Goal: Task Accomplishment & Management: Complete application form

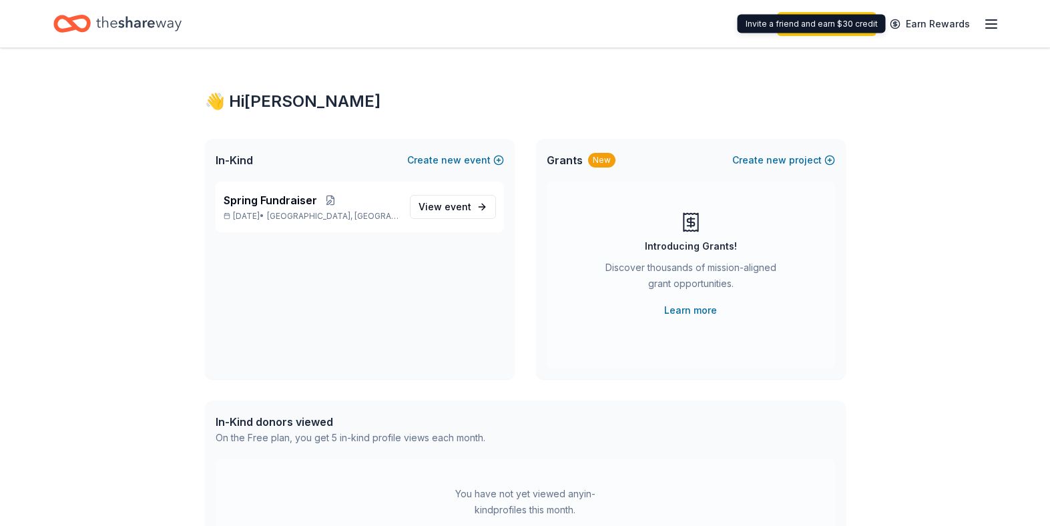
click at [980, 24] on div "Start free trial Earn Rewards" at bounding box center [888, 23] width 222 height 31
click at [986, 24] on icon "button" at bounding box center [991, 24] width 16 height 16
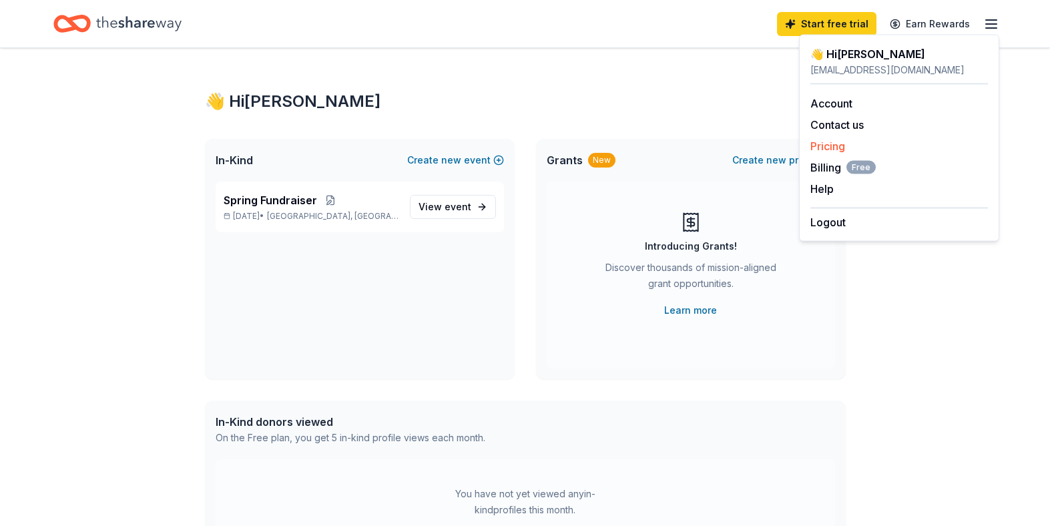
click at [816, 143] on link "Pricing" at bounding box center [827, 145] width 35 height 13
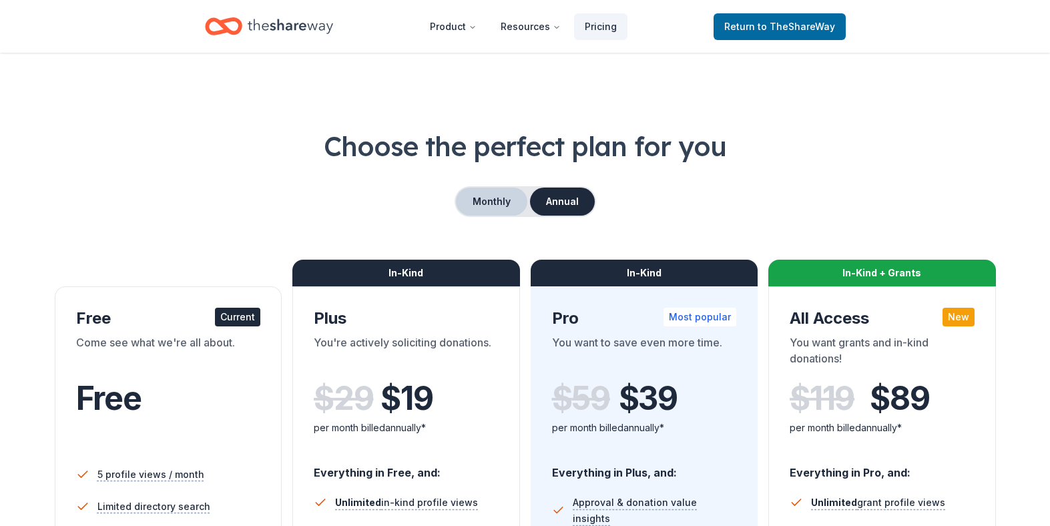
click at [497, 202] on button "Monthly" at bounding box center [491, 202] width 71 height 28
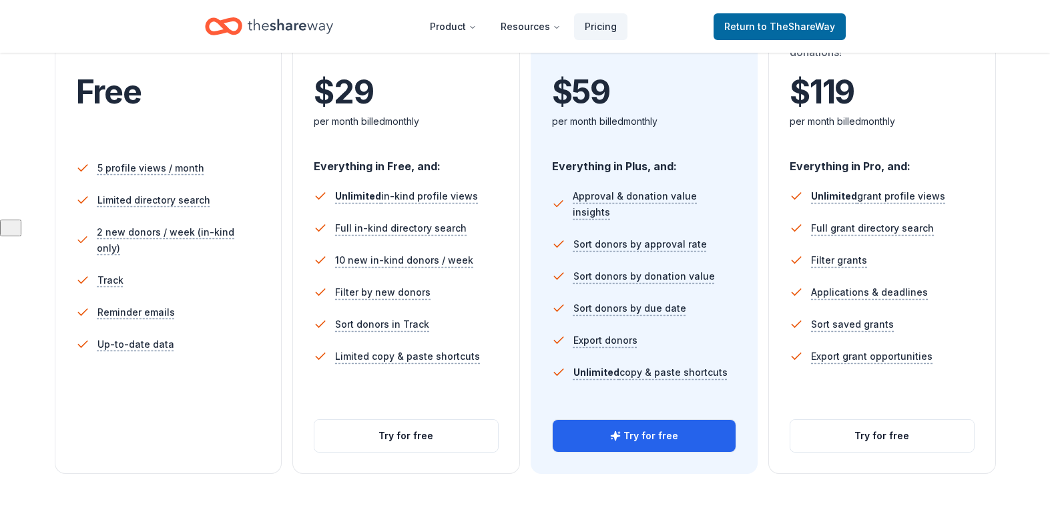
scroll to position [308, 0]
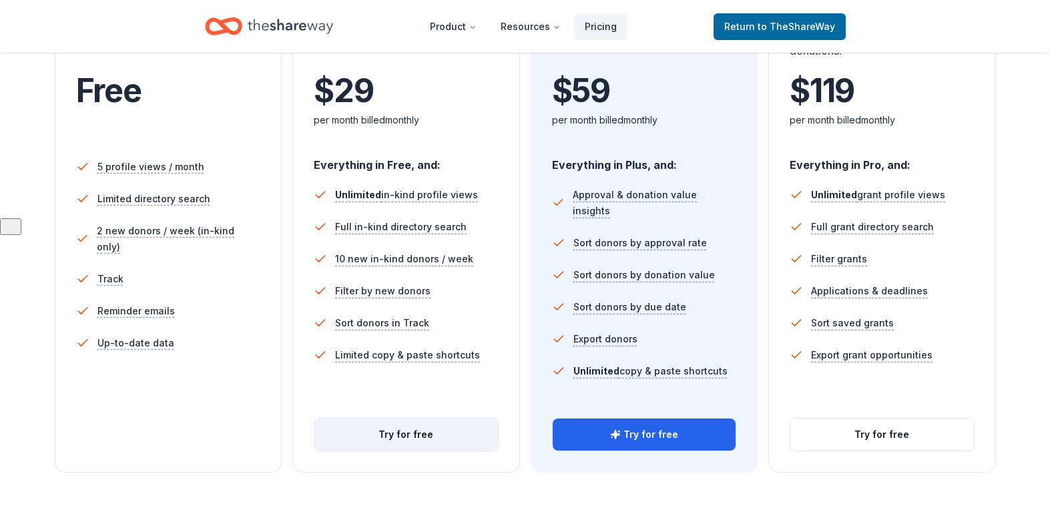
click at [389, 438] on button "Try for free" at bounding box center [406, 434] width 184 height 32
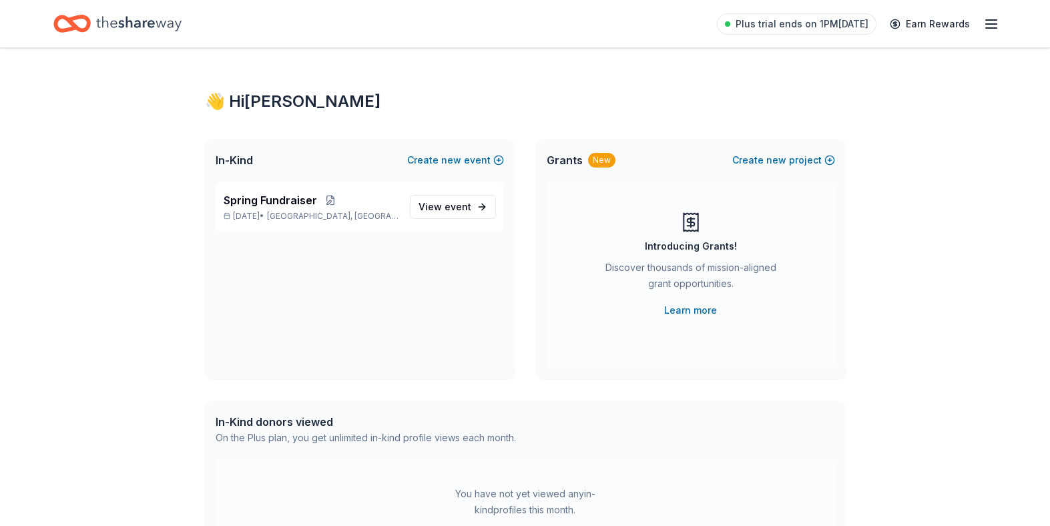
click at [991, 28] on line "button" at bounding box center [991, 28] width 11 height 0
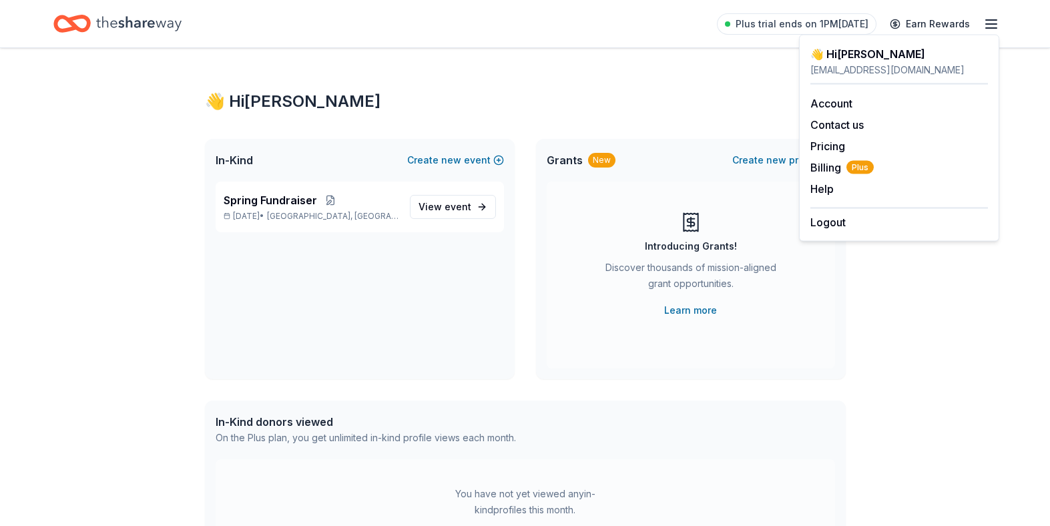
drag, startPoint x: 407, startPoint y: 92, endPoint x: 337, endPoint y: 135, distance: 82.4
click at [396, 92] on div "👋 Hi Cynda" at bounding box center [525, 101] width 641 height 21
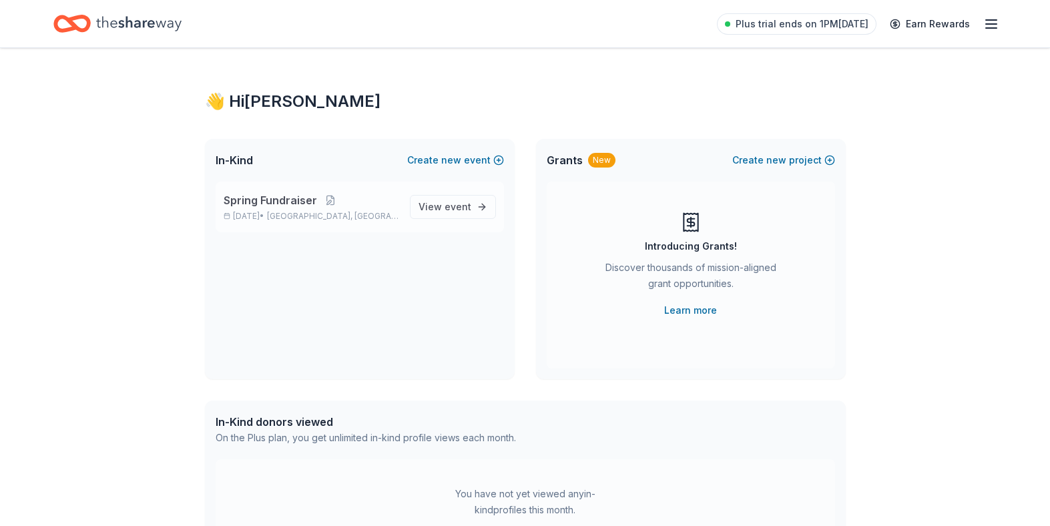
click at [258, 207] on span "Spring Fundraiser" at bounding box center [270, 200] width 93 height 16
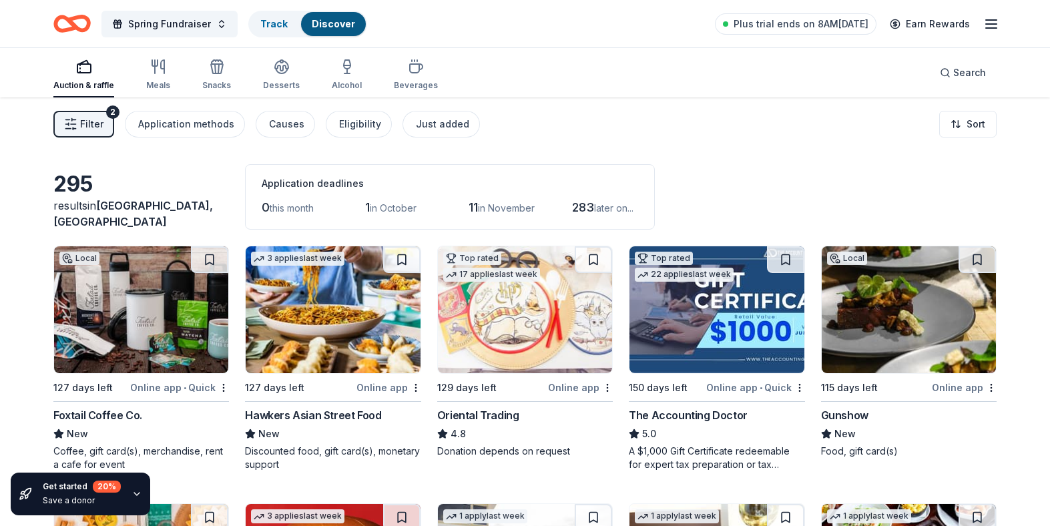
click at [97, 124] on span "Filter" at bounding box center [91, 124] width 23 height 16
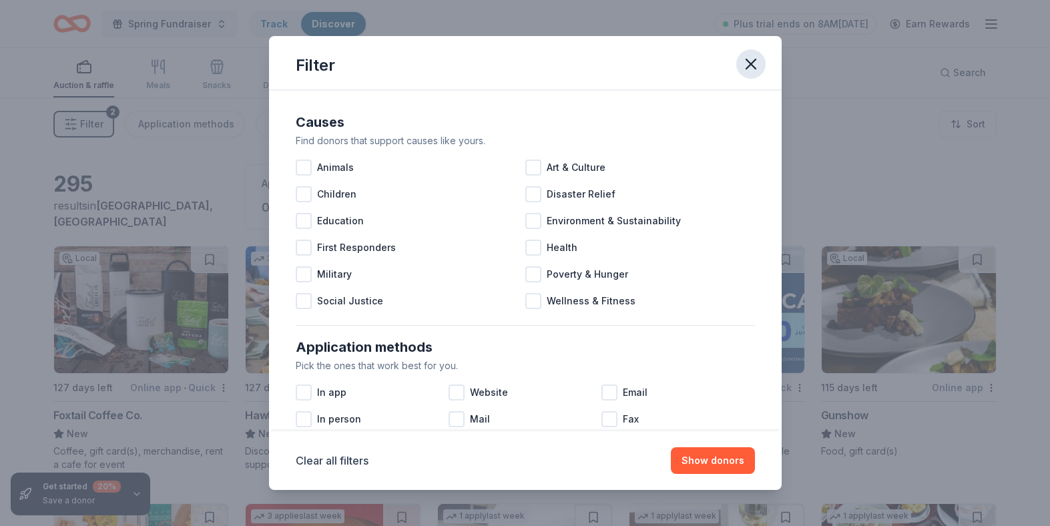
click at [752, 60] on icon "button" at bounding box center [751, 64] width 19 height 19
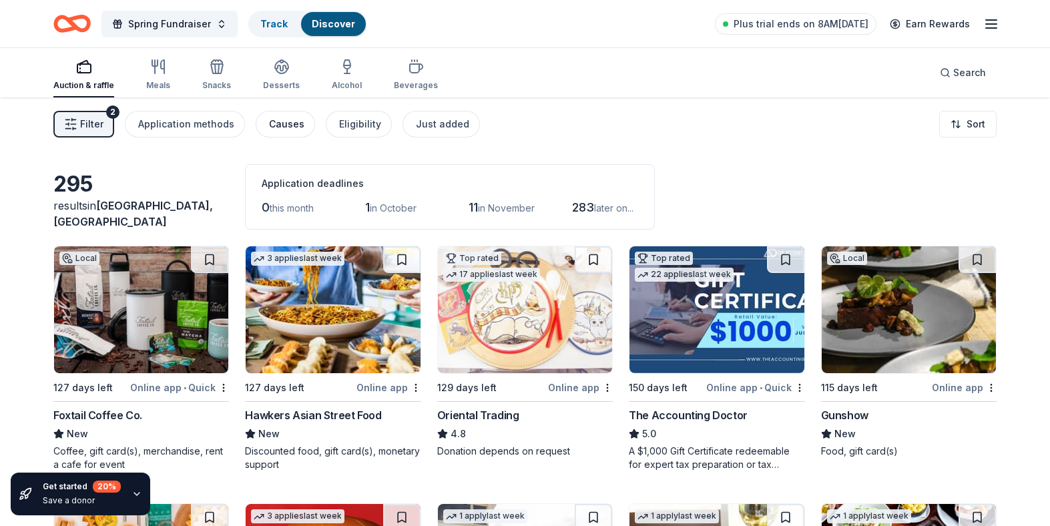
click at [274, 129] on div "Causes" at bounding box center [286, 124] width 35 height 16
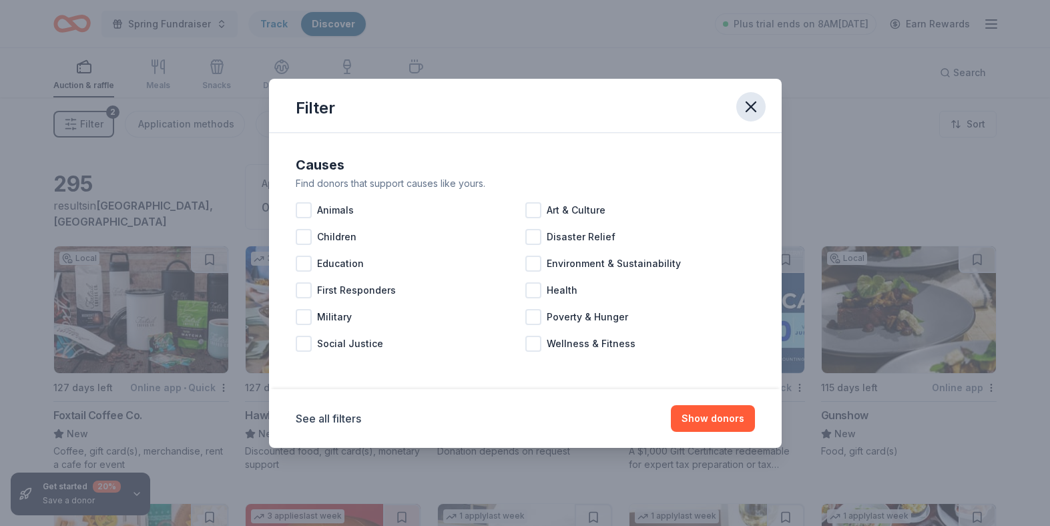
click at [758, 109] on icon "button" at bounding box center [751, 106] width 19 height 19
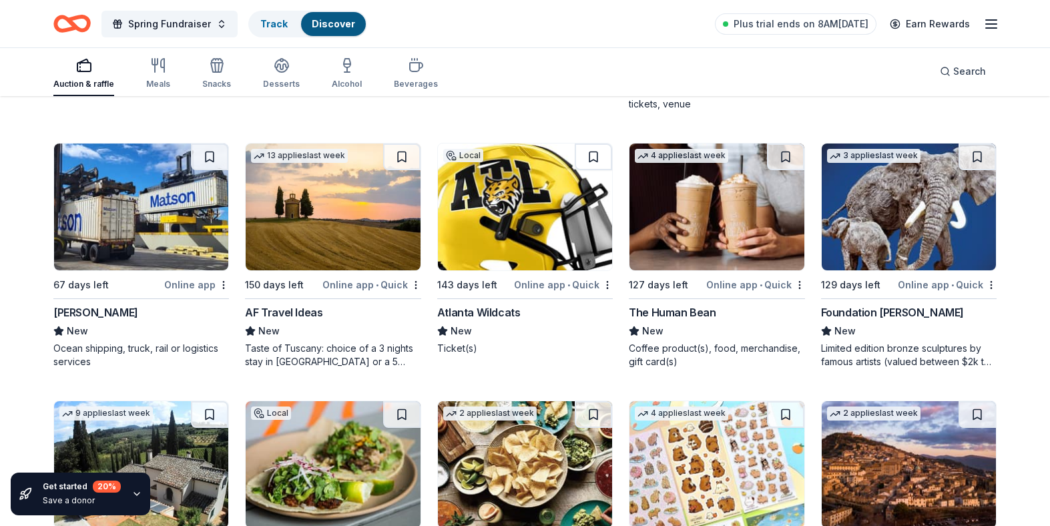
scroll to position [1631, 0]
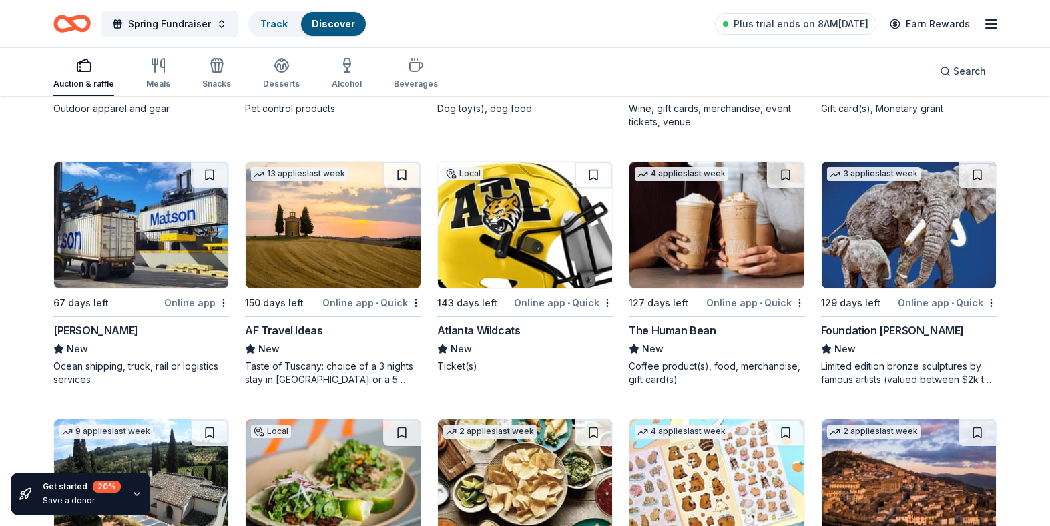
click at [108, 247] on img at bounding box center [141, 225] width 174 height 127
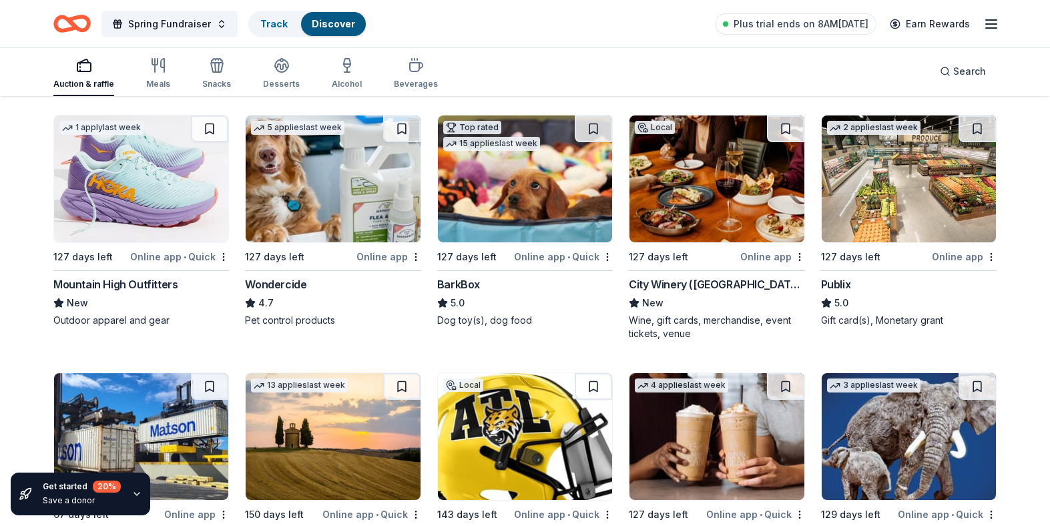
scroll to position [1402, 0]
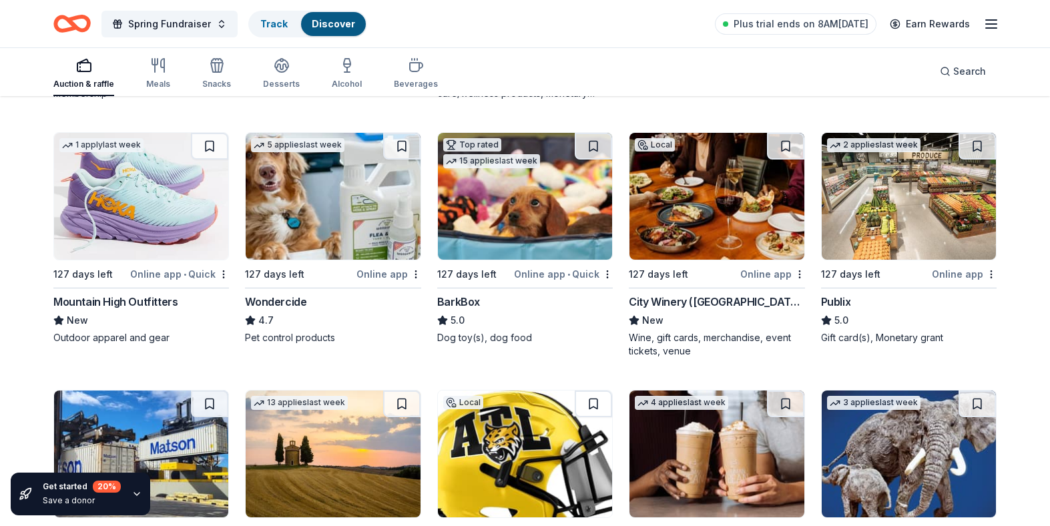
click at [132, 202] on img at bounding box center [141, 196] width 174 height 127
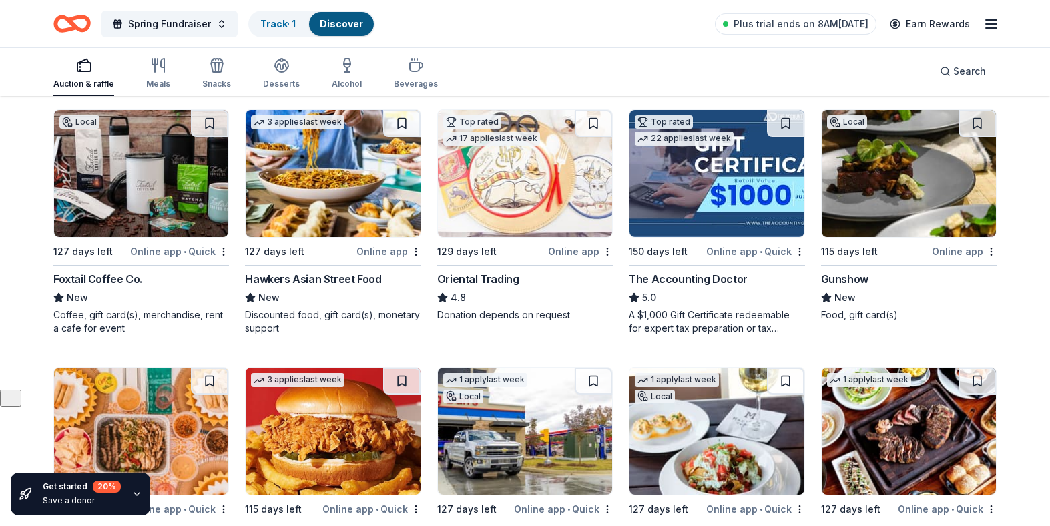
scroll to position [0, 0]
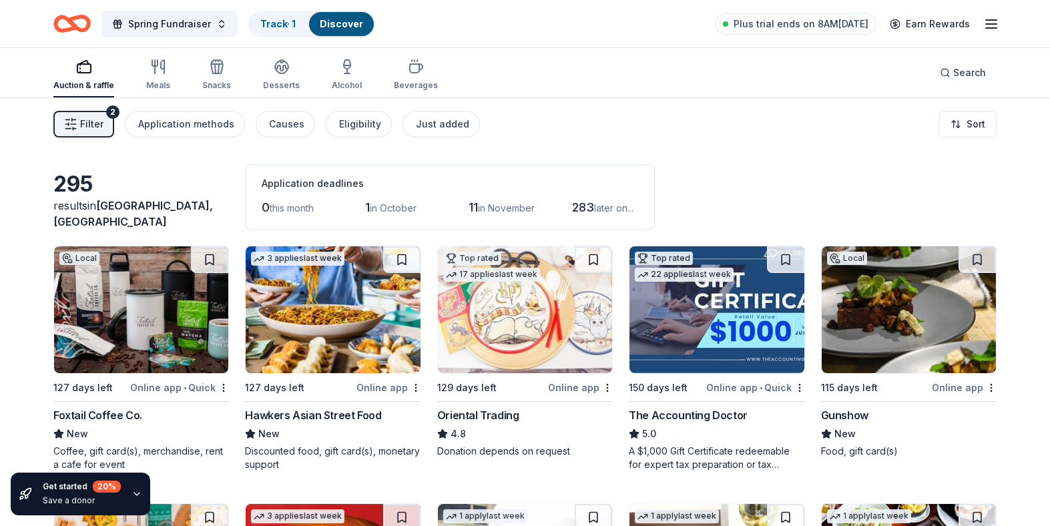
click at [116, 308] on img at bounding box center [141, 309] width 174 height 127
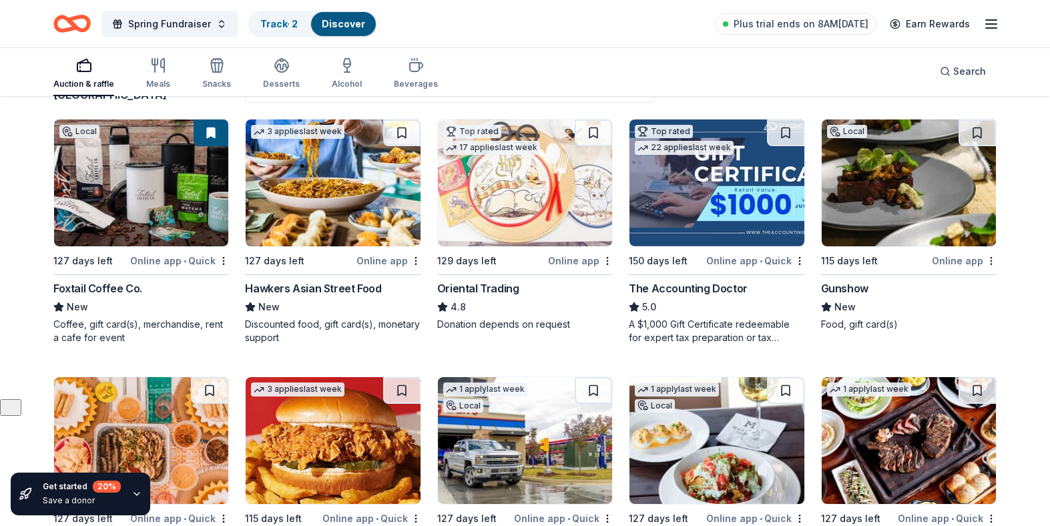
scroll to position [133, 0]
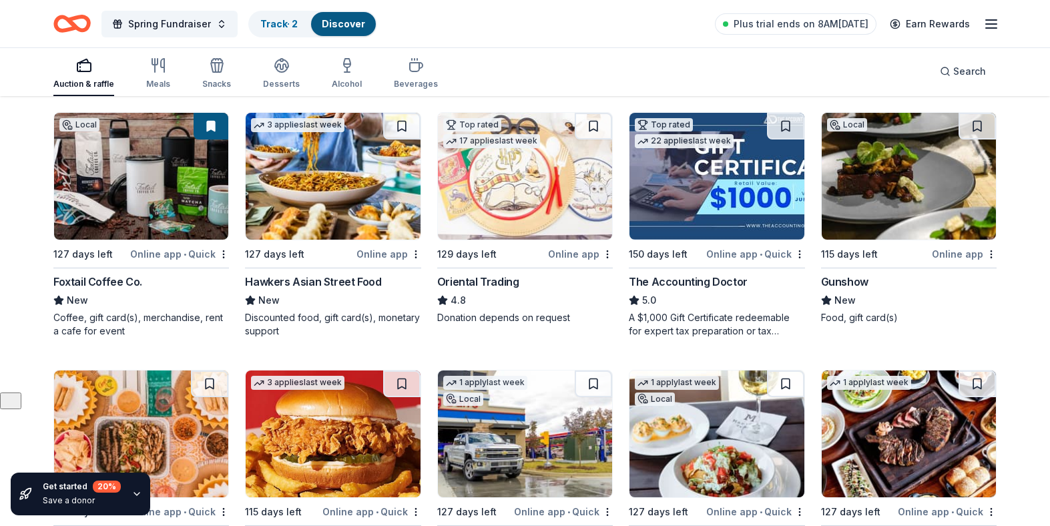
click at [352, 196] on img at bounding box center [333, 176] width 174 height 127
click at [323, 195] on img at bounding box center [333, 176] width 174 height 127
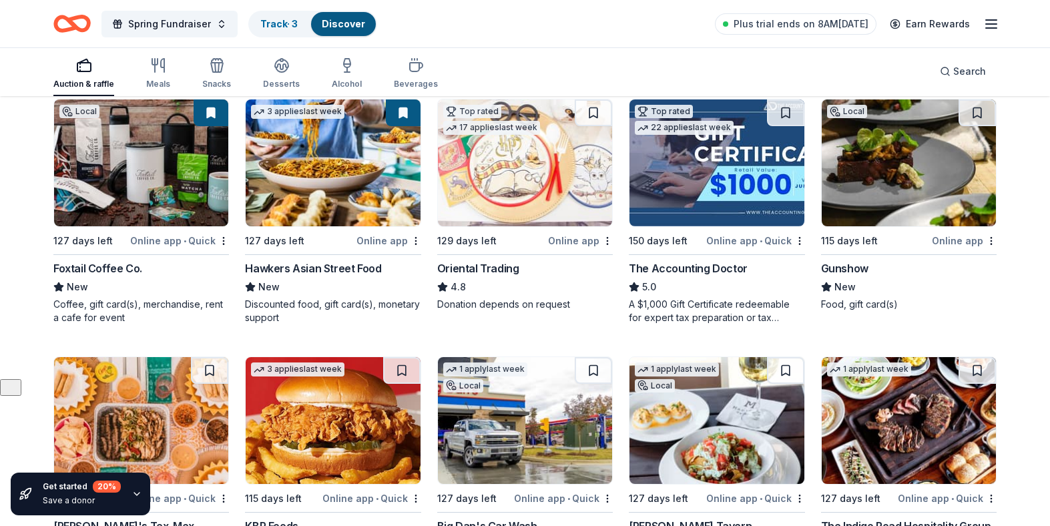
scroll to position [153, 0]
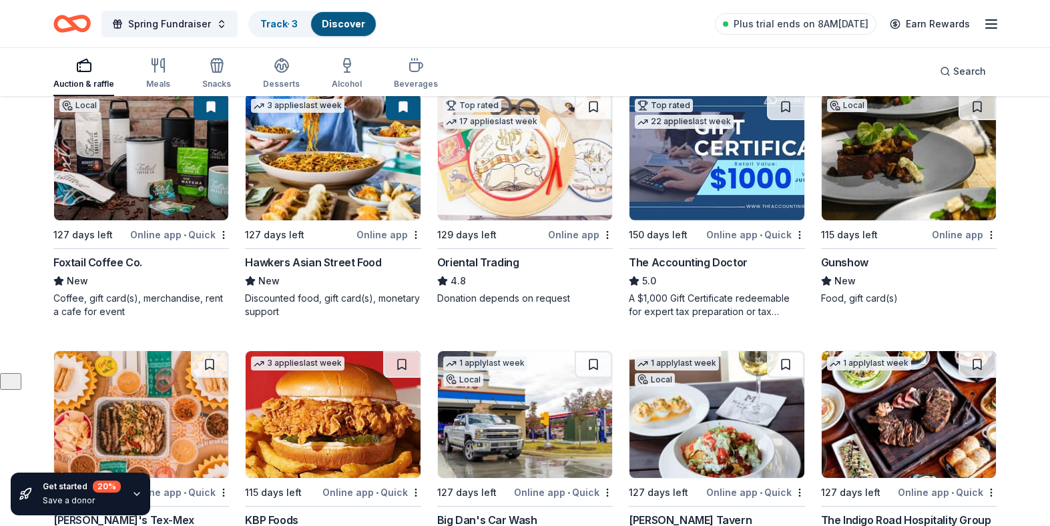
click at [507, 154] on img at bounding box center [525, 156] width 174 height 127
click at [711, 169] on img at bounding box center [716, 156] width 174 height 127
click at [912, 147] on img at bounding box center [909, 156] width 174 height 127
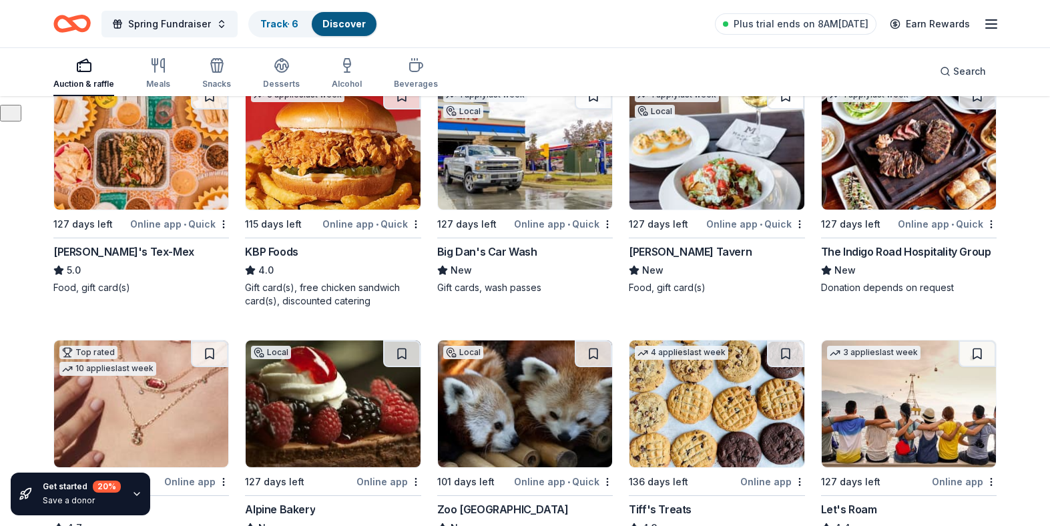
scroll to position [378, 0]
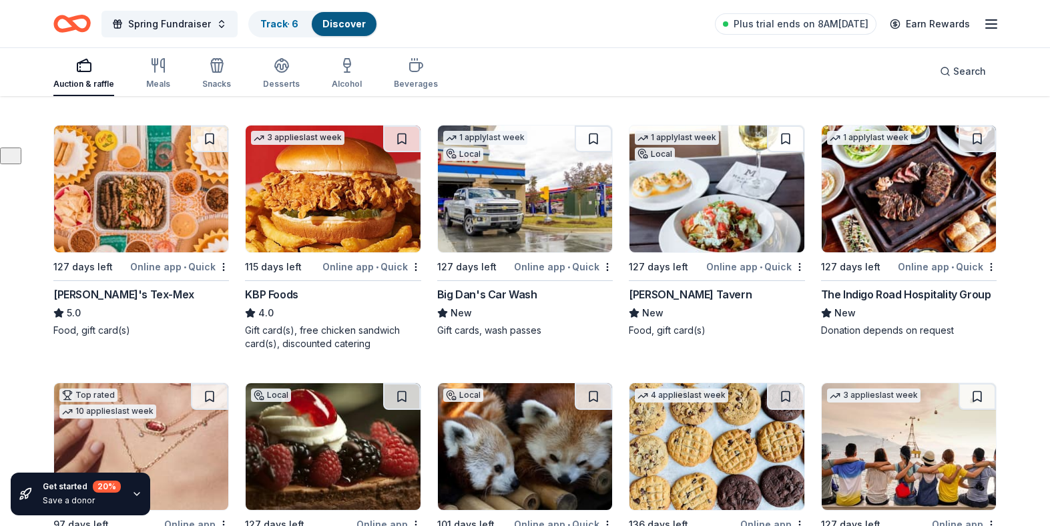
click at [126, 209] on img at bounding box center [141, 188] width 174 height 127
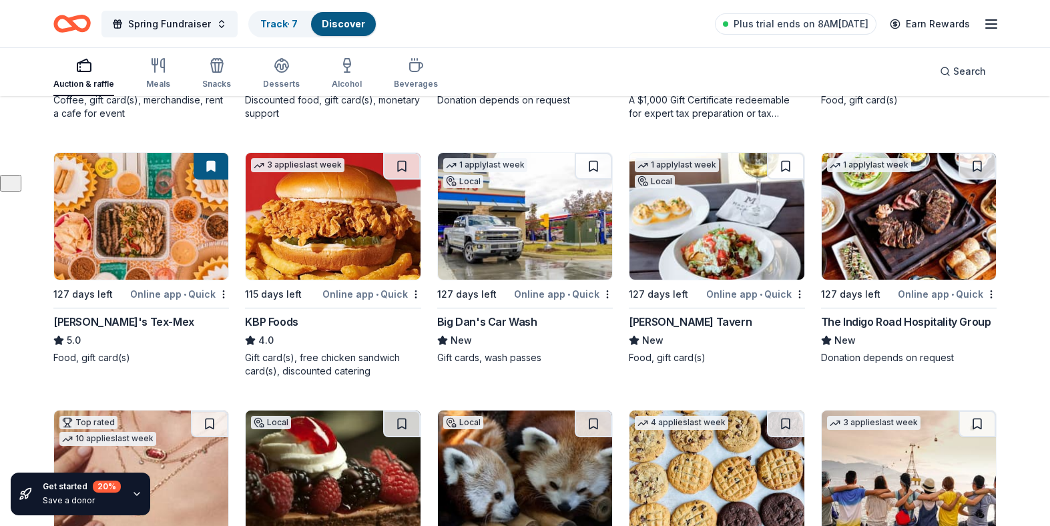
scroll to position [332, 0]
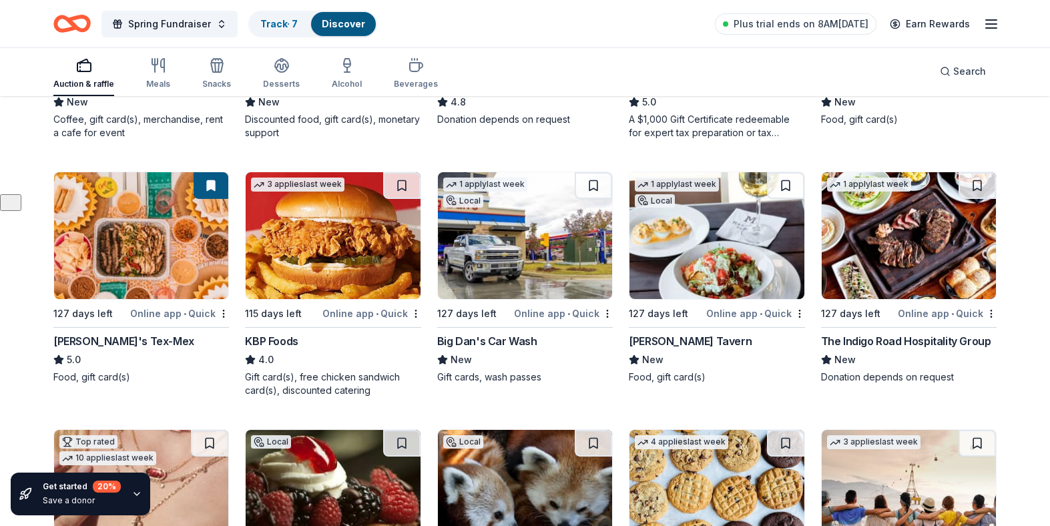
click at [336, 261] on img at bounding box center [333, 235] width 174 height 127
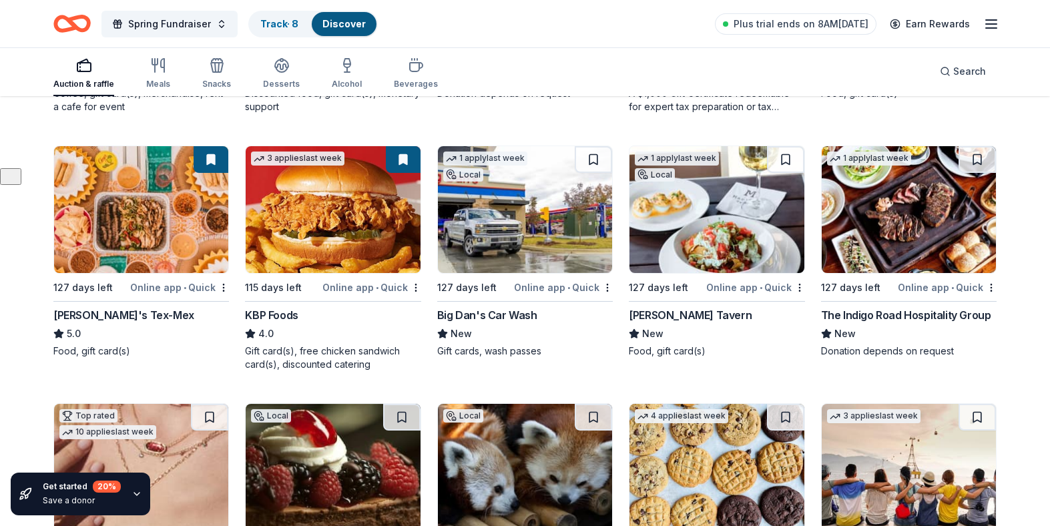
scroll to position [360, 0]
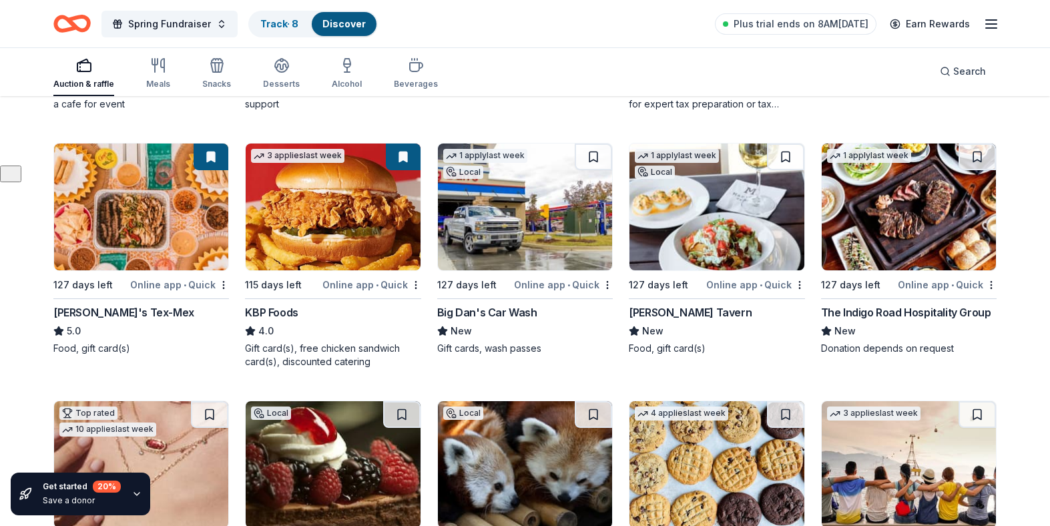
click at [521, 241] on img at bounding box center [525, 206] width 174 height 127
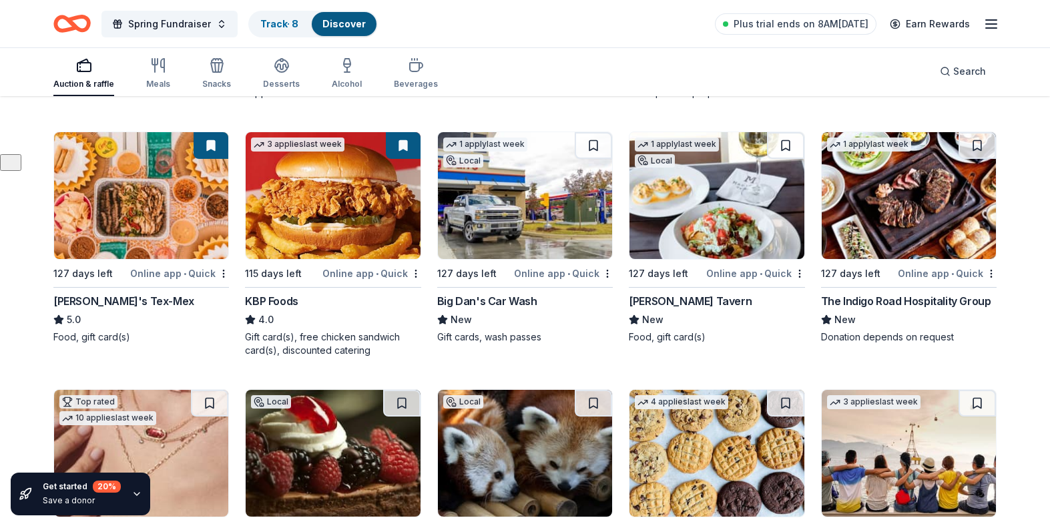
scroll to position [368, 0]
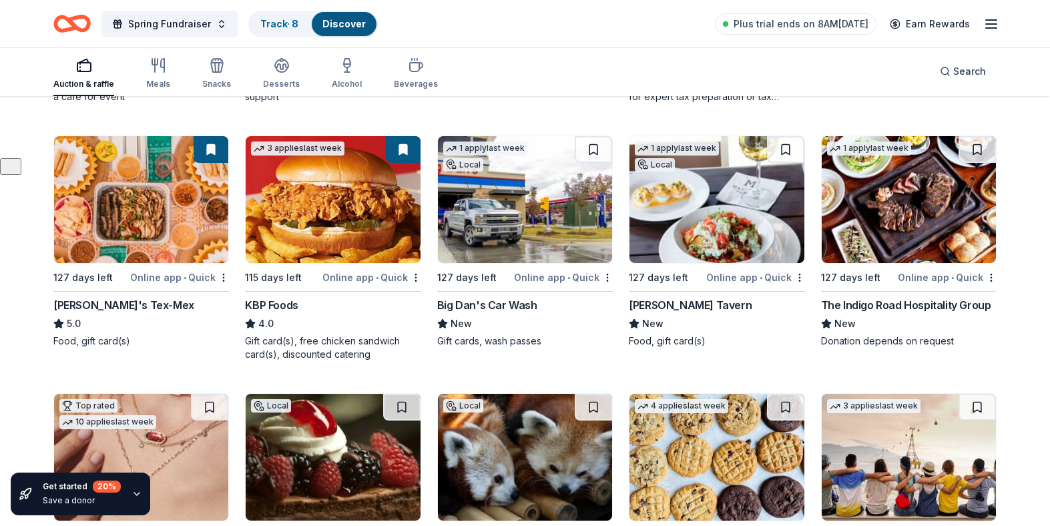
click at [740, 240] on img at bounding box center [716, 199] width 174 height 127
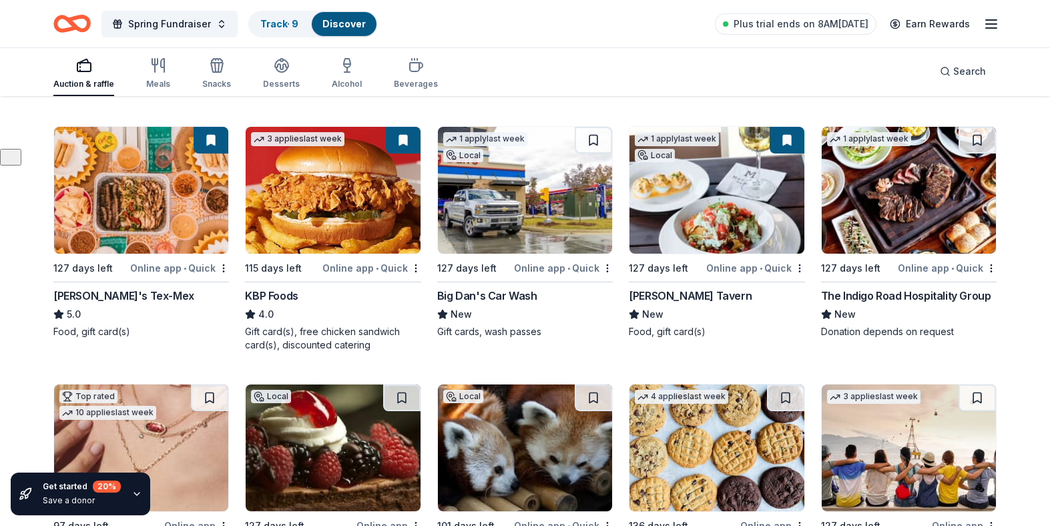
scroll to position [375, 0]
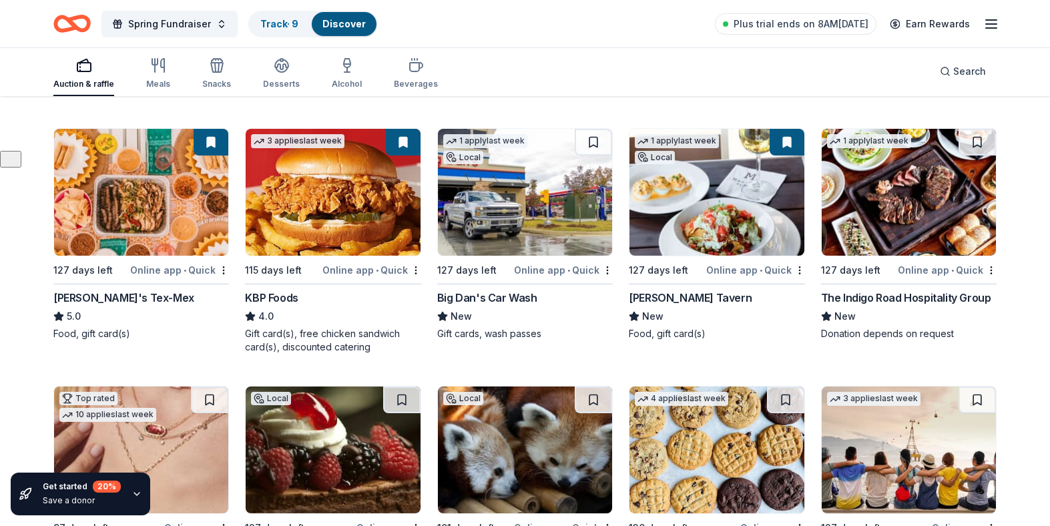
click at [906, 194] on img at bounding box center [909, 192] width 174 height 127
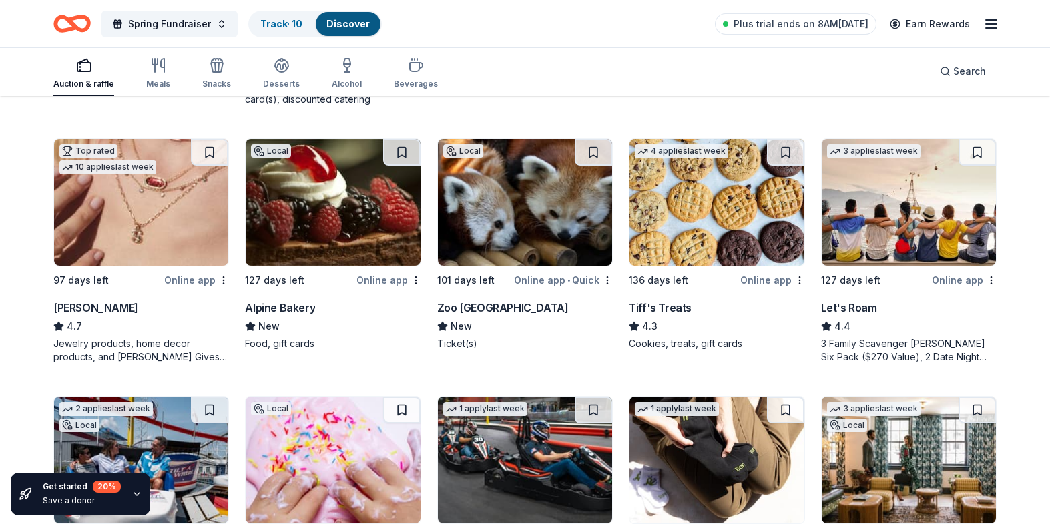
scroll to position [609, 0]
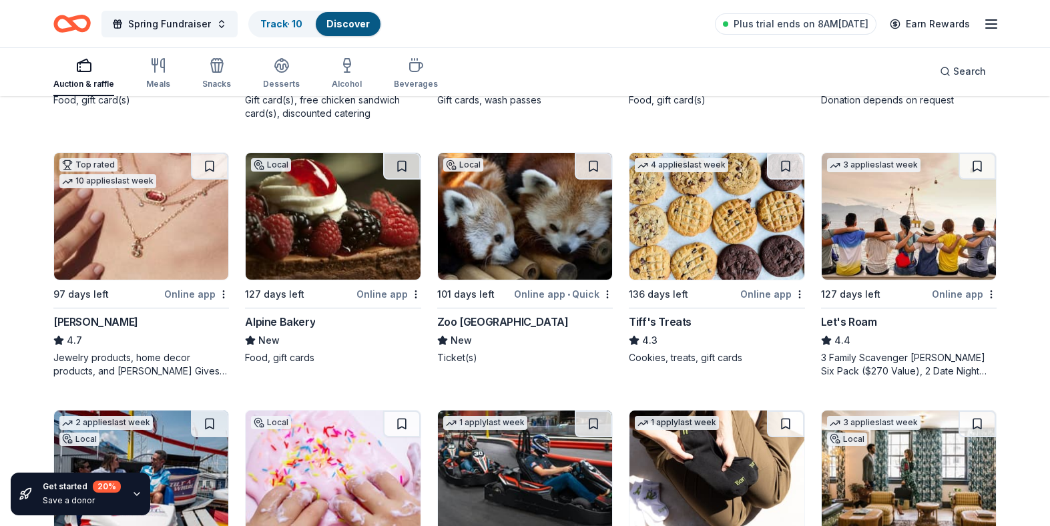
click at [134, 233] on img at bounding box center [141, 216] width 174 height 127
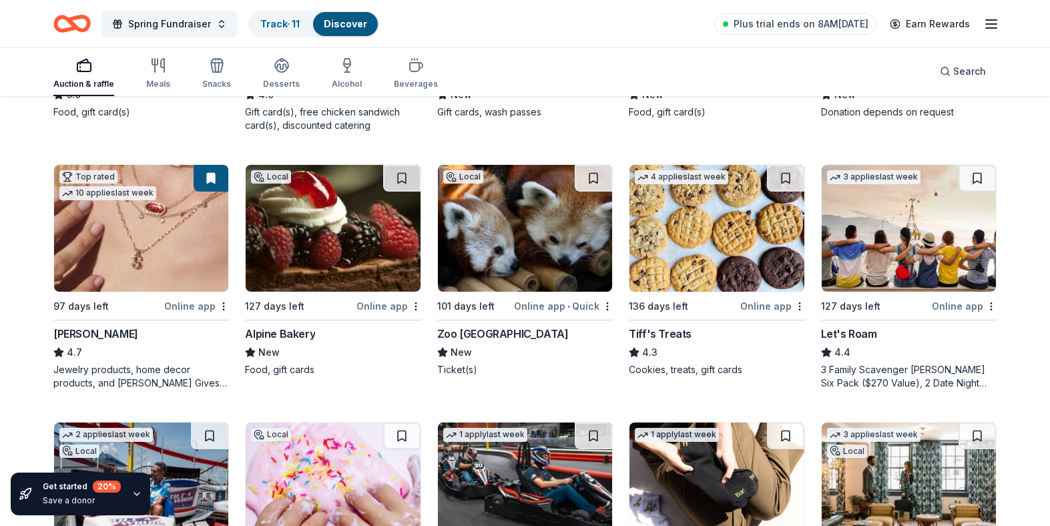
scroll to position [593, 0]
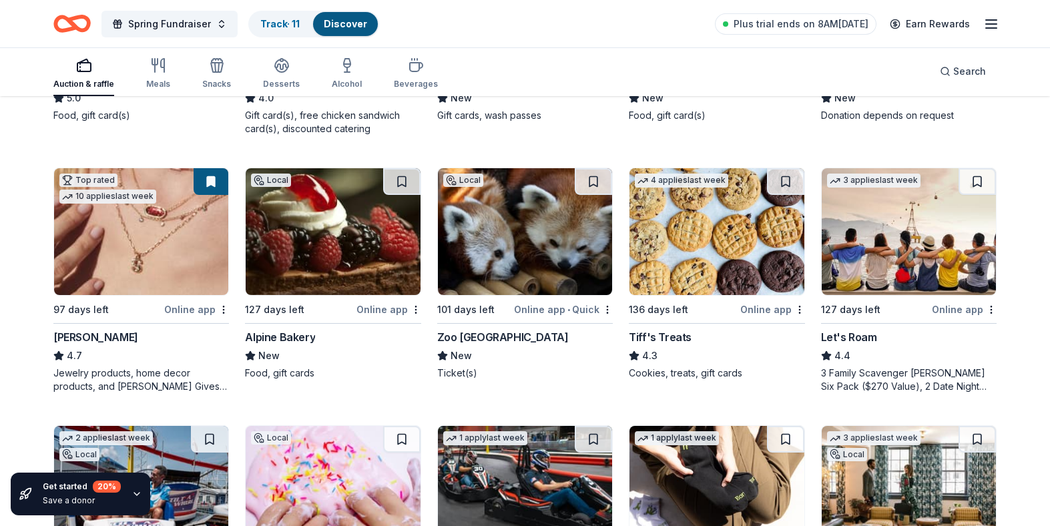
click at [320, 256] on img at bounding box center [333, 231] width 174 height 127
click at [519, 252] on img at bounding box center [525, 231] width 174 height 127
click at [721, 257] on img at bounding box center [716, 231] width 174 height 127
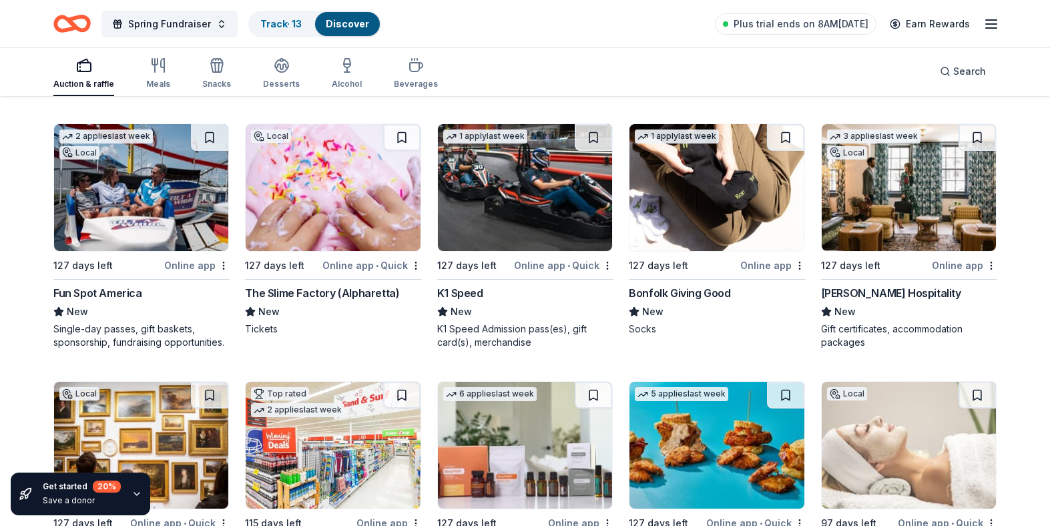
scroll to position [887, 0]
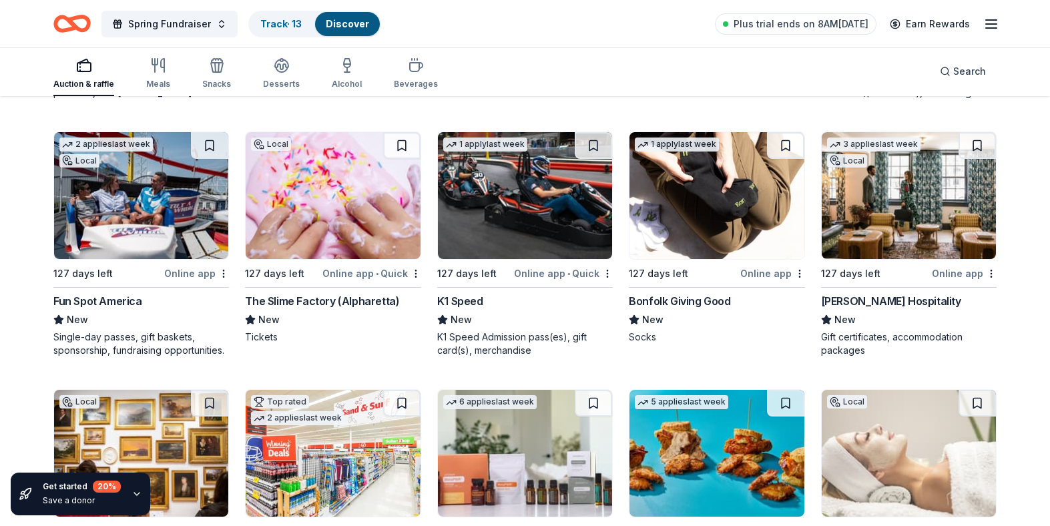
click at [131, 202] on img at bounding box center [141, 195] width 174 height 127
click at [138, 211] on img at bounding box center [141, 195] width 174 height 127
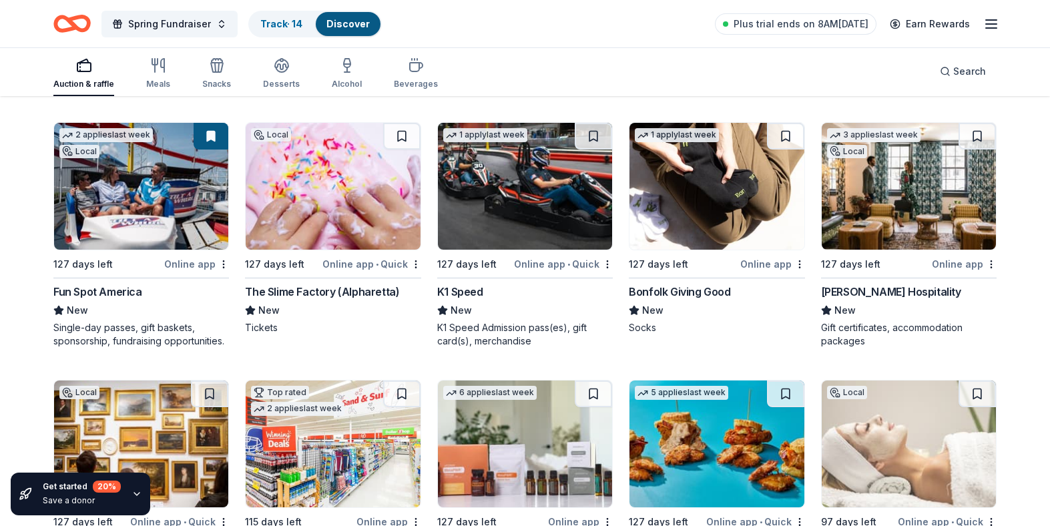
scroll to position [886, 0]
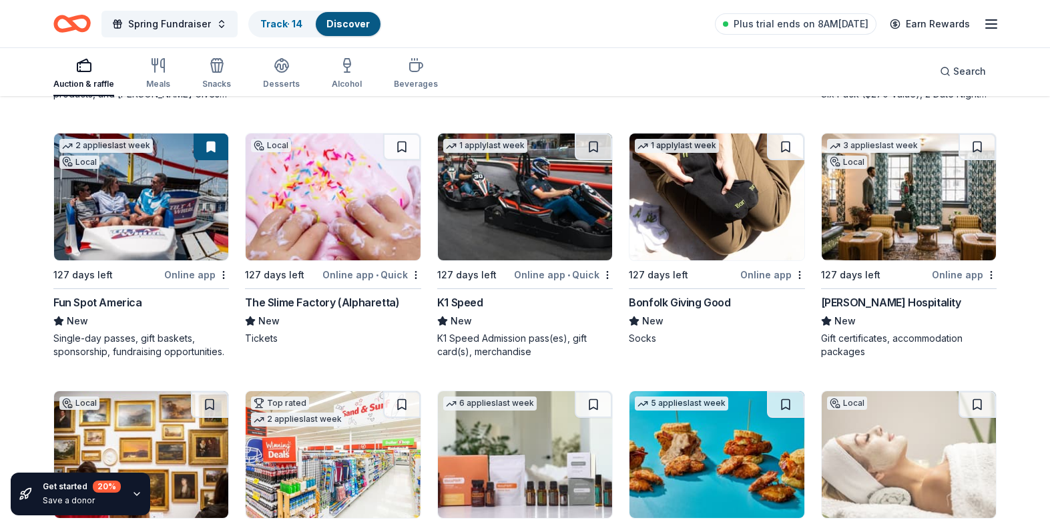
click at [509, 196] on img at bounding box center [525, 196] width 174 height 127
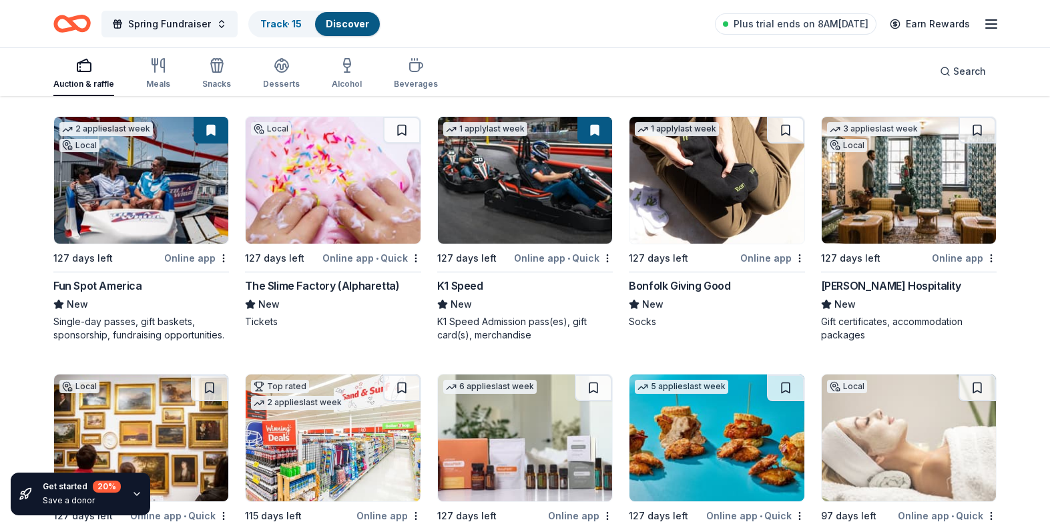
scroll to position [903, 0]
click at [690, 203] on img at bounding box center [716, 179] width 174 height 127
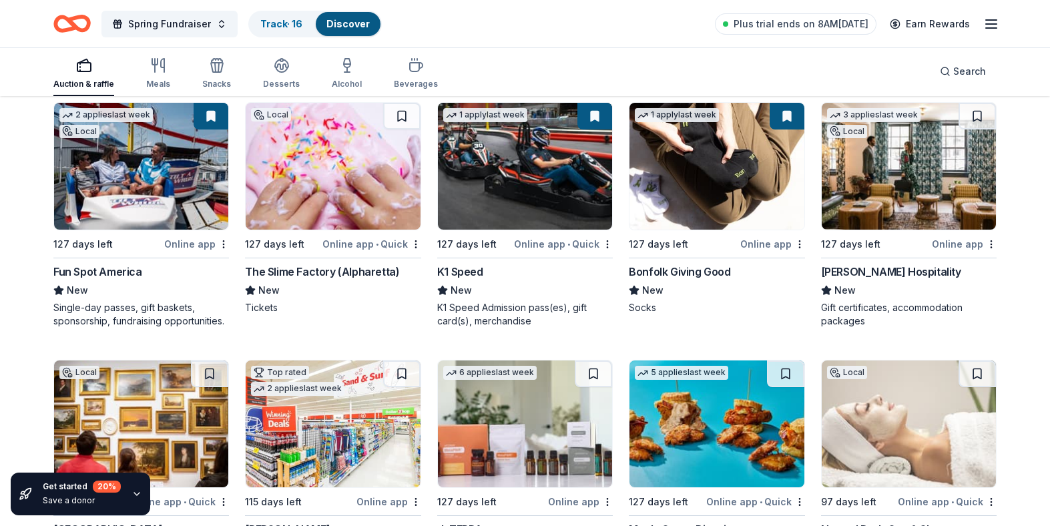
scroll to position [908, 0]
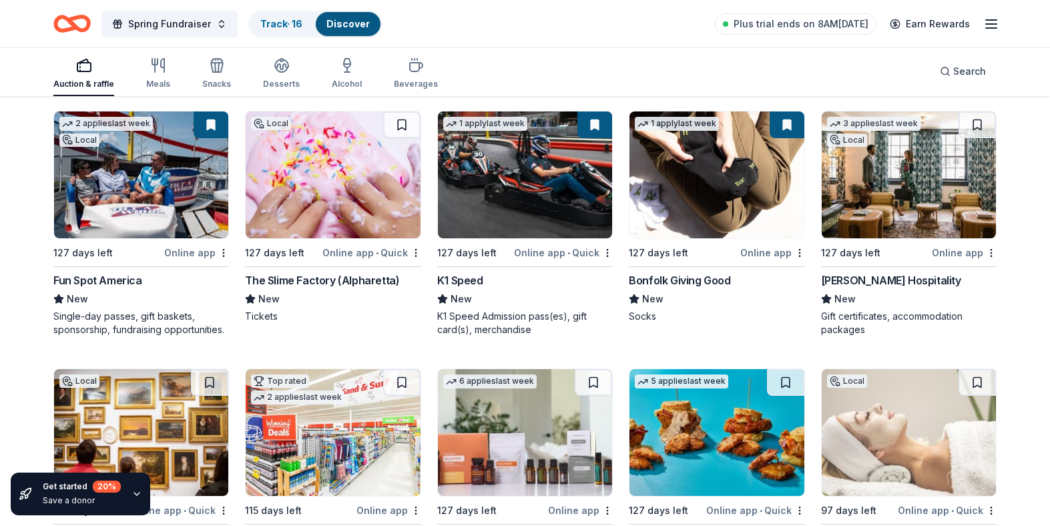
click at [881, 176] on img at bounding box center [909, 174] width 174 height 127
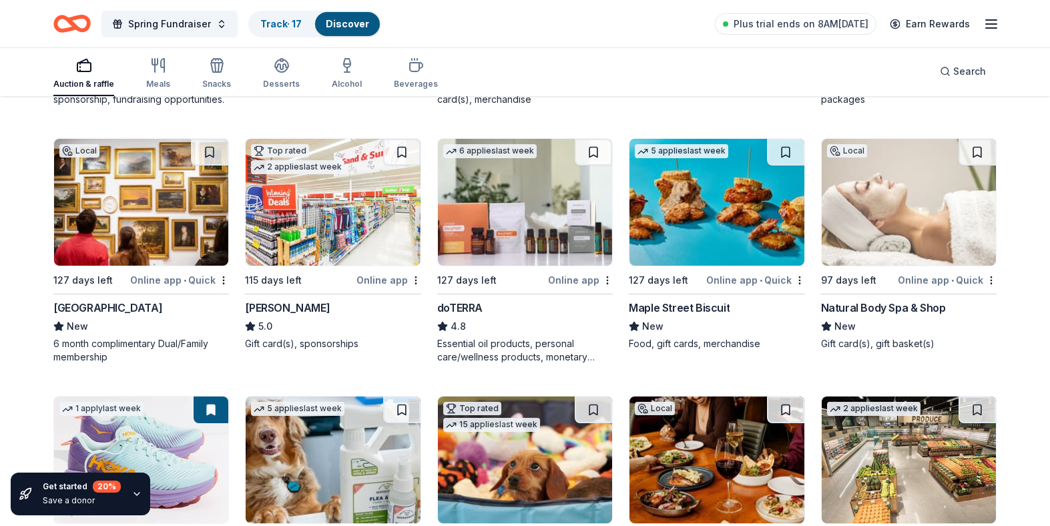
scroll to position [1139, 0]
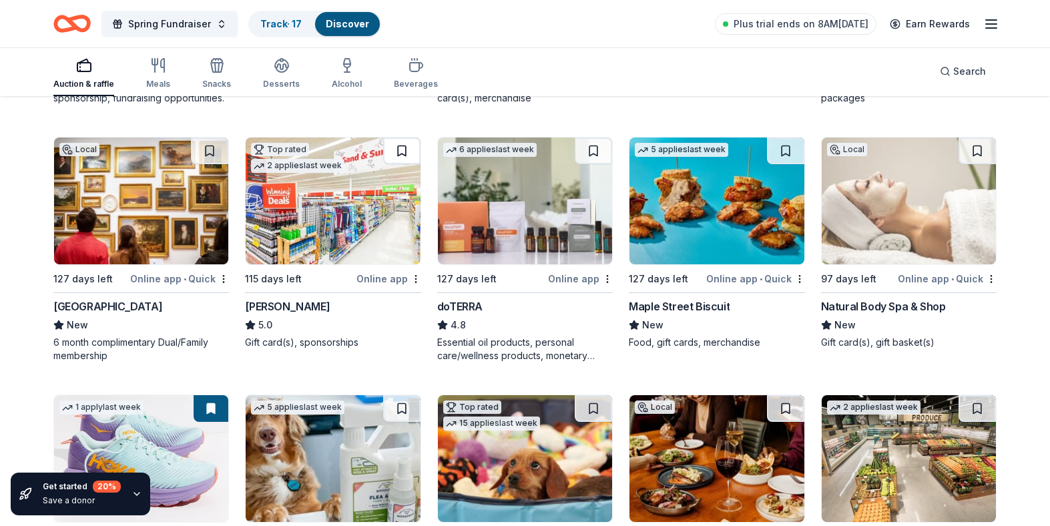
click at [404, 144] on button at bounding box center [401, 150] width 37 height 27
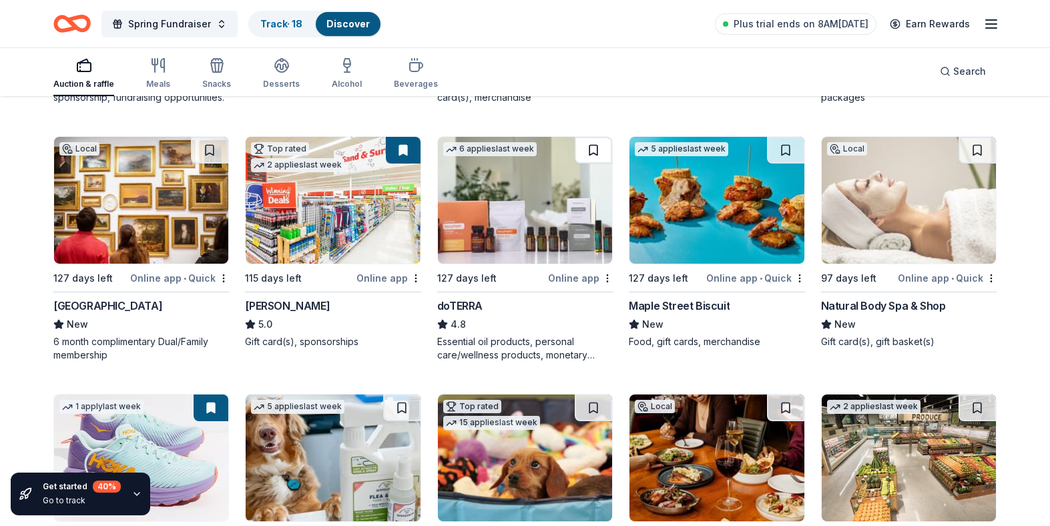
click at [593, 149] on button at bounding box center [593, 150] width 37 height 27
click at [785, 148] on button at bounding box center [785, 150] width 37 height 27
click at [975, 152] on button at bounding box center [976, 150] width 37 height 27
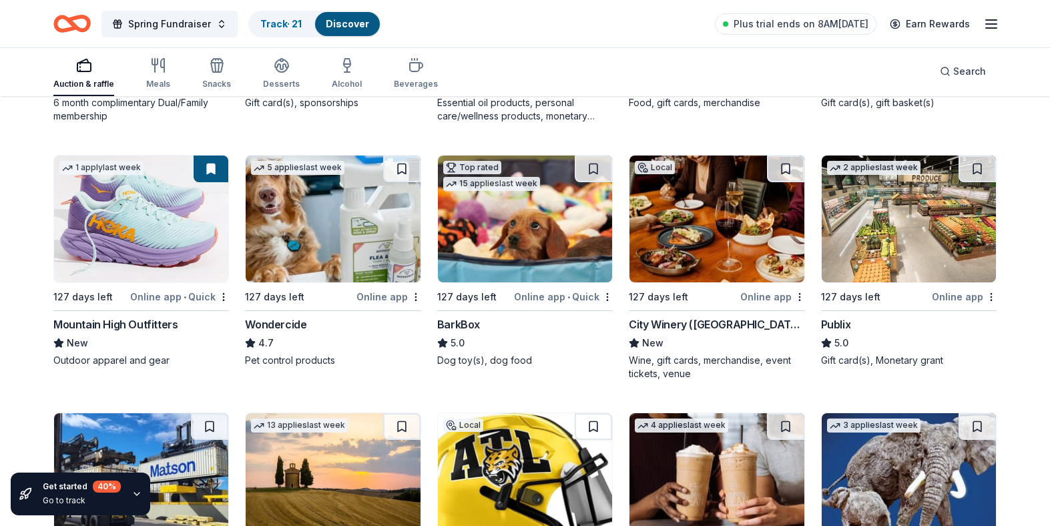
scroll to position [1381, 0]
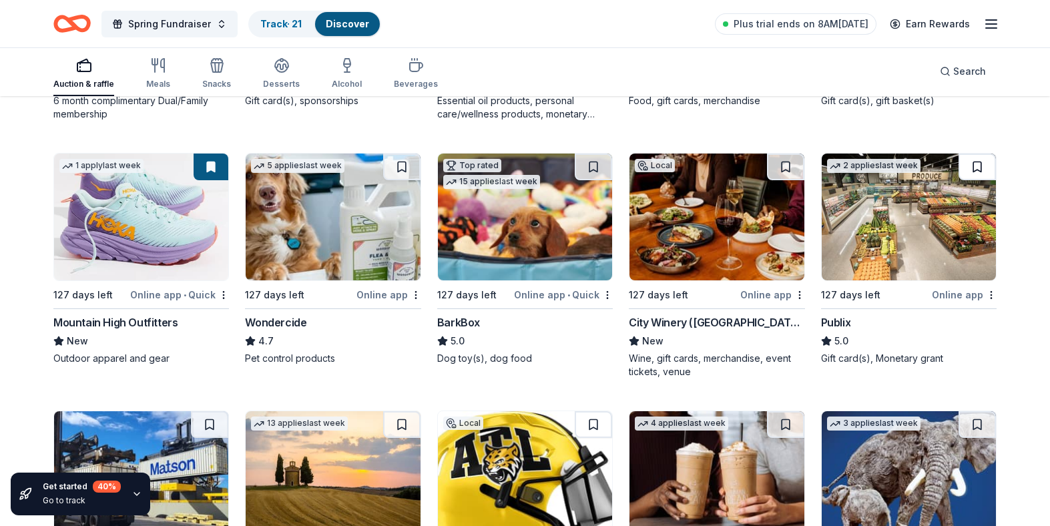
click at [979, 162] on button at bounding box center [976, 167] width 37 height 27
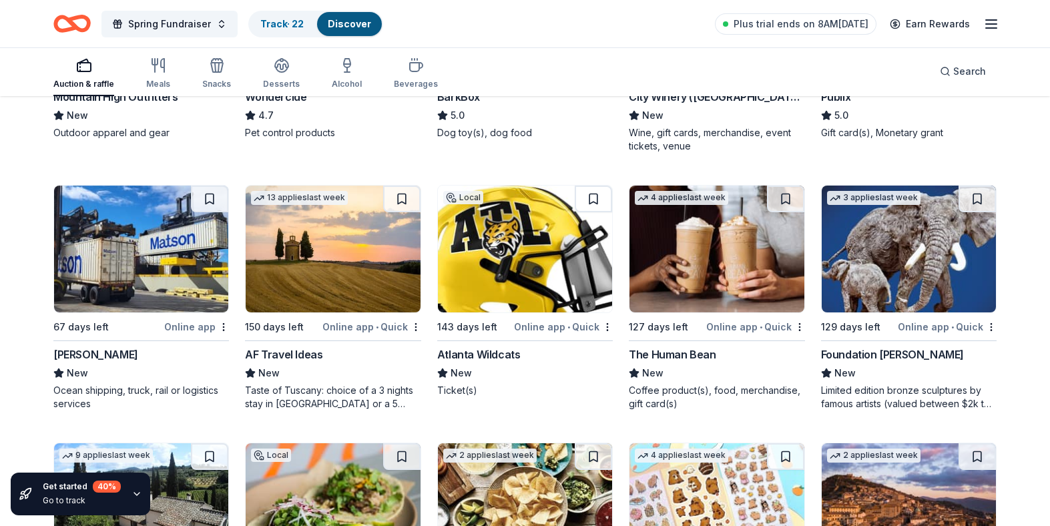
scroll to position [1605, 0]
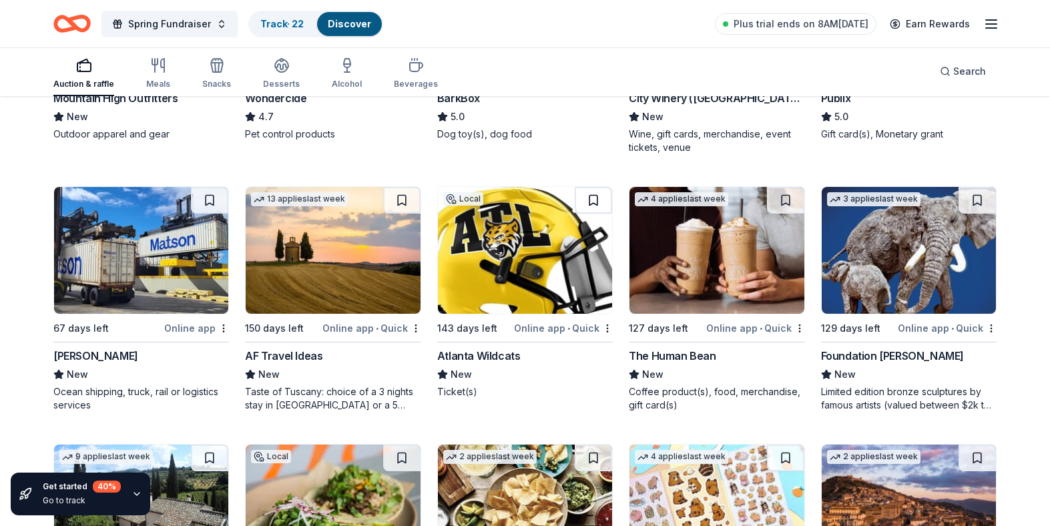
click at [593, 198] on button at bounding box center [593, 200] width 37 height 27
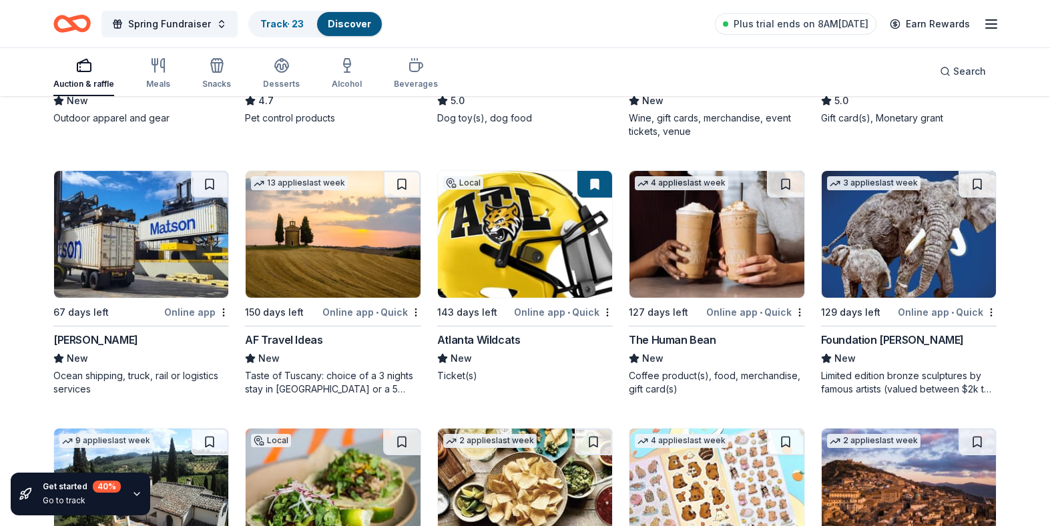
scroll to position [1625, 0]
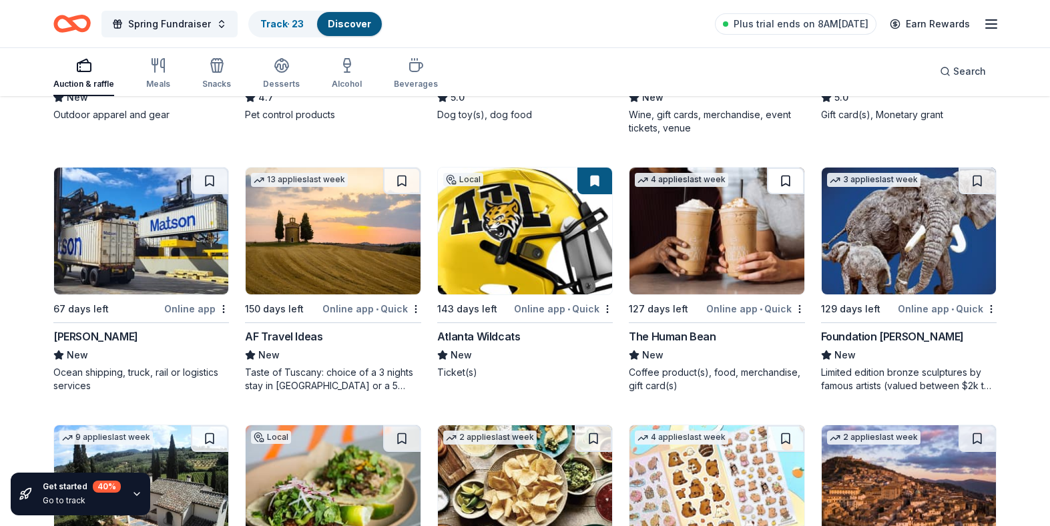
click at [781, 180] on button at bounding box center [785, 181] width 37 height 27
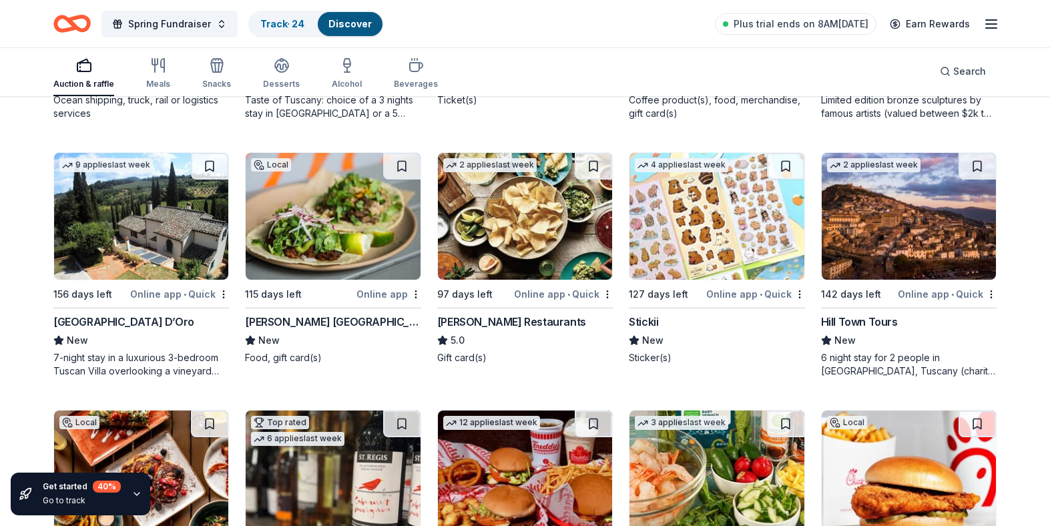
scroll to position [1901, 0]
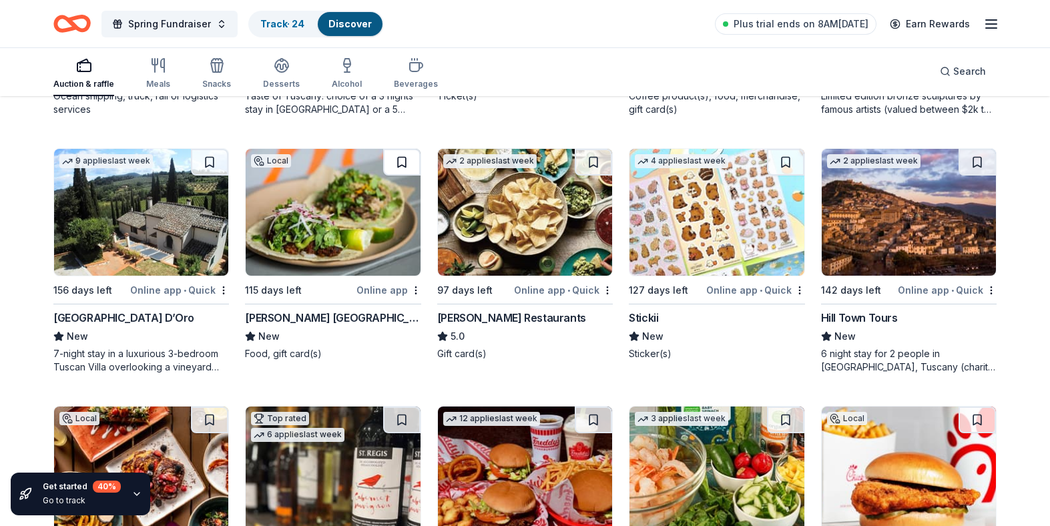
click at [402, 158] on button at bounding box center [401, 162] width 37 height 27
click at [592, 163] on button at bounding box center [593, 162] width 37 height 27
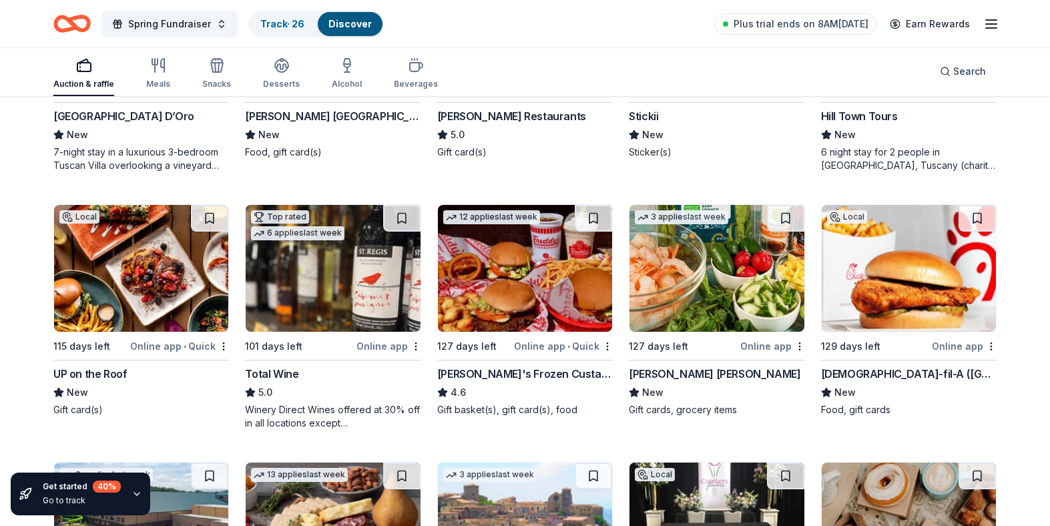
scroll to position [2106, 0]
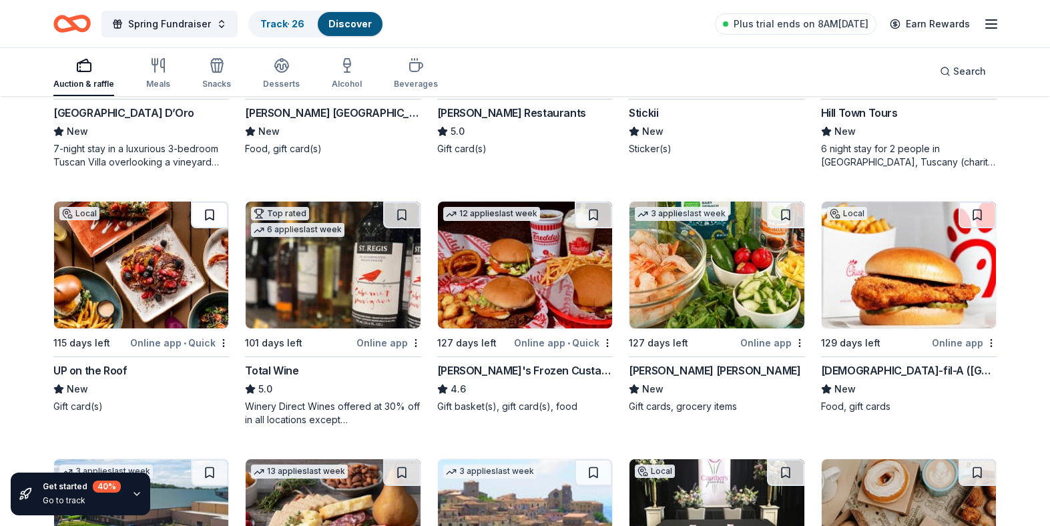
click at [210, 212] on button at bounding box center [209, 215] width 37 height 27
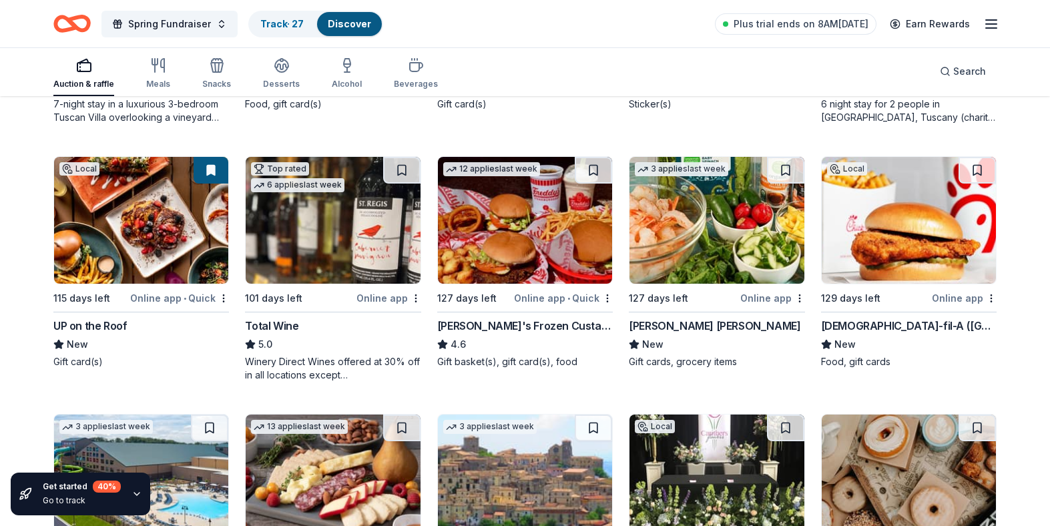
scroll to position [2152, 0]
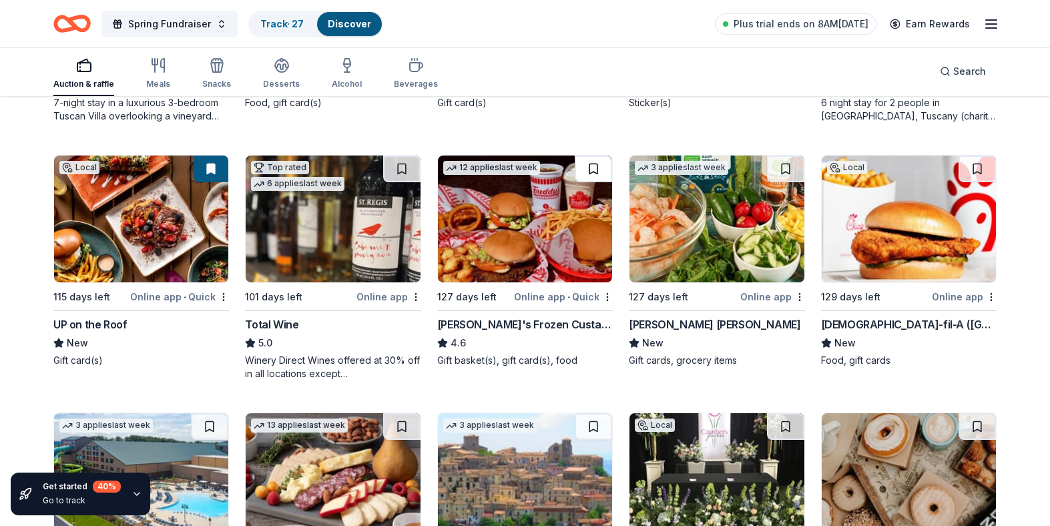
click at [591, 174] on button at bounding box center [593, 169] width 37 height 27
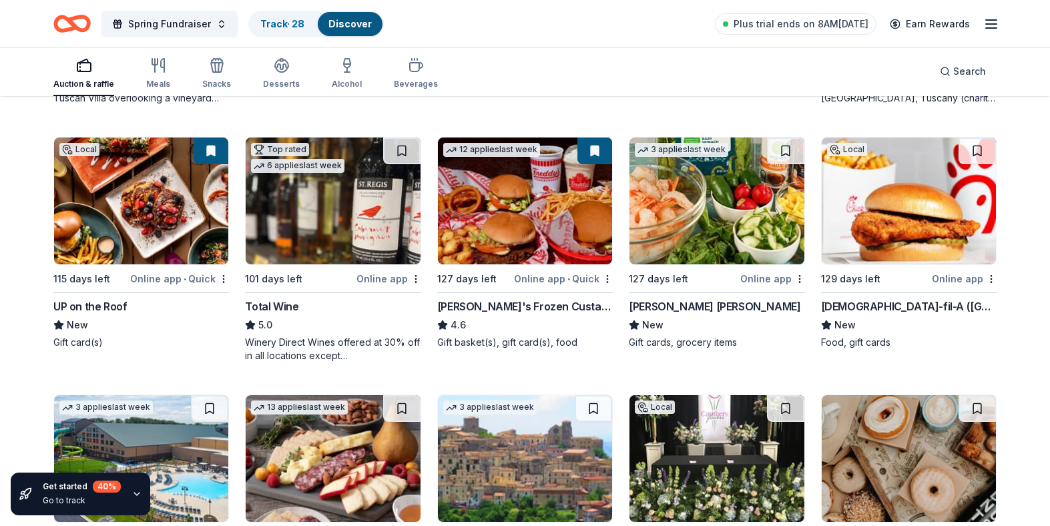
scroll to position [2171, 0]
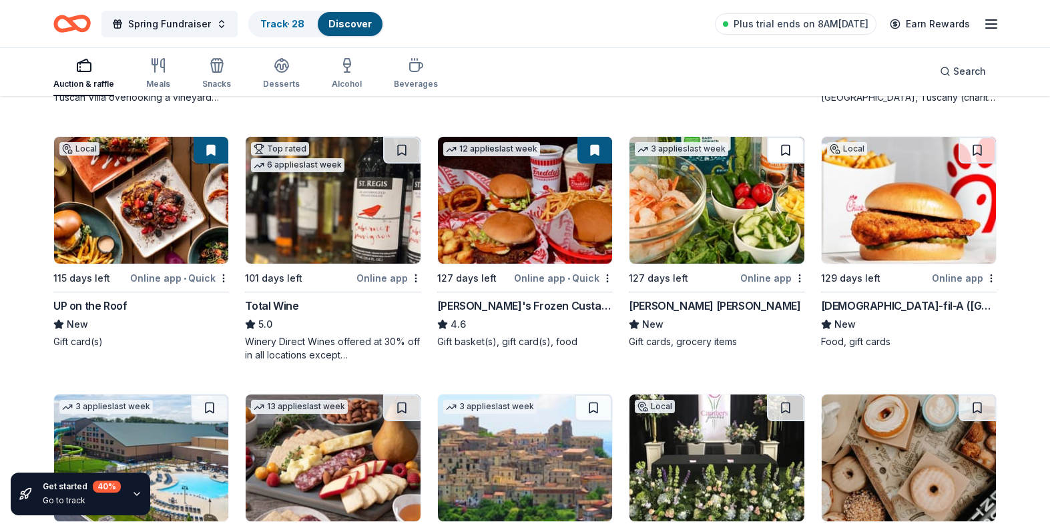
click at [782, 150] on button at bounding box center [785, 150] width 37 height 27
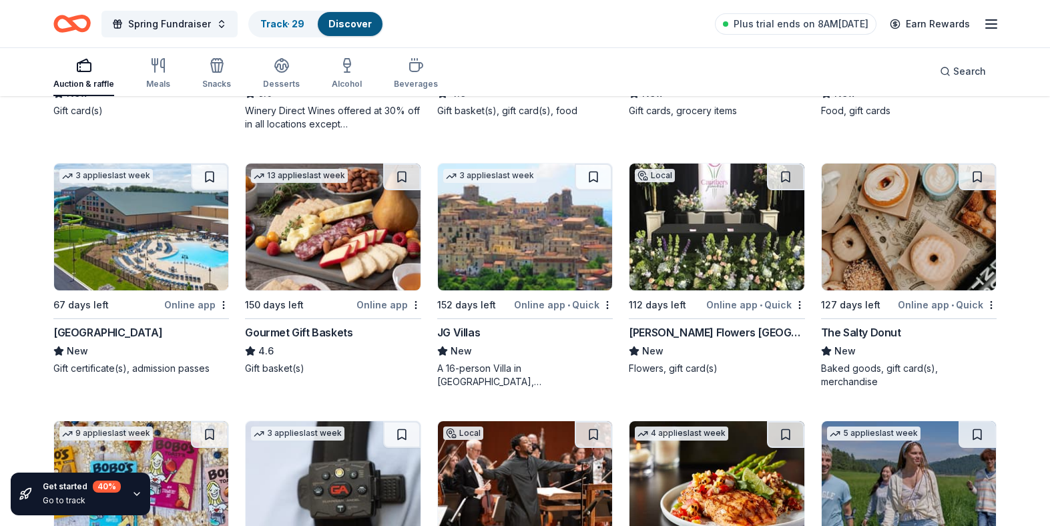
scroll to position [2404, 0]
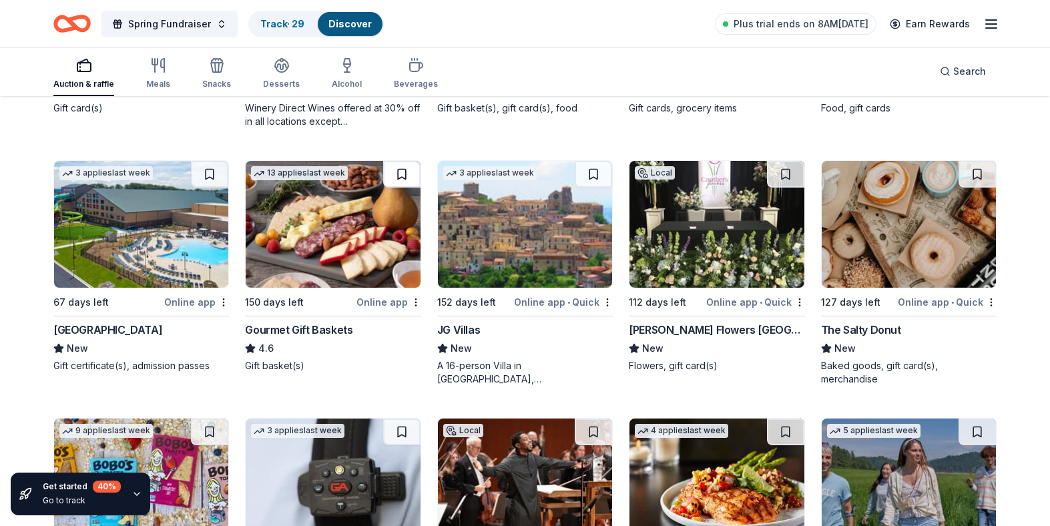
click at [400, 174] on button at bounding box center [401, 174] width 37 height 27
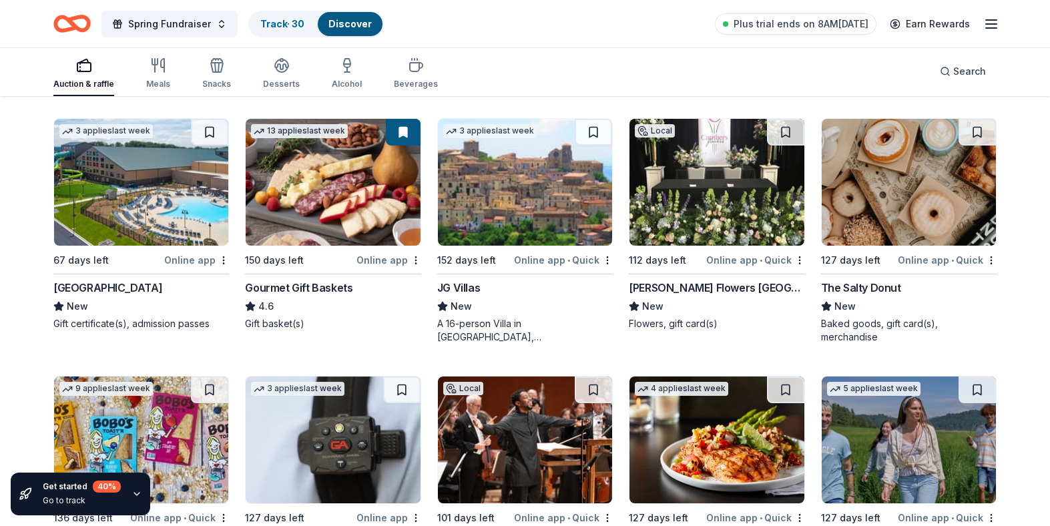
scroll to position [2448, 0]
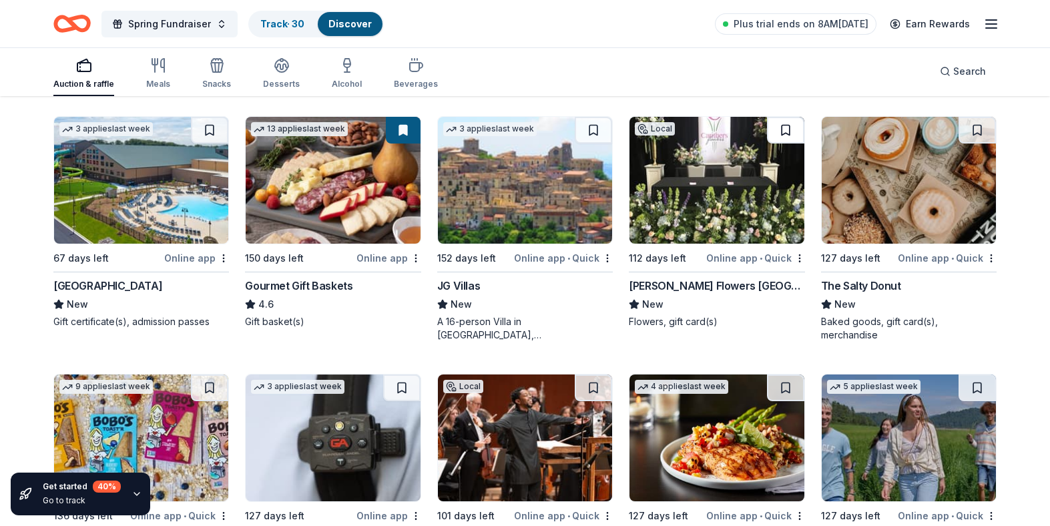
click at [783, 130] on button at bounding box center [785, 130] width 37 height 27
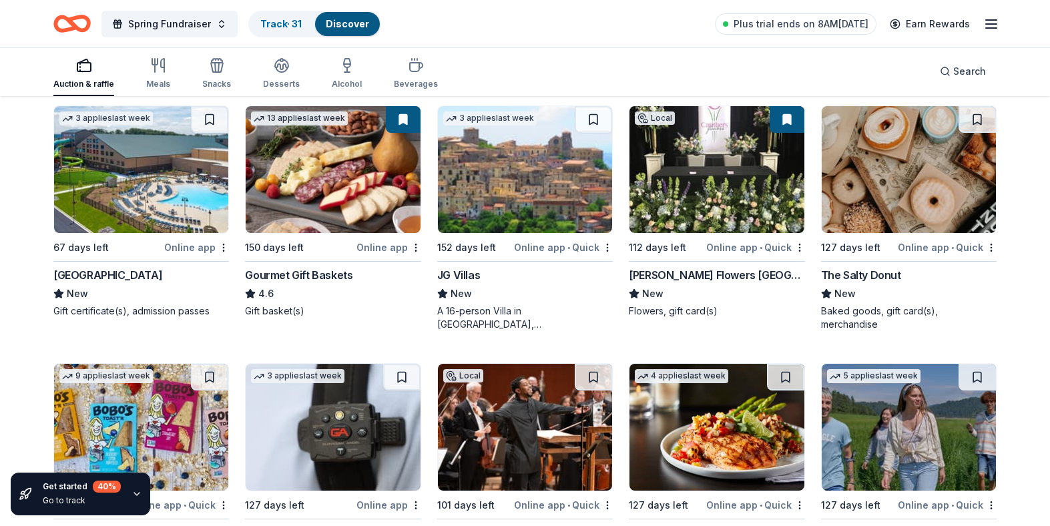
scroll to position [2462, 0]
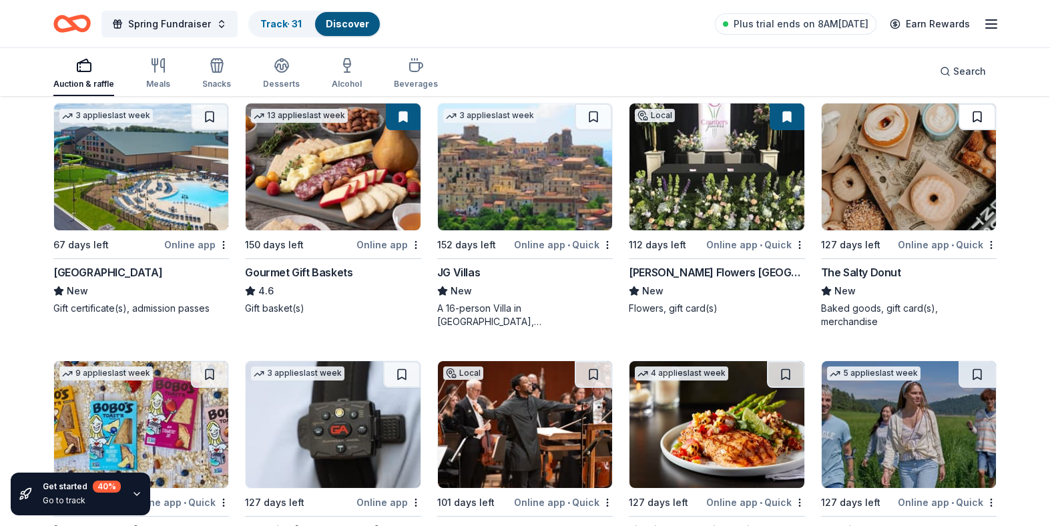
click at [978, 117] on button at bounding box center [976, 116] width 37 height 27
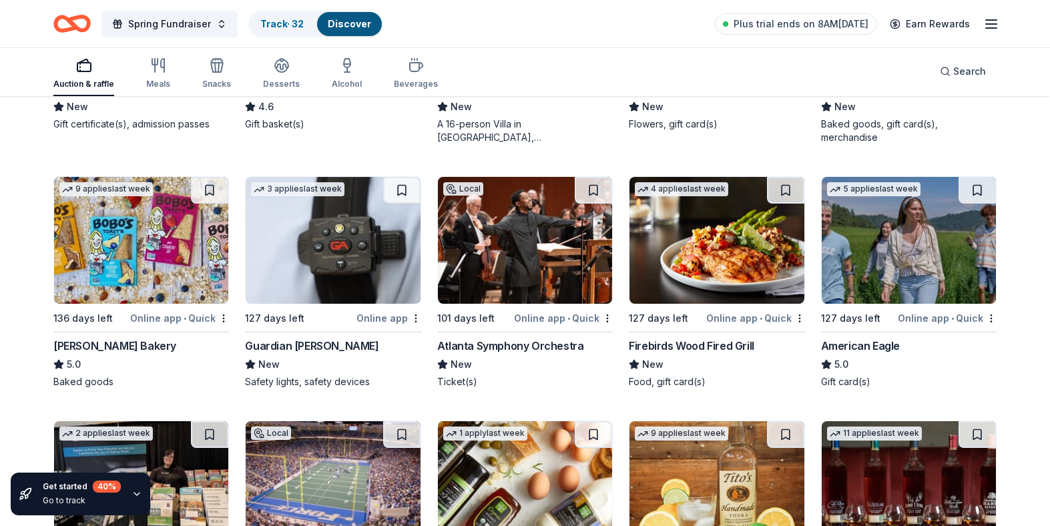
scroll to position [2649, 0]
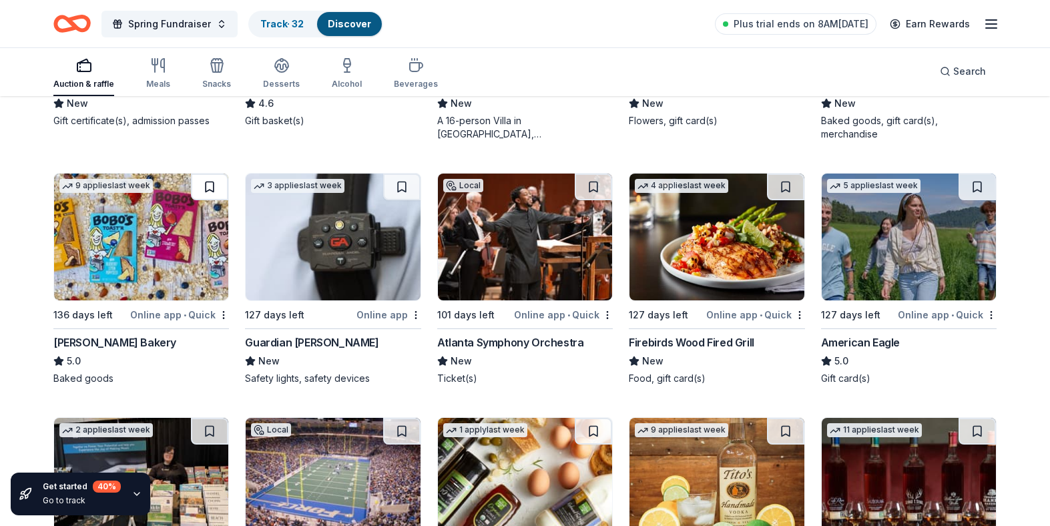
click at [205, 189] on button at bounding box center [209, 187] width 37 height 27
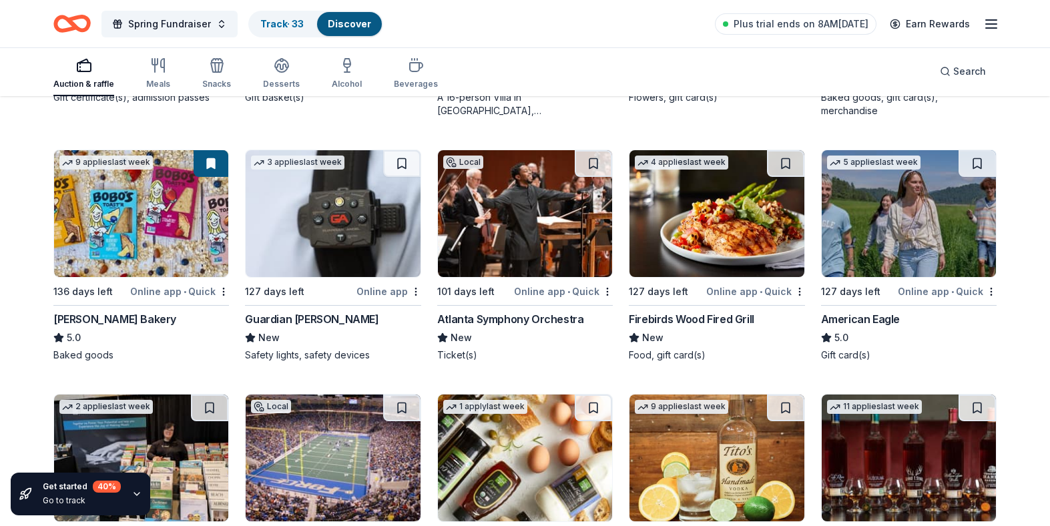
scroll to position [2669, 0]
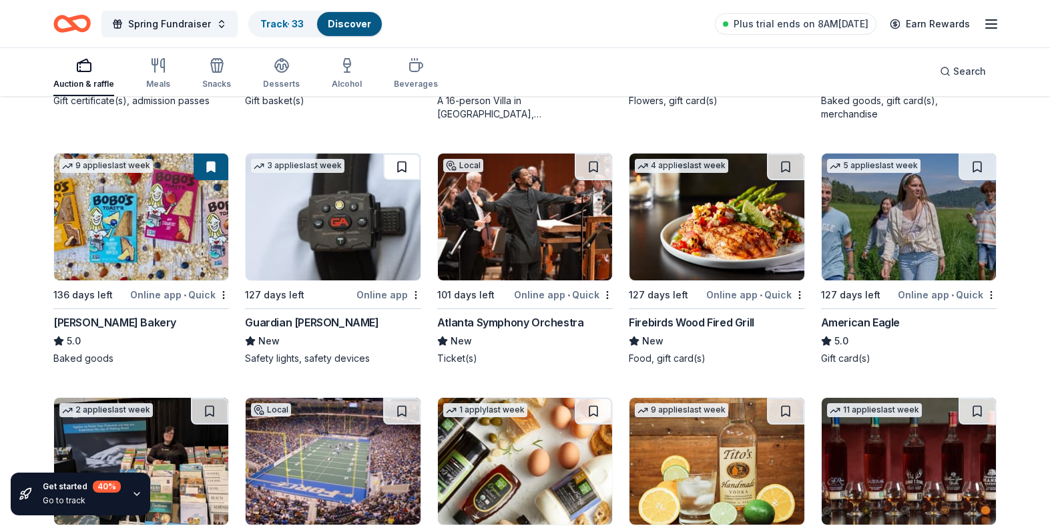
click at [400, 162] on button at bounding box center [401, 167] width 37 height 27
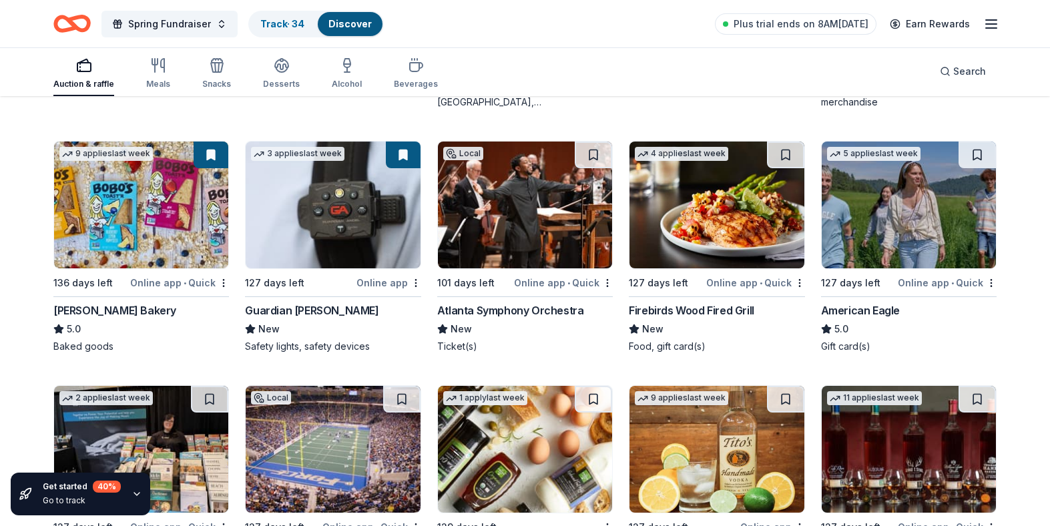
scroll to position [2682, 0]
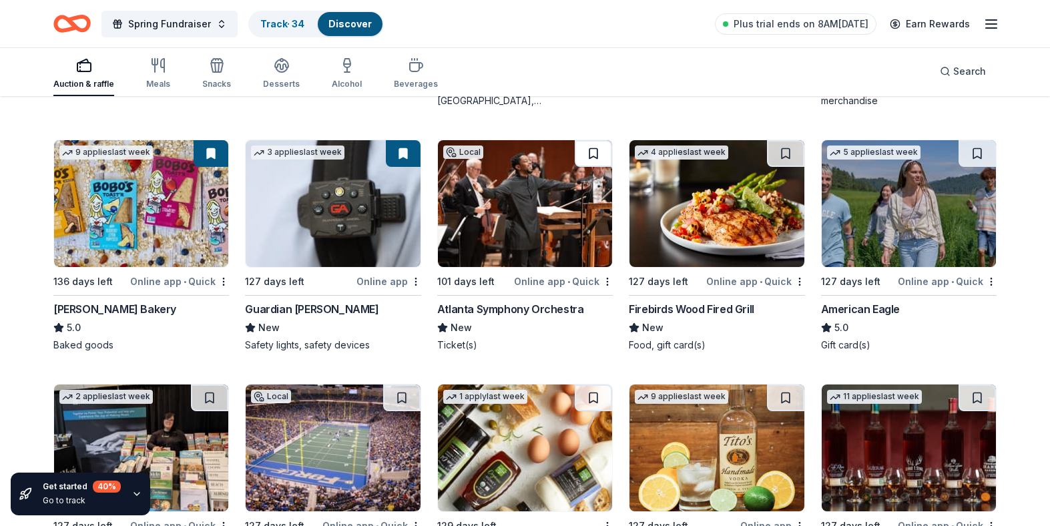
click at [594, 152] on button at bounding box center [593, 153] width 37 height 27
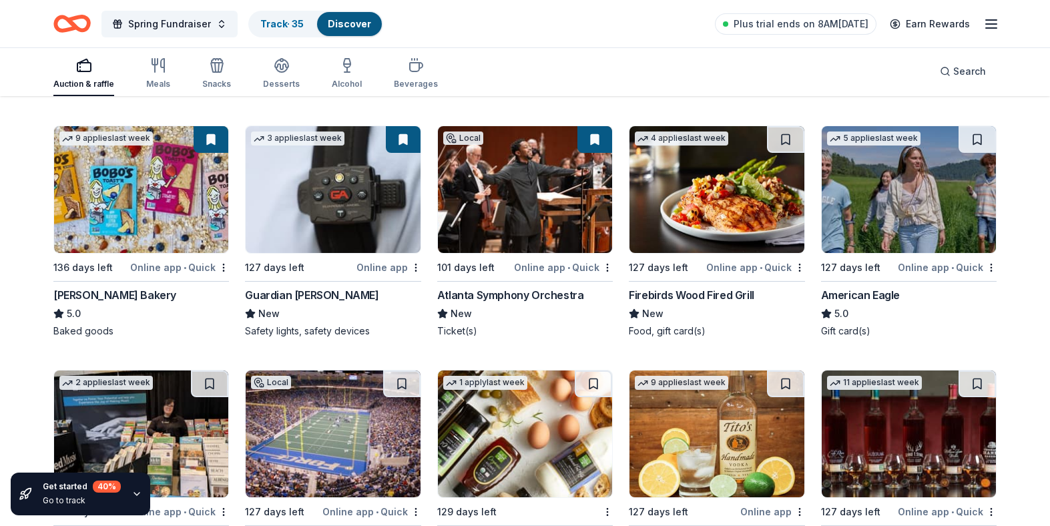
scroll to position [2705, 0]
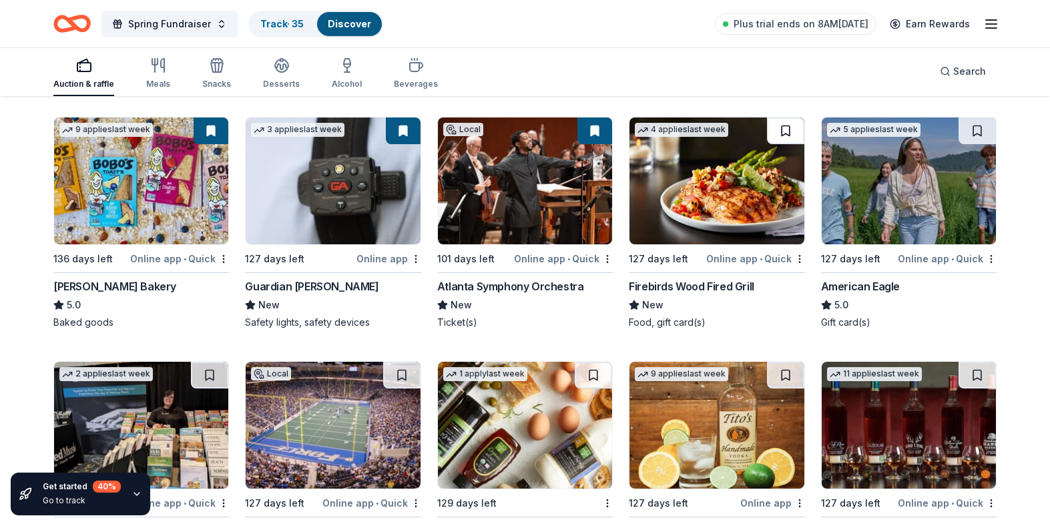
click at [780, 134] on button at bounding box center [785, 130] width 37 height 27
click at [976, 131] on button at bounding box center [976, 130] width 37 height 27
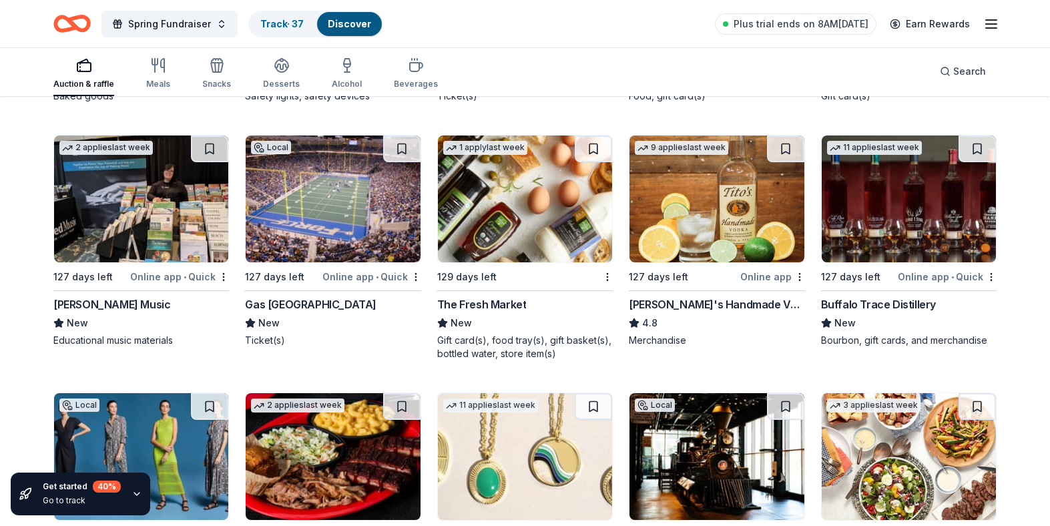
scroll to position [2925, 0]
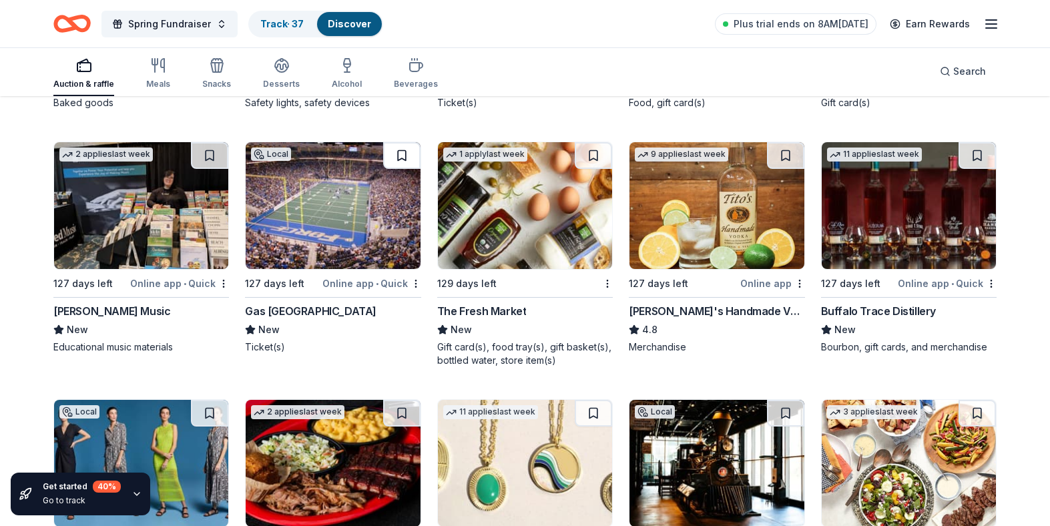
click at [398, 157] on button at bounding box center [401, 155] width 37 height 27
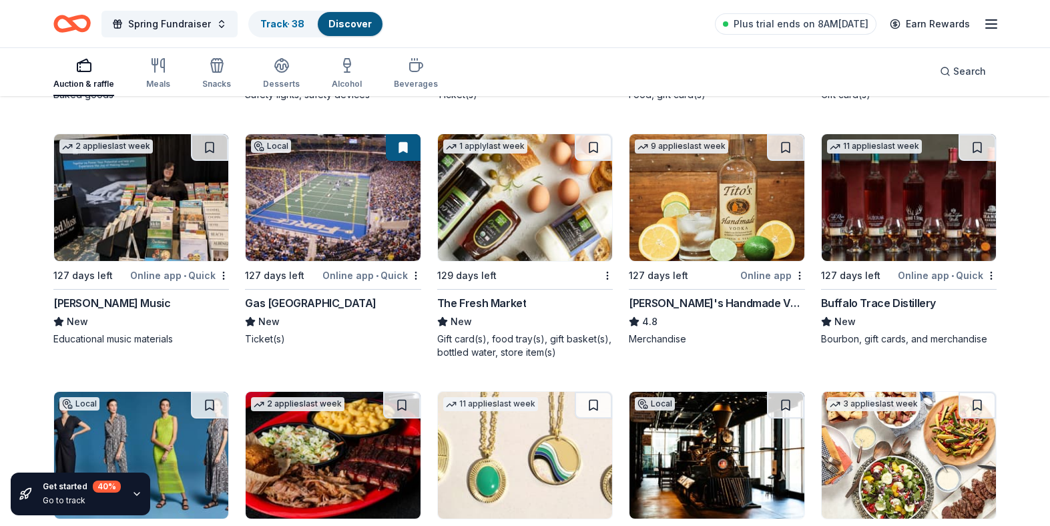
scroll to position [2929, 0]
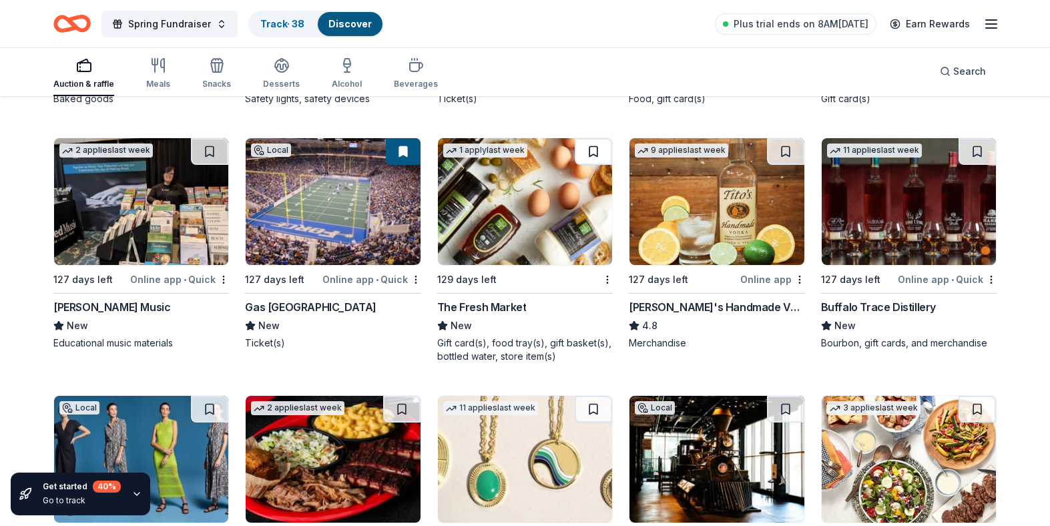
click at [593, 148] on button at bounding box center [593, 151] width 37 height 27
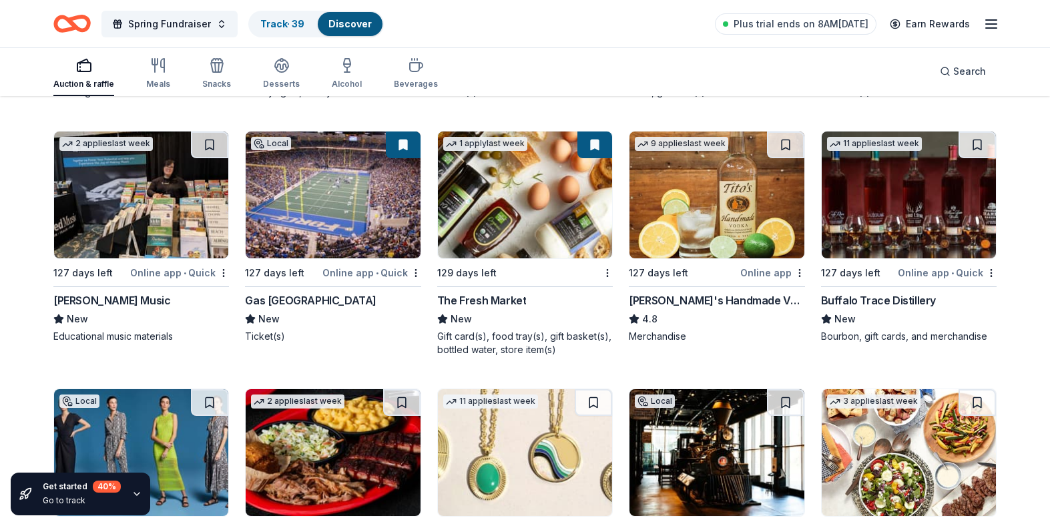
scroll to position [2933, 0]
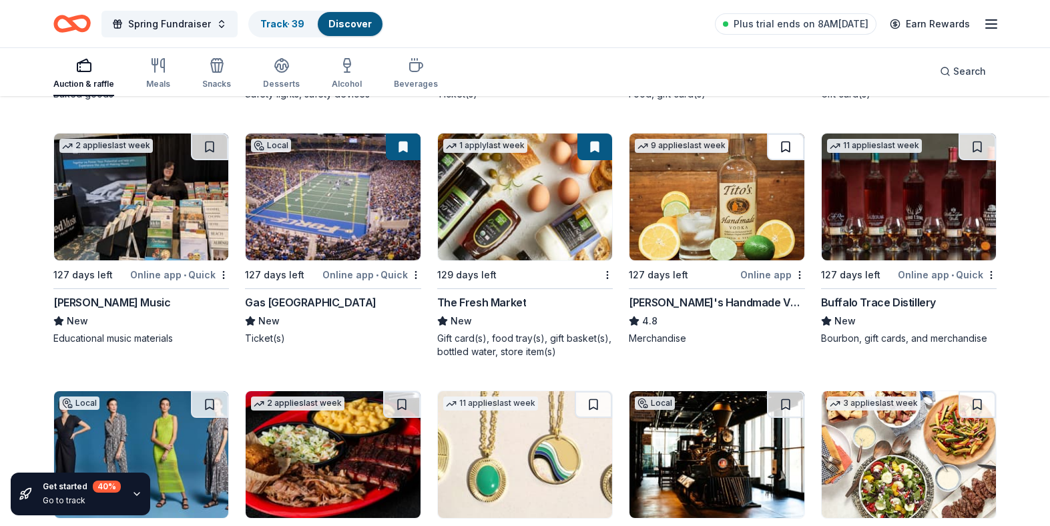
click at [784, 144] on button at bounding box center [785, 146] width 37 height 27
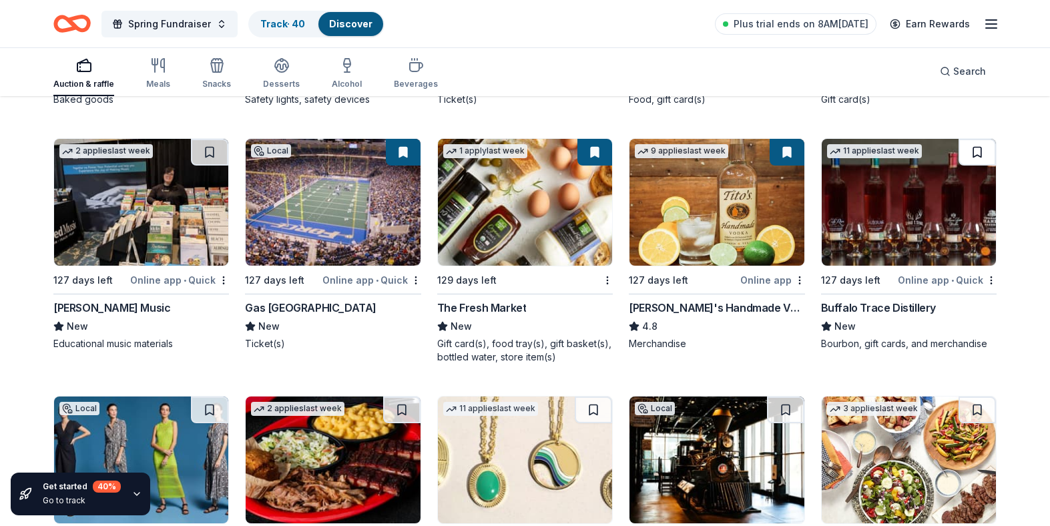
click at [978, 153] on button at bounding box center [976, 152] width 37 height 27
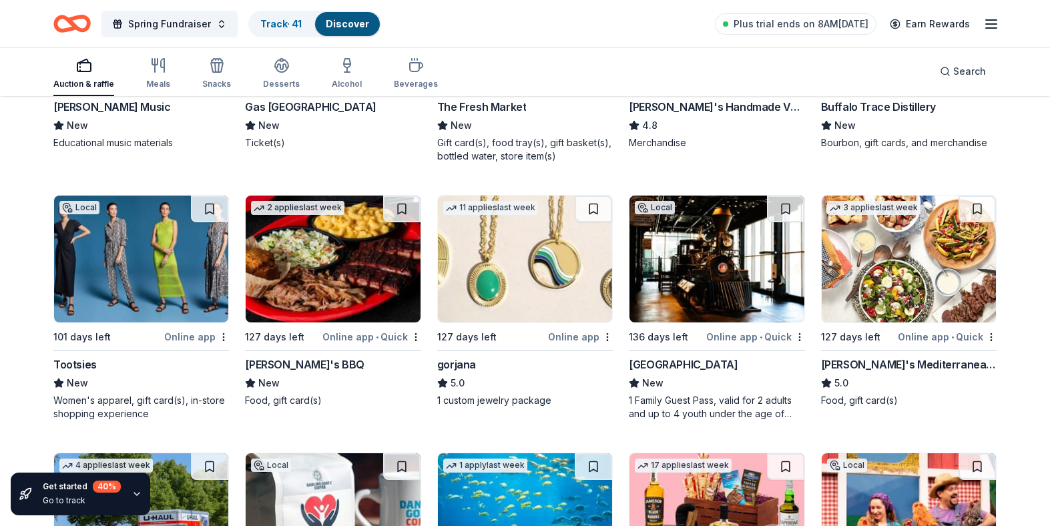
scroll to position [3132, 0]
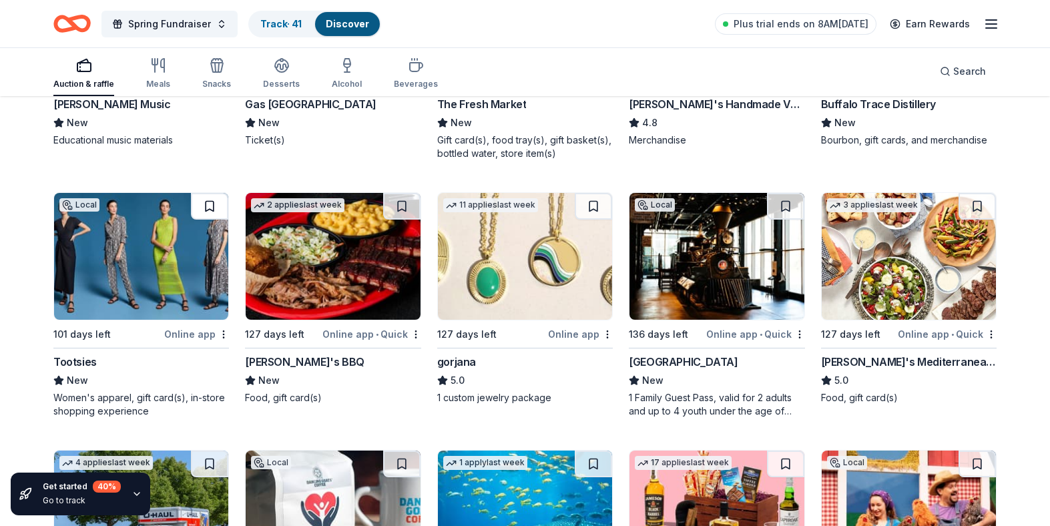
click at [208, 202] on button at bounding box center [209, 206] width 37 height 27
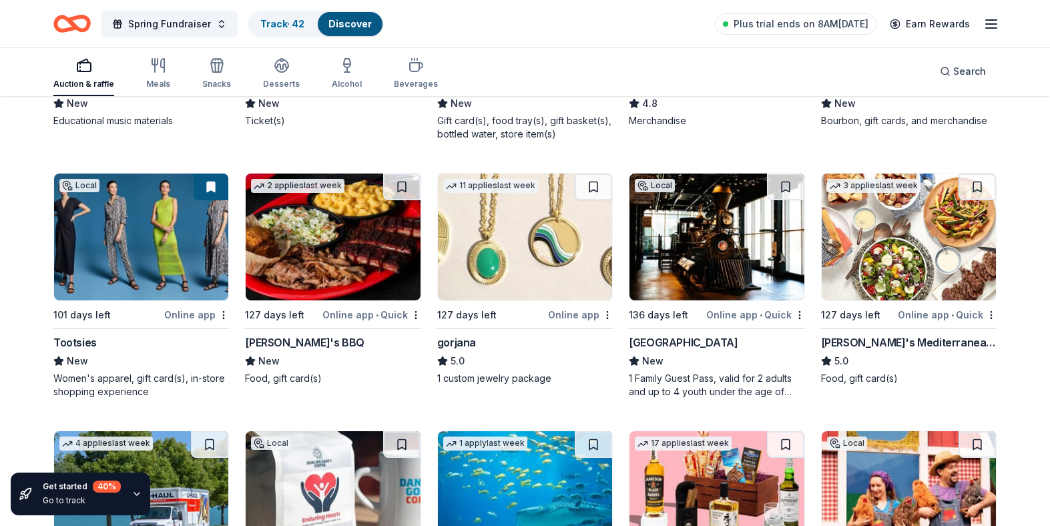
scroll to position [3152, 0]
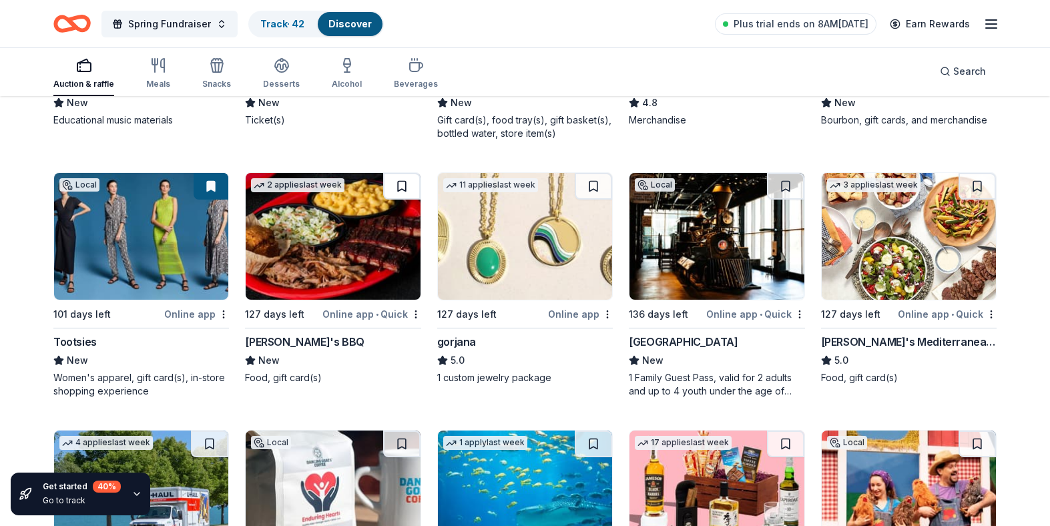
click at [401, 186] on button at bounding box center [401, 186] width 37 height 27
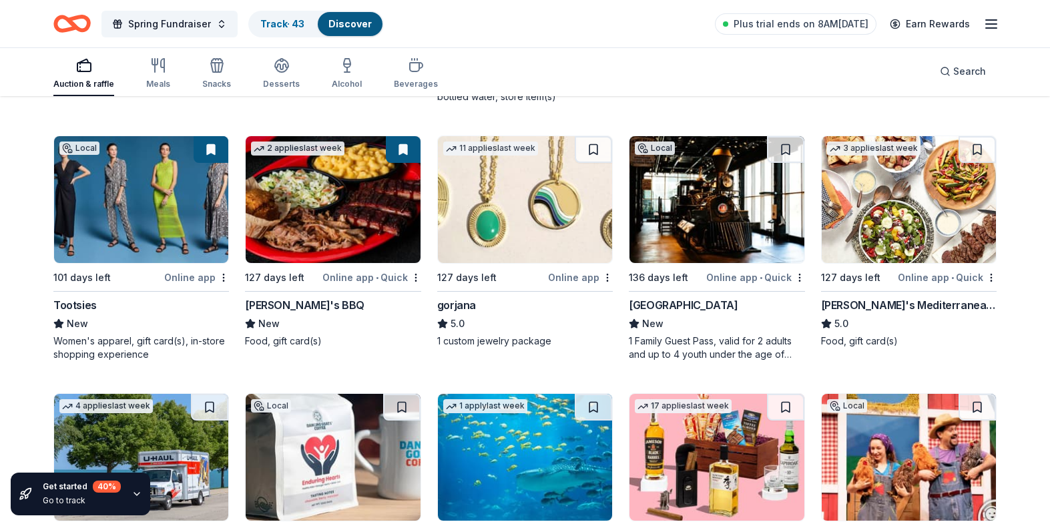
scroll to position [3193, 0]
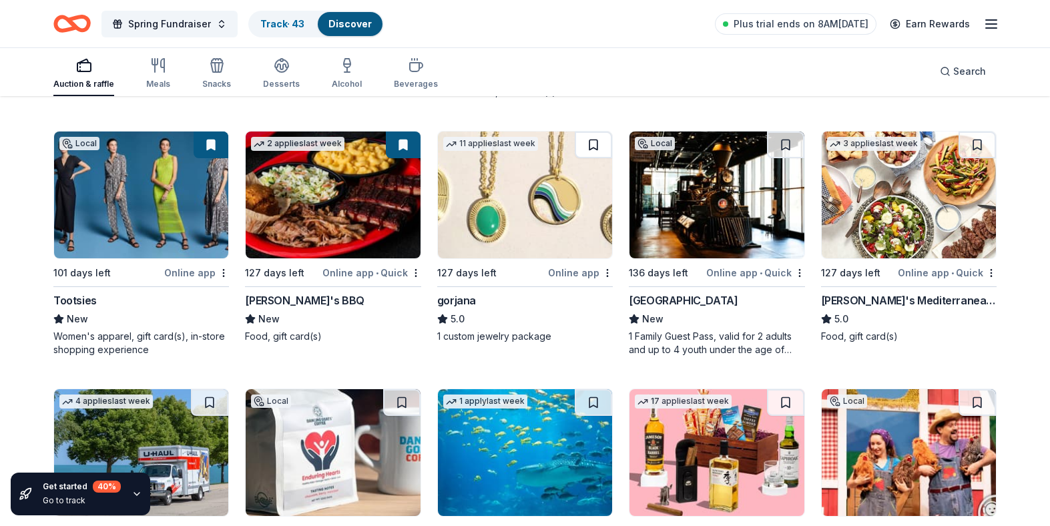
click at [592, 146] on button at bounding box center [593, 144] width 37 height 27
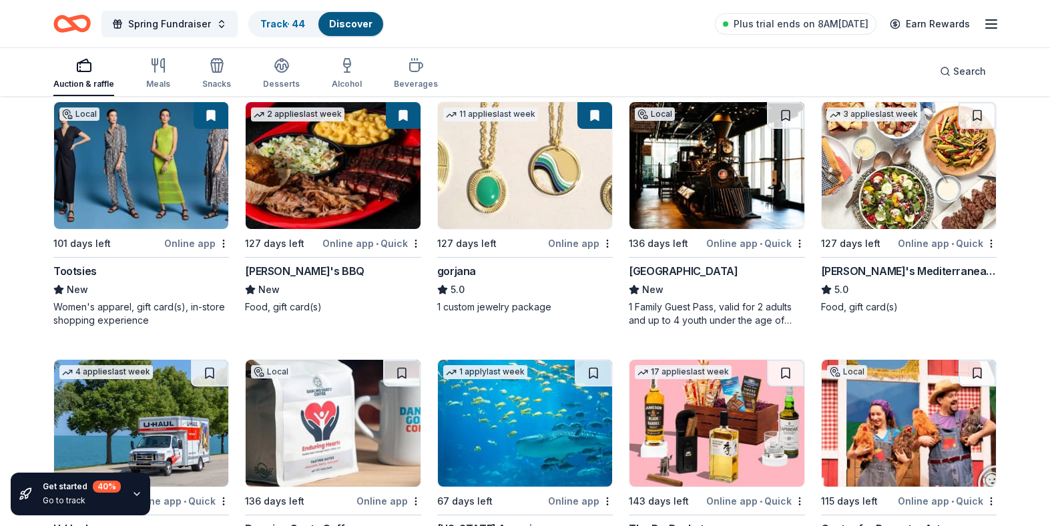
scroll to position [3224, 0]
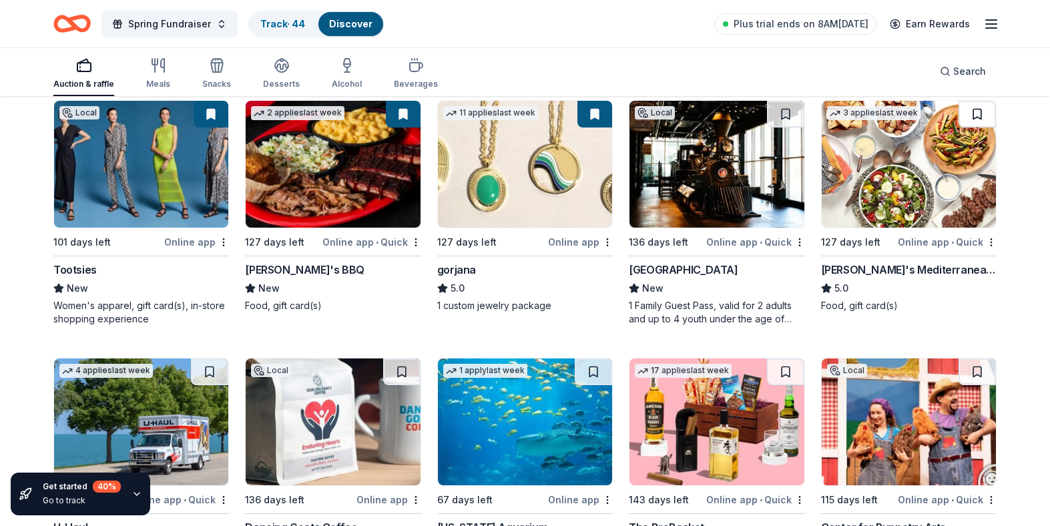
click at [974, 113] on button at bounding box center [976, 114] width 37 height 27
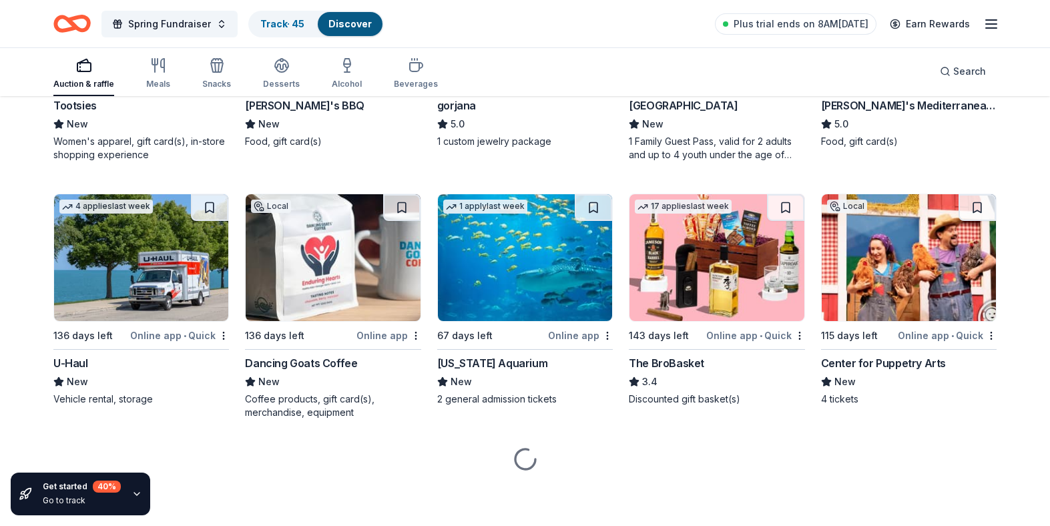
scroll to position [3389, 0]
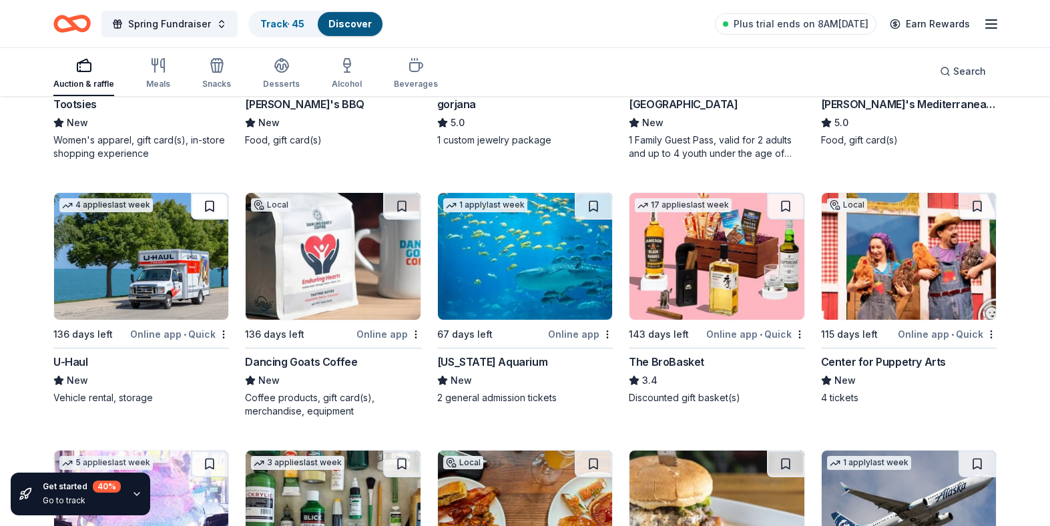
click at [205, 210] on button at bounding box center [209, 206] width 37 height 27
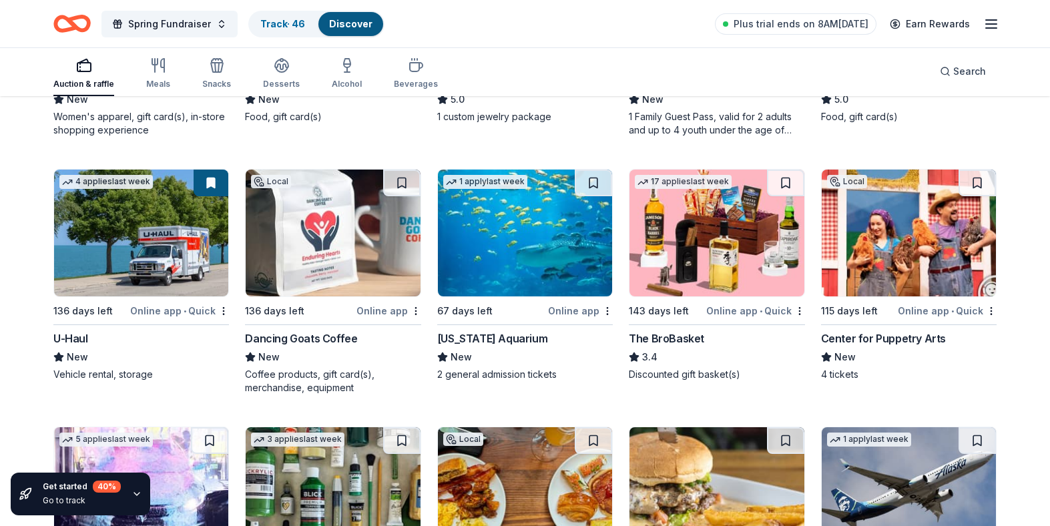
scroll to position [3413, 0]
click at [400, 188] on button at bounding box center [401, 182] width 37 height 27
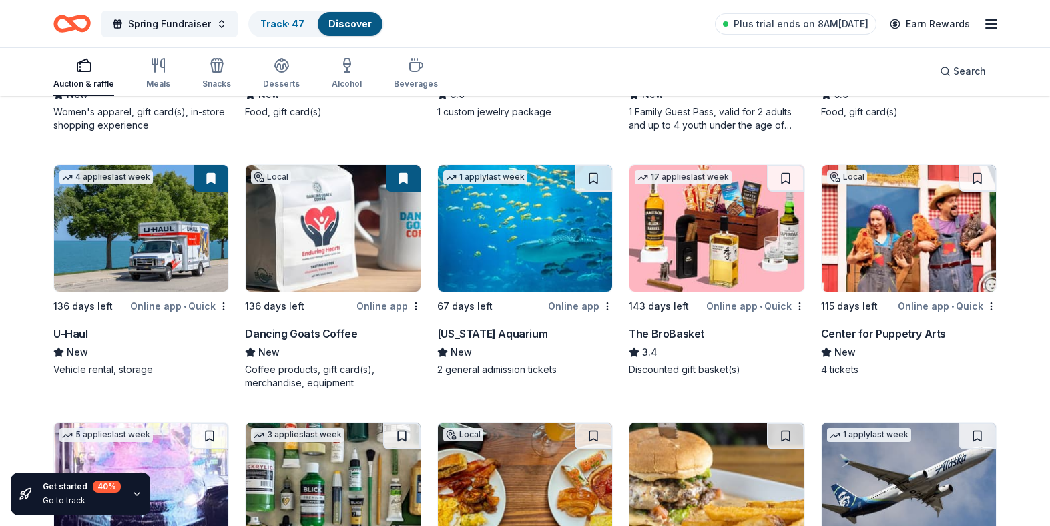
scroll to position [3418, 0]
click at [590, 174] on button at bounding box center [593, 177] width 37 height 27
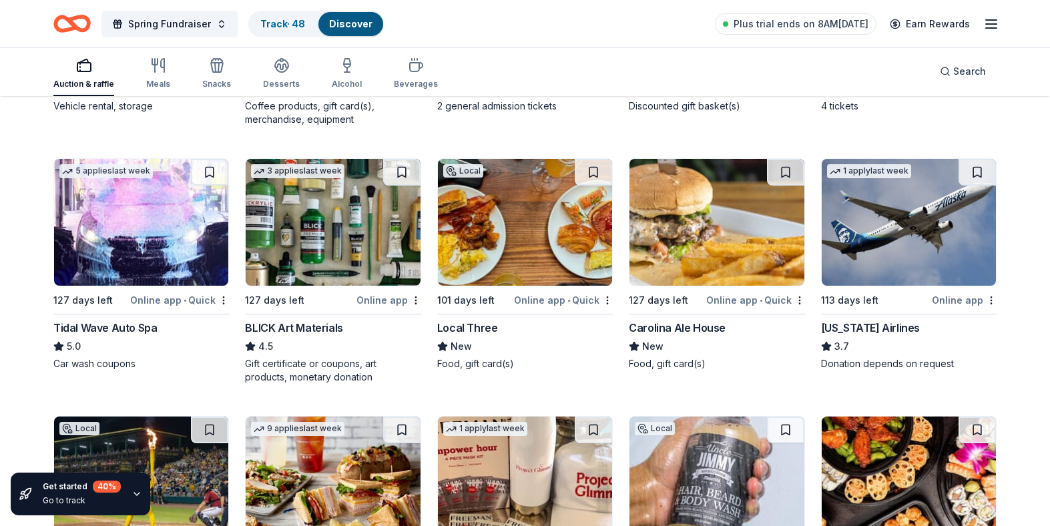
scroll to position [3683, 0]
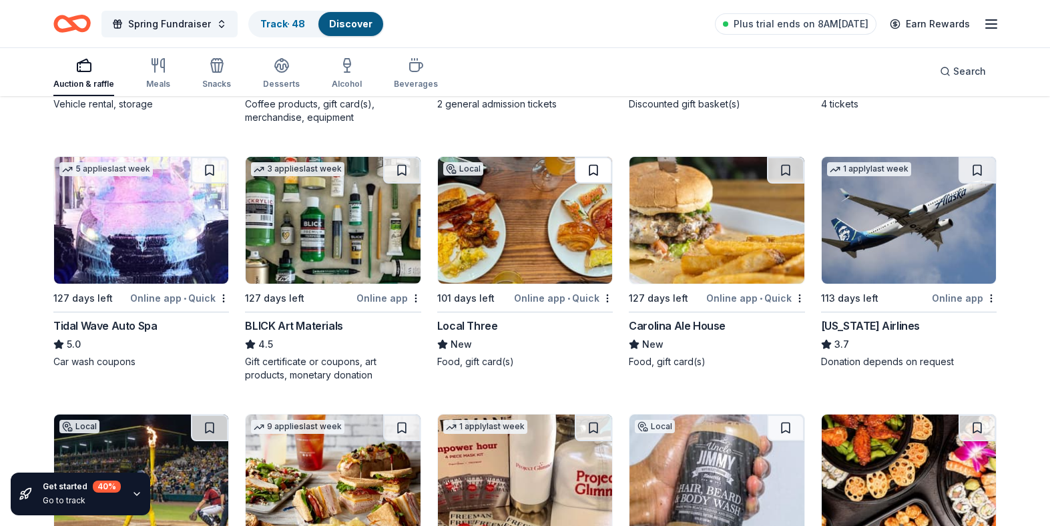
click at [592, 170] on button at bounding box center [593, 170] width 37 height 27
click at [786, 170] on button at bounding box center [785, 170] width 37 height 27
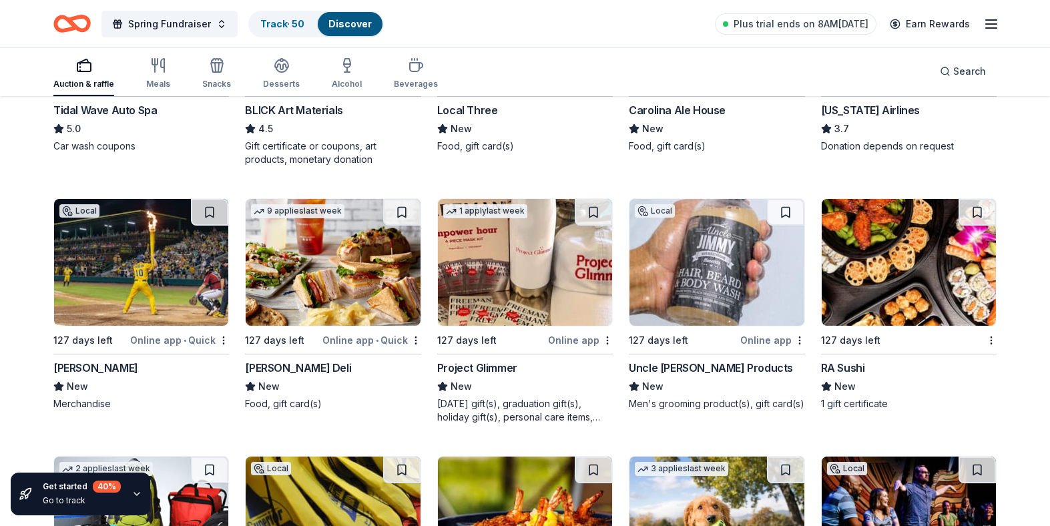
scroll to position [3902, 0]
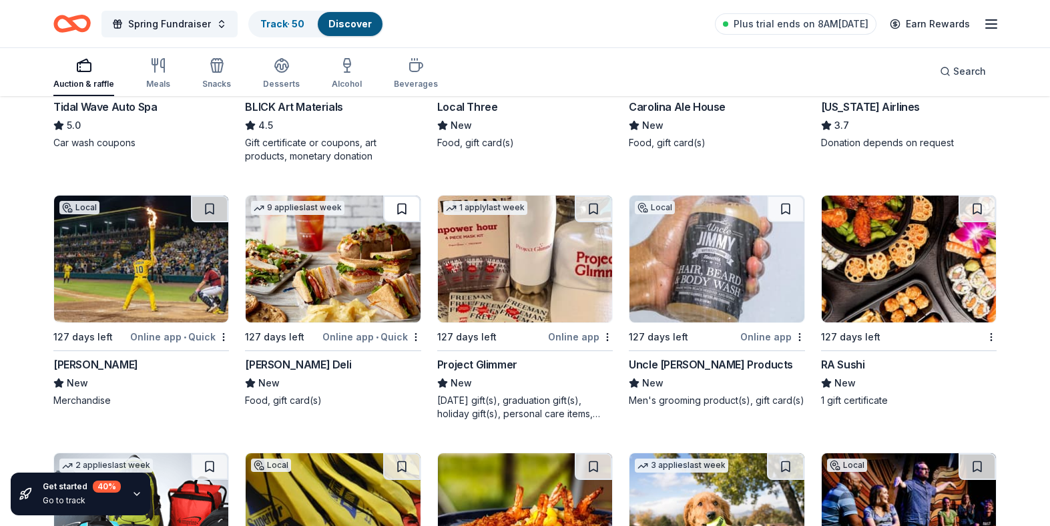
click at [401, 206] on button at bounding box center [401, 209] width 37 height 27
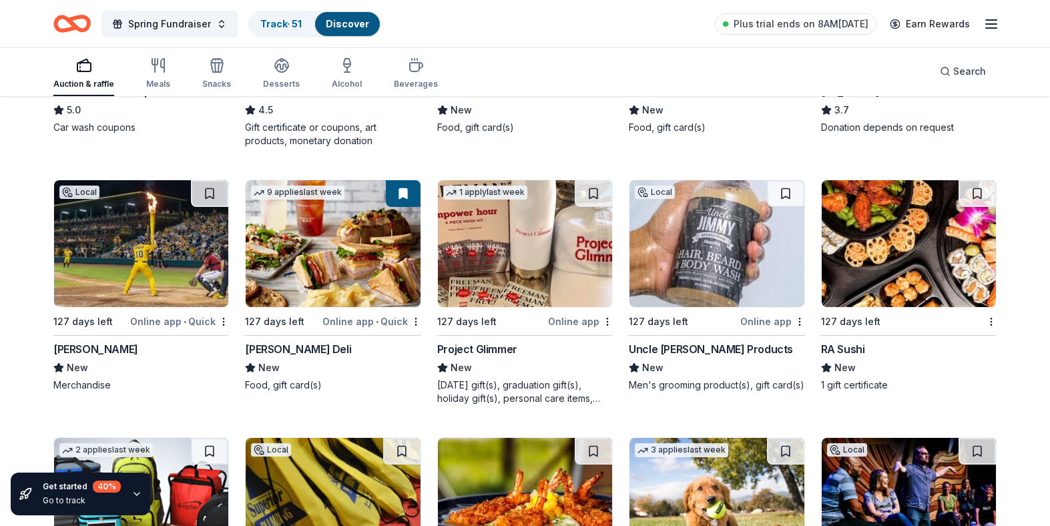
scroll to position [3921, 0]
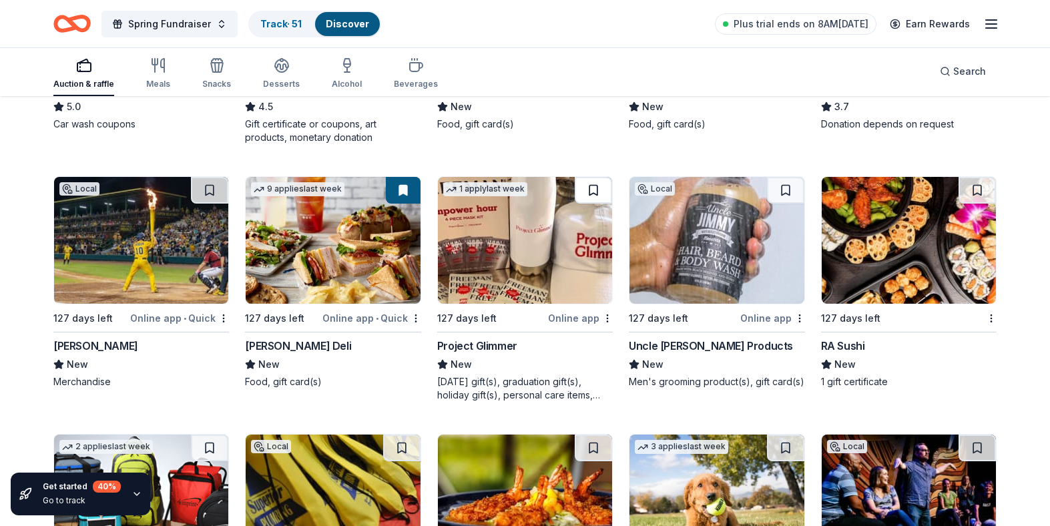
click at [593, 193] on button at bounding box center [593, 190] width 37 height 27
click at [787, 189] on button at bounding box center [785, 190] width 37 height 27
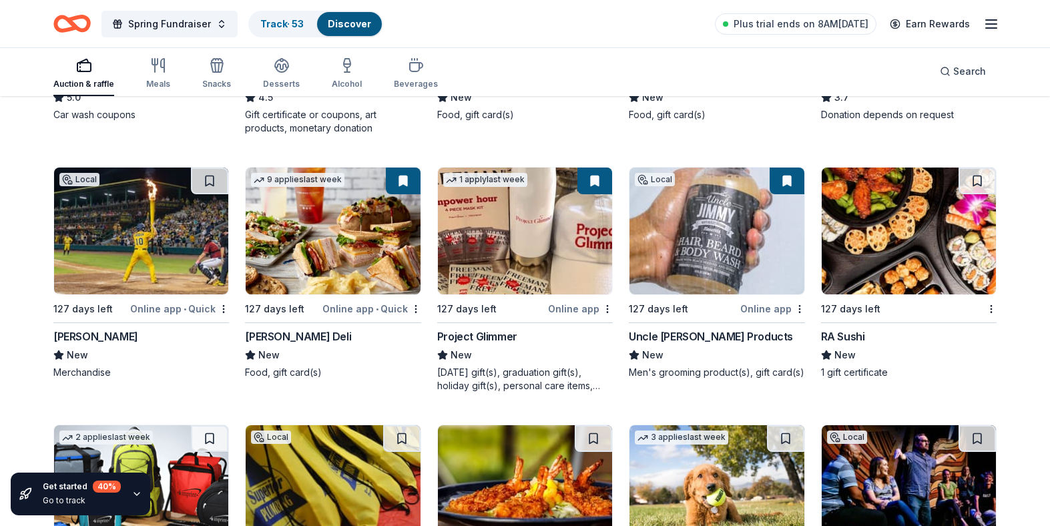
scroll to position [3931, 0]
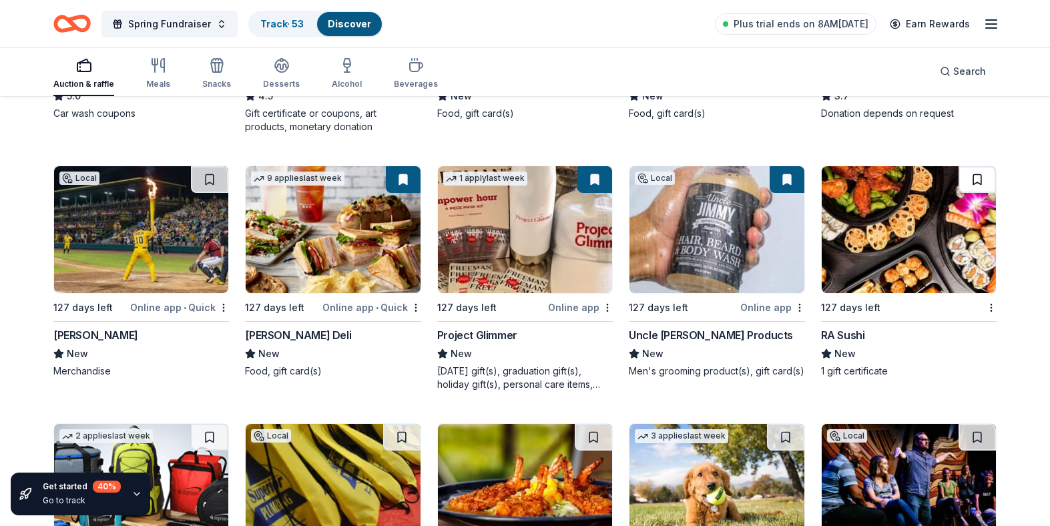
click at [974, 180] on button at bounding box center [976, 179] width 37 height 27
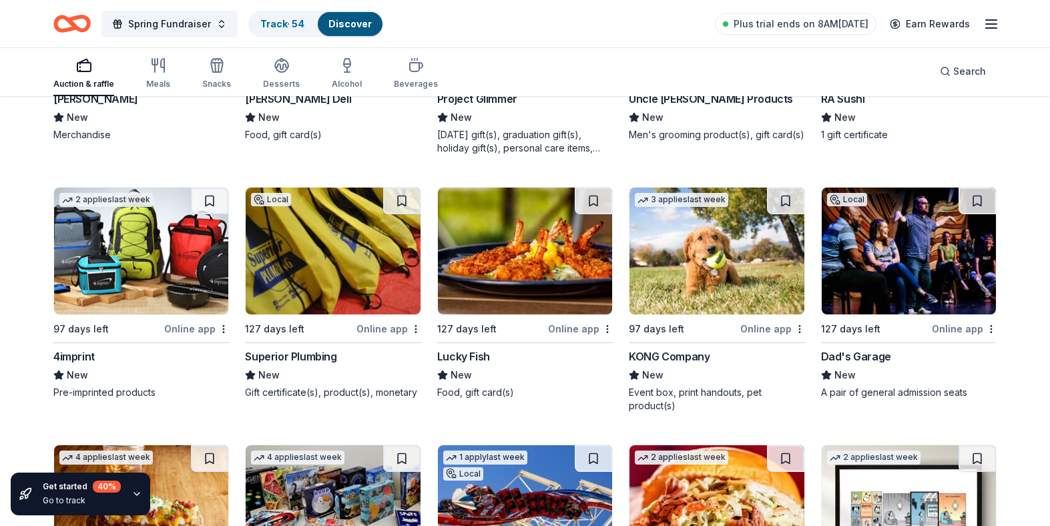
scroll to position [4170, 0]
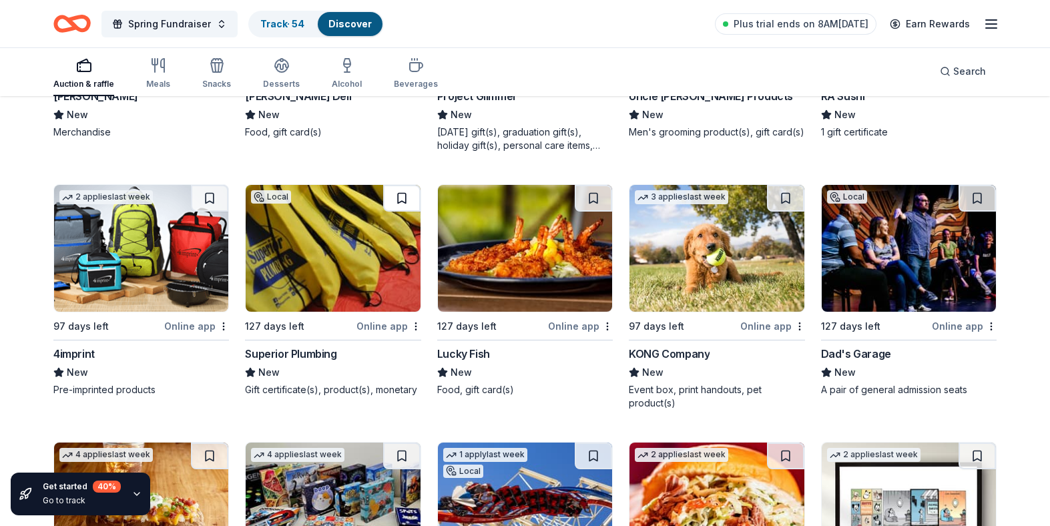
click at [398, 201] on button at bounding box center [401, 198] width 37 height 27
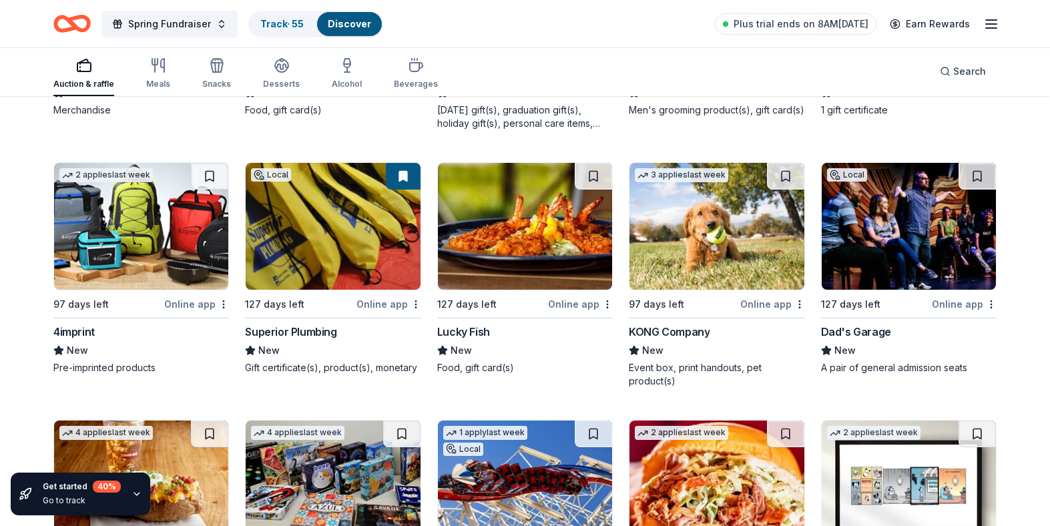
scroll to position [4194, 0]
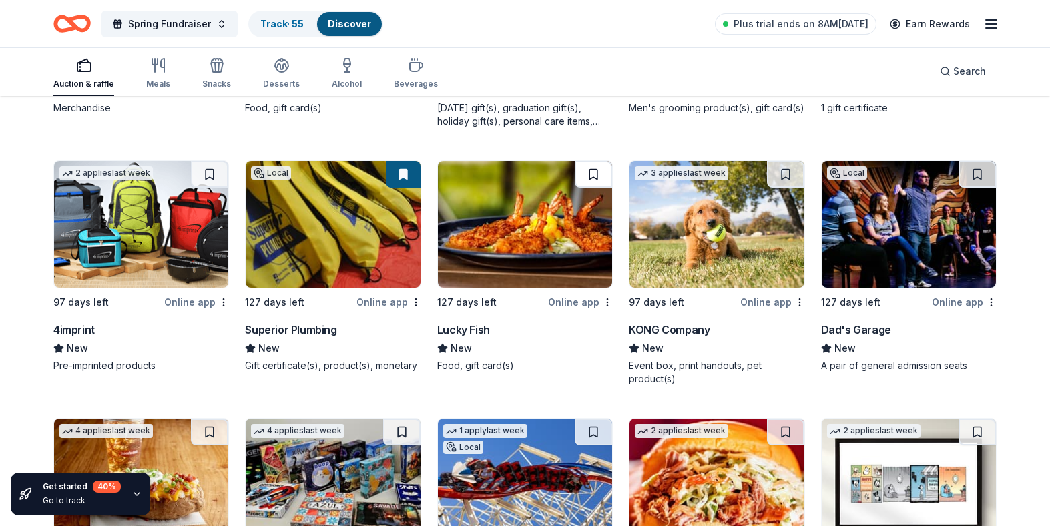
click at [594, 171] on button at bounding box center [593, 174] width 37 height 27
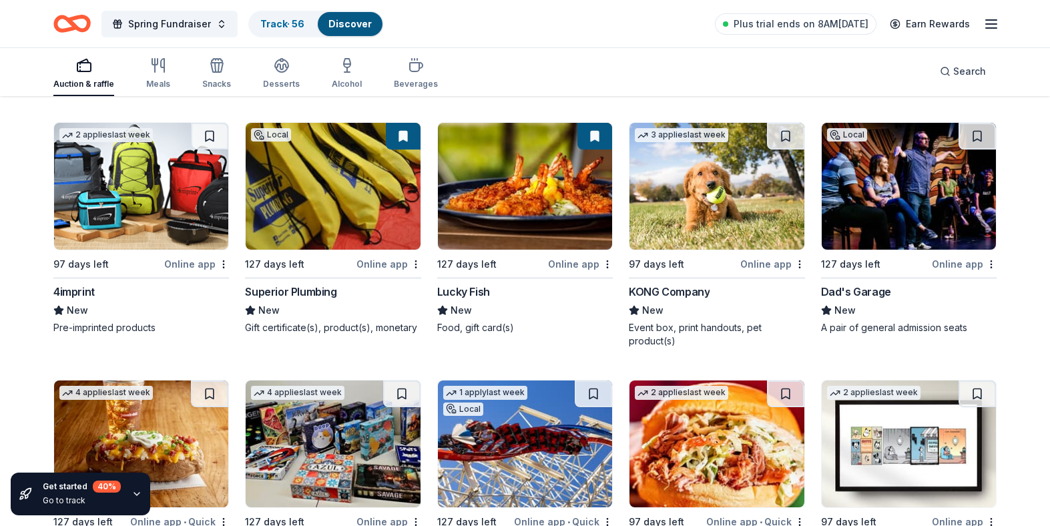
scroll to position [4175, 0]
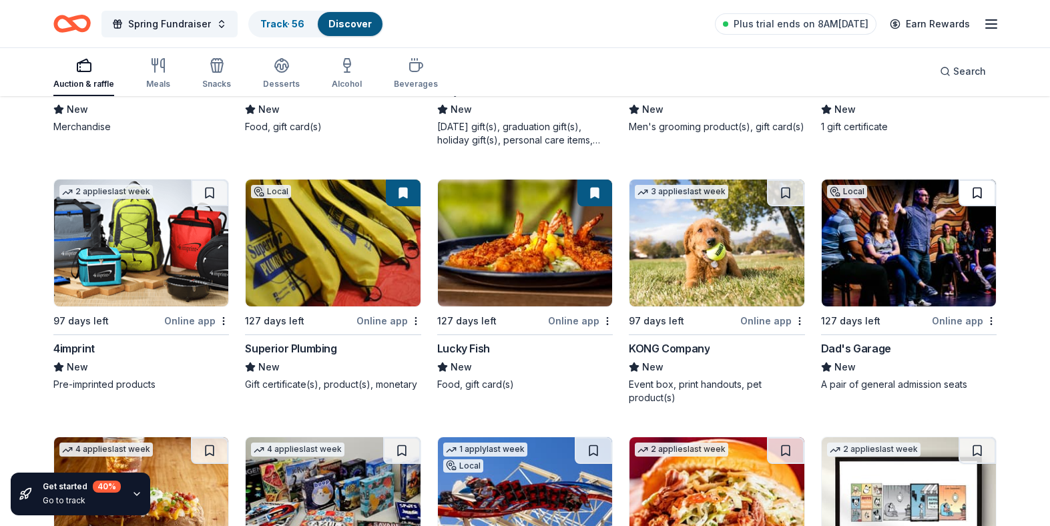
click at [978, 187] on button at bounding box center [976, 193] width 37 height 27
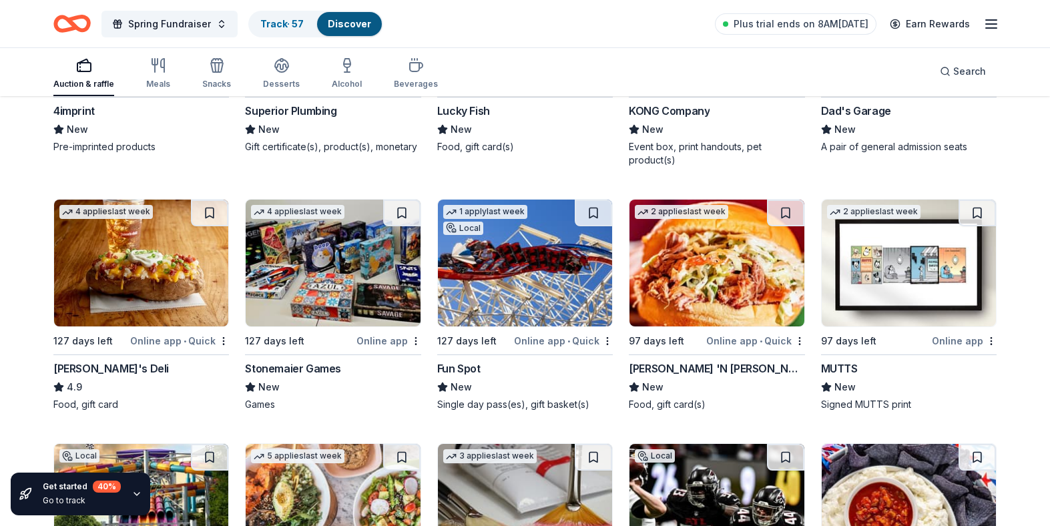
scroll to position [4416, 0]
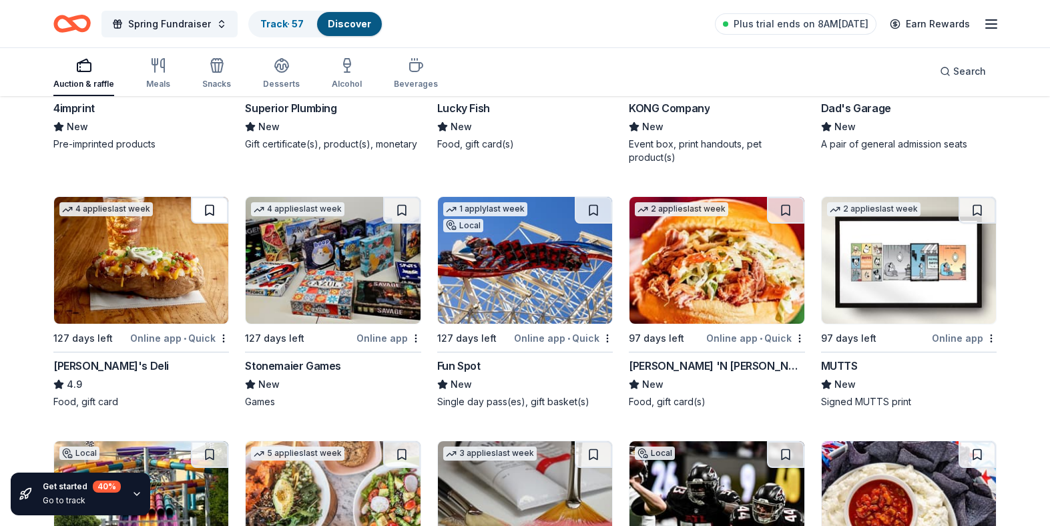
click at [214, 203] on button at bounding box center [209, 210] width 37 height 27
click at [403, 212] on button at bounding box center [401, 210] width 37 height 27
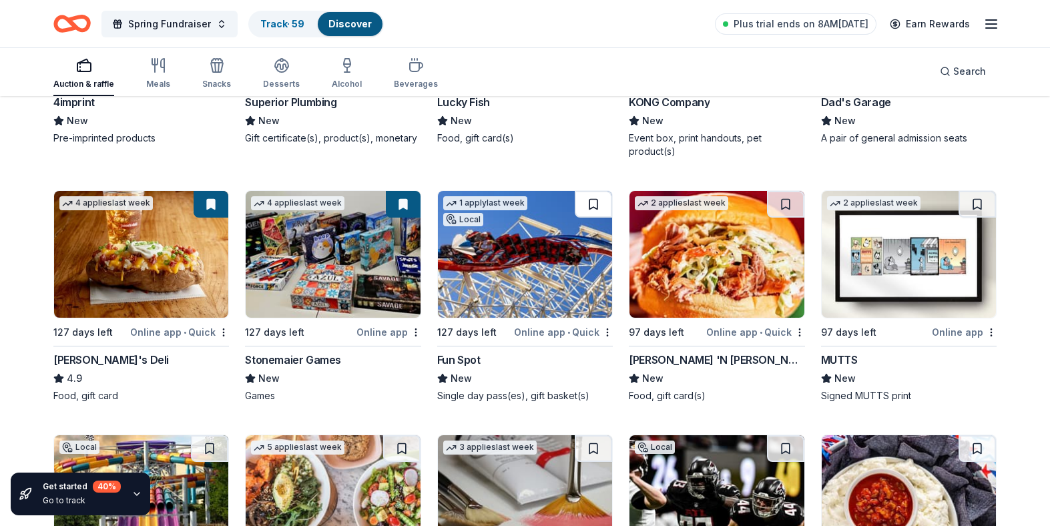
click at [591, 205] on button at bounding box center [593, 204] width 37 height 27
click at [782, 202] on button at bounding box center [785, 204] width 37 height 27
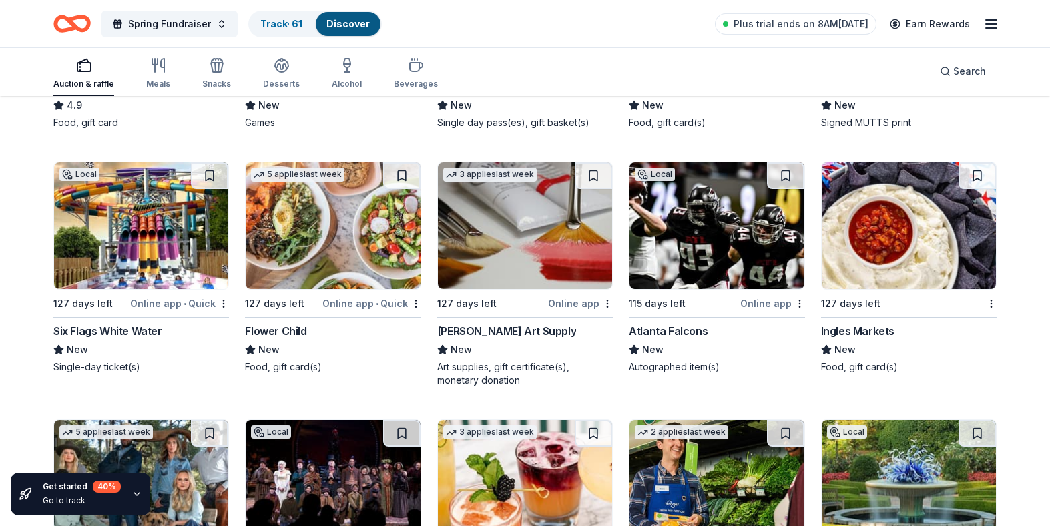
scroll to position [4695, 0]
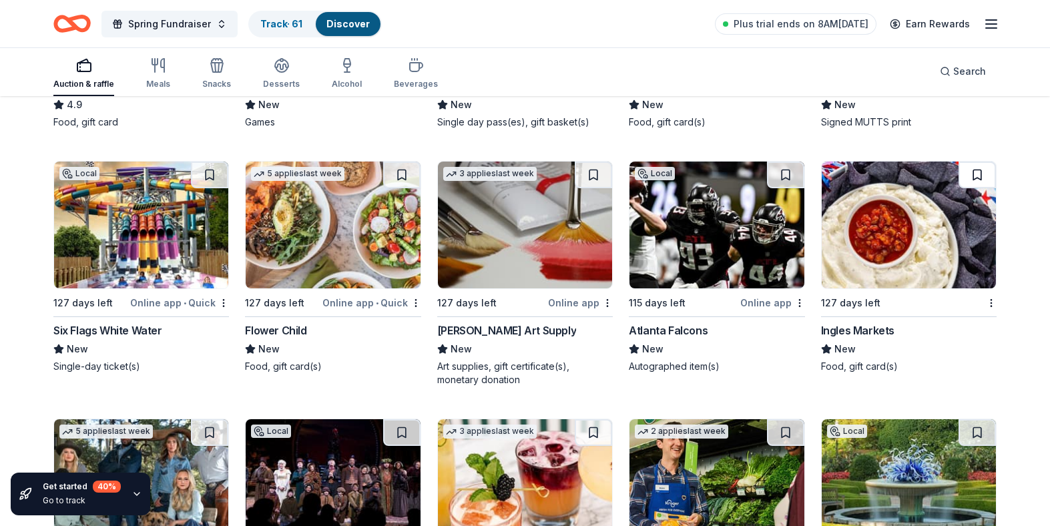
click at [976, 180] on button at bounding box center [976, 175] width 37 height 27
click at [772, 182] on button at bounding box center [785, 175] width 37 height 27
click at [592, 175] on button at bounding box center [593, 175] width 37 height 27
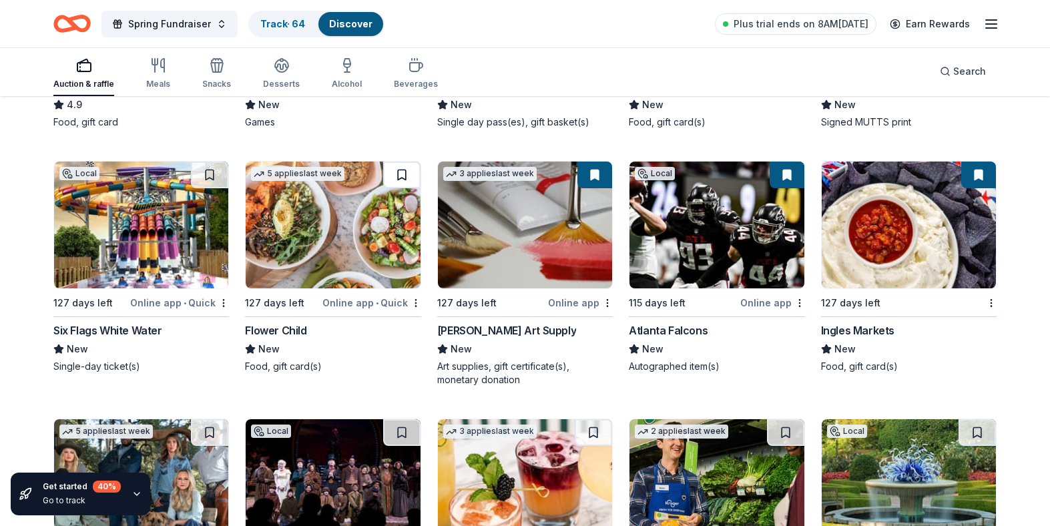
click at [398, 178] on button at bounding box center [401, 175] width 37 height 27
click at [209, 176] on button at bounding box center [209, 175] width 37 height 27
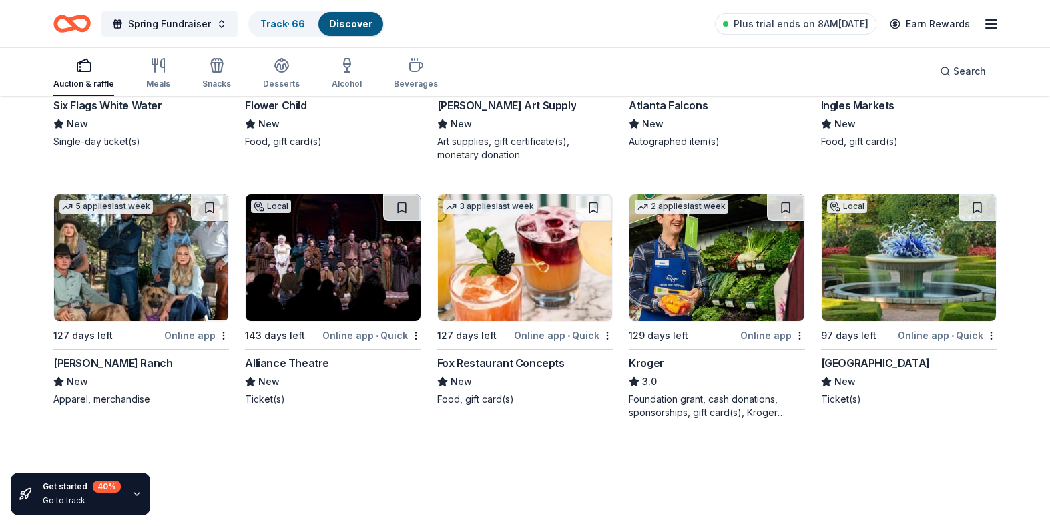
scroll to position [4922, 0]
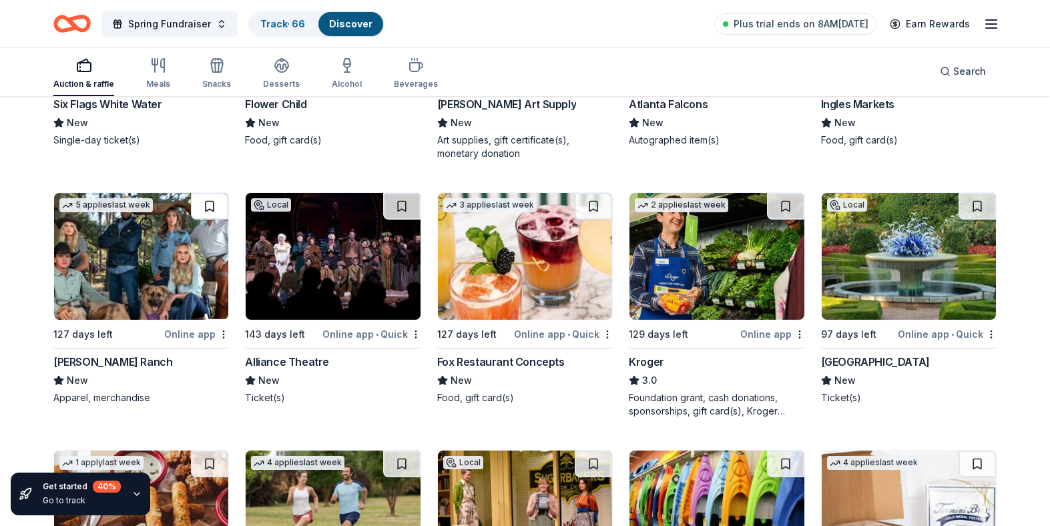
click at [208, 210] on button at bounding box center [209, 206] width 37 height 27
click at [400, 212] on button at bounding box center [401, 206] width 37 height 27
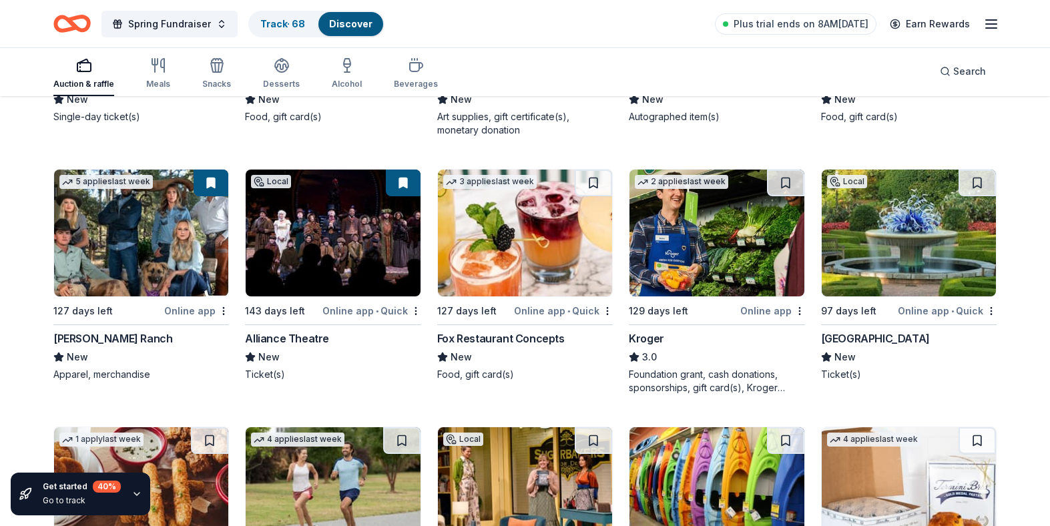
scroll to position [4946, 0]
click at [589, 182] on button at bounding box center [593, 182] width 37 height 27
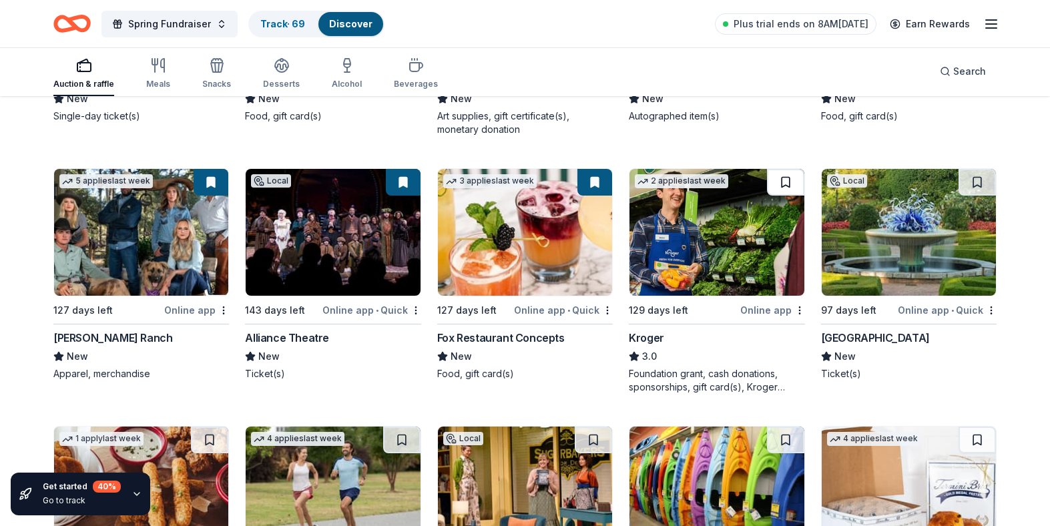
click at [791, 183] on button at bounding box center [785, 182] width 37 height 27
click at [976, 184] on button at bounding box center [976, 182] width 37 height 27
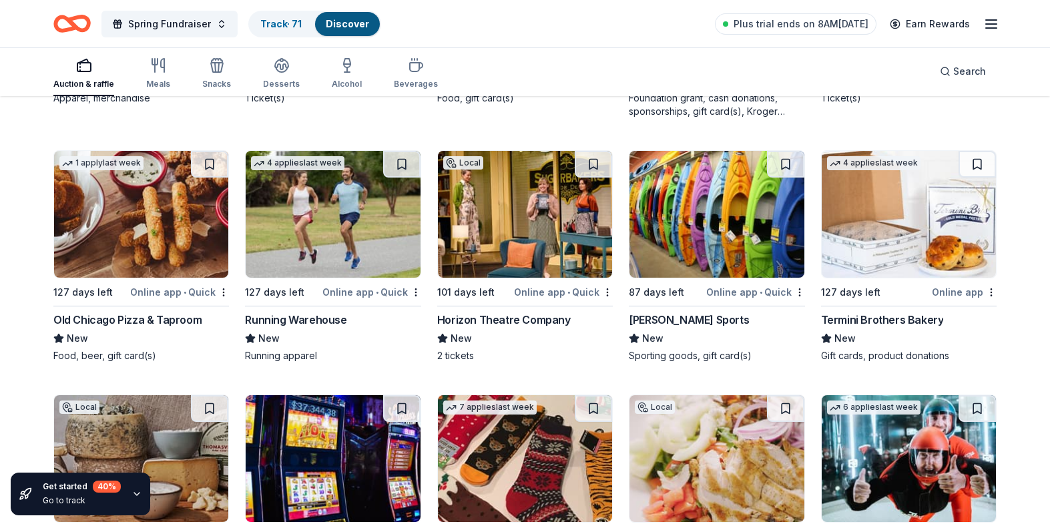
scroll to position [5216, 0]
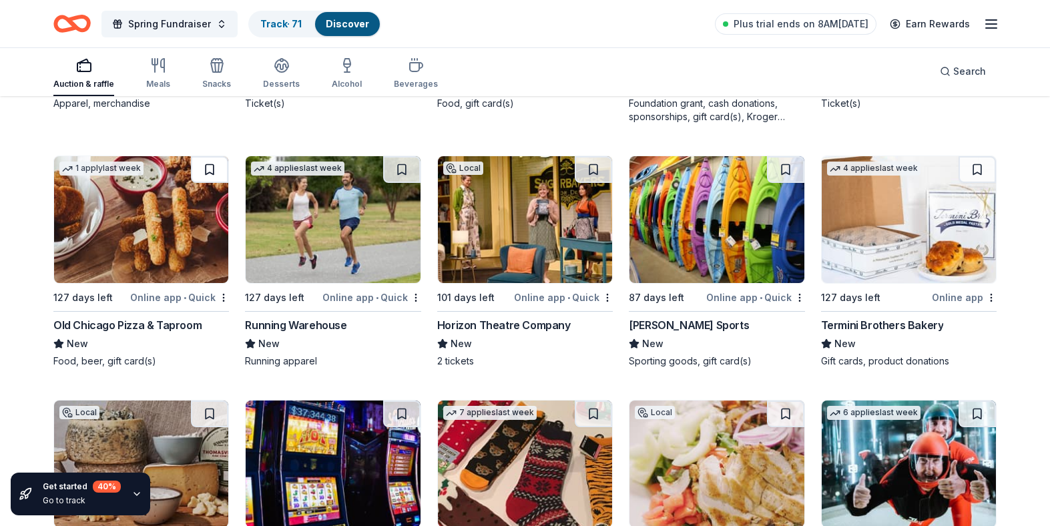
click at [208, 166] on button at bounding box center [209, 169] width 37 height 27
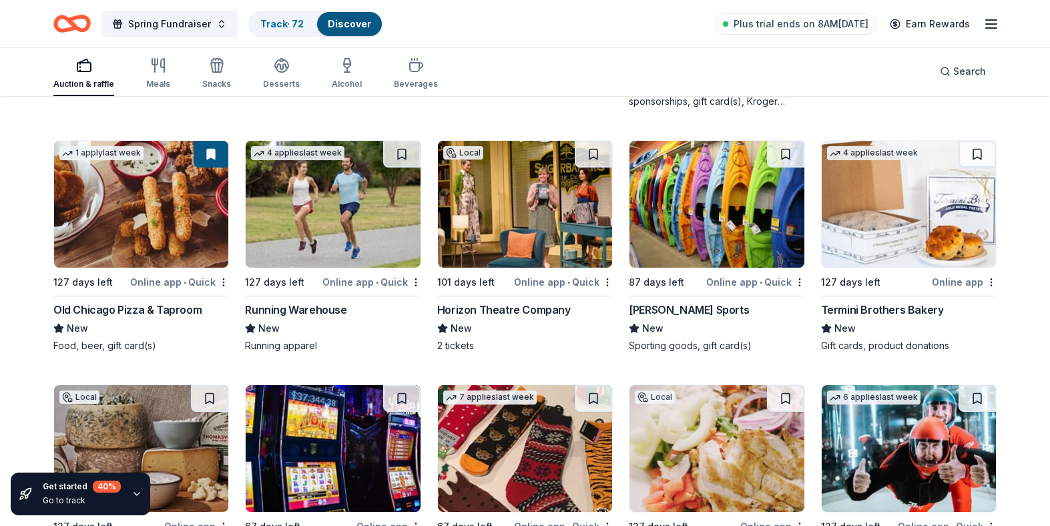
scroll to position [5233, 0]
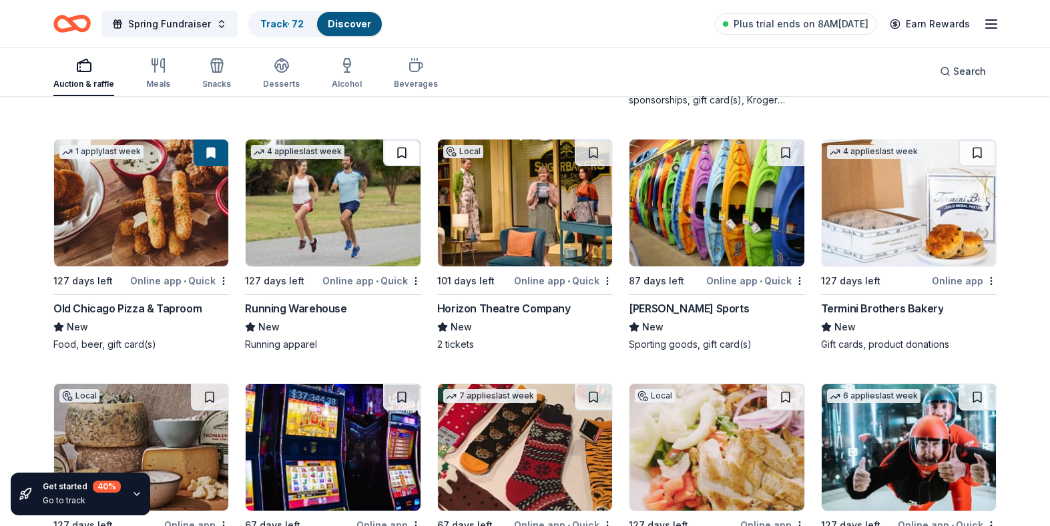
click at [402, 154] on button at bounding box center [401, 152] width 37 height 27
click at [594, 152] on button at bounding box center [593, 152] width 37 height 27
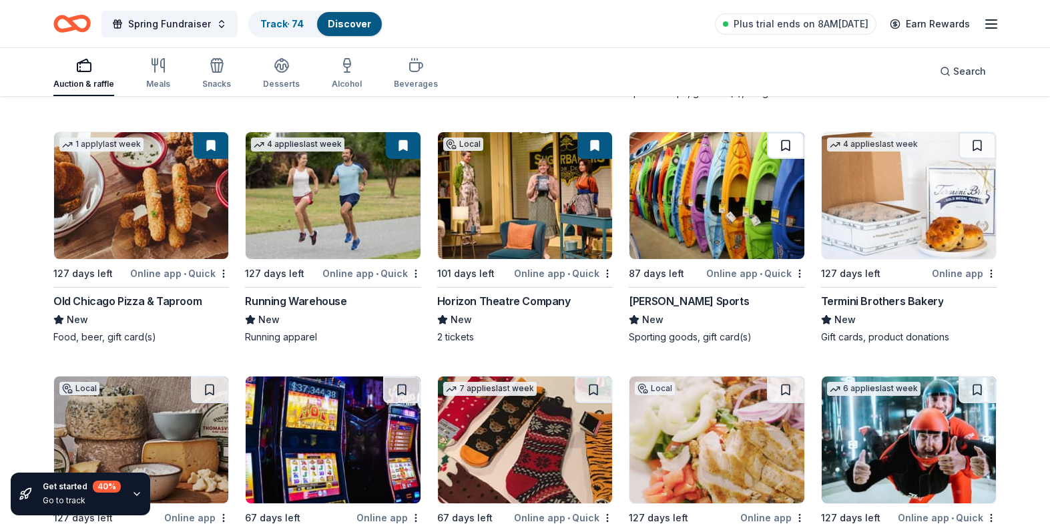
click at [790, 141] on button at bounding box center [785, 145] width 37 height 27
click at [978, 146] on button at bounding box center [976, 145] width 37 height 27
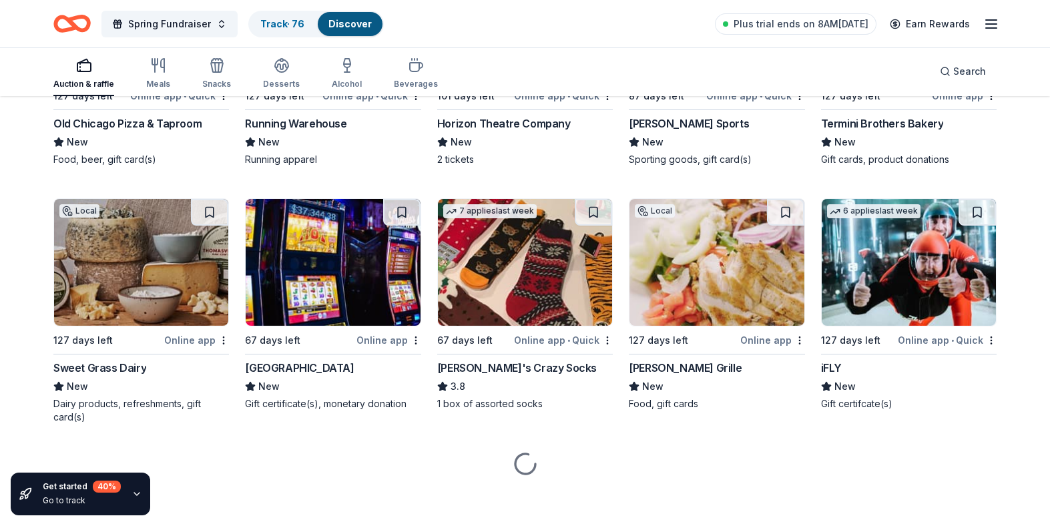
scroll to position [5422, 0]
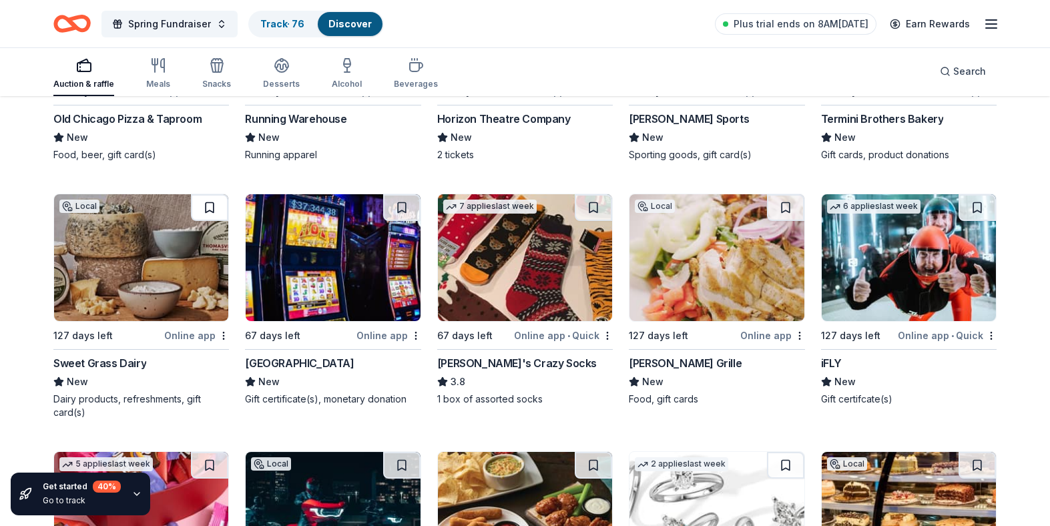
click at [210, 208] on button at bounding box center [209, 207] width 37 height 27
click at [400, 204] on button at bounding box center [401, 207] width 37 height 27
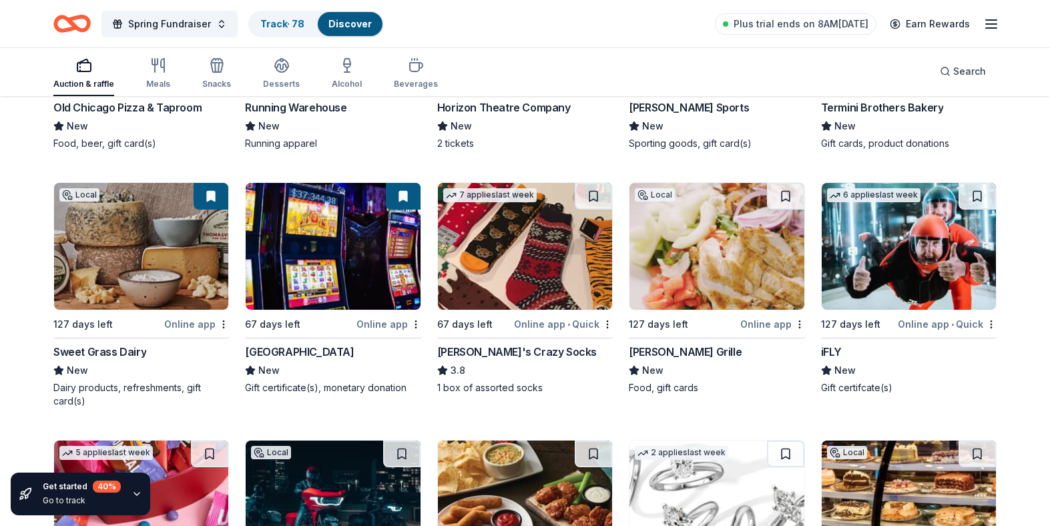
scroll to position [5435, 0]
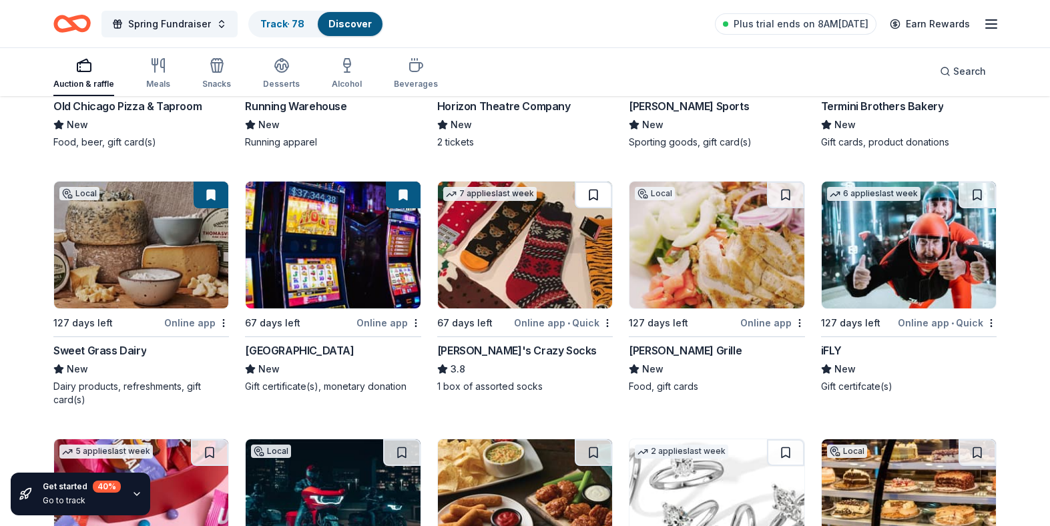
click at [596, 197] on button at bounding box center [593, 195] width 37 height 27
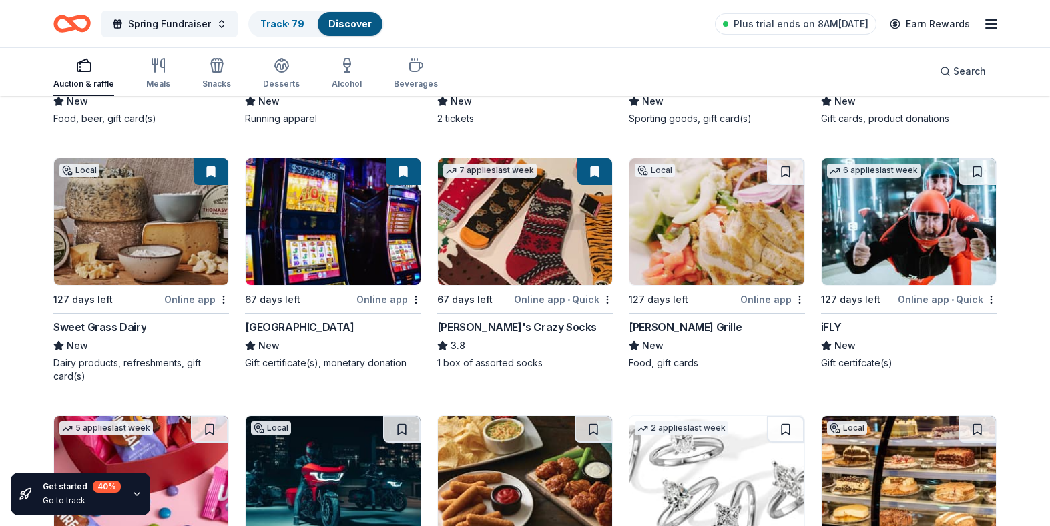
scroll to position [5459, 0]
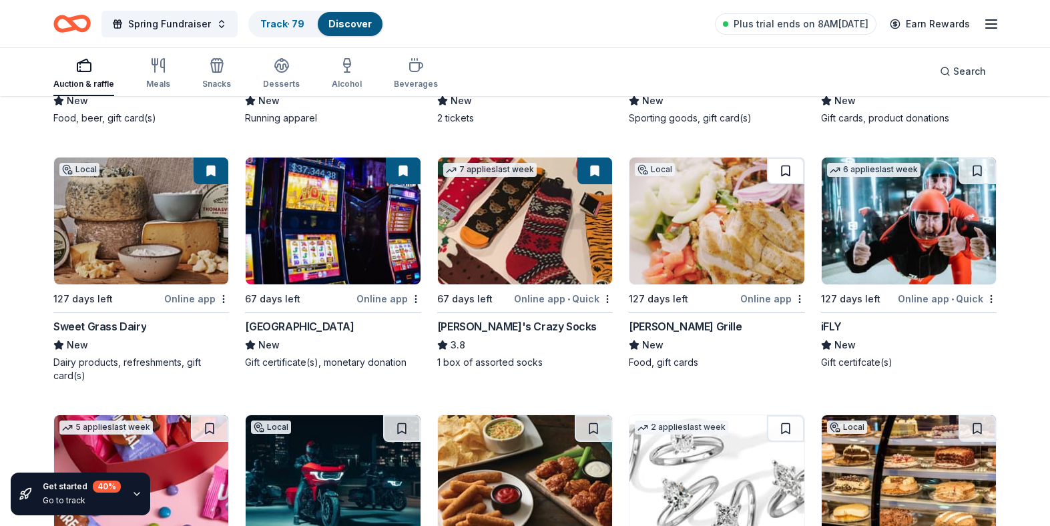
click at [786, 180] on button at bounding box center [785, 171] width 37 height 27
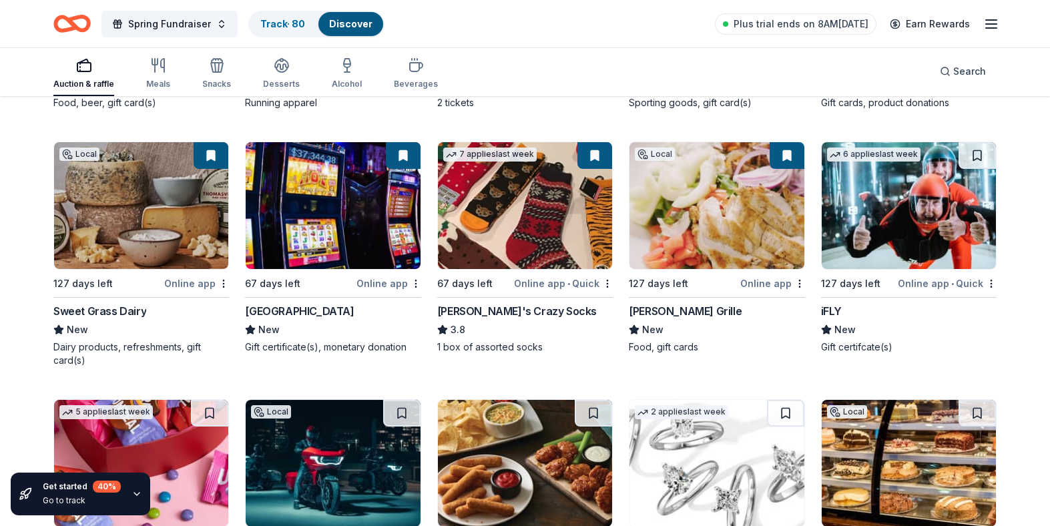
scroll to position [5479, 0]
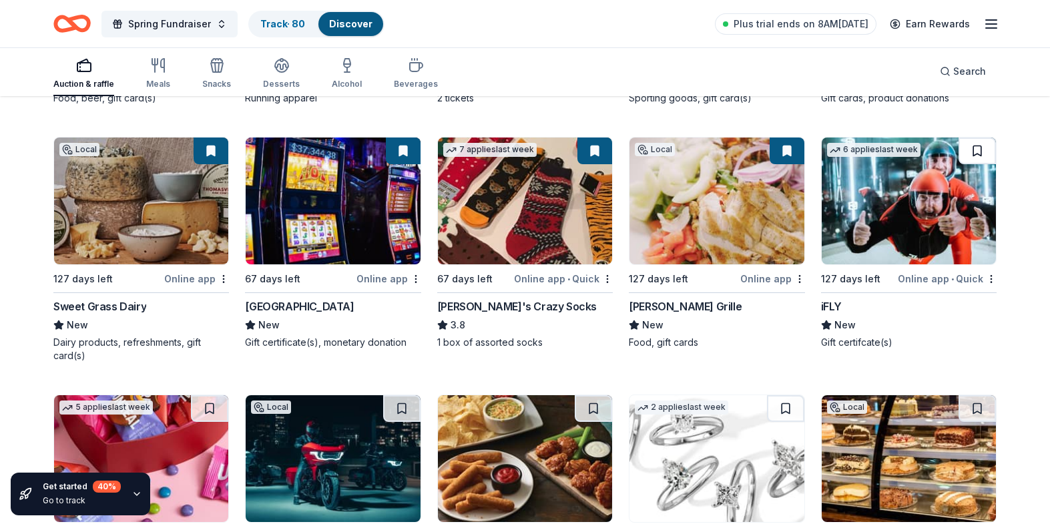
click at [979, 145] on button at bounding box center [976, 150] width 37 height 27
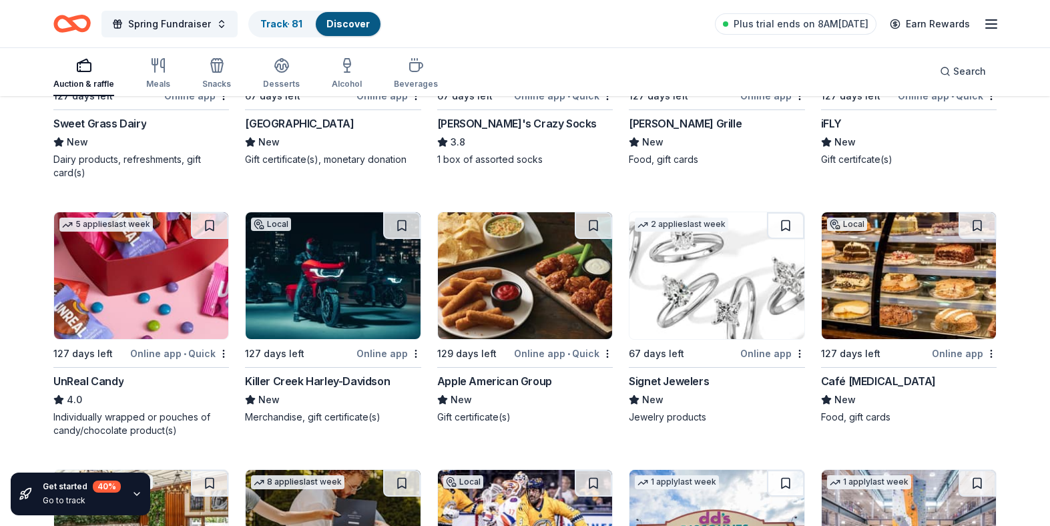
scroll to position [5663, 0]
click at [212, 227] on button at bounding box center [209, 225] width 37 height 27
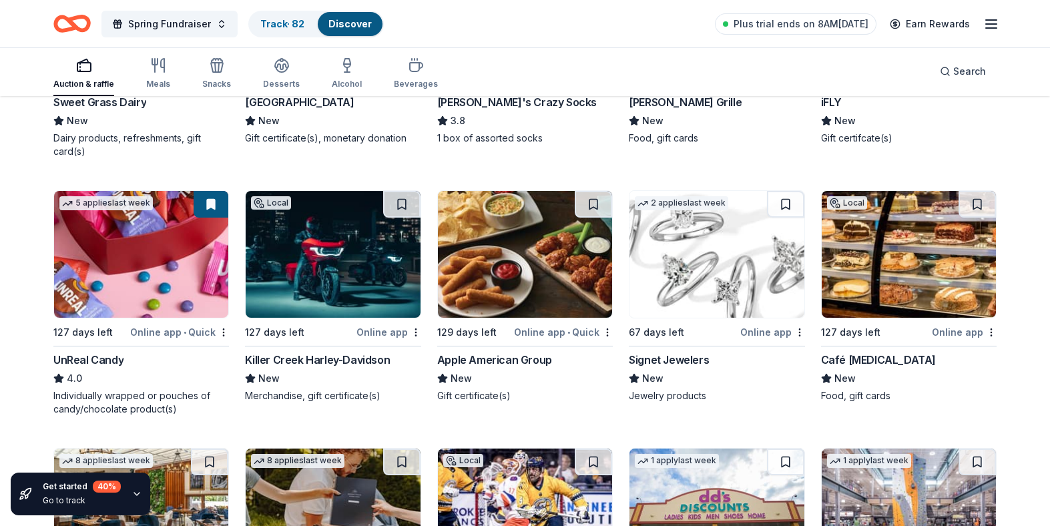
scroll to position [5695, 0]
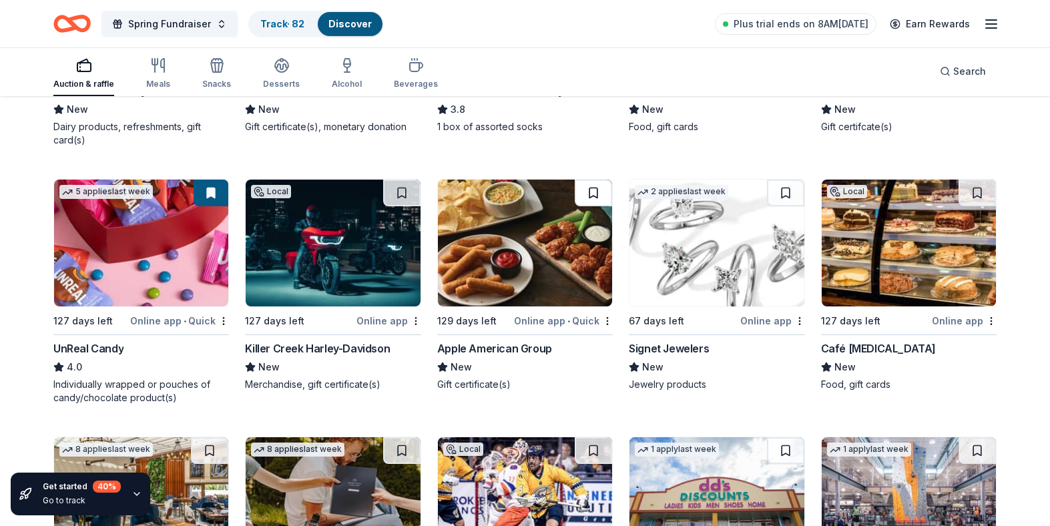
click at [593, 191] on button at bounding box center [593, 193] width 37 height 27
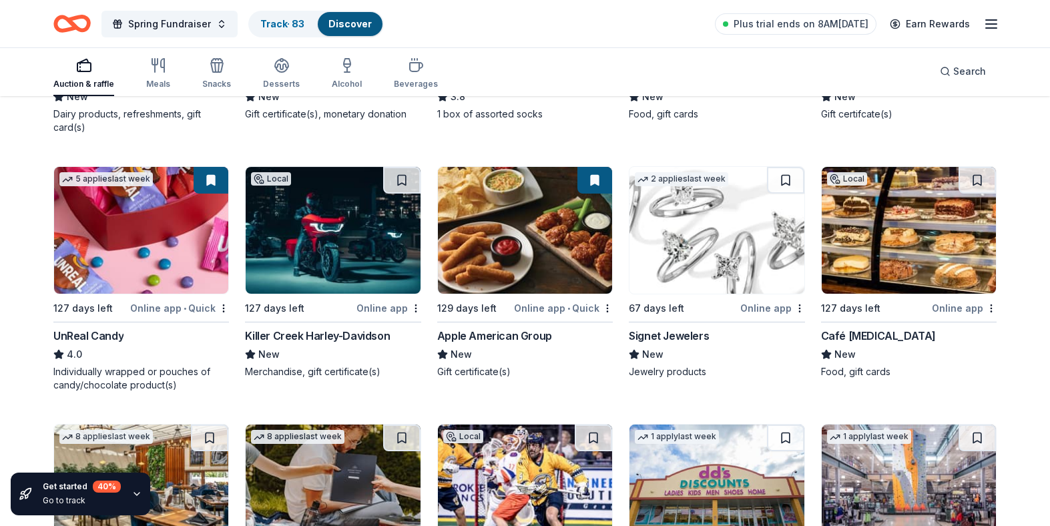
scroll to position [5709, 0]
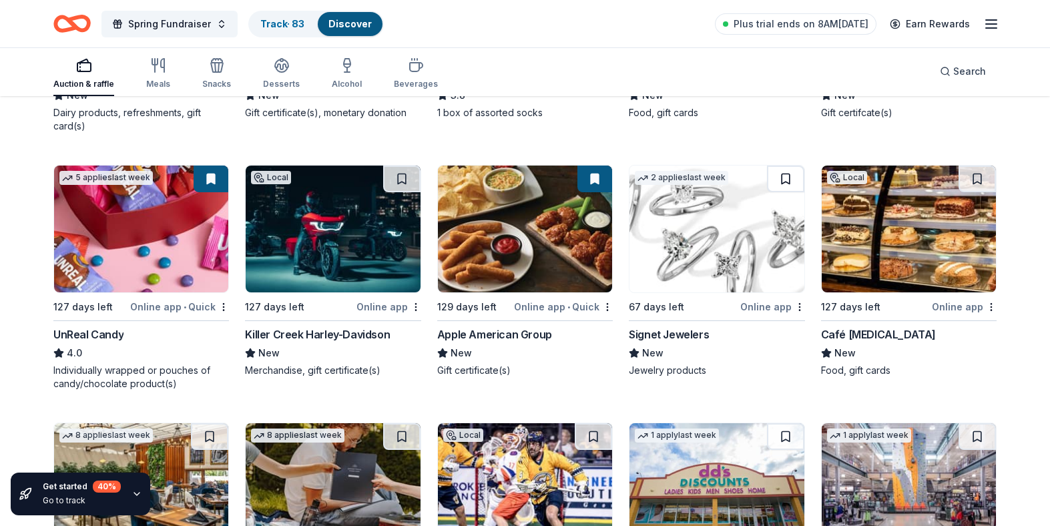
click at [788, 179] on button at bounding box center [785, 179] width 37 height 27
click at [984, 181] on button at bounding box center [976, 179] width 37 height 27
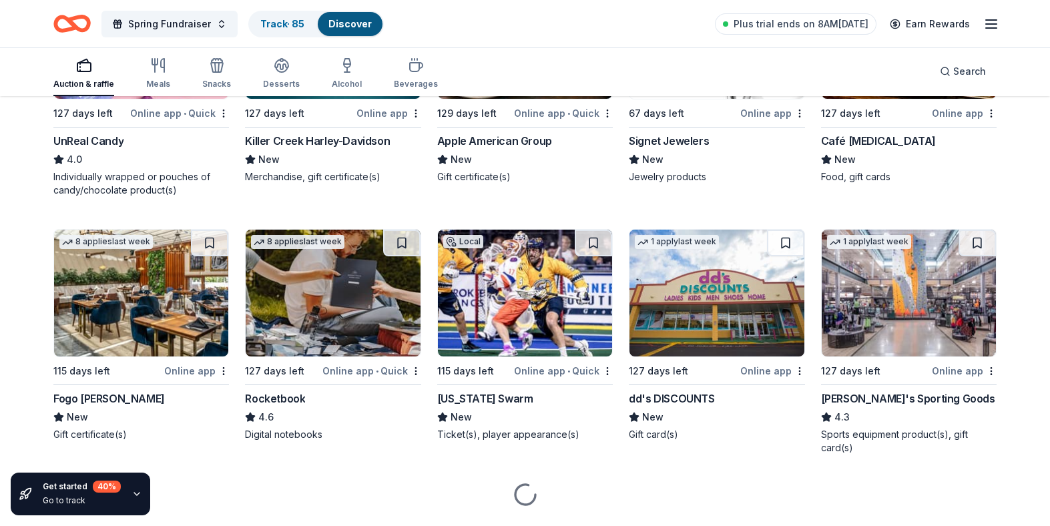
scroll to position [5907, 0]
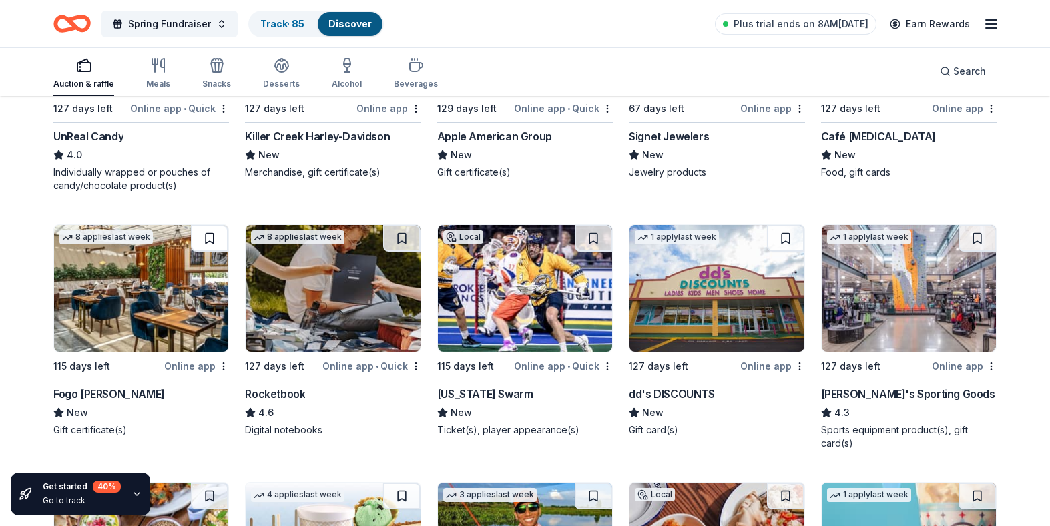
click at [207, 243] on button at bounding box center [209, 238] width 37 height 27
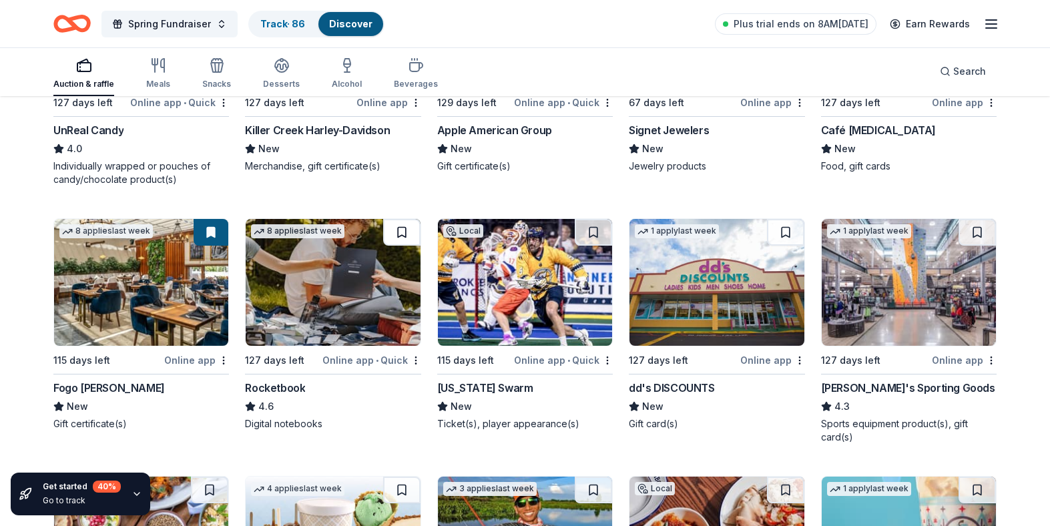
click at [400, 236] on button at bounding box center [401, 232] width 37 height 27
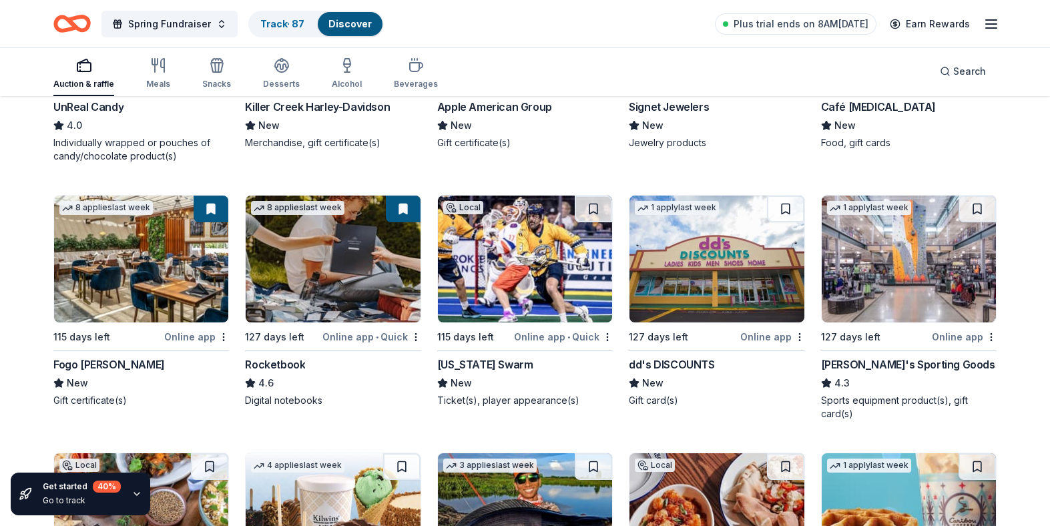
scroll to position [5939, 0]
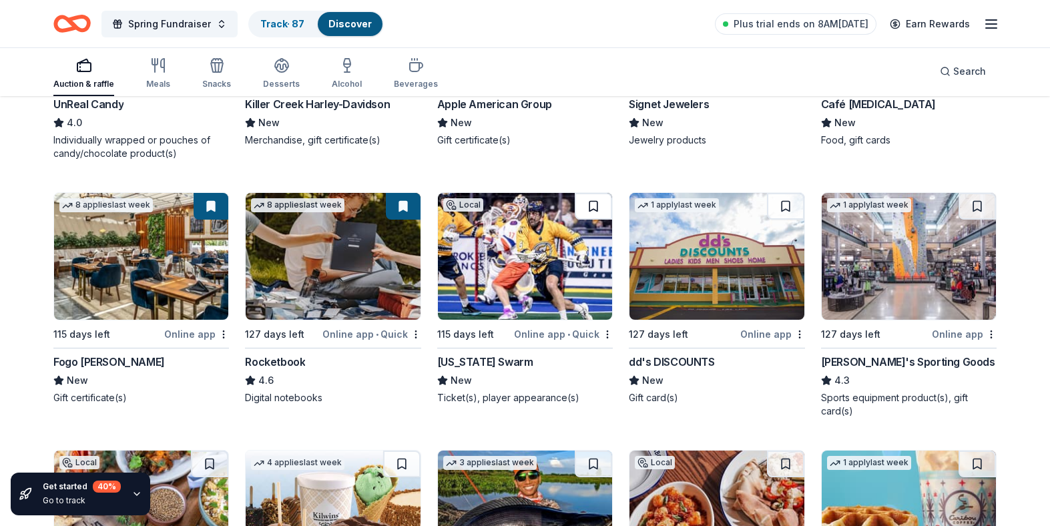
click at [585, 205] on button at bounding box center [593, 206] width 37 height 27
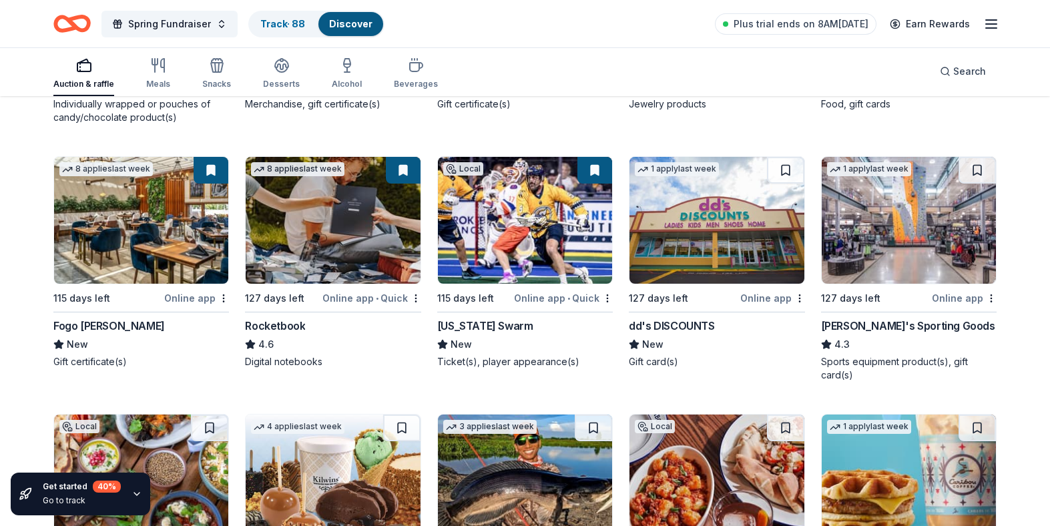
scroll to position [5976, 0]
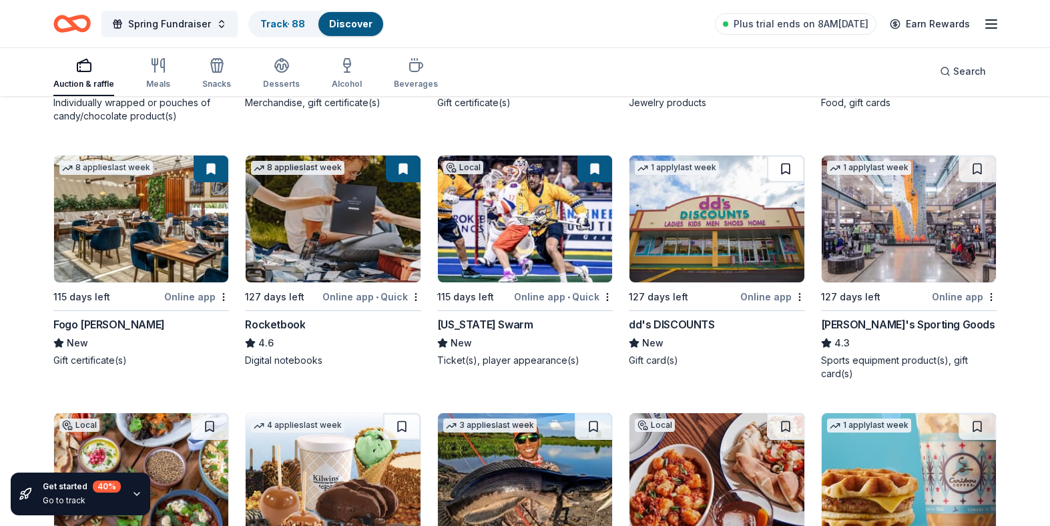
click at [785, 167] on button at bounding box center [785, 169] width 37 height 27
click at [975, 164] on button at bounding box center [976, 169] width 37 height 27
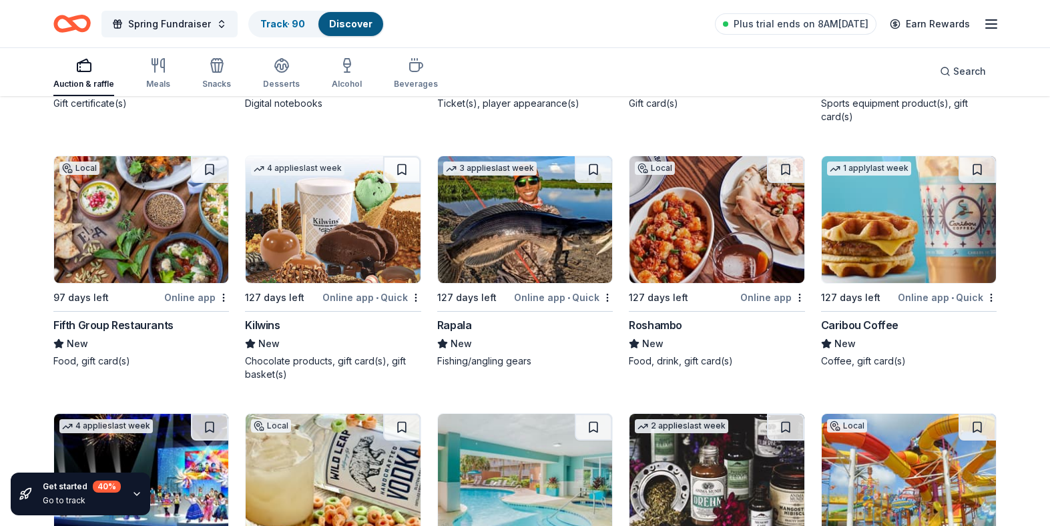
scroll to position [6235, 0]
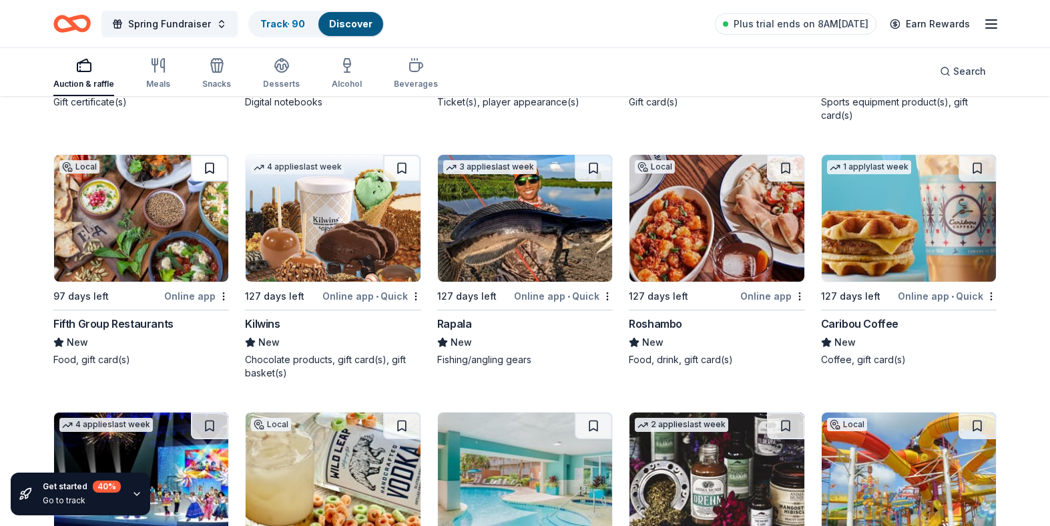
click at [207, 164] on button at bounding box center [209, 168] width 37 height 27
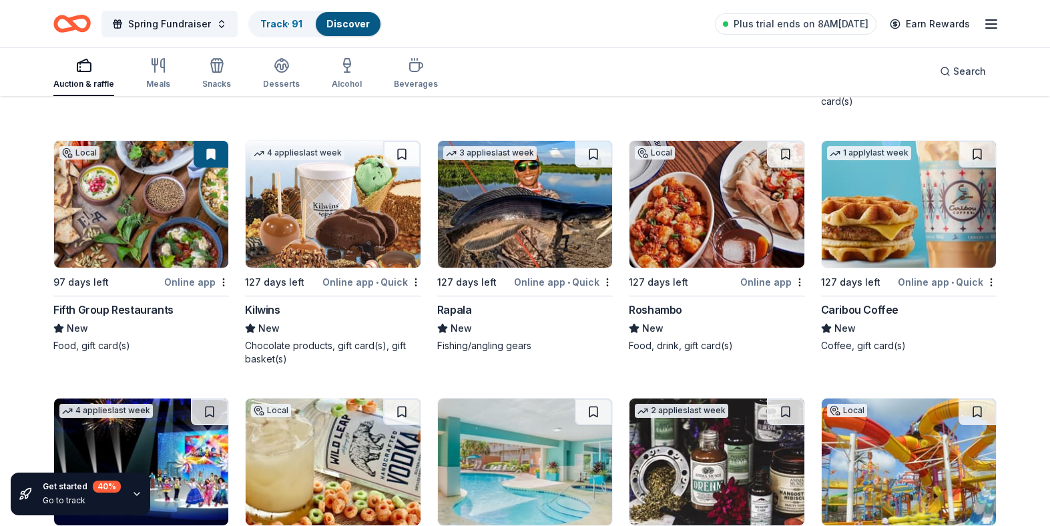
scroll to position [6247, 0]
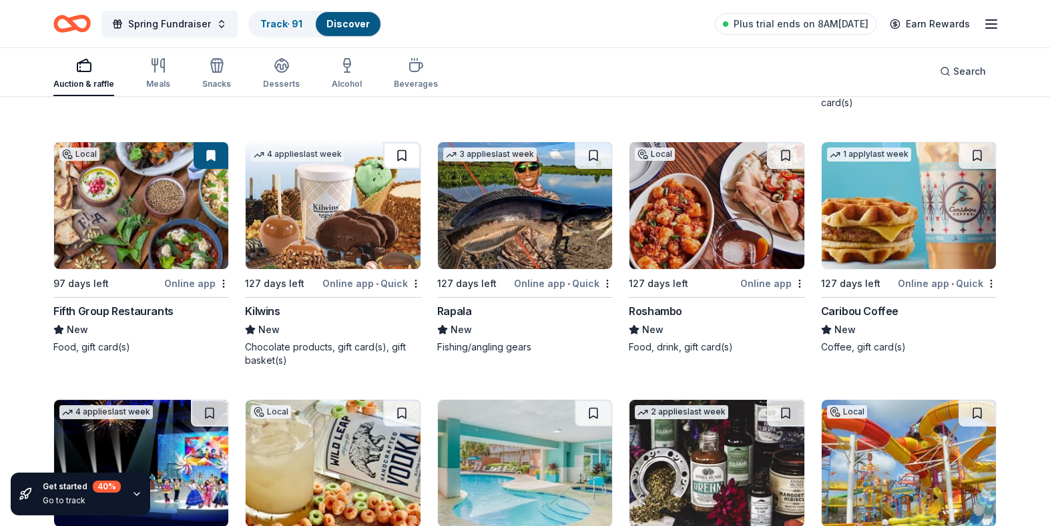
click at [401, 155] on button at bounding box center [401, 155] width 37 height 27
click at [595, 156] on button at bounding box center [593, 155] width 37 height 27
click at [787, 158] on button at bounding box center [785, 155] width 37 height 27
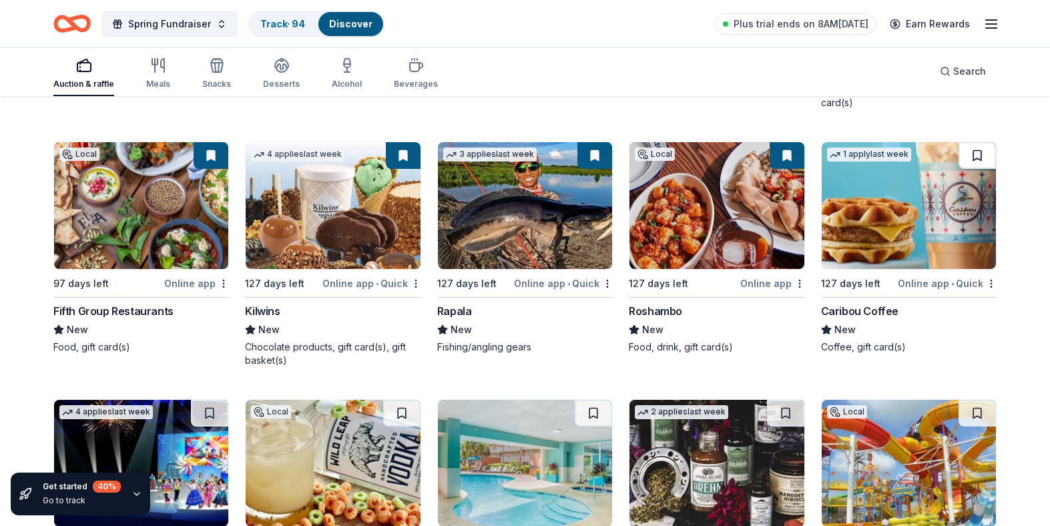
click at [978, 150] on button at bounding box center [976, 155] width 37 height 27
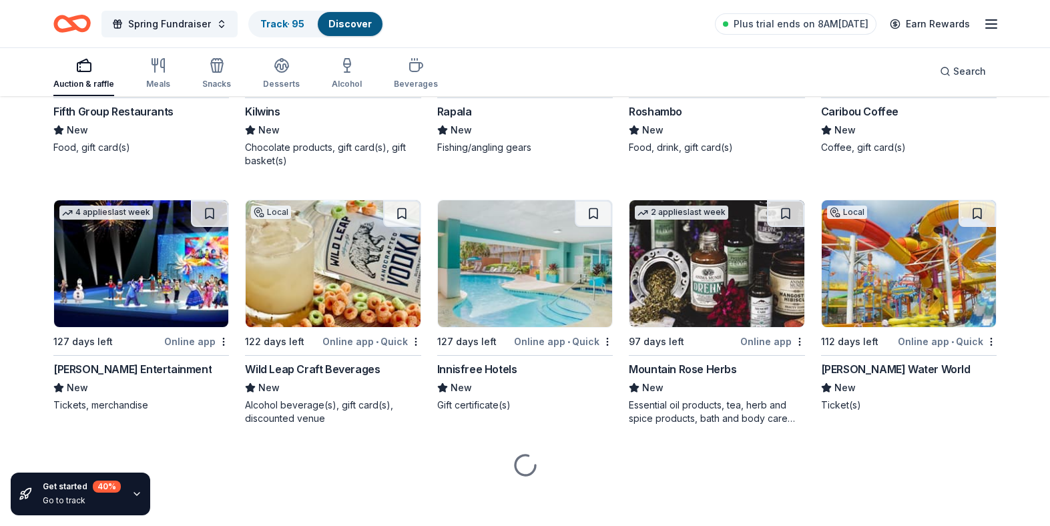
scroll to position [6453, 0]
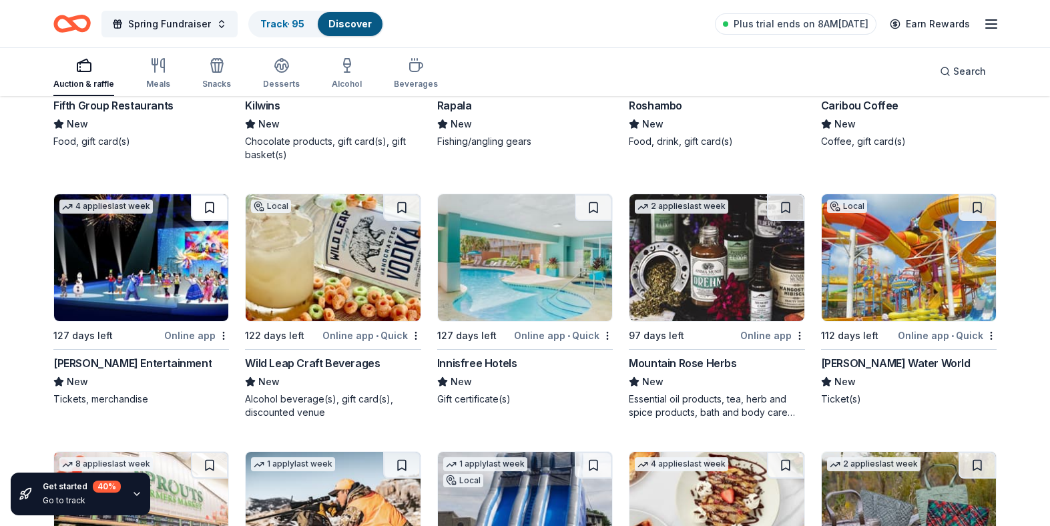
click at [206, 206] on button at bounding box center [209, 207] width 37 height 27
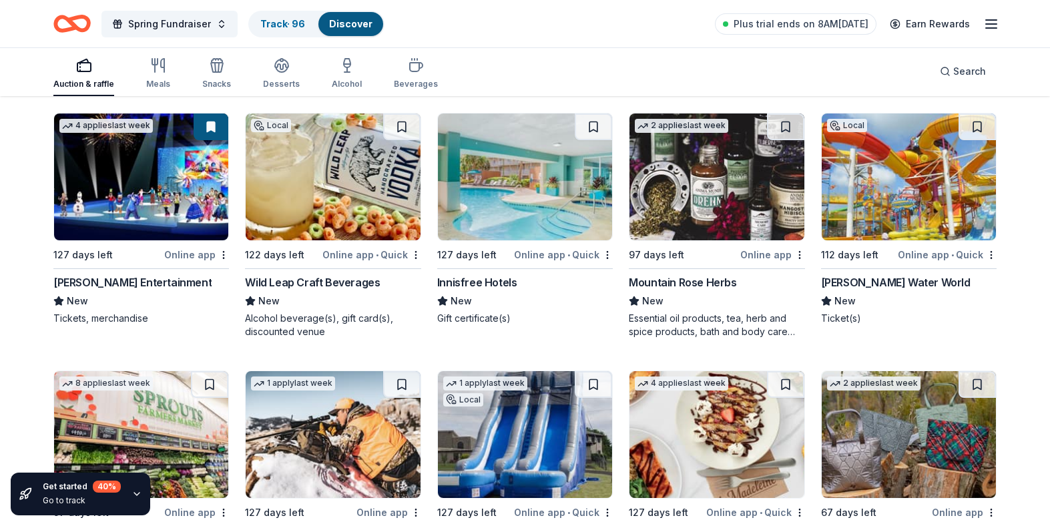
scroll to position [6523, 0]
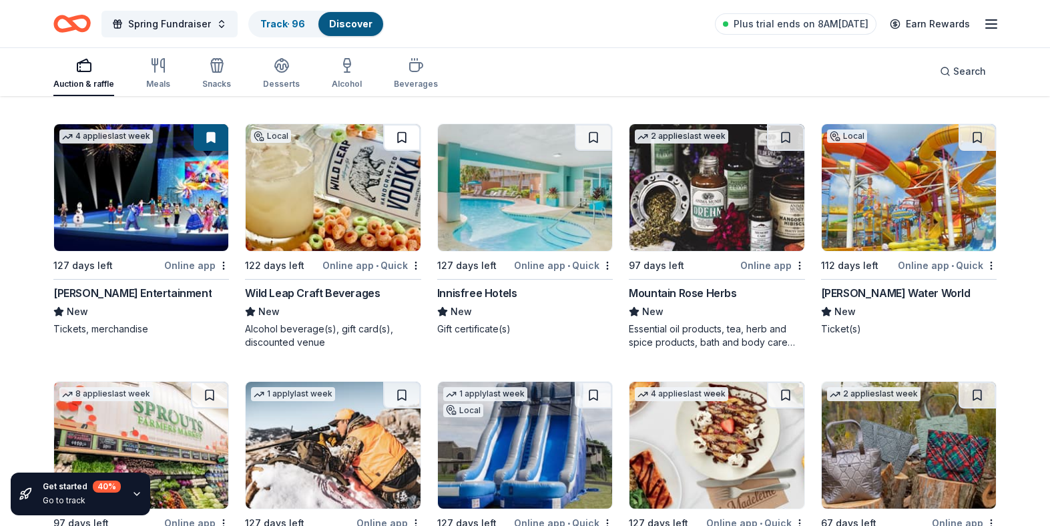
click at [402, 135] on button at bounding box center [401, 137] width 37 height 27
click at [595, 131] on button at bounding box center [593, 137] width 37 height 27
click at [785, 140] on button at bounding box center [785, 137] width 37 height 27
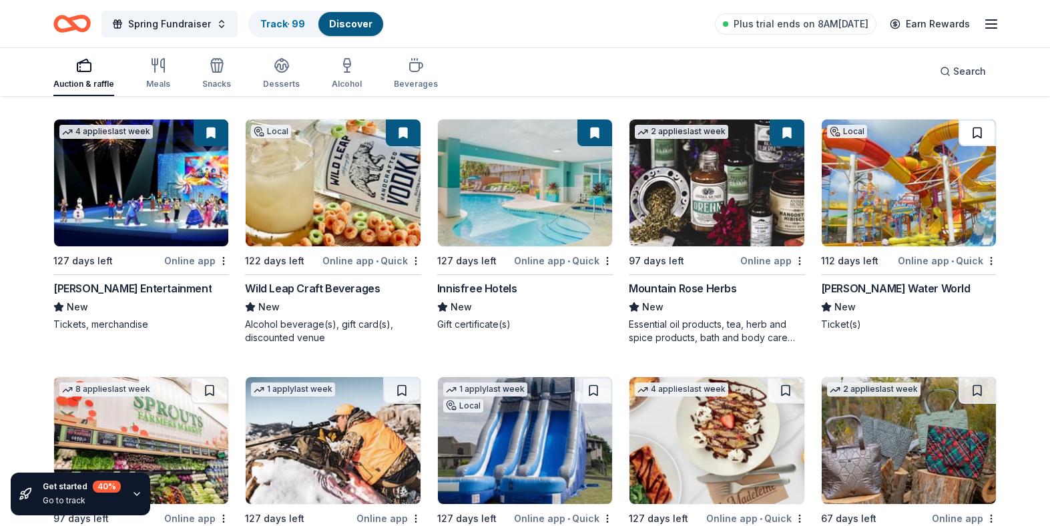
click at [982, 129] on button at bounding box center [976, 132] width 37 height 27
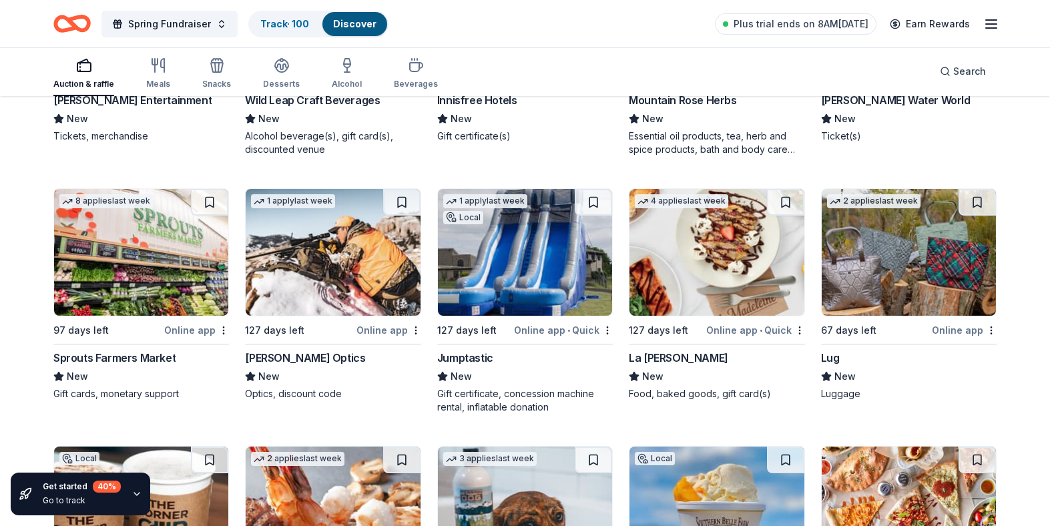
scroll to position [6718, 0]
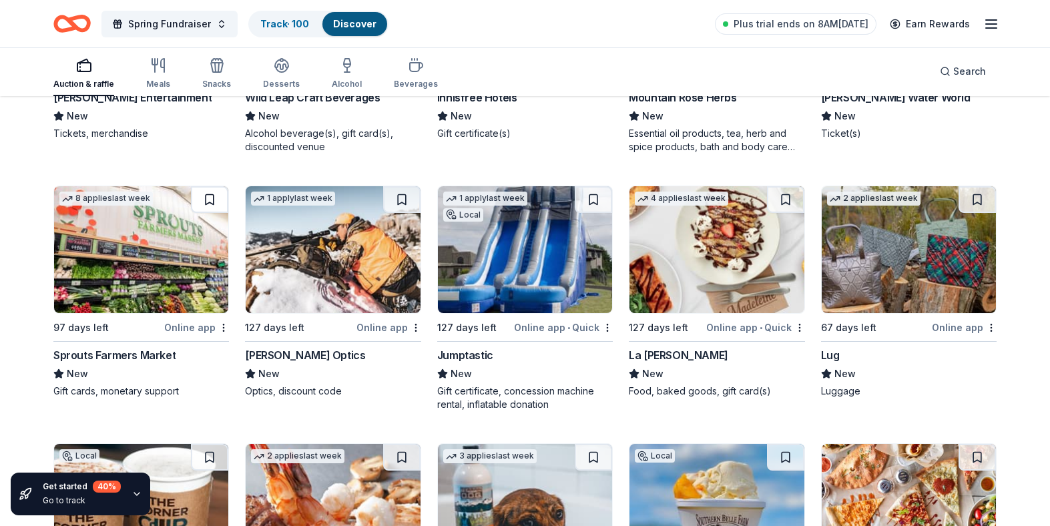
click at [212, 196] on button at bounding box center [209, 199] width 37 height 27
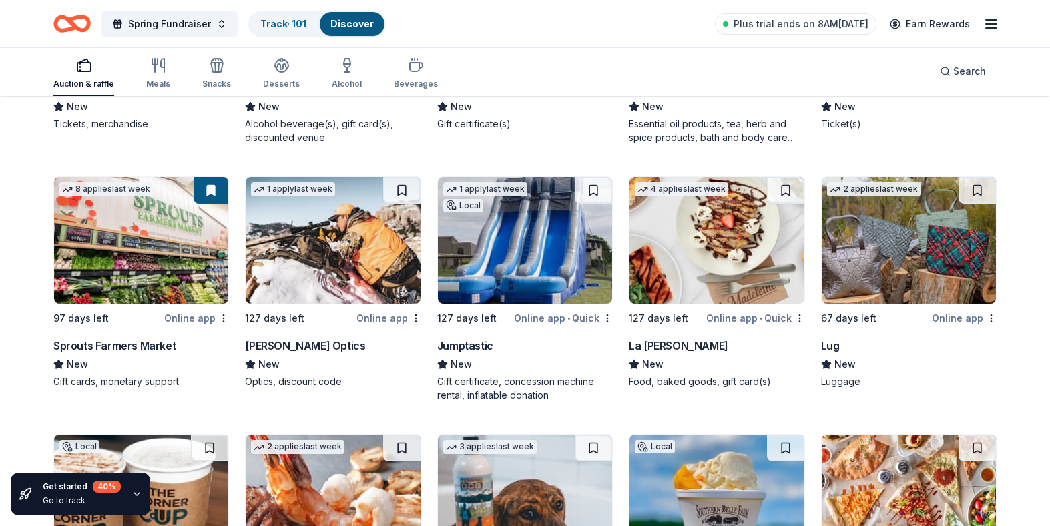
scroll to position [6711, 0]
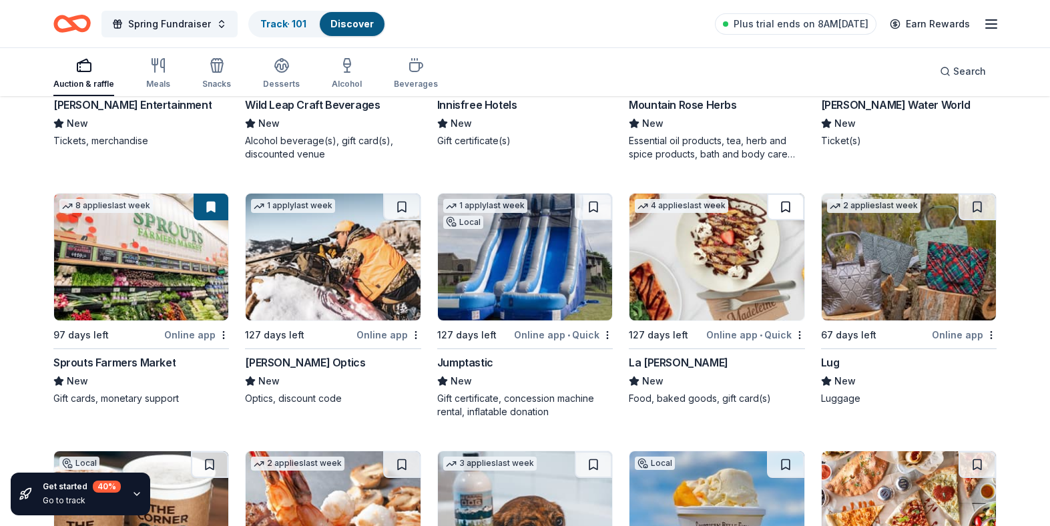
click at [786, 206] on button at bounding box center [785, 207] width 37 height 27
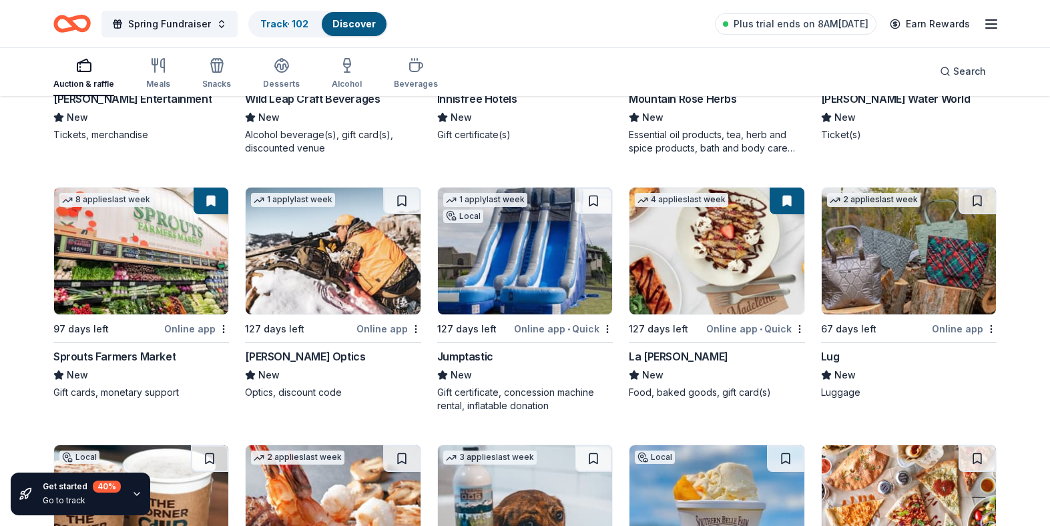
scroll to position [6719, 0]
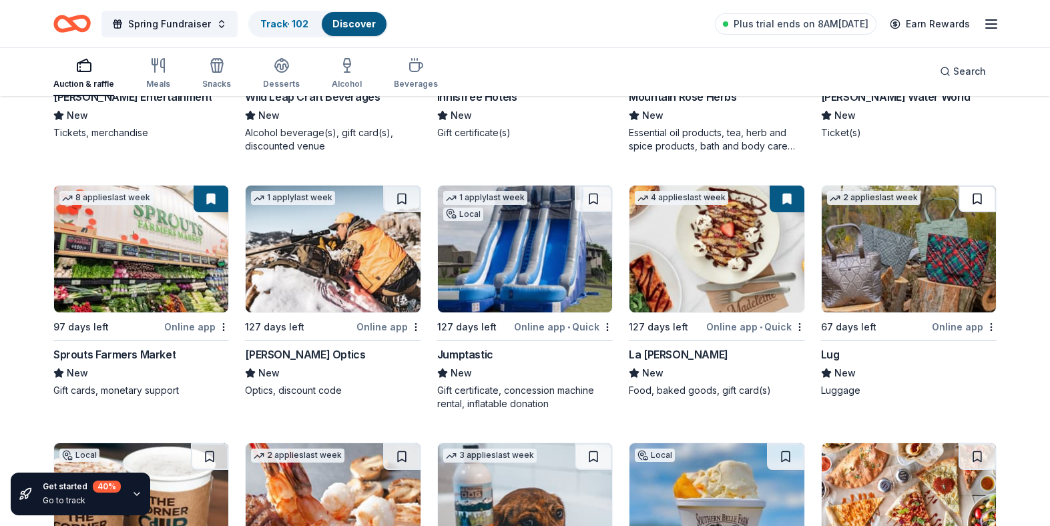
click at [983, 195] on button at bounding box center [976, 199] width 37 height 27
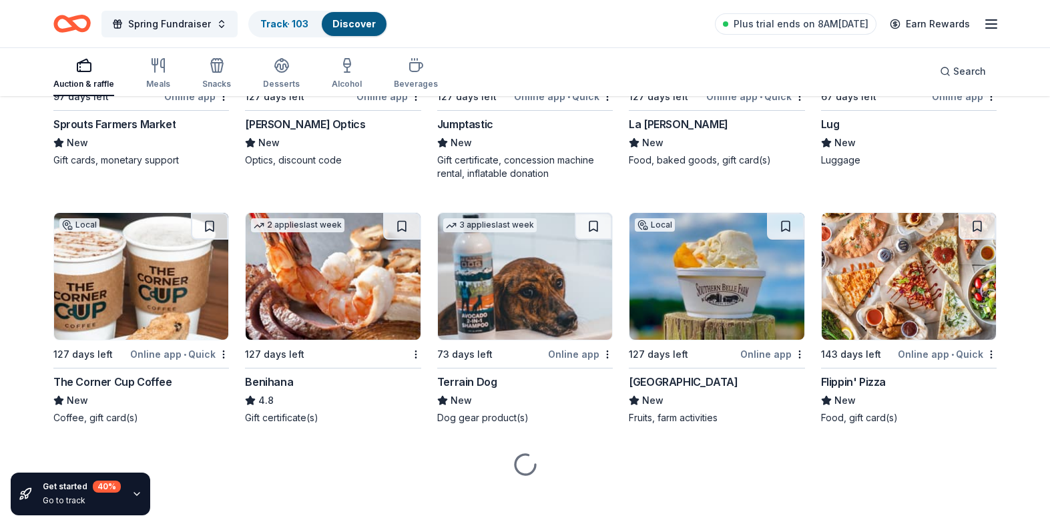
scroll to position [6955, 0]
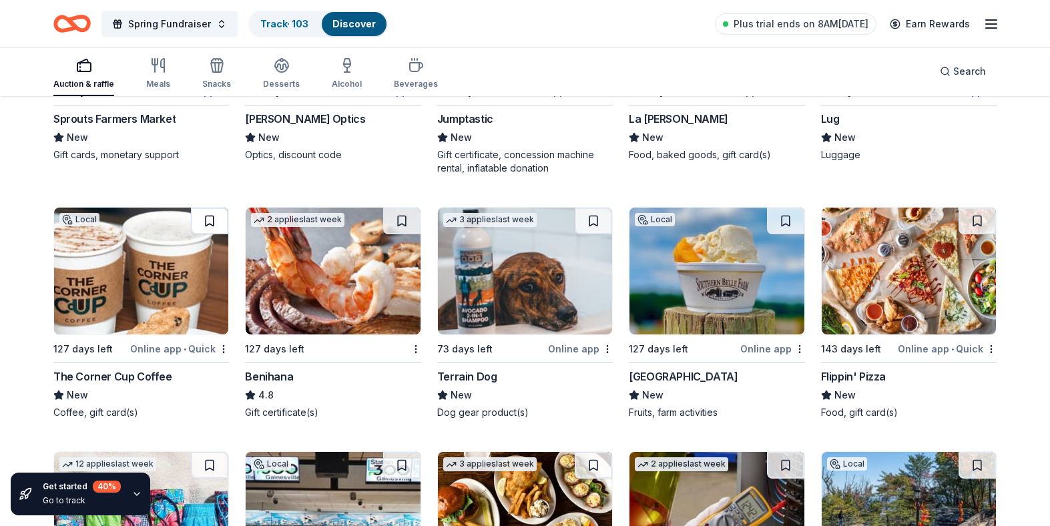
click at [210, 217] on button at bounding box center [209, 221] width 37 height 27
click at [398, 220] on button at bounding box center [401, 221] width 37 height 27
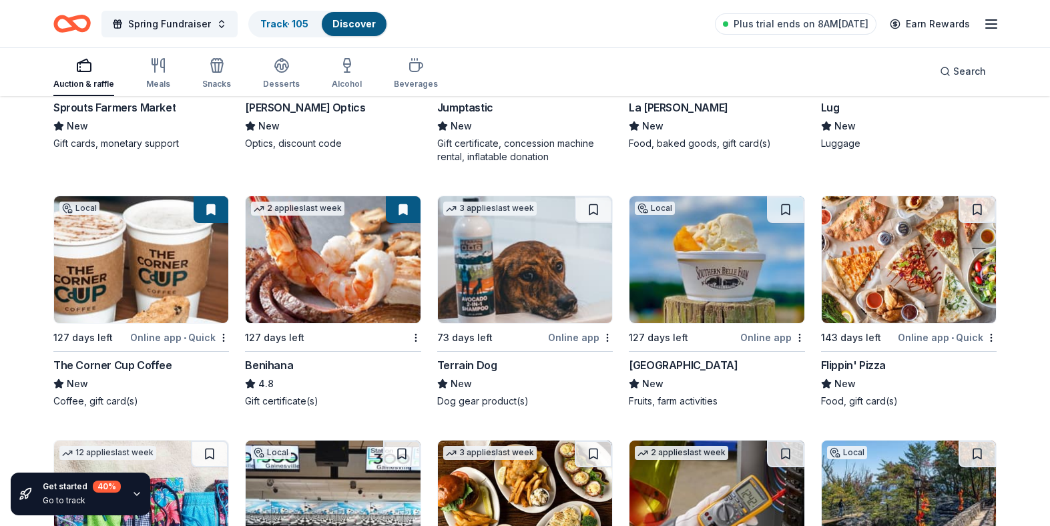
scroll to position [6967, 0]
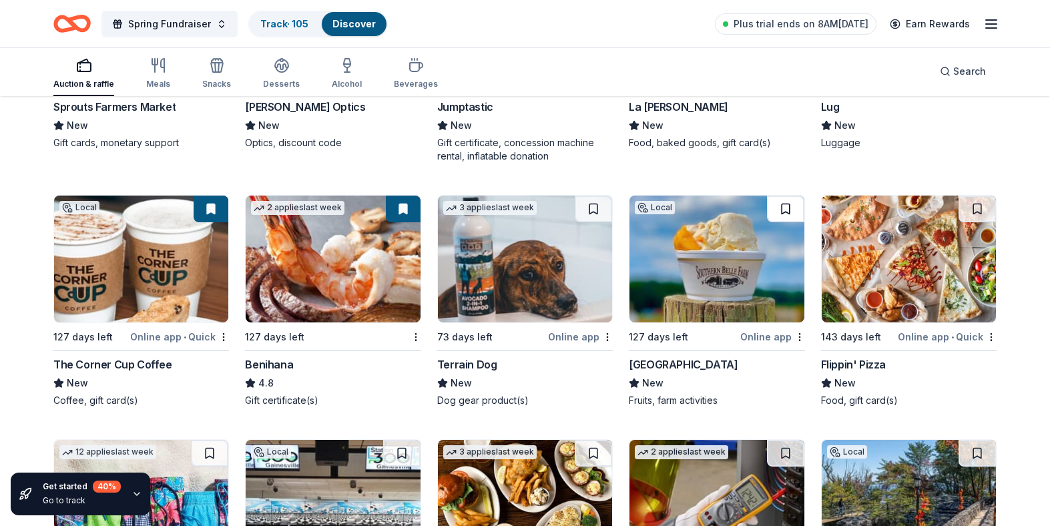
click at [790, 205] on button at bounding box center [785, 209] width 37 height 27
click at [980, 213] on button at bounding box center [976, 209] width 37 height 27
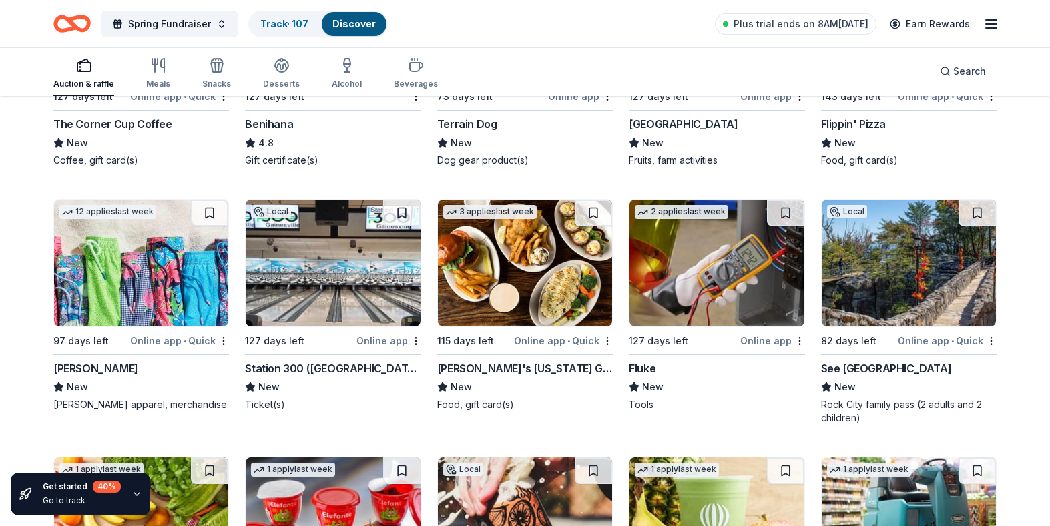
scroll to position [7208, 0]
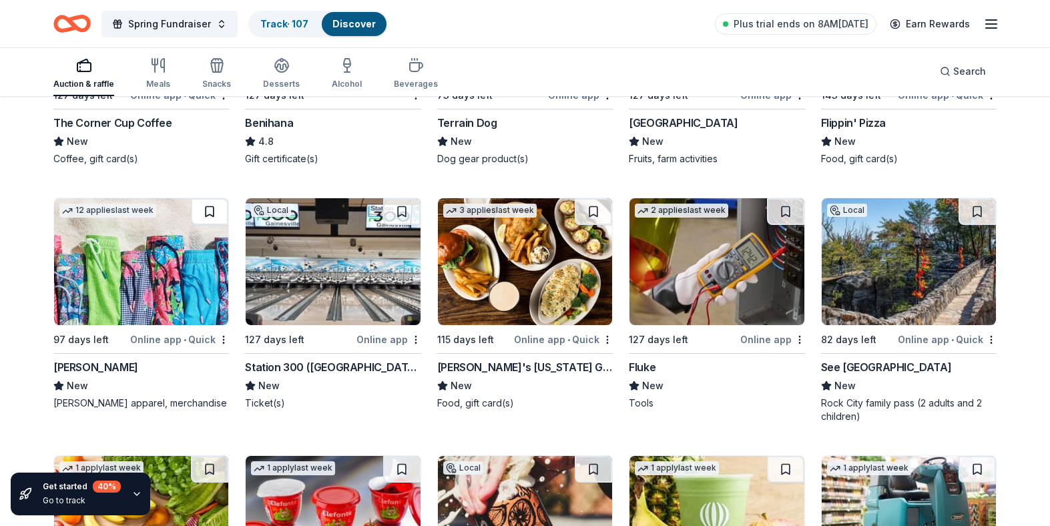
click at [212, 210] on button at bounding box center [209, 211] width 37 height 27
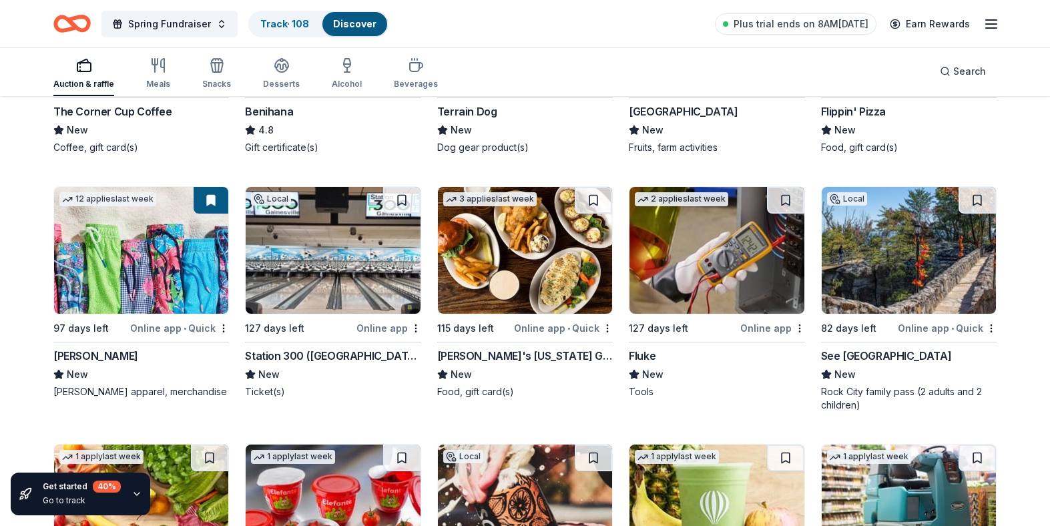
scroll to position [7222, 0]
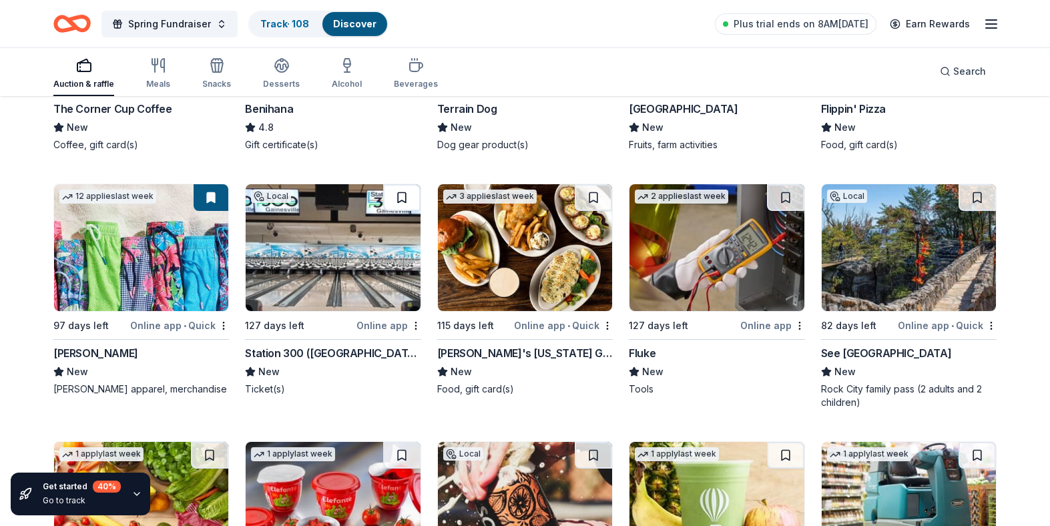
click at [402, 198] on button at bounding box center [401, 197] width 37 height 27
click at [595, 200] on button at bounding box center [593, 197] width 37 height 27
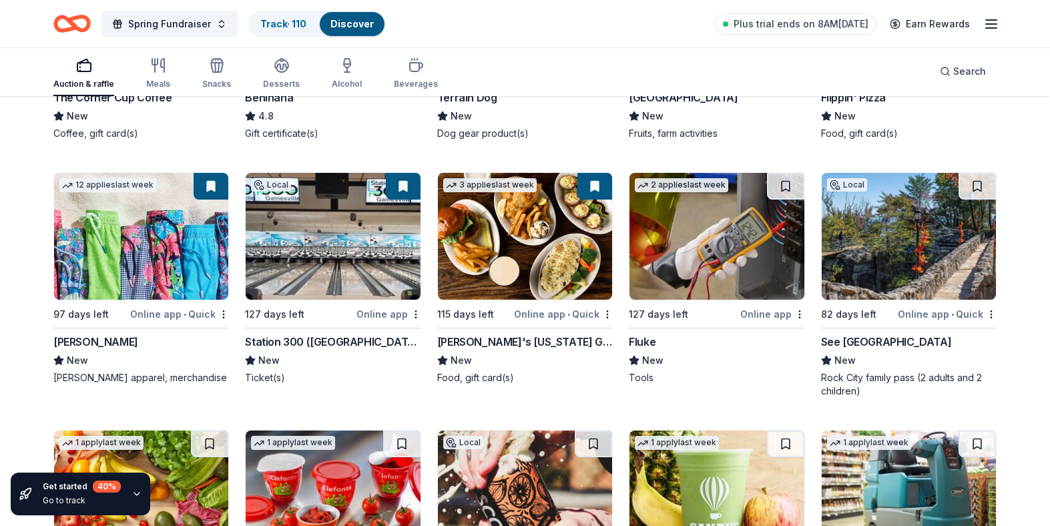
scroll to position [7235, 0]
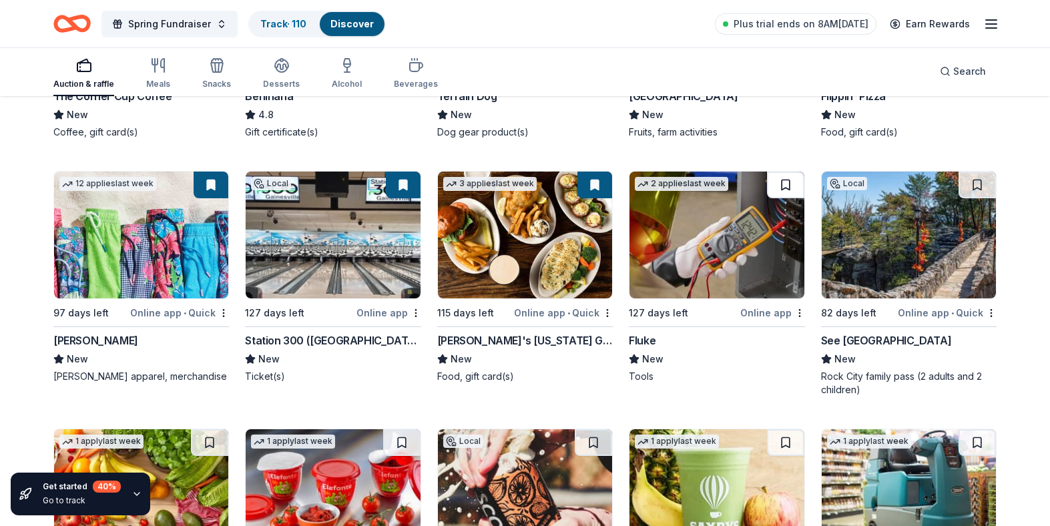
click at [784, 183] on button at bounding box center [785, 185] width 37 height 27
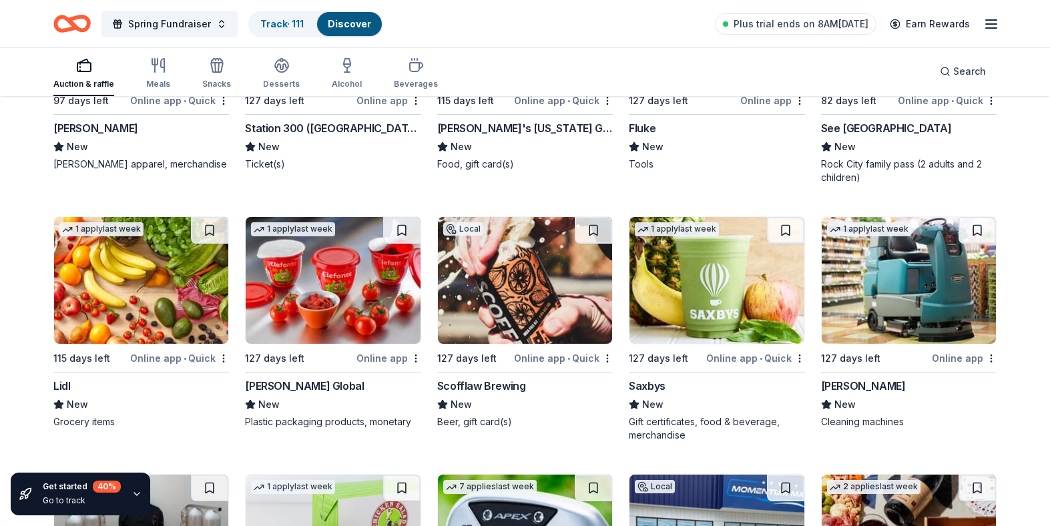
scroll to position [7448, 0]
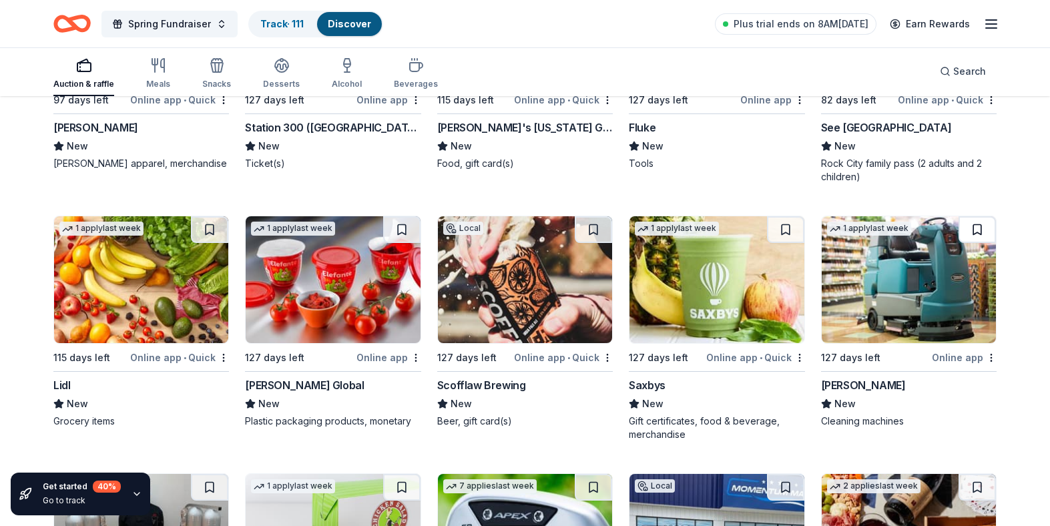
click at [976, 228] on button at bounding box center [976, 229] width 37 height 27
click at [786, 227] on button at bounding box center [785, 229] width 37 height 27
click at [591, 230] on button at bounding box center [593, 229] width 37 height 27
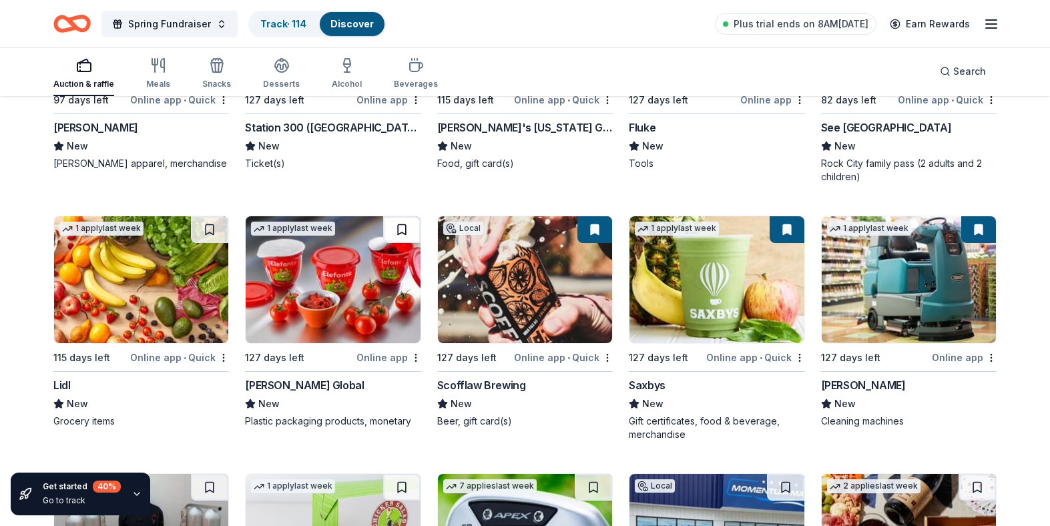
click at [398, 228] on button at bounding box center [401, 229] width 37 height 27
click at [206, 234] on button at bounding box center [209, 229] width 37 height 27
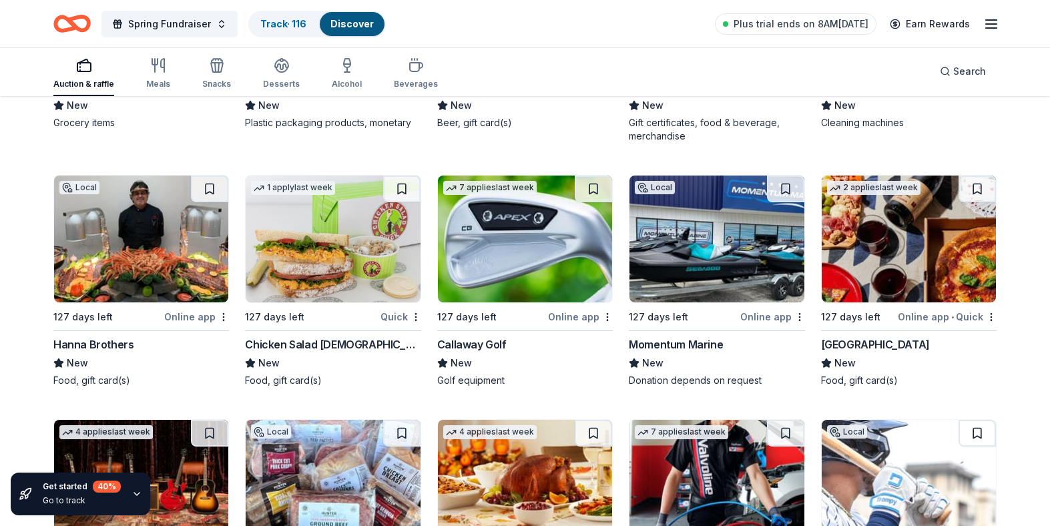
scroll to position [7748, 0]
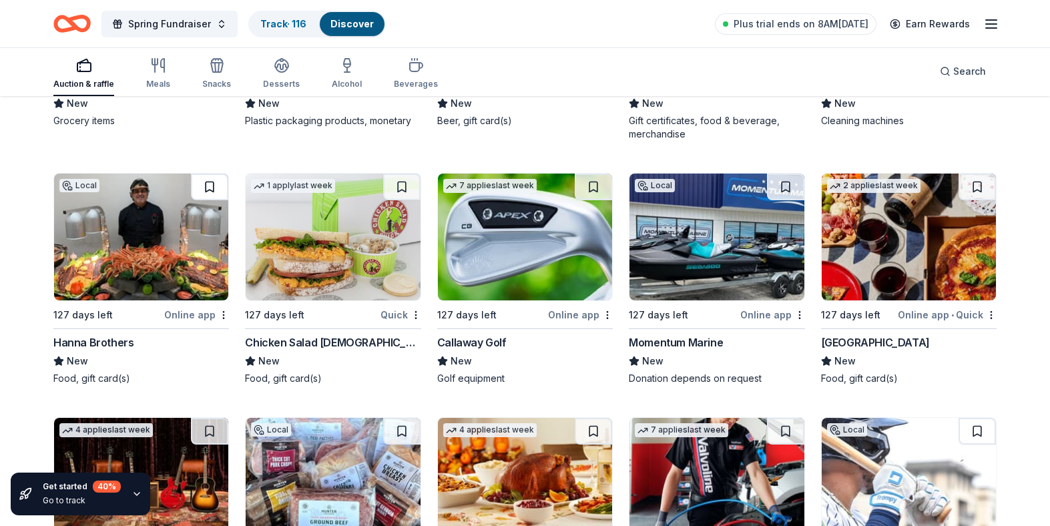
click at [205, 186] on button at bounding box center [209, 187] width 37 height 27
click at [406, 184] on button at bounding box center [401, 187] width 37 height 27
click at [596, 180] on button at bounding box center [593, 187] width 37 height 27
click at [785, 188] on button at bounding box center [785, 187] width 37 height 27
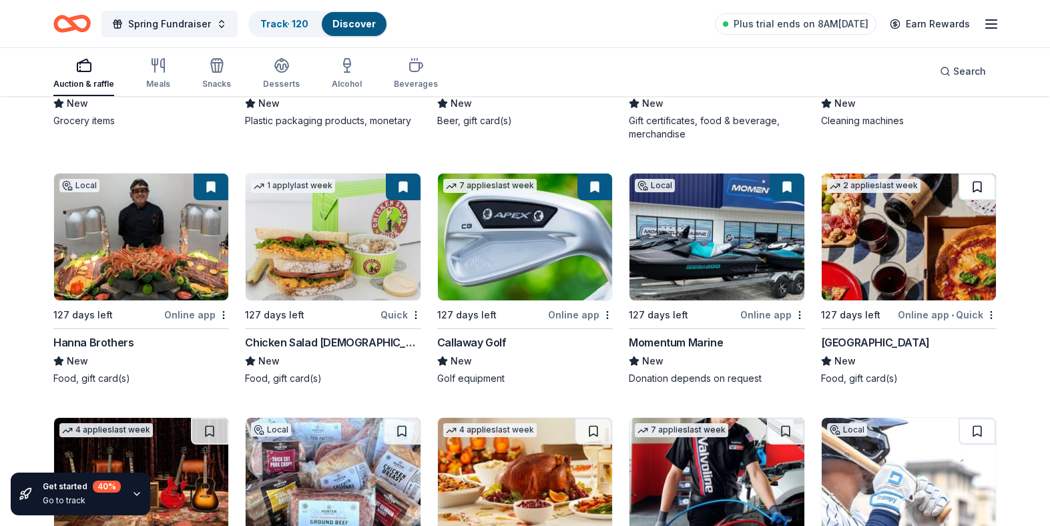
click at [984, 184] on button at bounding box center [976, 187] width 37 height 27
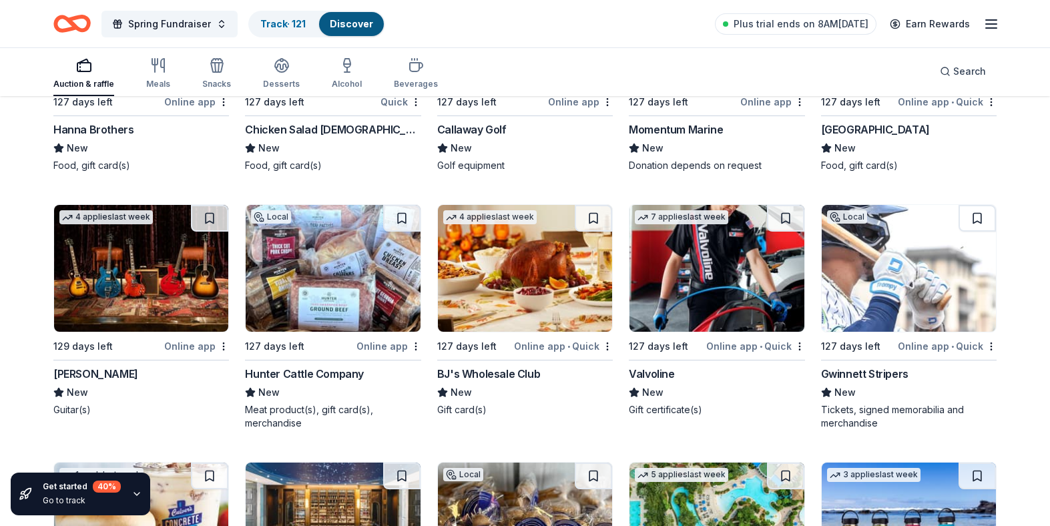
scroll to position [7967, 0]
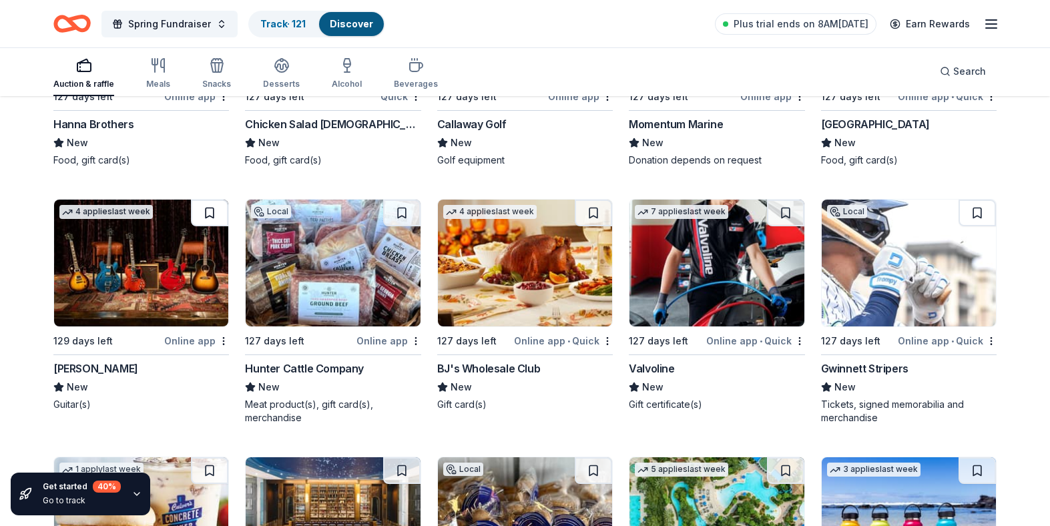
click at [208, 216] on button at bounding box center [209, 213] width 37 height 27
click at [409, 214] on button at bounding box center [401, 213] width 37 height 27
click at [599, 211] on button at bounding box center [593, 213] width 37 height 27
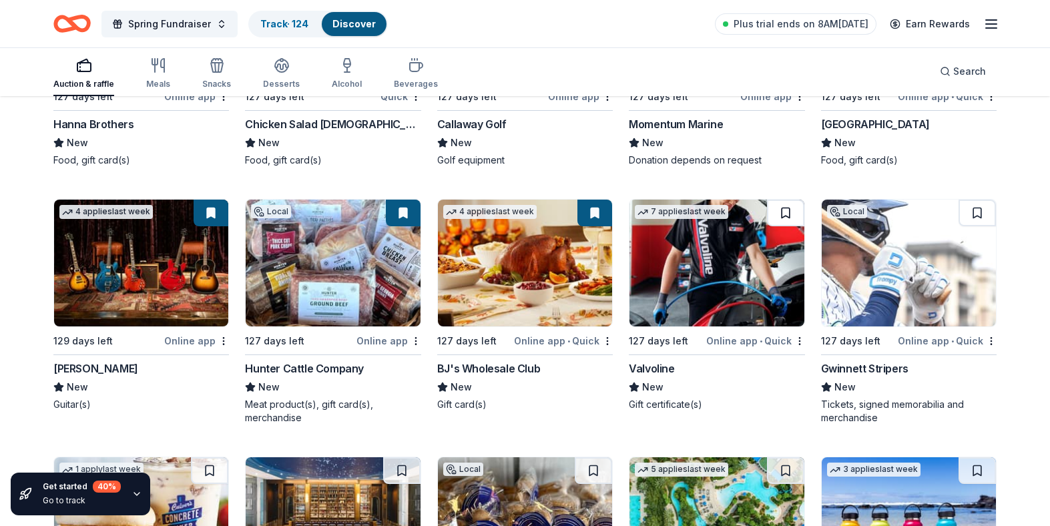
click at [784, 214] on button at bounding box center [785, 213] width 37 height 27
click at [988, 211] on button at bounding box center [976, 213] width 37 height 27
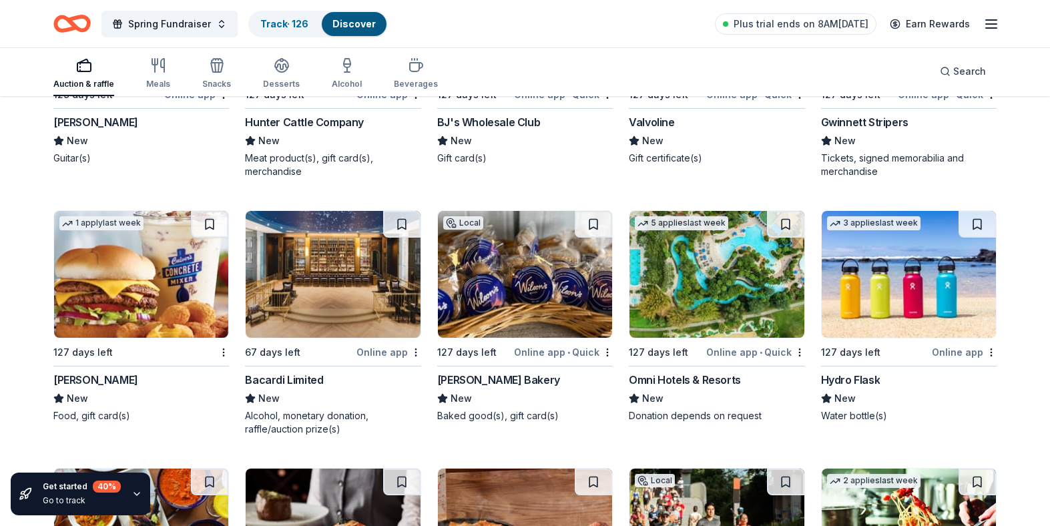
scroll to position [8215, 0]
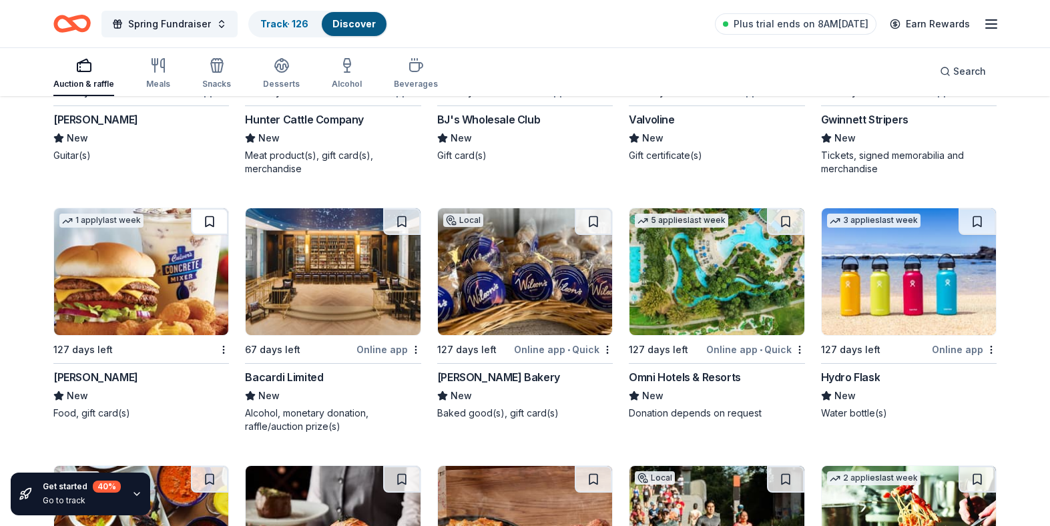
click at [208, 220] on button at bounding box center [209, 221] width 37 height 27
click at [400, 221] on button at bounding box center [401, 221] width 37 height 27
click at [596, 218] on button at bounding box center [593, 221] width 37 height 27
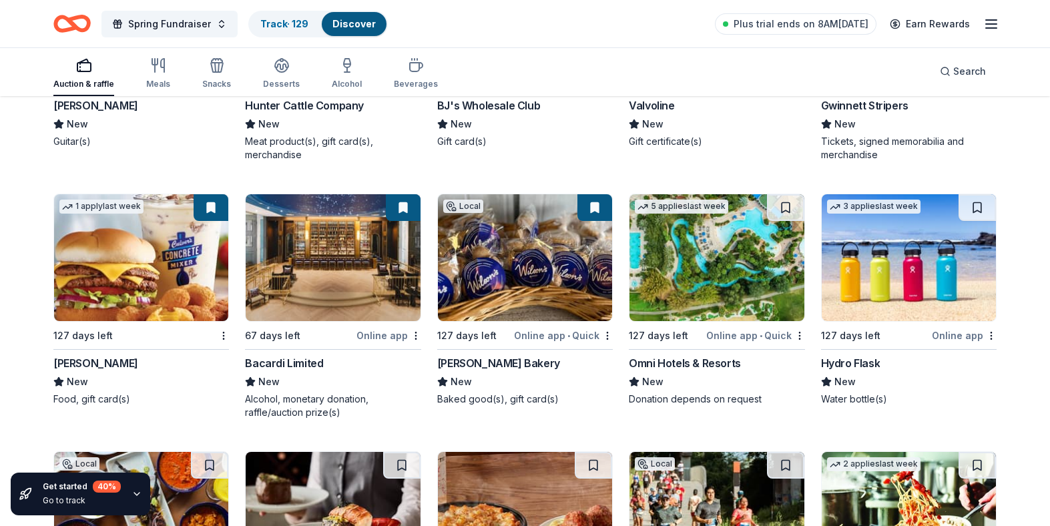
scroll to position [8230, 0]
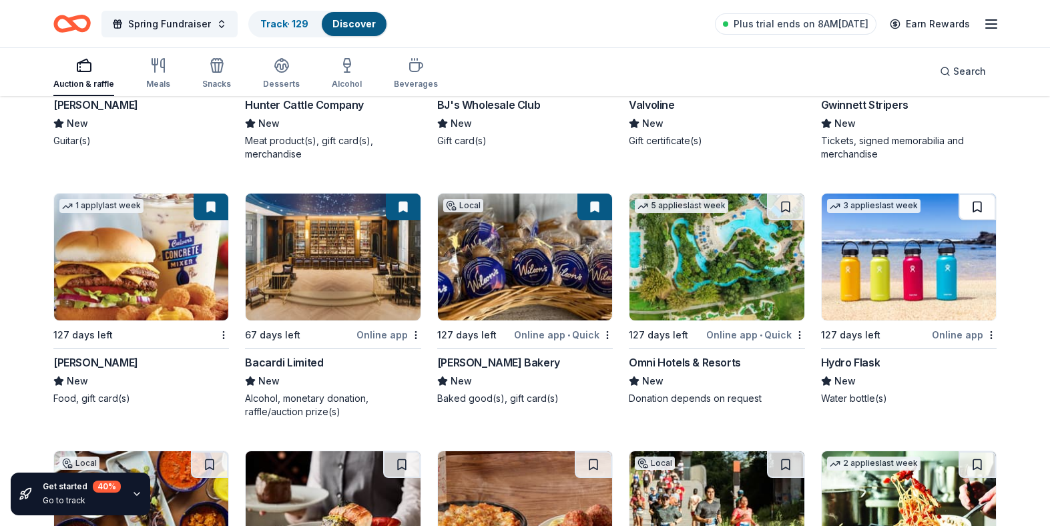
click at [983, 210] on button at bounding box center [976, 207] width 37 height 27
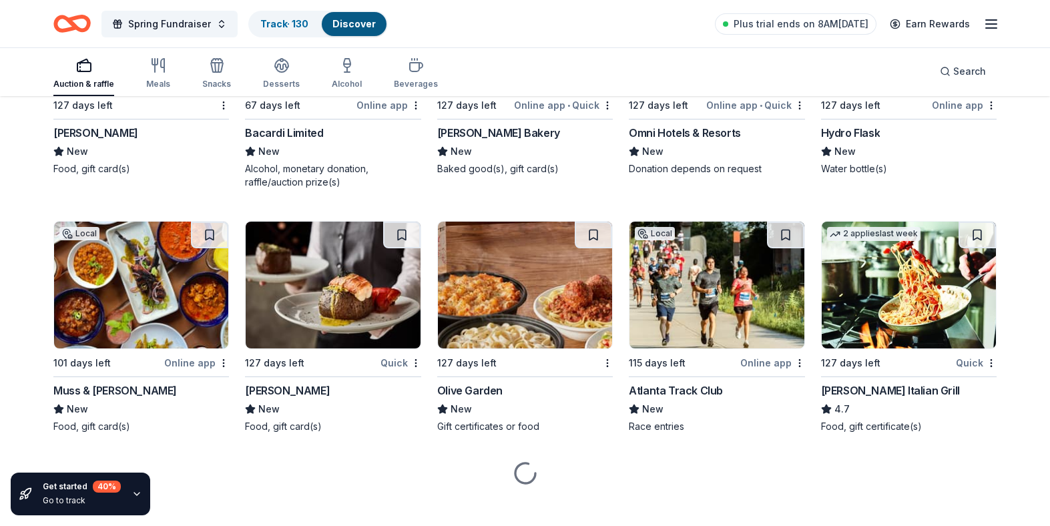
scroll to position [8462, 0]
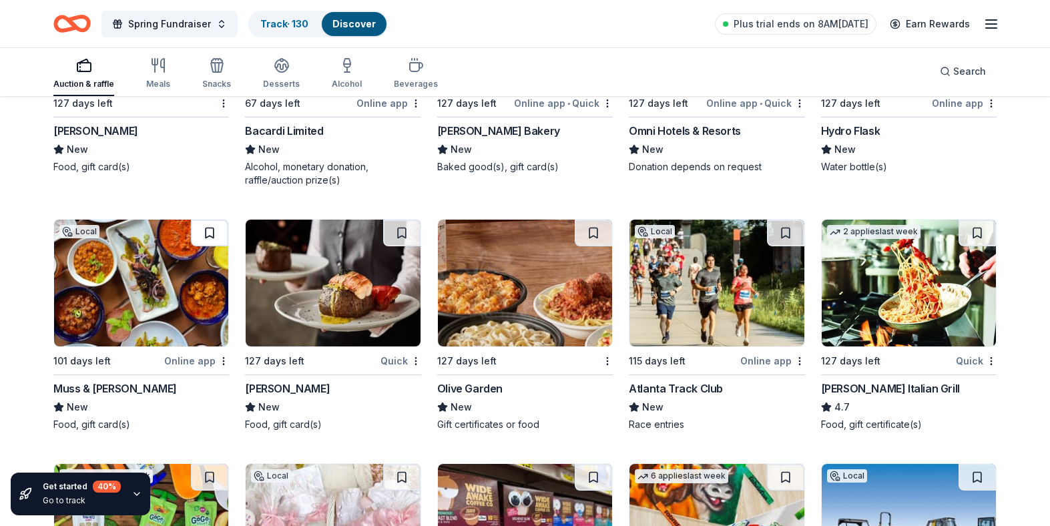
click at [208, 232] on button at bounding box center [209, 233] width 37 height 27
click at [403, 230] on button at bounding box center [401, 233] width 37 height 27
click at [593, 228] on button at bounding box center [593, 233] width 37 height 27
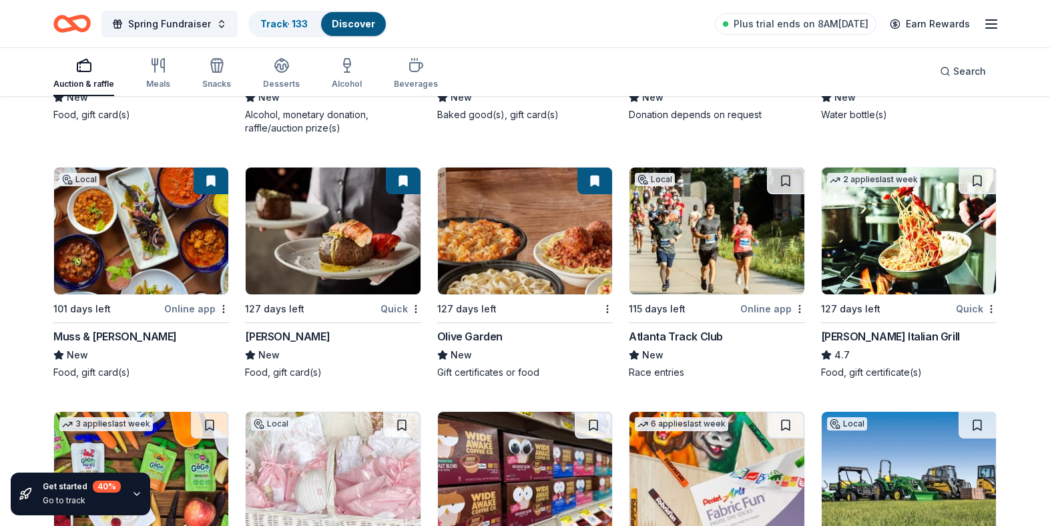
scroll to position [8515, 0]
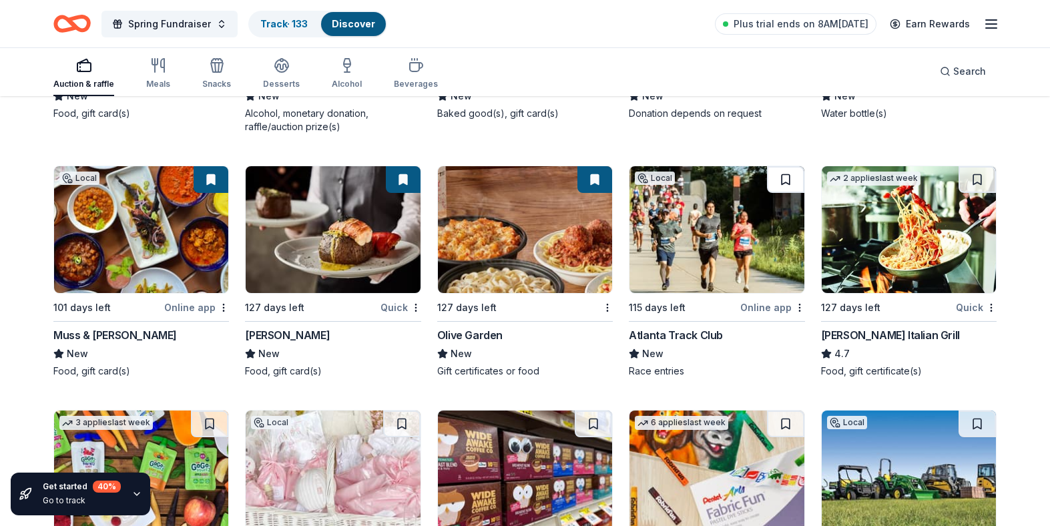
click at [781, 186] on button at bounding box center [785, 179] width 37 height 27
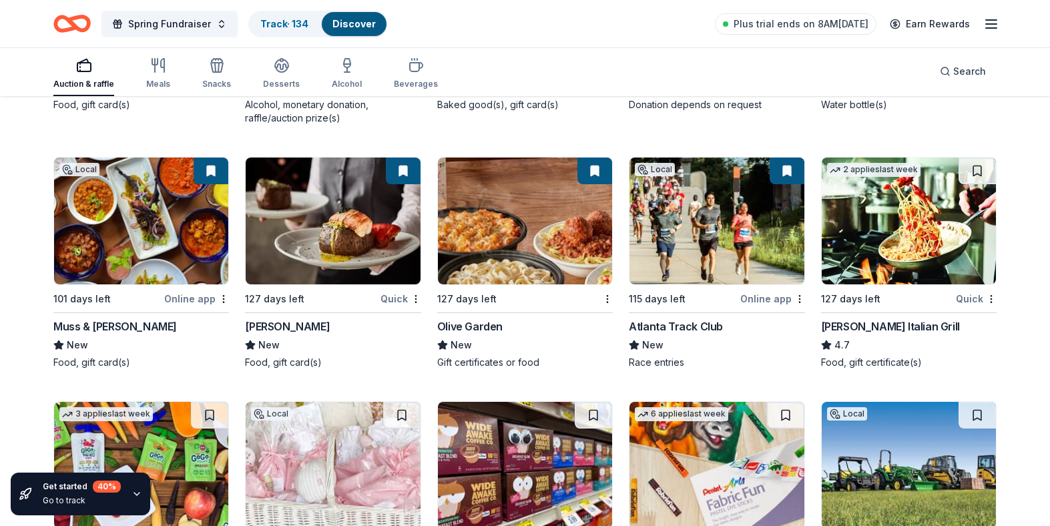
scroll to position [8525, 0]
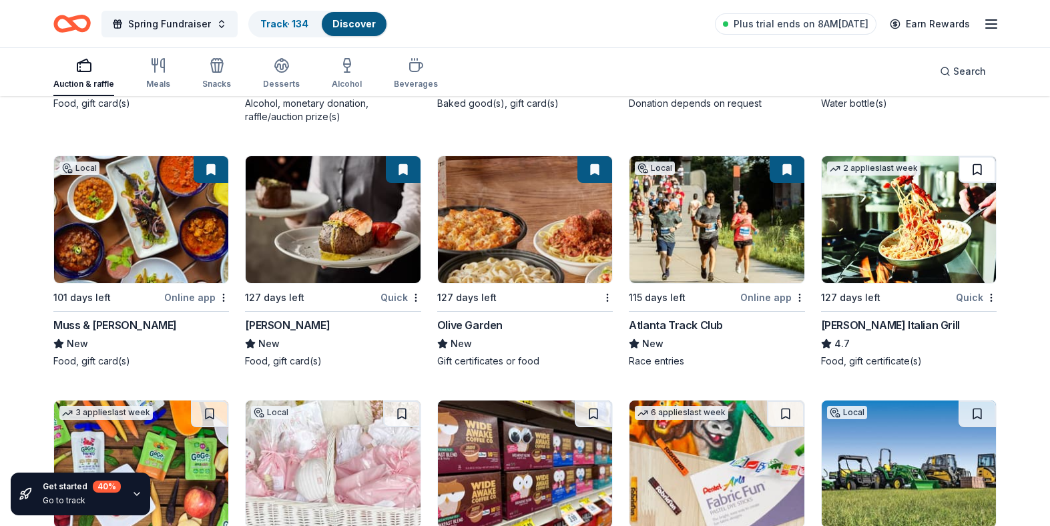
click at [982, 161] on button at bounding box center [976, 169] width 37 height 27
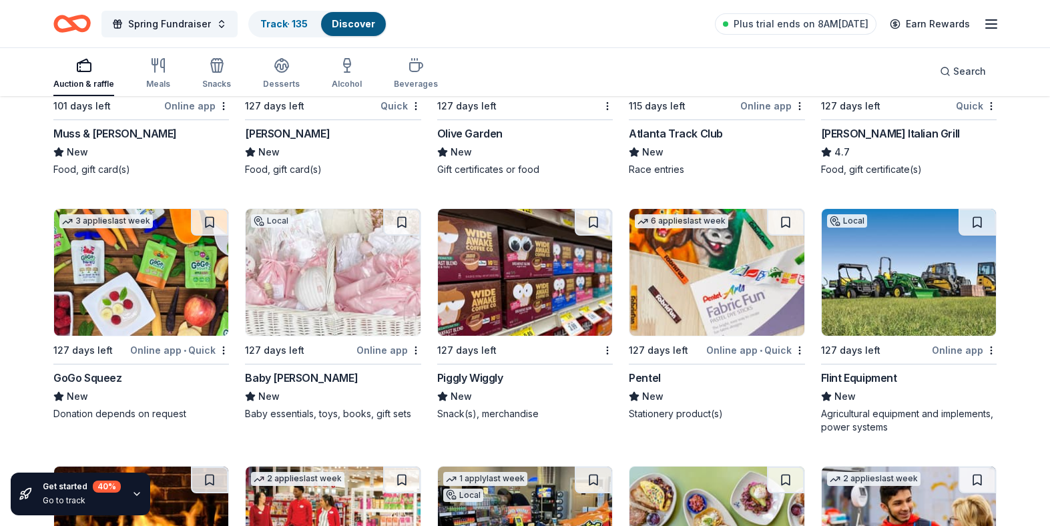
scroll to position [8711, 0]
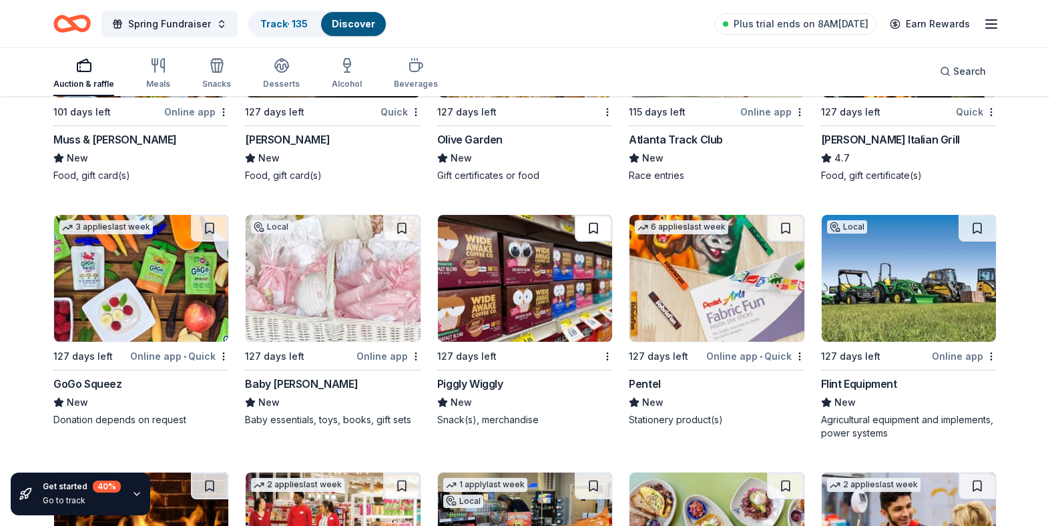
click at [594, 228] on button at bounding box center [593, 228] width 37 height 27
click at [787, 224] on button at bounding box center [785, 228] width 37 height 27
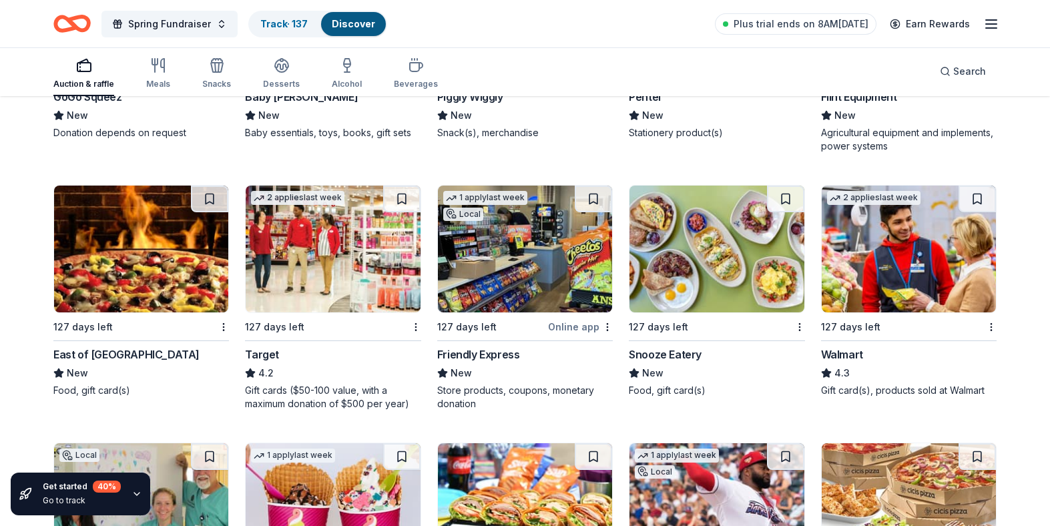
scroll to position [8998, 0]
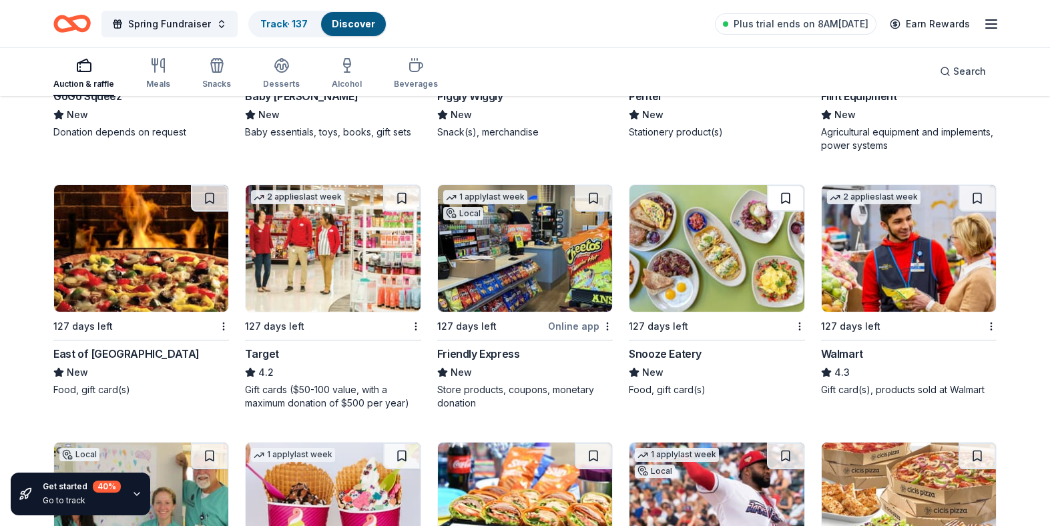
click at [791, 194] on button at bounding box center [785, 198] width 37 height 27
click at [594, 197] on button at bounding box center [593, 198] width 37 height 27
click at [402, 199] on button at bounding box center [401, 198] width 37 height 27
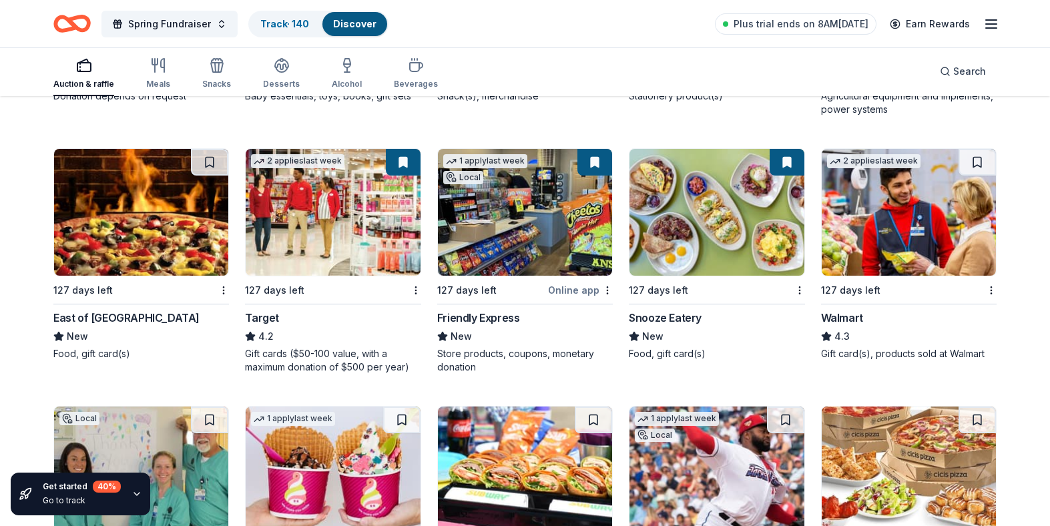
scroll to position [8978, 0]
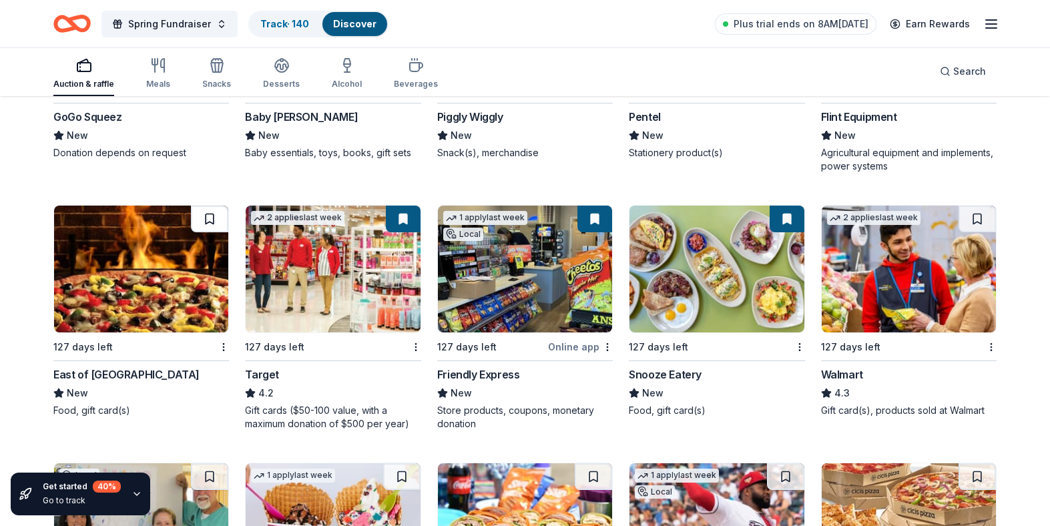
click at [206, 214] on button at bounding box center [209, 219] width 37 height 27
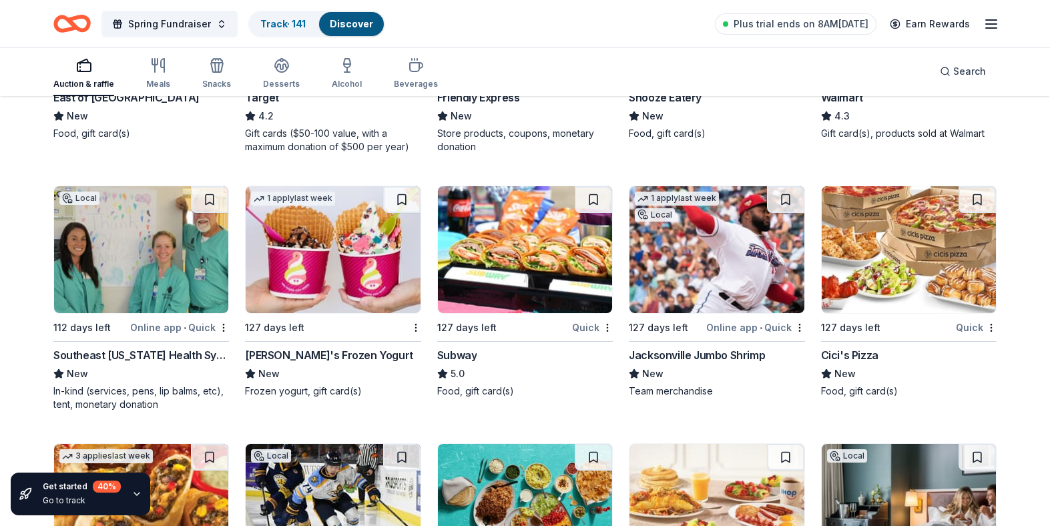
scroll to position [9259, 0]
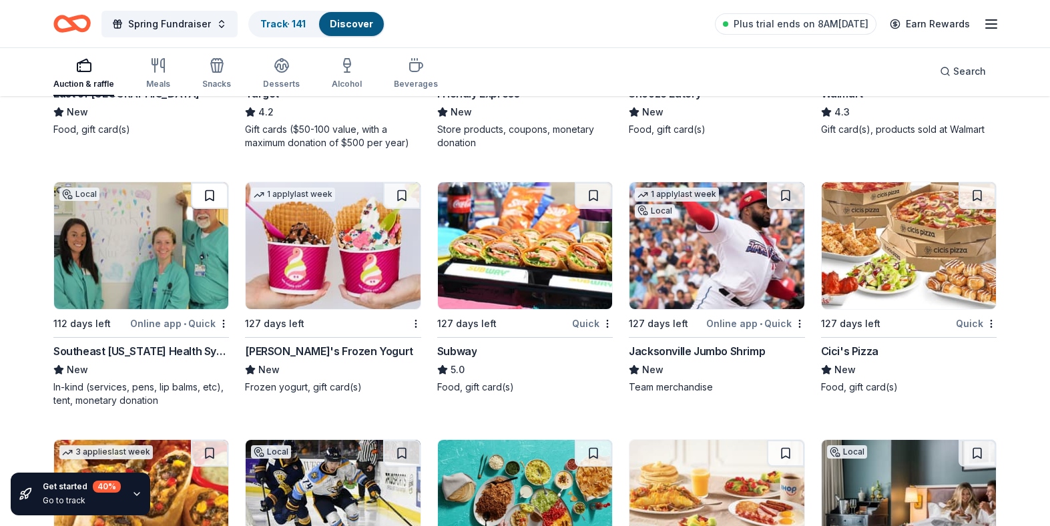
click at [212, 198] on button at bounding box center [209, 195] width 37 height 27
click at [397, 192] on button at bounding box center [401, 195] width 37 height 27
click at [593, 194] on button at bounding box center [593, 195] width 37 height 27
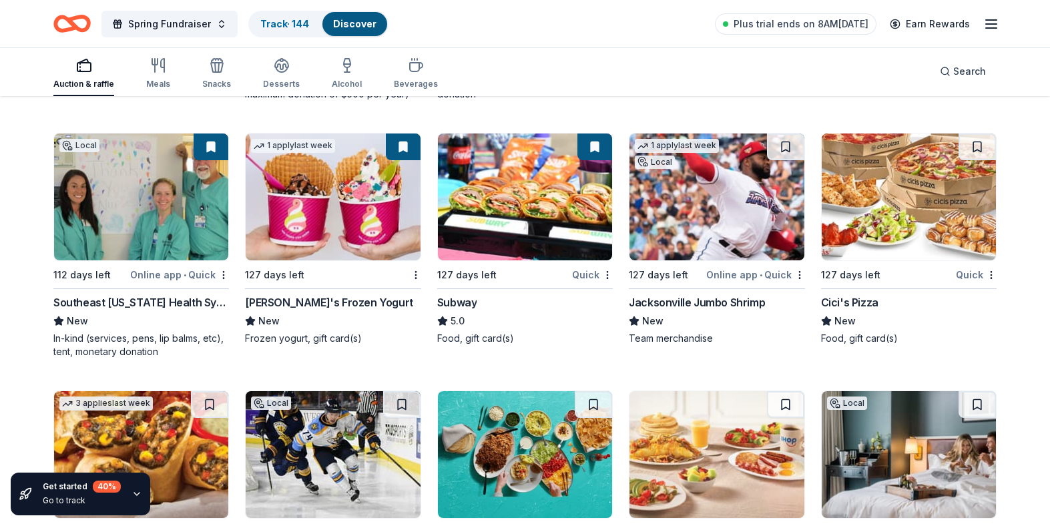
scroll to position [9309, 0]
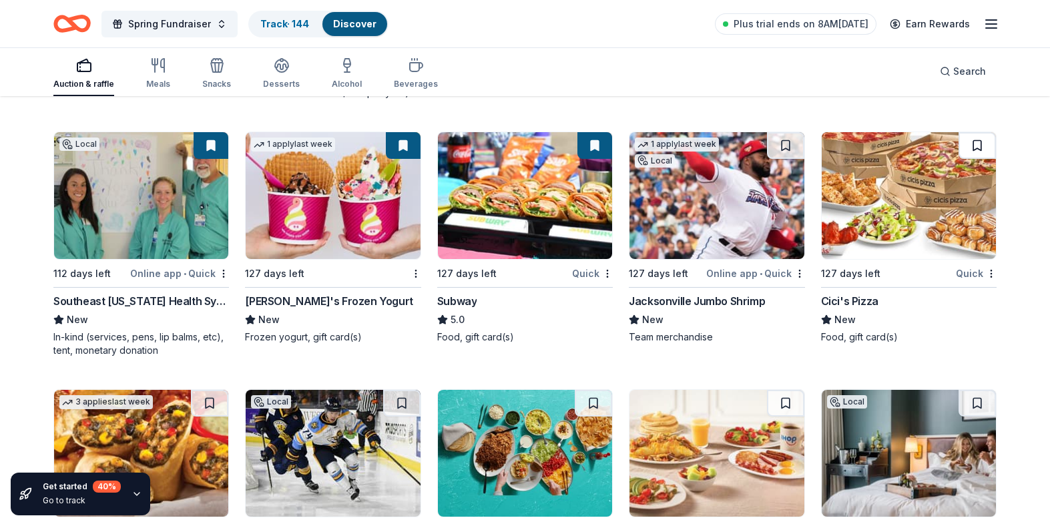
click at [984, 143] on button at bounding box center [976, 145] width 37 height 27
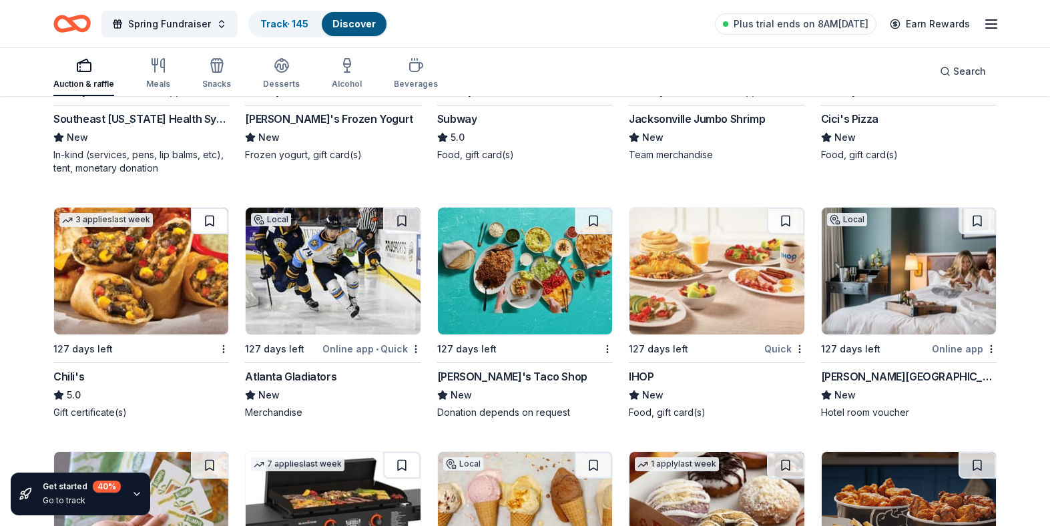
click at [204, 221] on button at bounding box center [209, 221] width 37 height 27
click at [406, 222] on button at bounding box center [401, 221] width 37 height 27
click at [595, 223] on button at bounding box center [593, 221] width 37 height 27
click at [784, 216] on button at bounding box center [785, 221] width 37 height 27
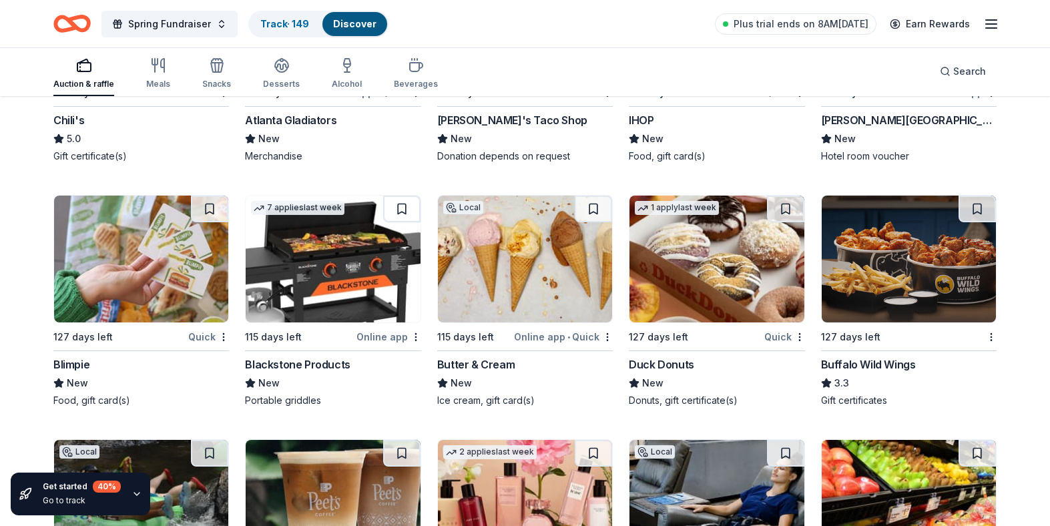
scroll to position [9749, 0]
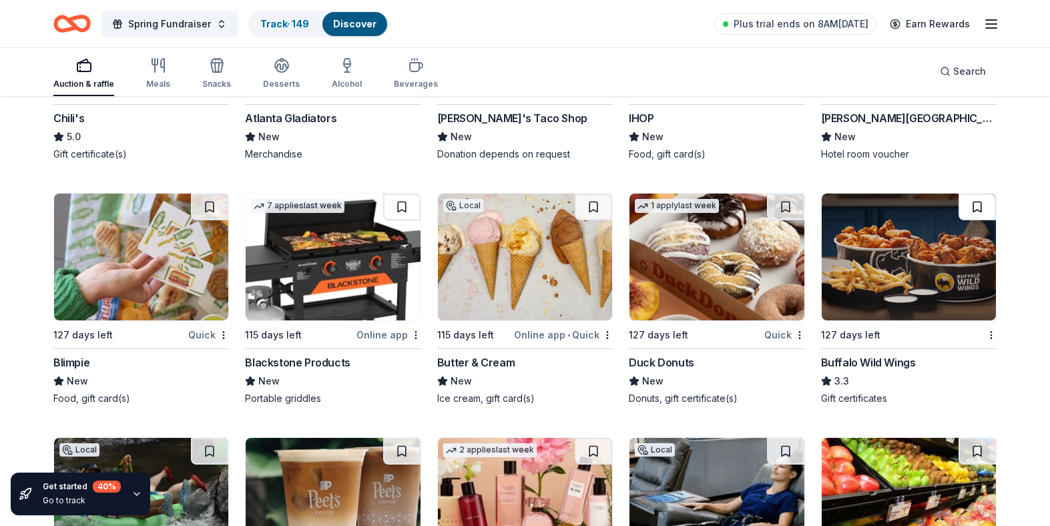
click at [978, 206] on button at bounding box center [976, 207] width 37 height 27
click at [788, 207] on button at bounding box center [785, 207] width 37 height 27
click at [595, 208] on button at bounding box center [593, 207] width 37 height 27
click at [402, 202] on button at bounding box center [401, 207] width 37 height 27
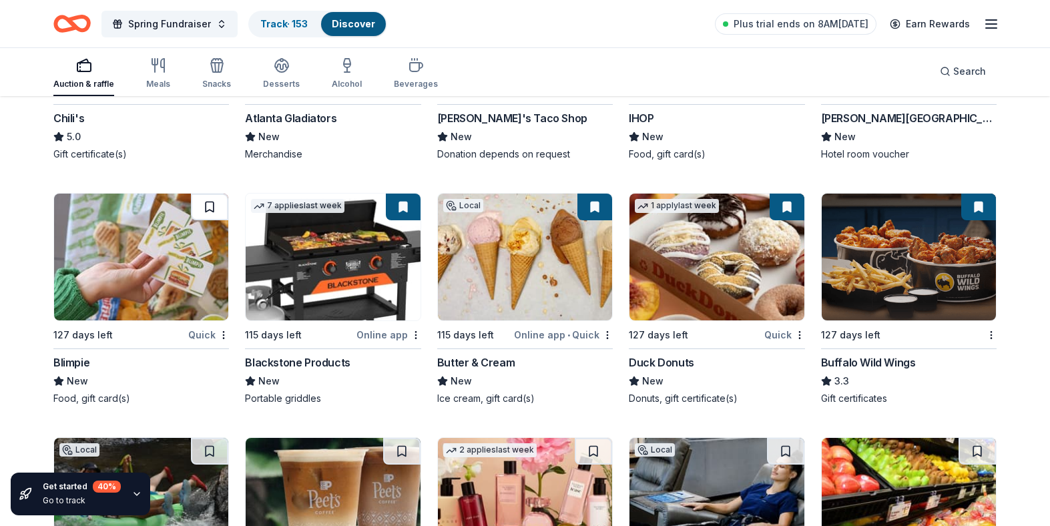
click at [207, 212] on button at bounding box center [209, 207] width 37 height 27
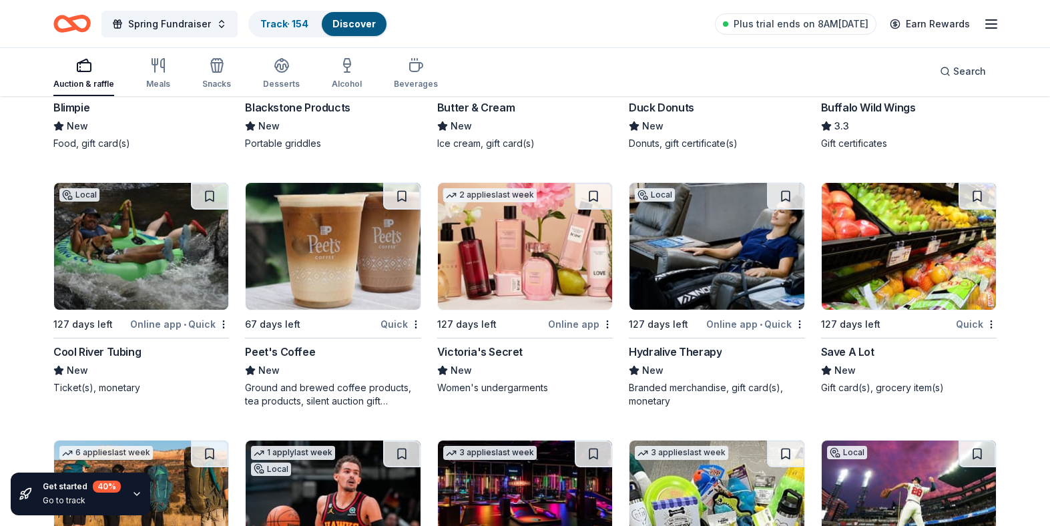
scroll to position [10004, 0]
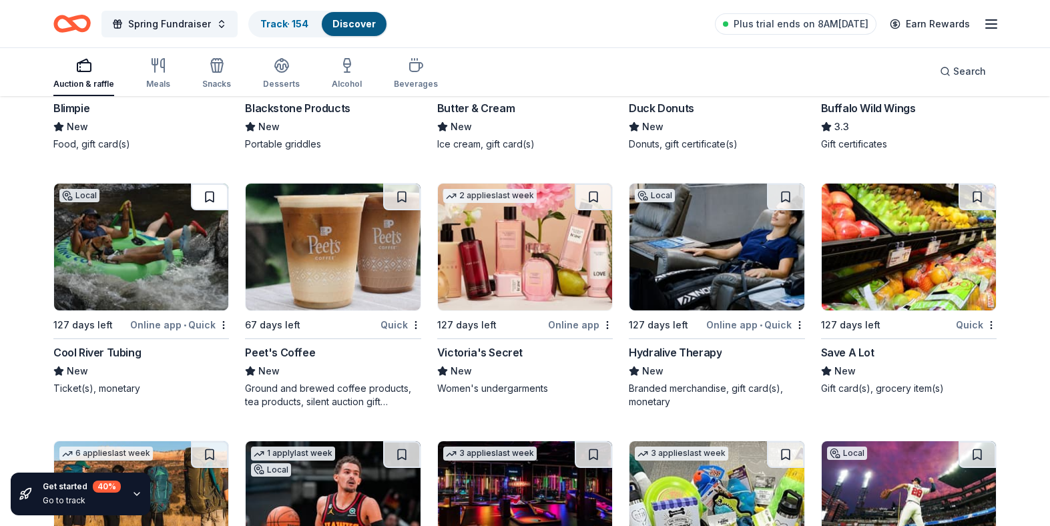
click at [208, 192] on button at bounding box center [209, 197] width 37 height 27
click at [406, 194] on button at bounding box center [401, 197] width 37 height 27
click at [599, 192] on button at bounding box center [593, 197] width 37 height 27
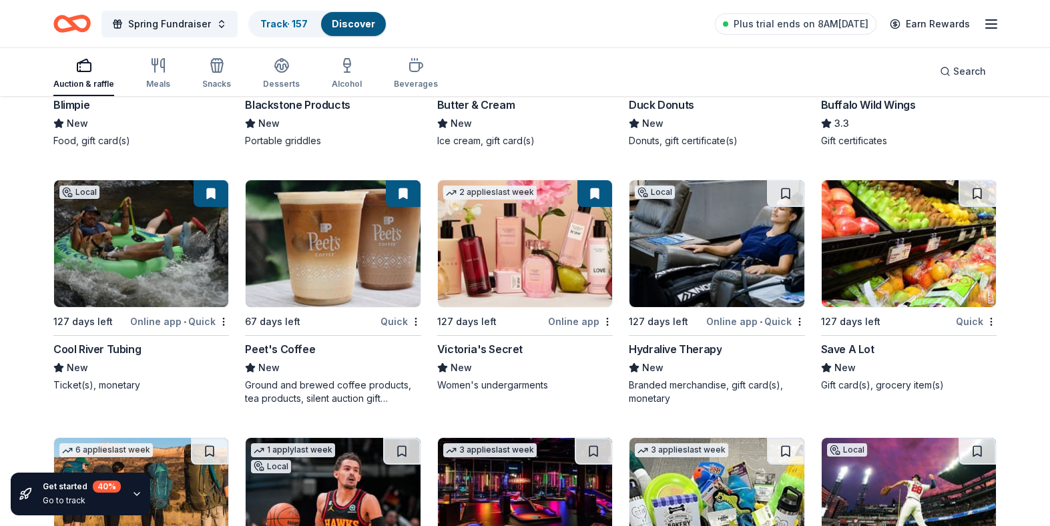
scroll to position [10010, 0]
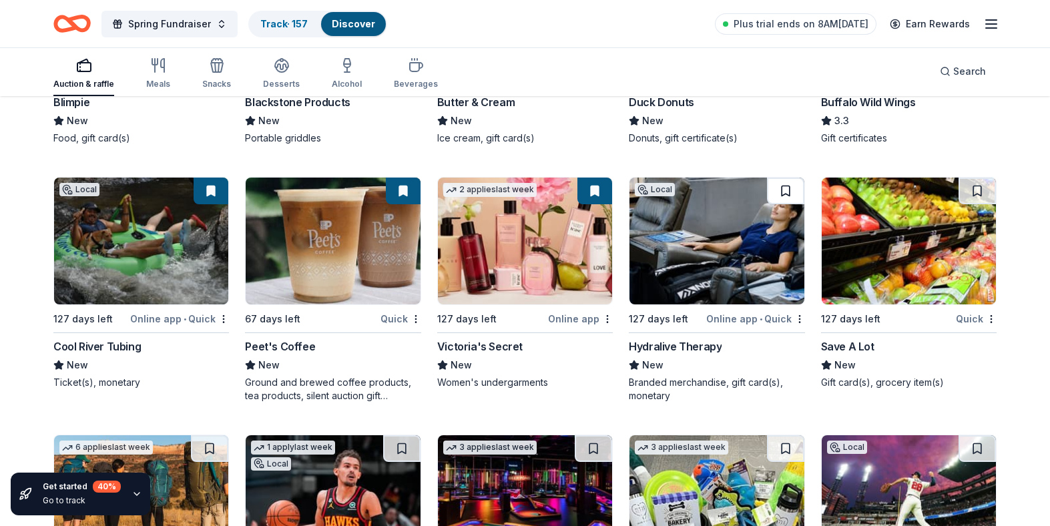
click at [783, 192] on button at bounding box center [785, 191] width 37 height 27
click at [982, 188] on button at bounding box center [976, 191] width 37 height 27
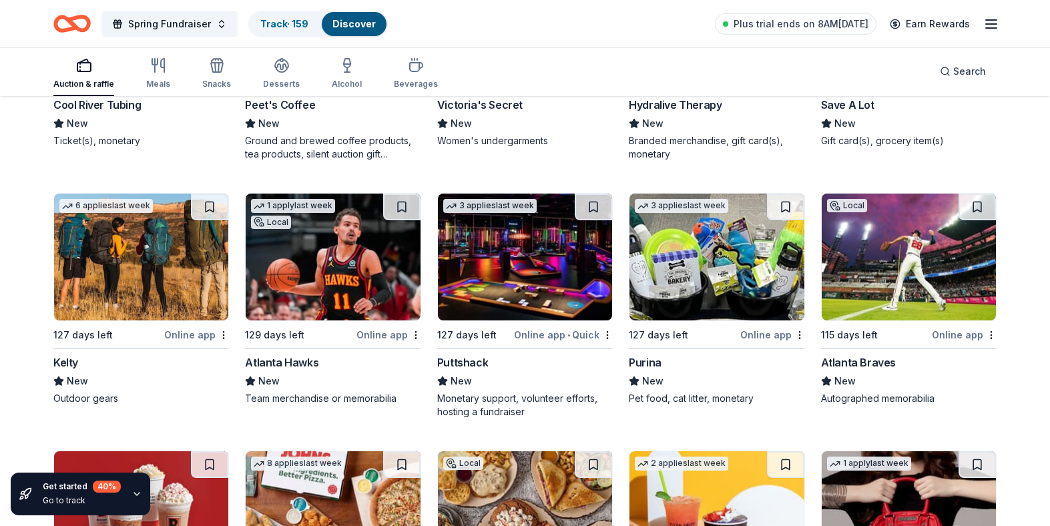
scroll to position [10252, 0]
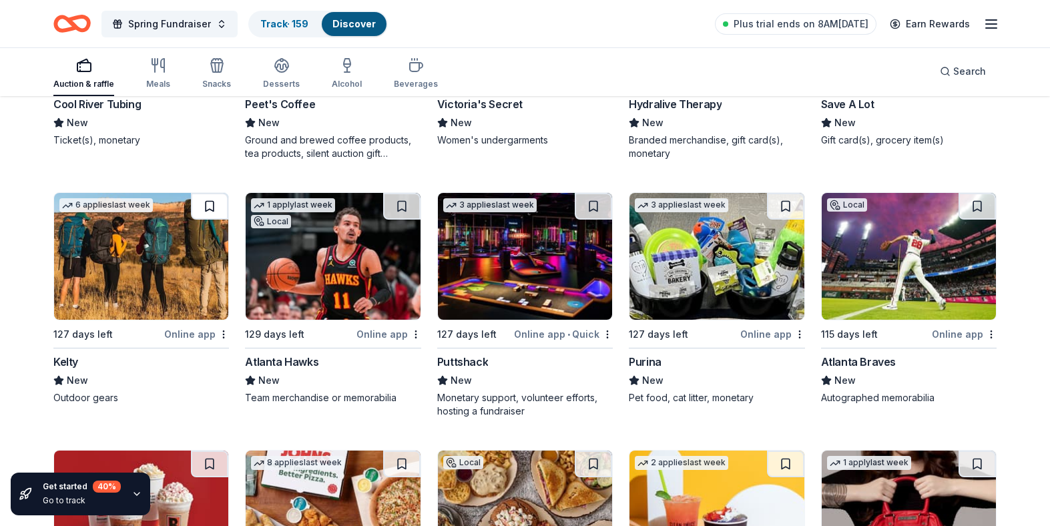
click at [215, 205] on button at bounding box center [209, 206] width 37 height 27
click at [405, 206] on button at bounding box center [401, 206] width 37 height 27
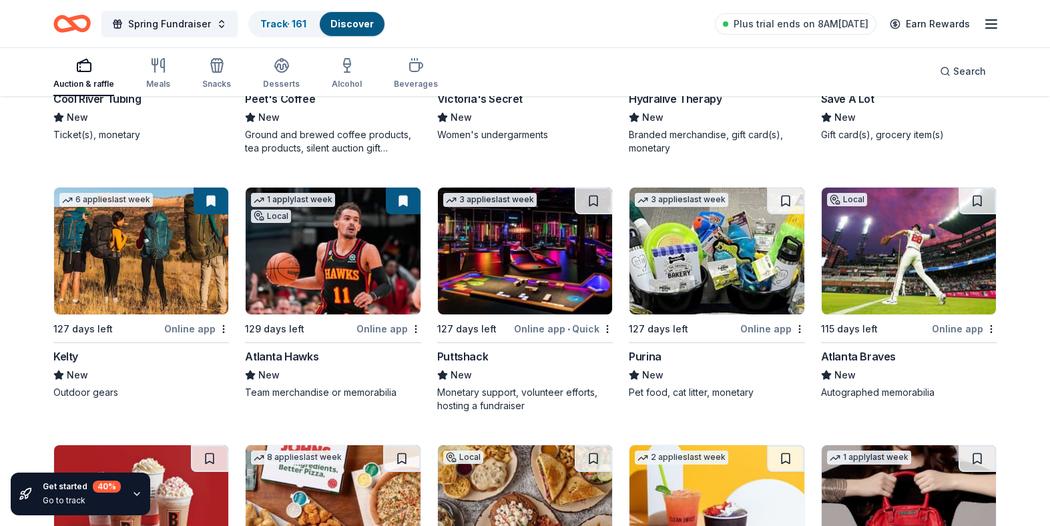
scroll to position [10260, 0]
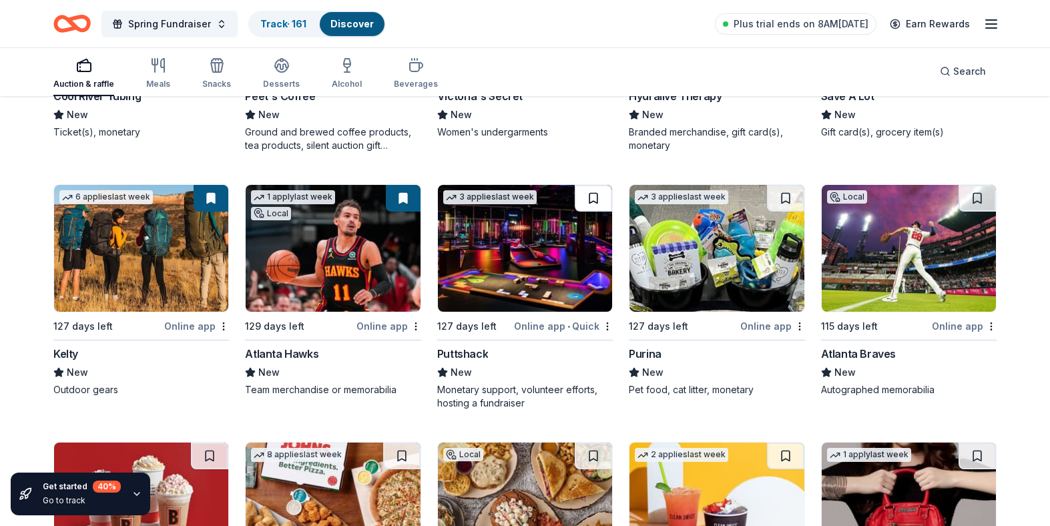
click at [589, 193] on button at bounding box center [593, 198] width 37 height 27
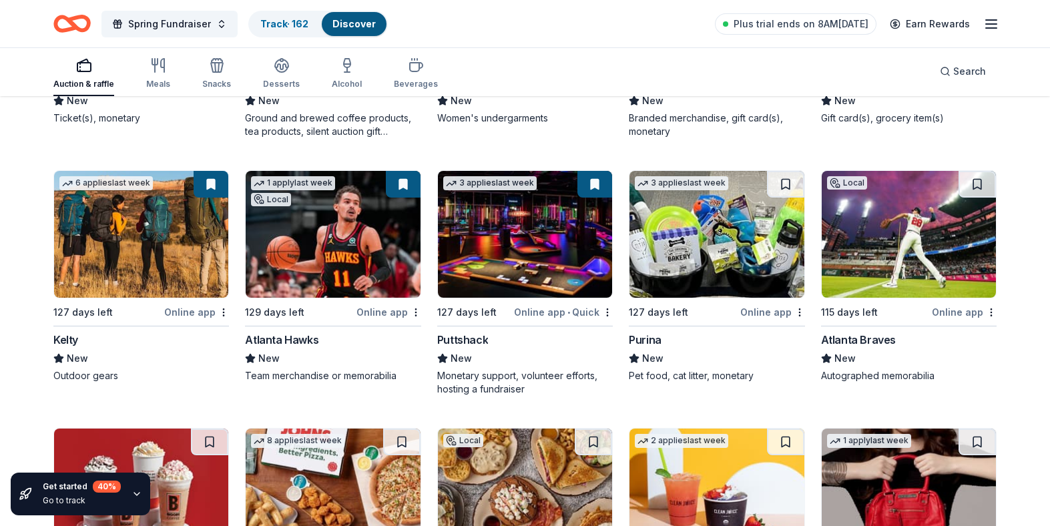
scroll to position [10275, 0]
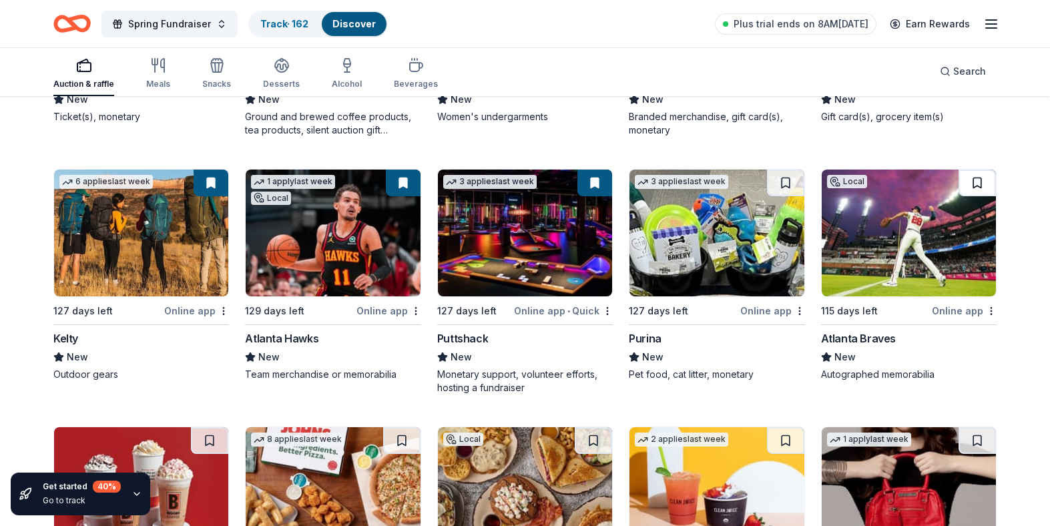
click at [972, 184] on button at bounding box center [976, 183] width 37 height 27
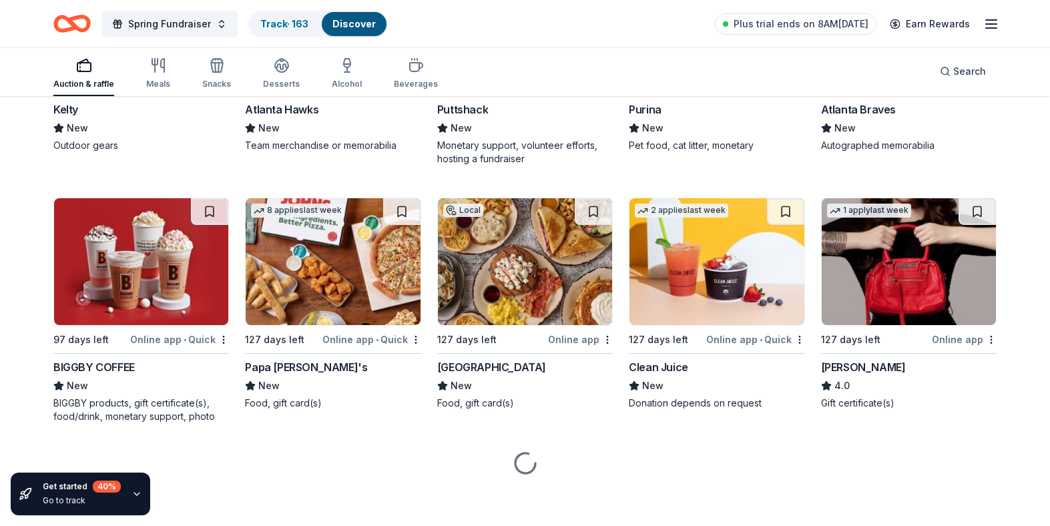
scroll to position [10505, 0]
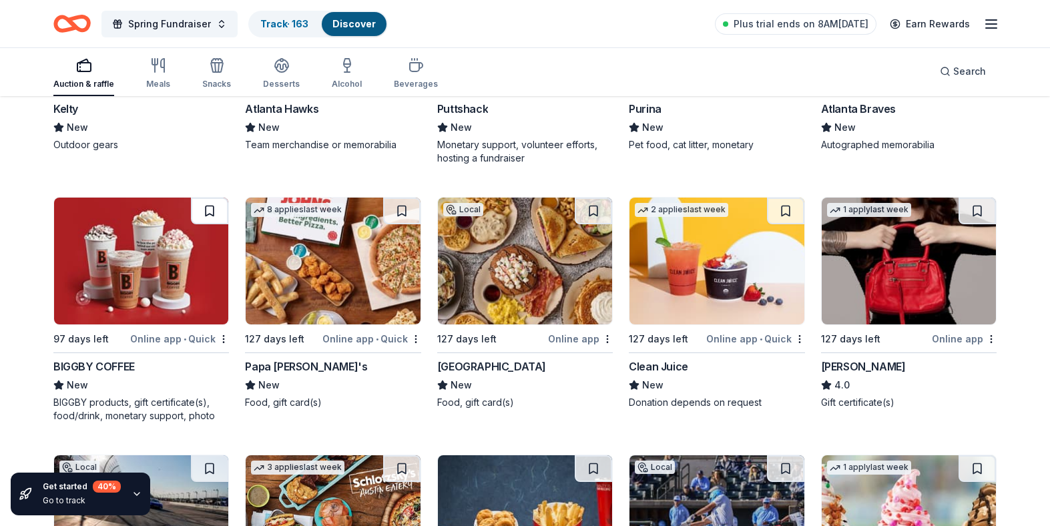
click at [214, 210] on button at bounding box center [209, 211] width 37 height 27
click at [404, 206] on button at bounding box center [401, 211] width 37 height 27
click at [593, 206] on button at bounding box center [593, 211] width 37 height 27
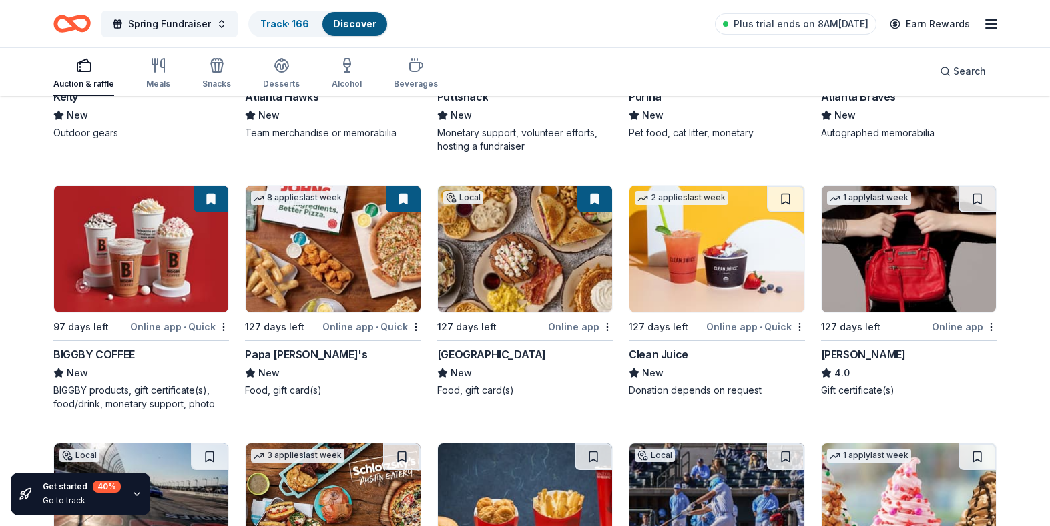
scroll to position [10519, 0]
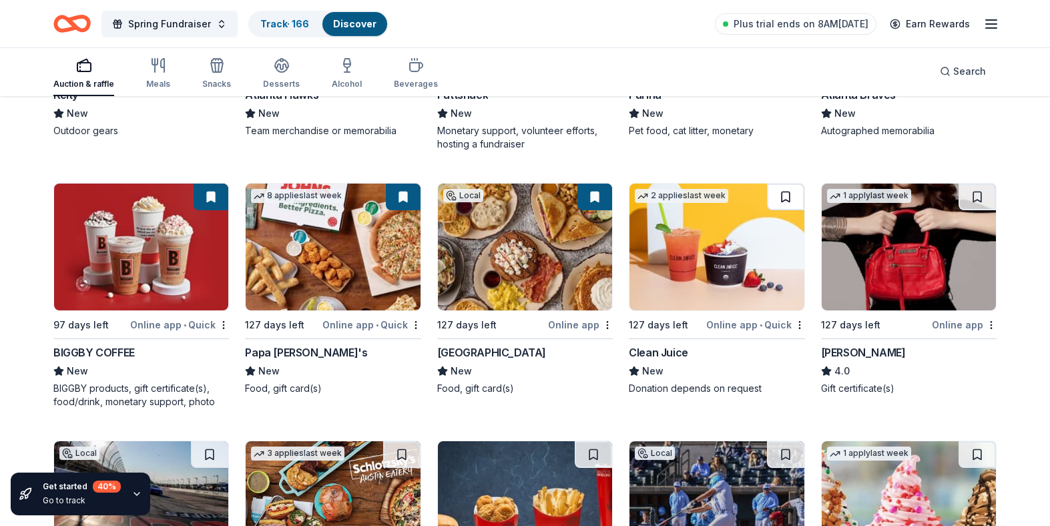
click at [786, 196] on button at bounding box center [785, 197] width 37 height 27
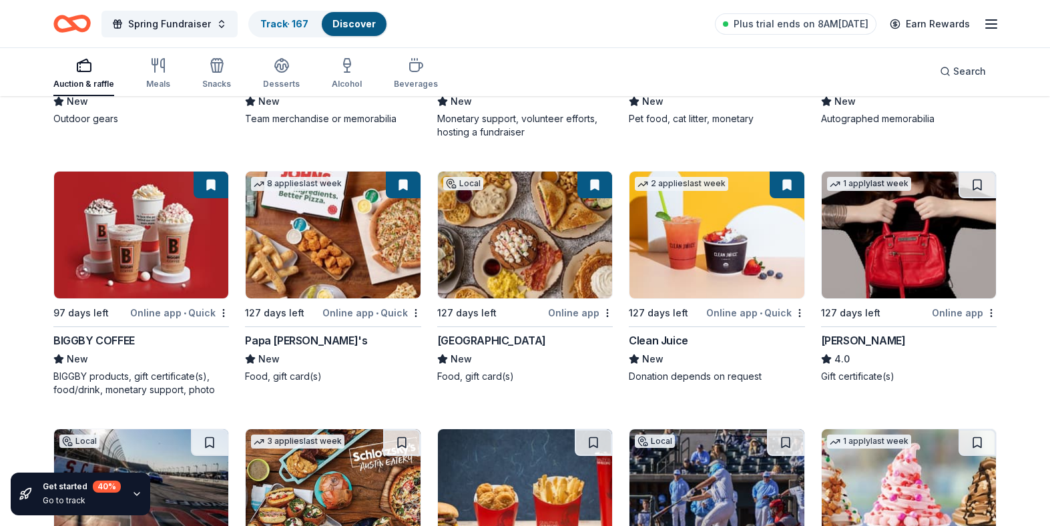
scroll to position [10531, 0]
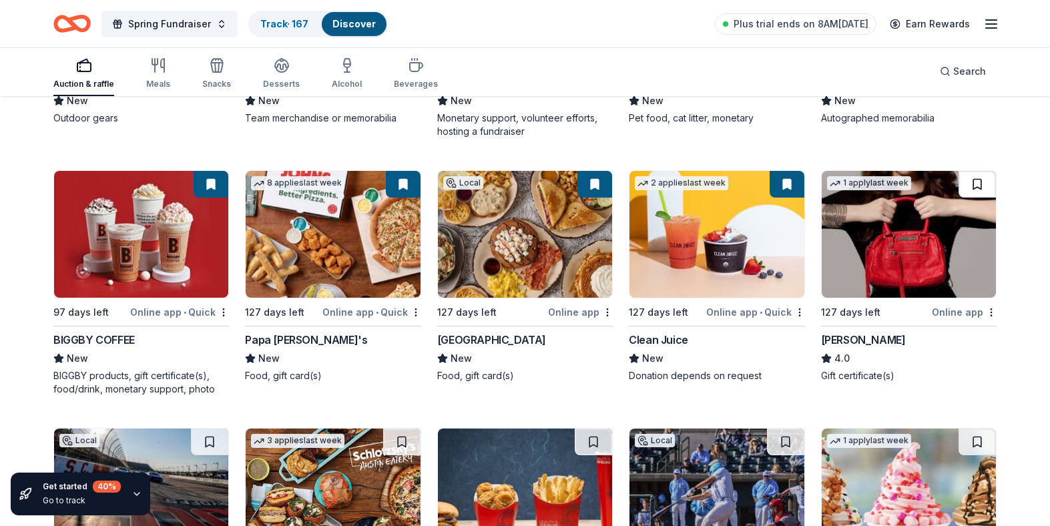
click at [978, 182] on button at bounding box center [976, 184] width 37 height 27
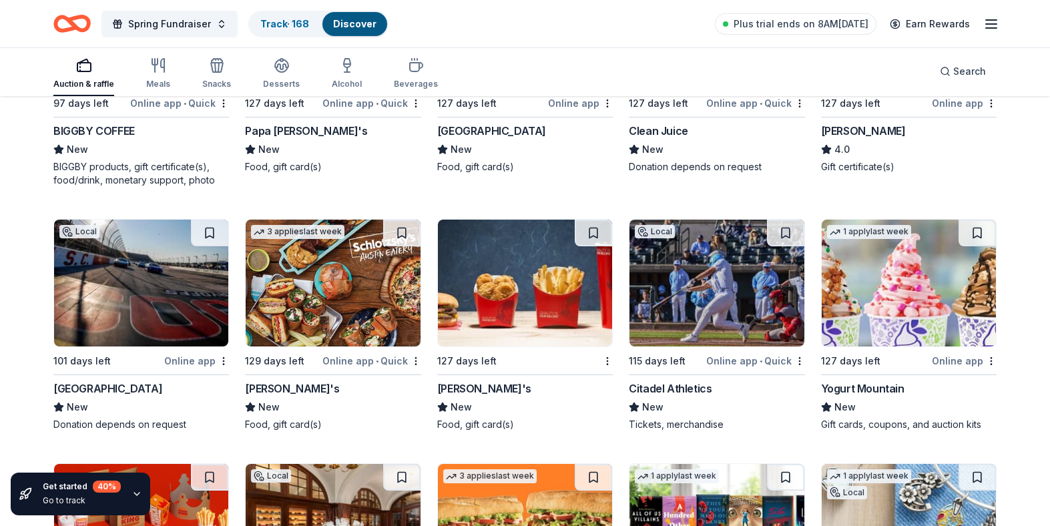
scroll to position [10748, 0]
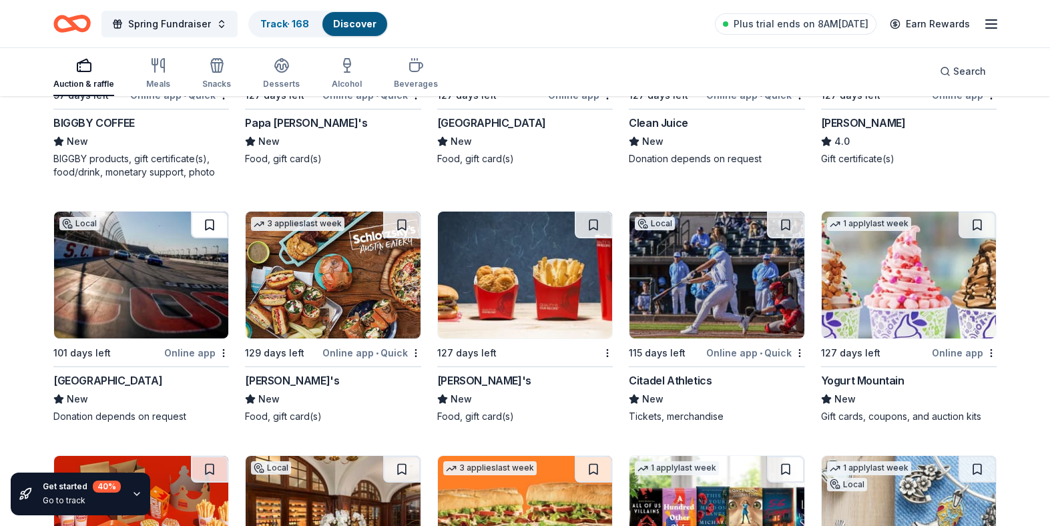
click at [204, 222] on button at bounding box center [209, 225] width 37 height 27
click at [401, 221] on button at bounding box center [401, 225] width 37 height 27
click at [585, 223] on button at bounding box center [593, 225] width 37 height 27
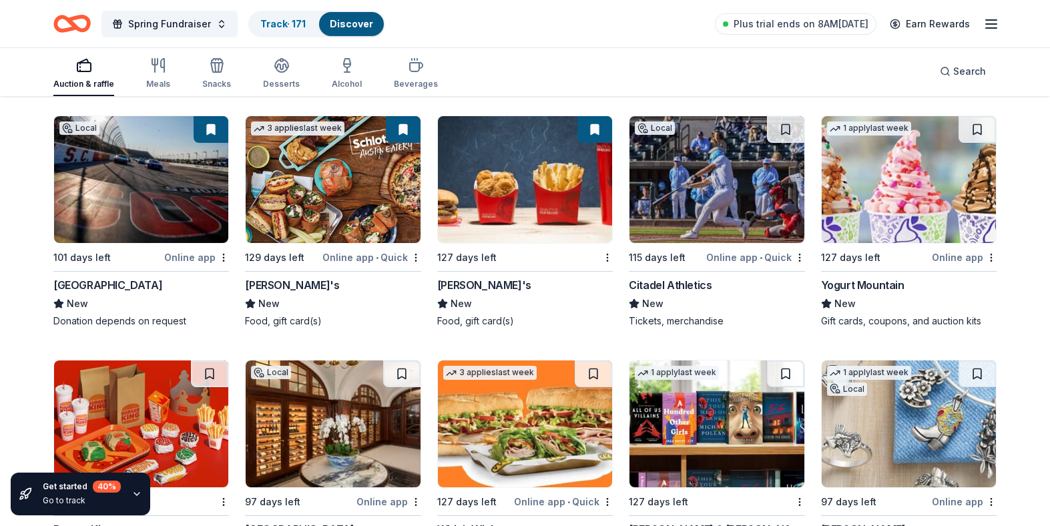
scroll to position [10861, 0]
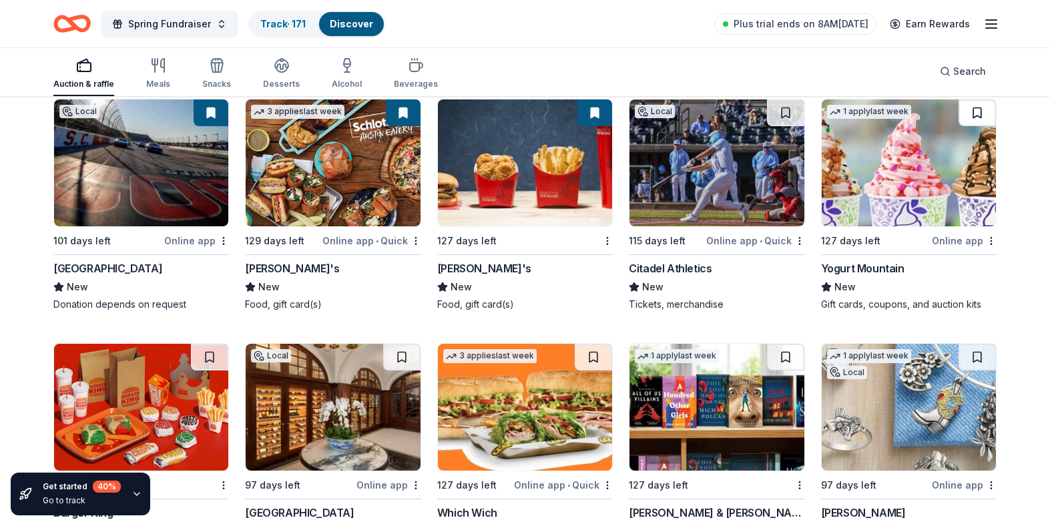
click at [973, 113] on button at bounding box center [976, 112] width 37 height 27
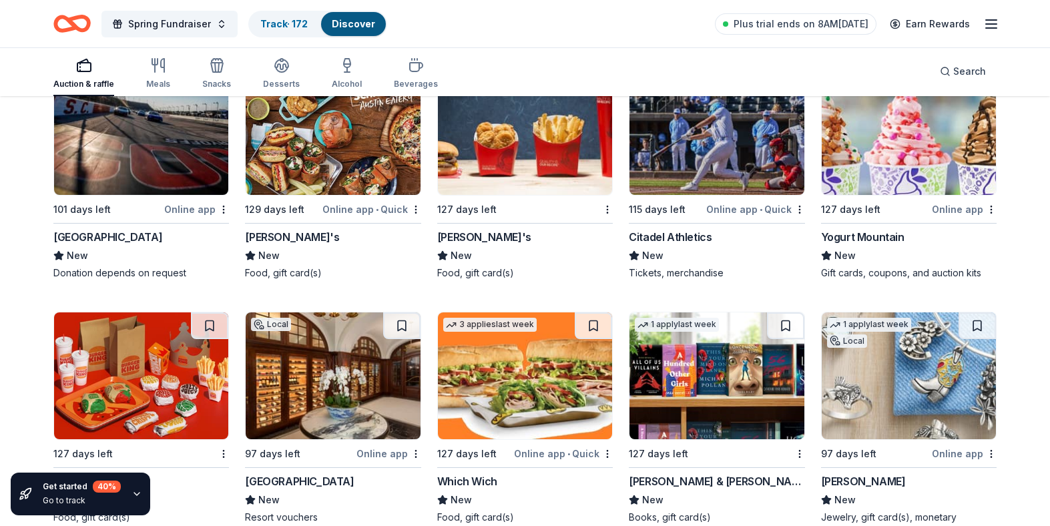
scroll to position [10976, 0]
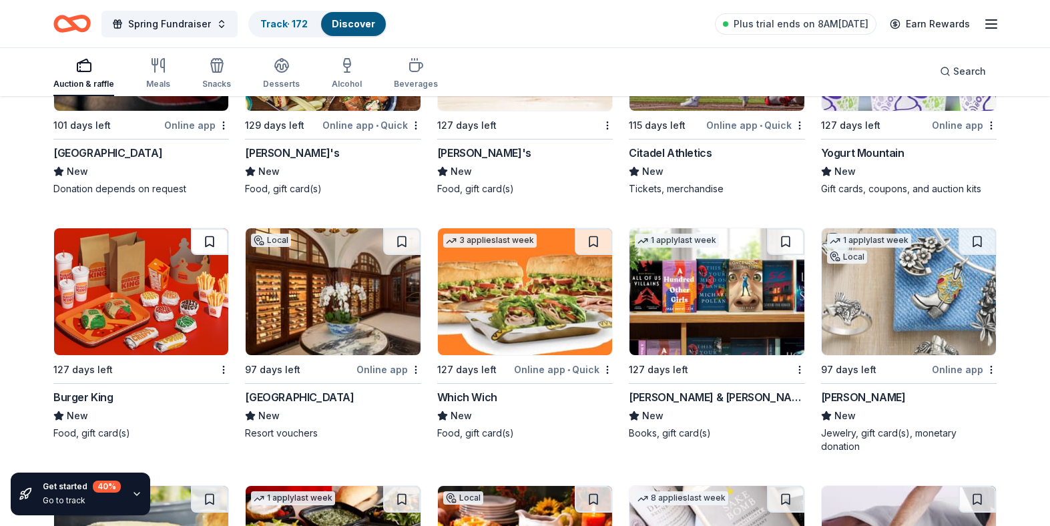
click at [207, 242] on button at bounding box center [209, 241] width 37 height 27
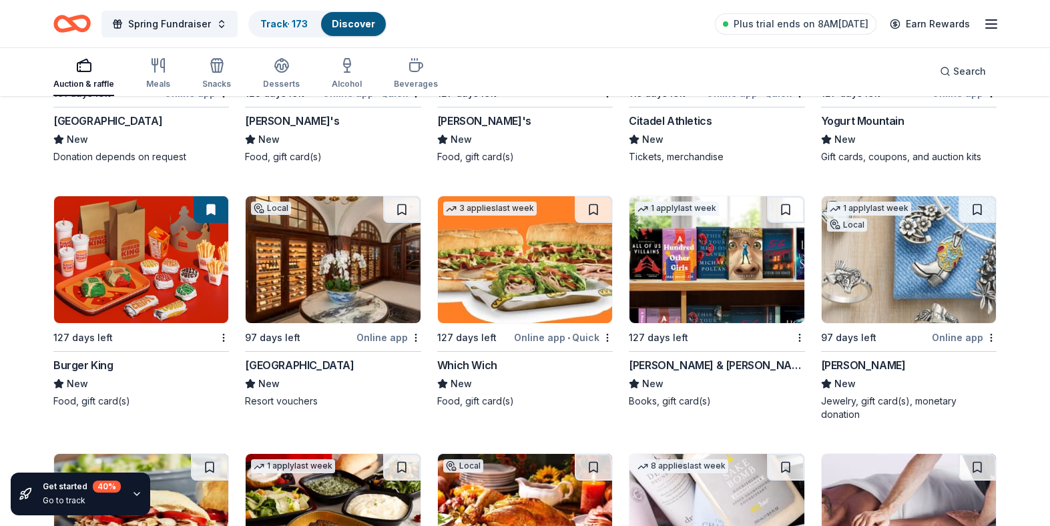
scroll to position [11011, 0]
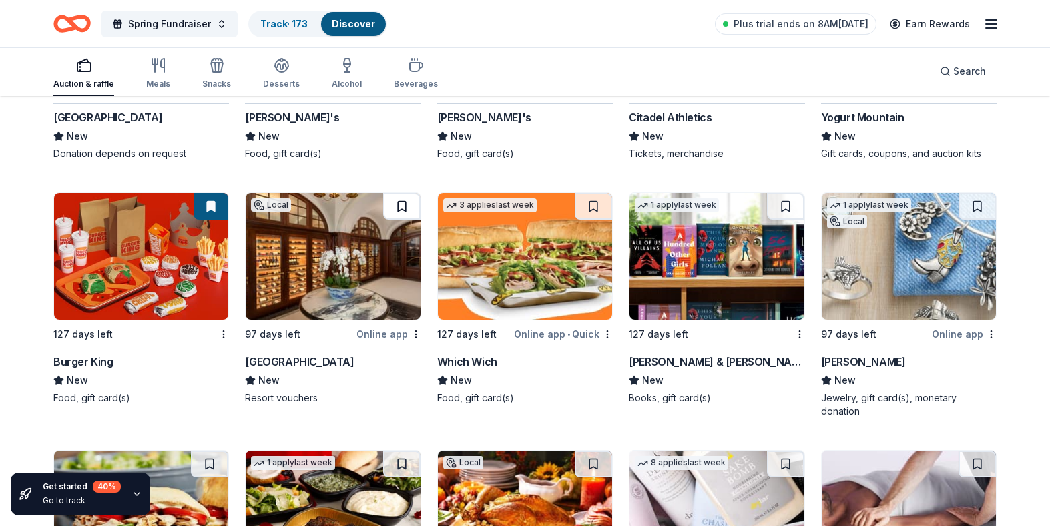
click at [396, 204] on button at bounding box center [401, 206] width 37 height 27
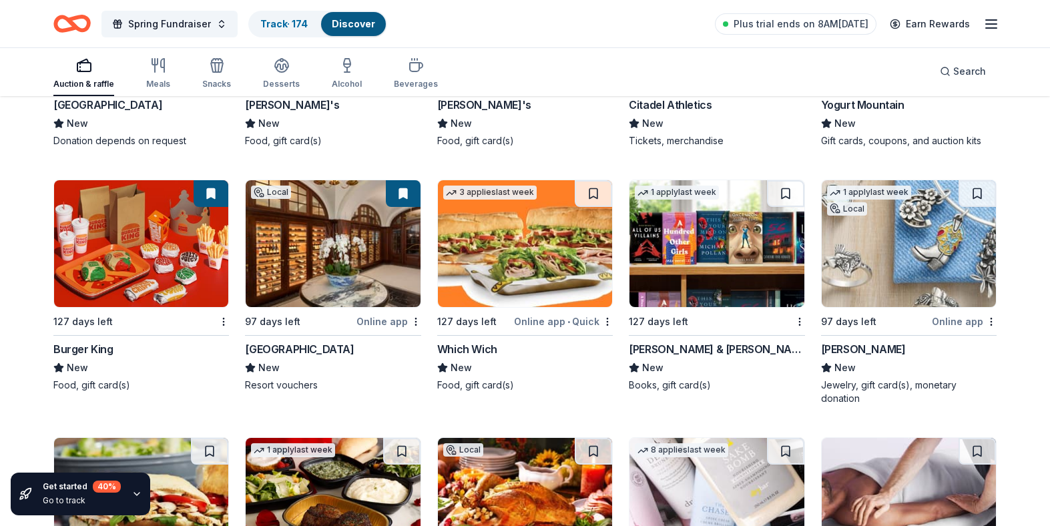
scroll to position [11026, 0]
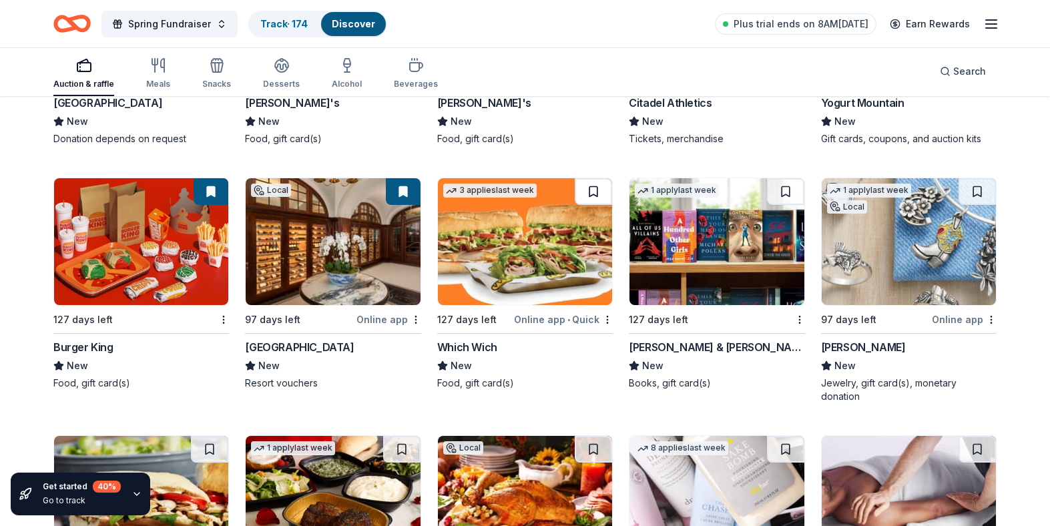
click at [589, 186] on button at bounding box center [593, 191] width 37 height 27
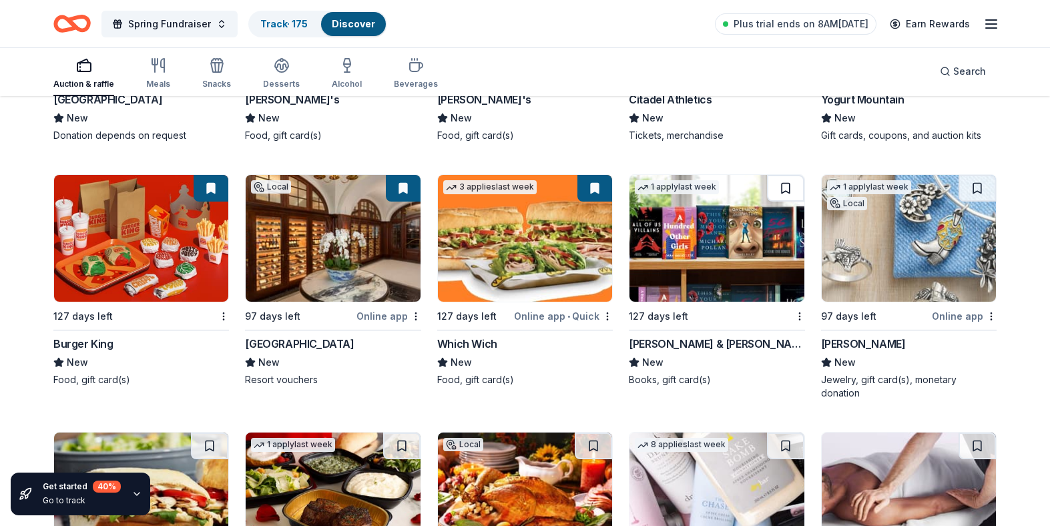
click at [784, 192] on button at bounding box center [785, 188] width 37 height 27
click at [976, 188] on button at bounding box center [976, 188] width 37 height 27
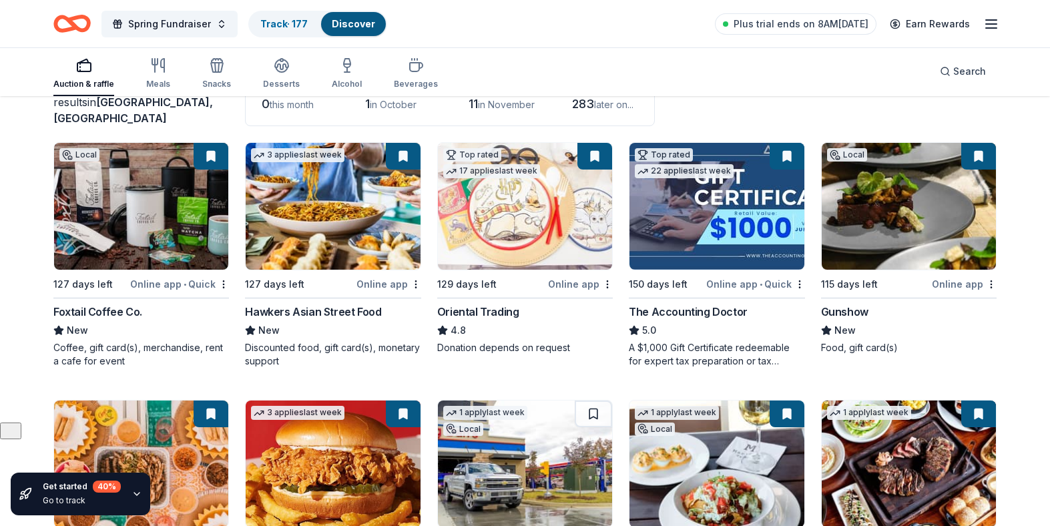
scroll to position [105, 0]
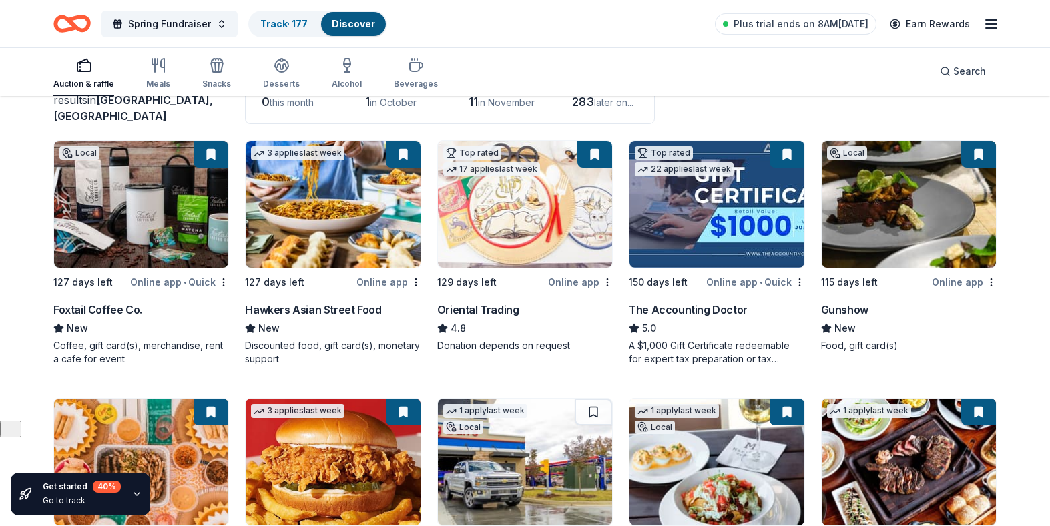
click at [129, 207] on img at bounding box center [141, 204] width 174 height 127
click at [211, 149] on button at bounding box center [211, 154] width 35 height 27
click at [225, 282] on html "Spring Fundraiser Track · 177 Discover Plus trial ends on 8AM, 9/17 Earn Reward…" at bounding box center [525, 158] width 1050 height 526
click at [194, 304] on div "Not interested" at bounding box center [181, 305] width 89 height 24
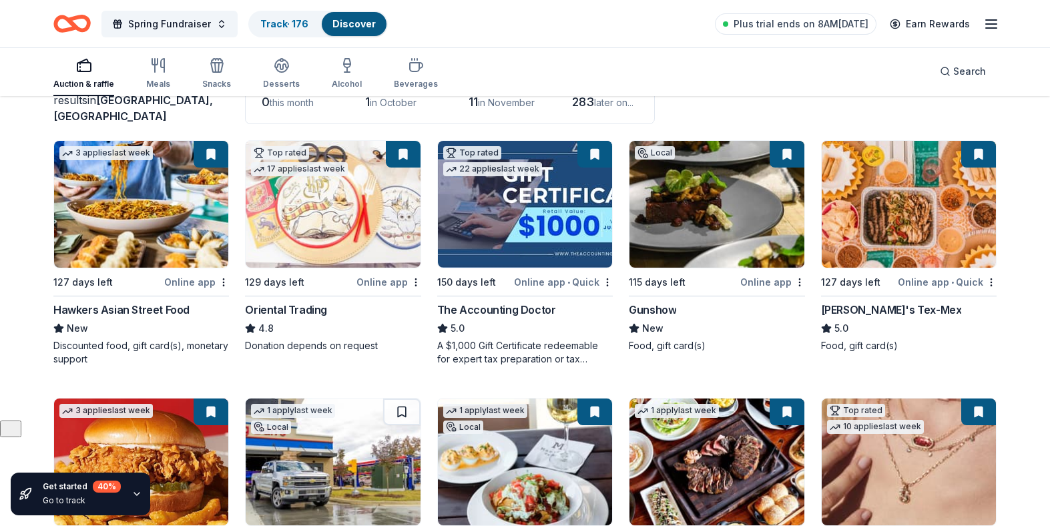
click at [141, 226] on img at bounding box center [141, 204] width 174 height 127
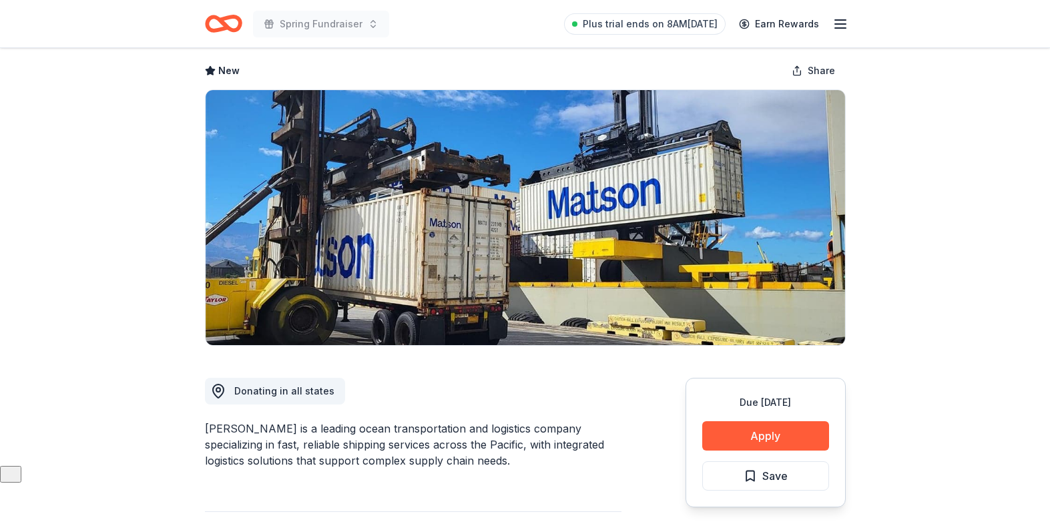
scroll to position [70, 0]
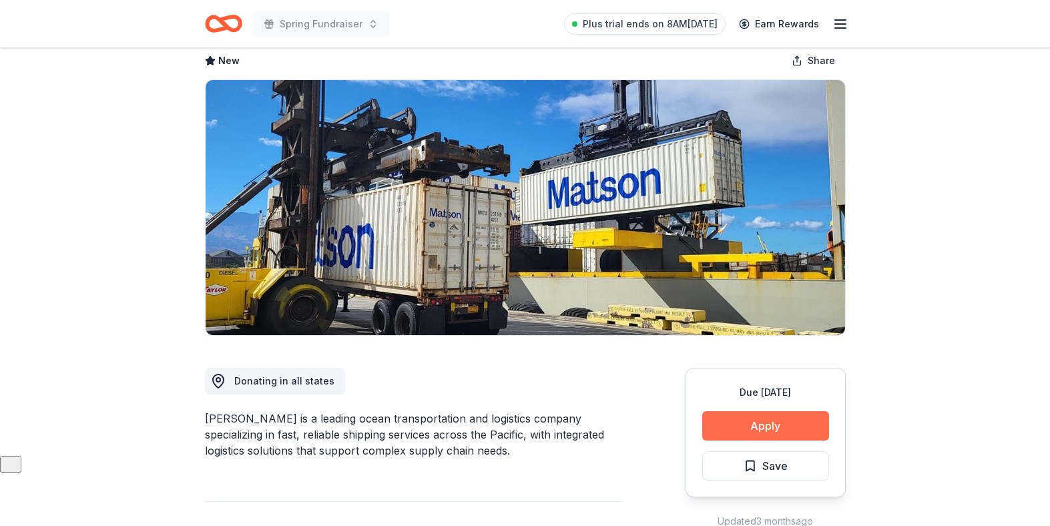
click at [726, 424] on button "Apply" at bounding box center [765, 425] width 127 height 29
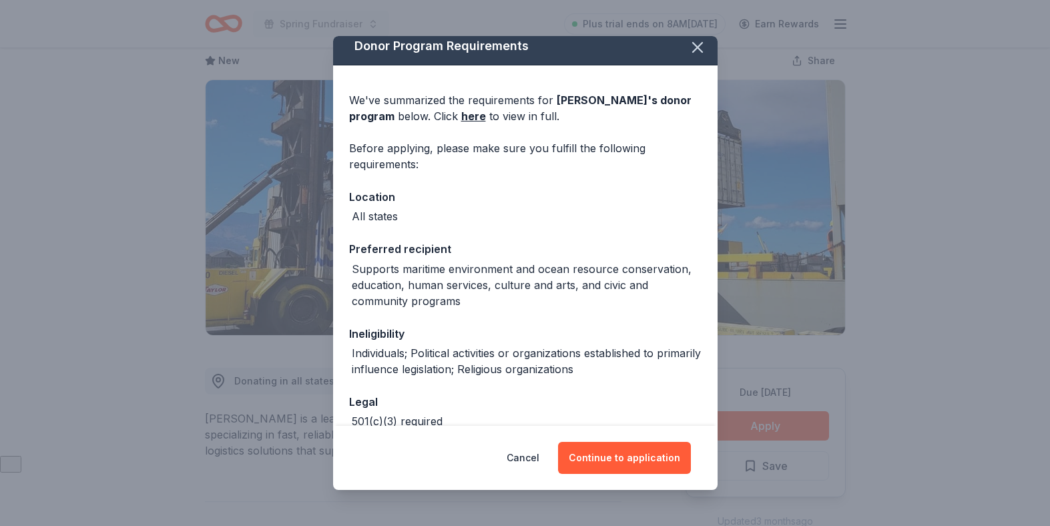
scroll to position [0, 0]
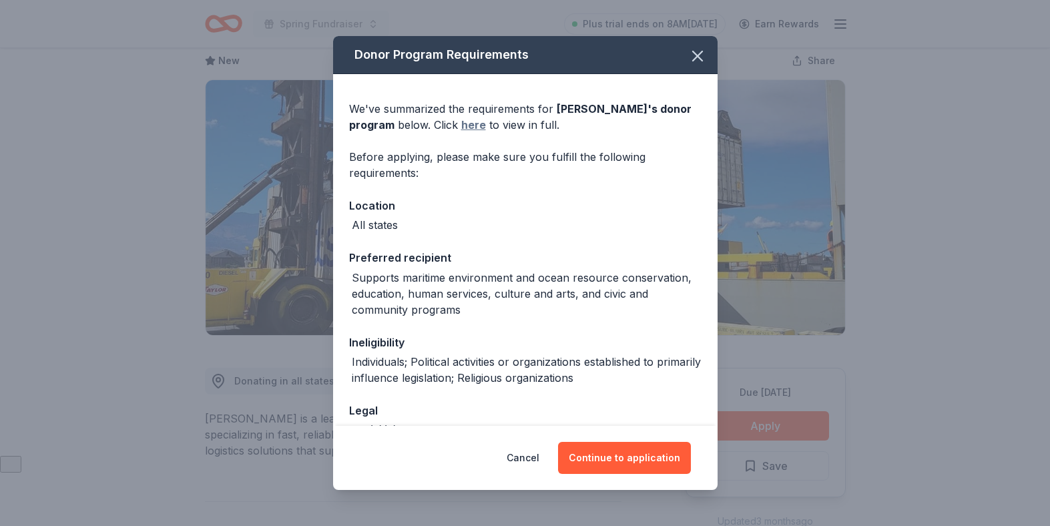
click at [461, 119] on link "here" at bounding box center [473, 125] width 25 height 16
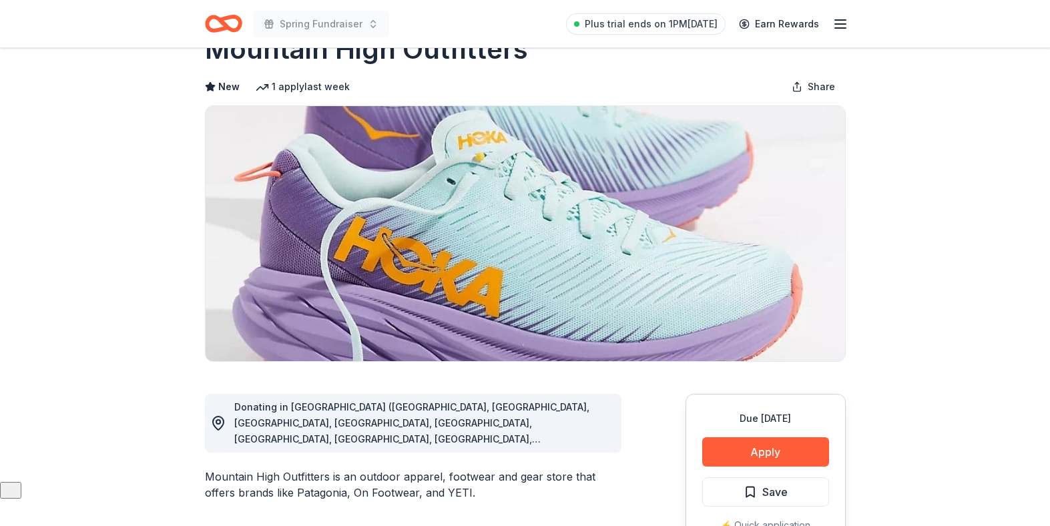
scroll to position [57, 0]
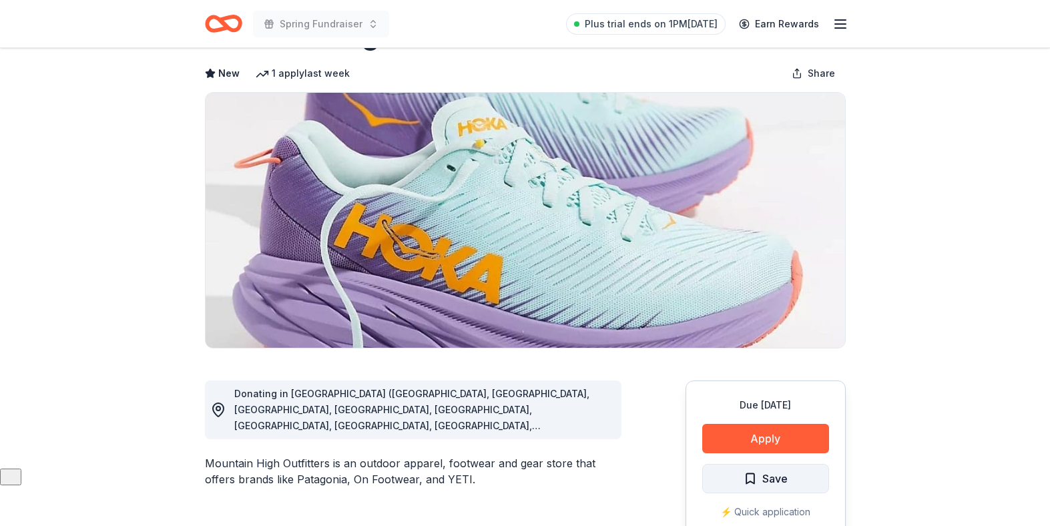
click at [754, 484] on span "Save" at bounding box center [766, 478] width 44 height 17
click at [759, 434] on button "Apply" at bounding box center [765, 438] width 127 height 29
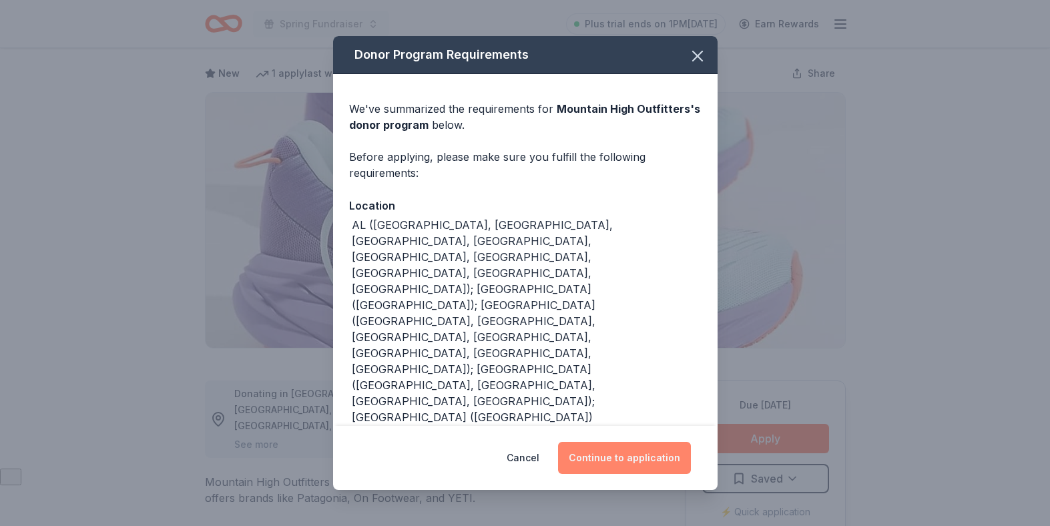
click at [619, 455] on button "Continue to application" at bounding box center [624, 458] width 133 height 32
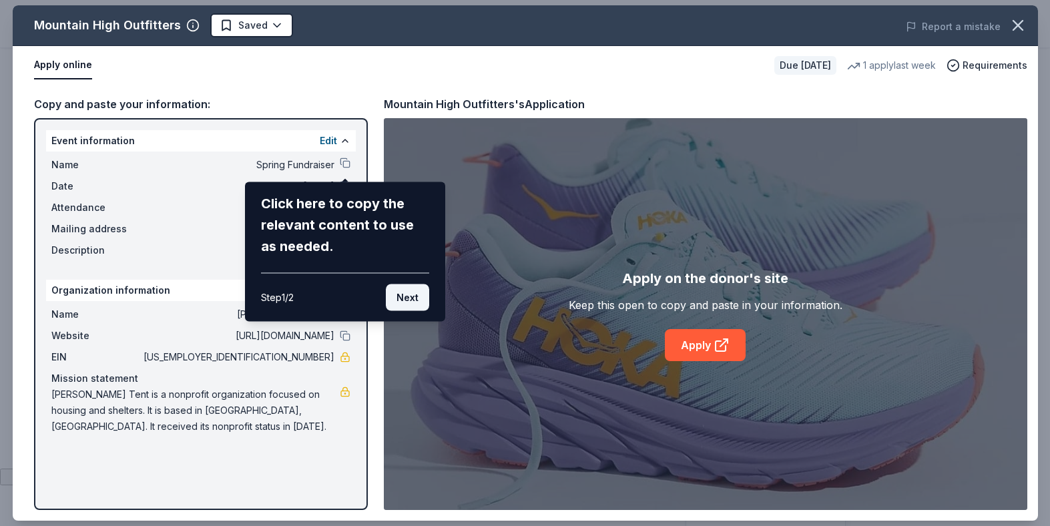
click at [420, 291] on button "Next" at bounding box center [407, 297] width 43 height 27
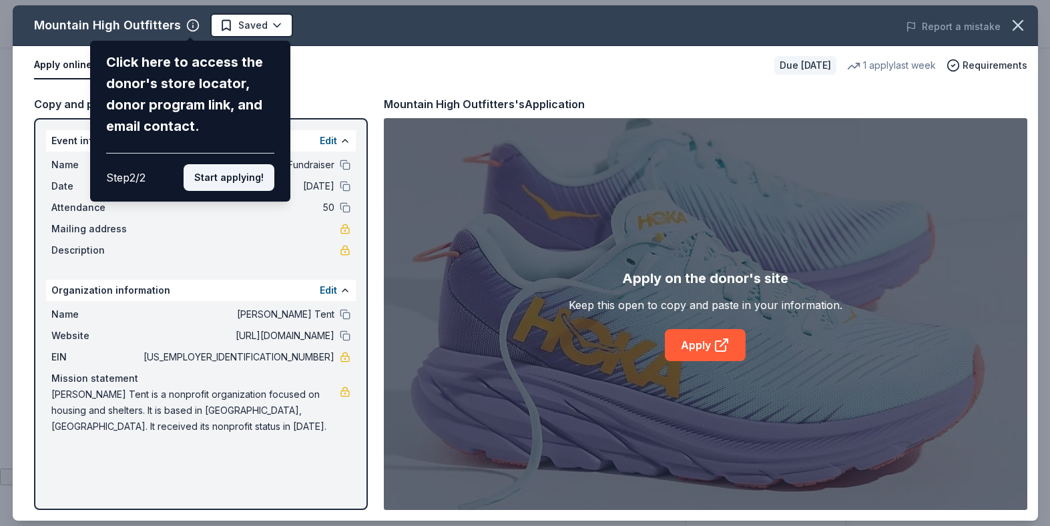
click at [236, 176] on button "Start applying!" at bounding box center [229, 177] width 91 height 27
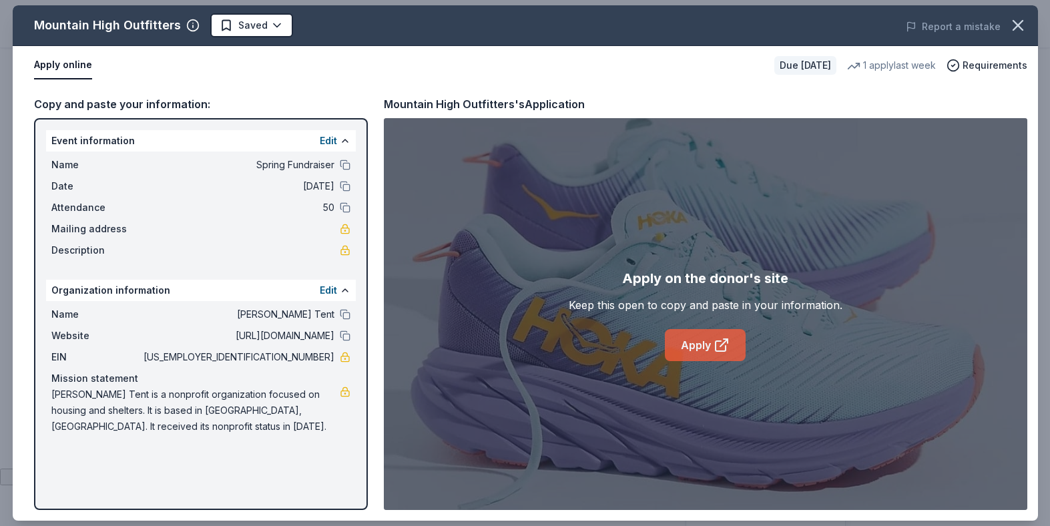
click at [717, 342] on icon at bounding box center [721, 345] width 16 height 16
click at [980, 65] on span "Requirements" at bounding box center [994, 65] width 65 height 16
click at [661, 65] on div "Apply online" at bounding box center [399, 65] width 730 height 28
click at [1015, 24] on icon "button" at bounding box center [1017, 25] width 19 height 19
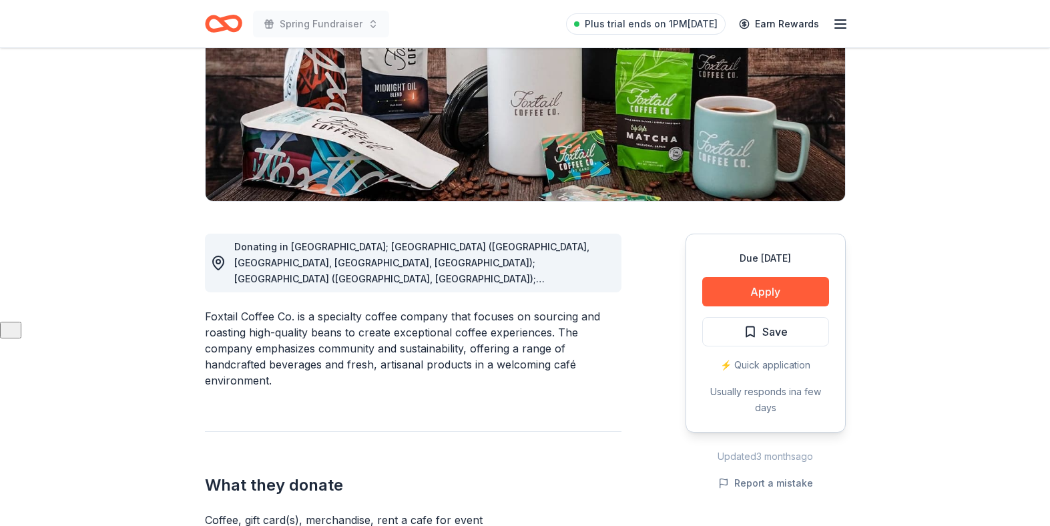
scroll to position [133, 0]
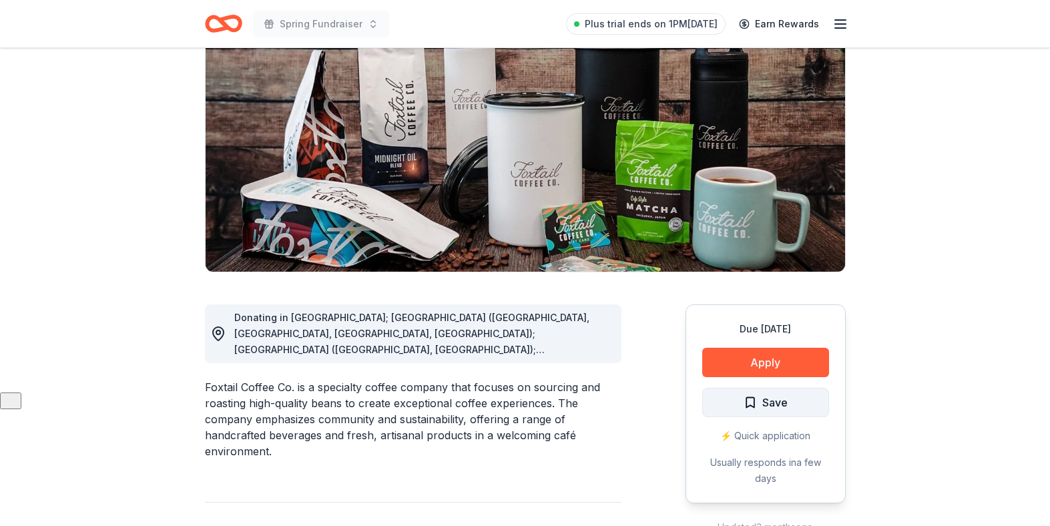
click at [740, 397] on button "Save" at bounding box center [765, 402] width 127 height 29
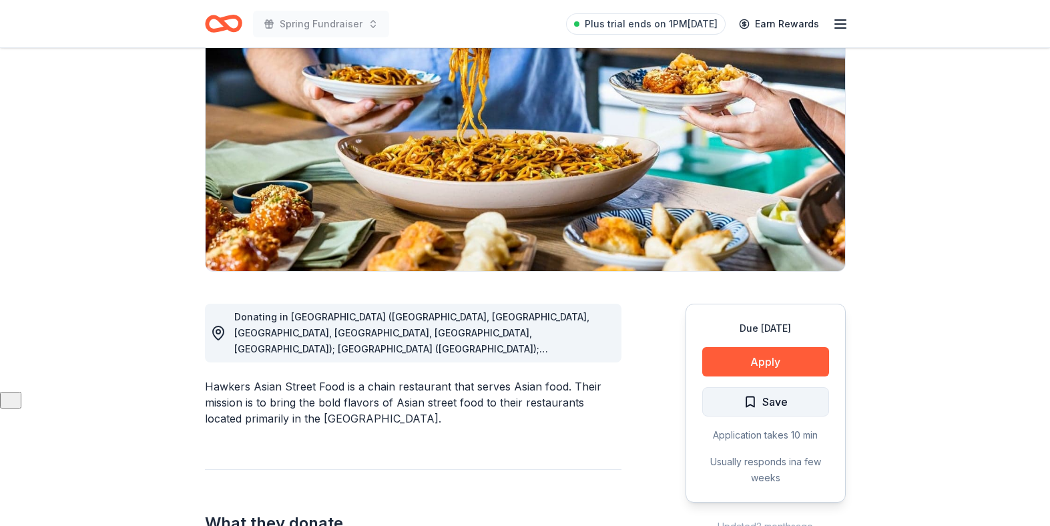
scroll to position [197, 0]
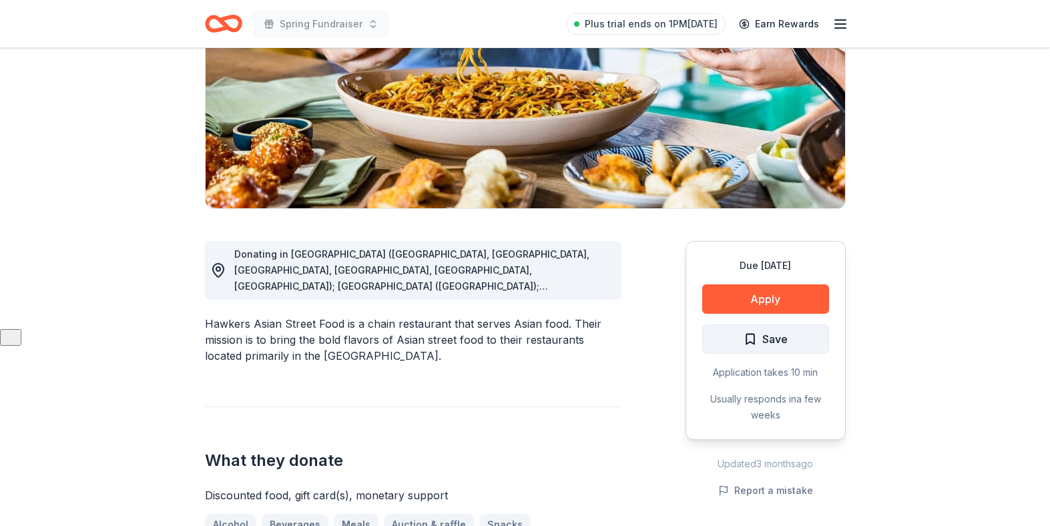
click at [780, 336] on span "Save" at bounding box center [774, 338] width 25 height 17
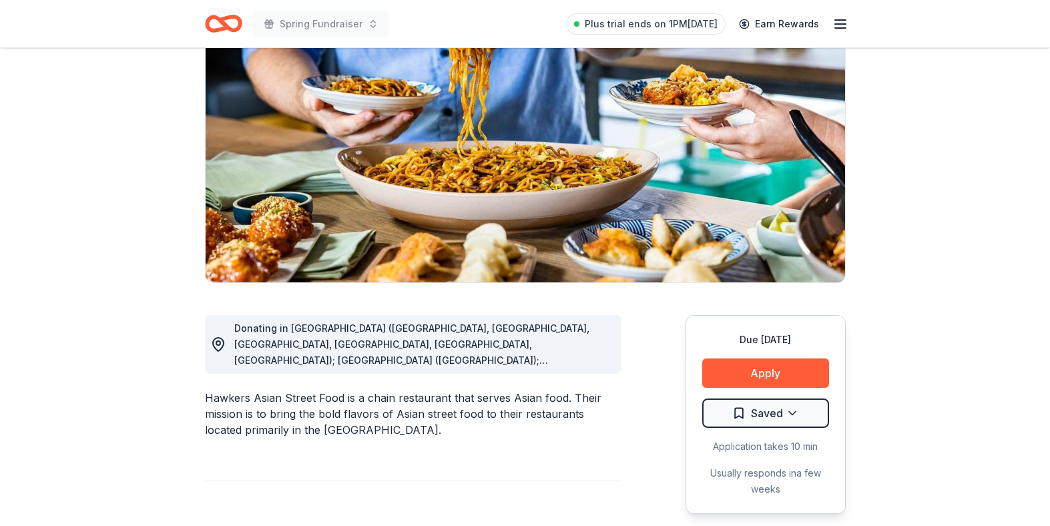
scroll to position [125, 0]
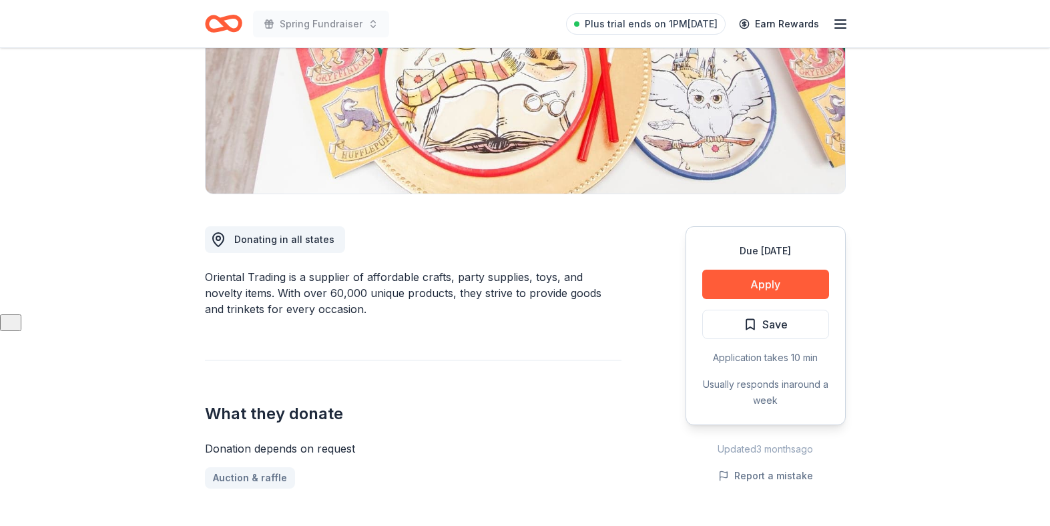
scroll to position [274, 0]
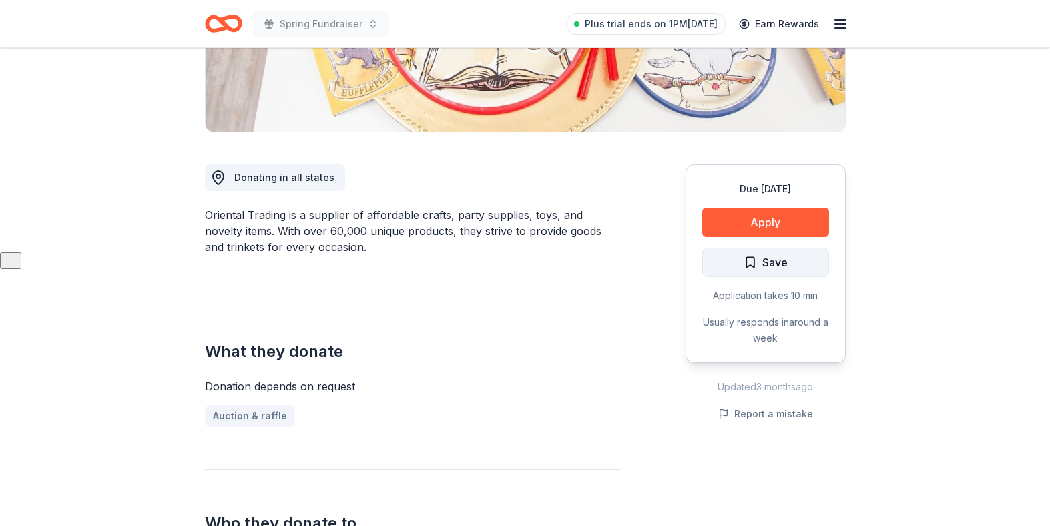
click at [757, 261] on span "Save" at bounding box center [766, 262] width 44 height 17
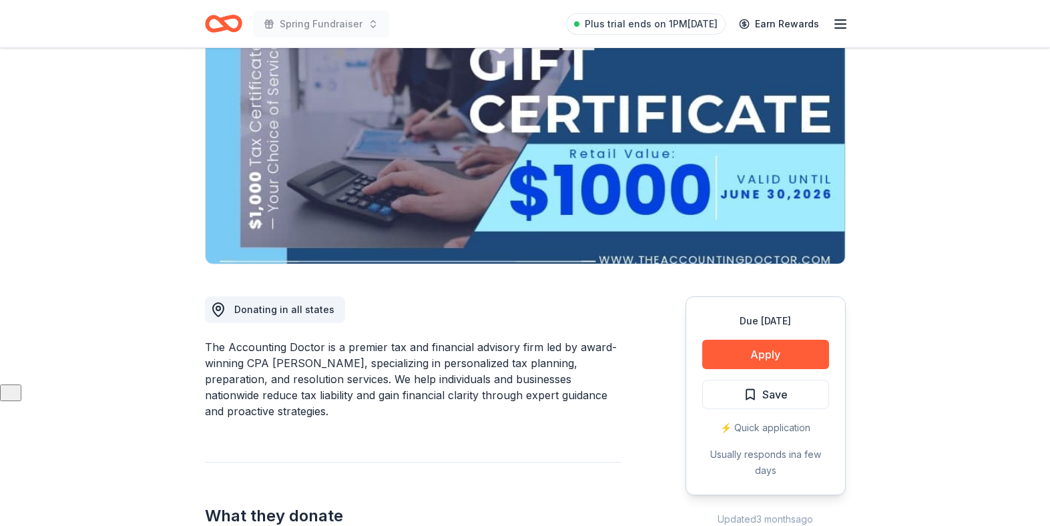
scroll to position [120, 0]
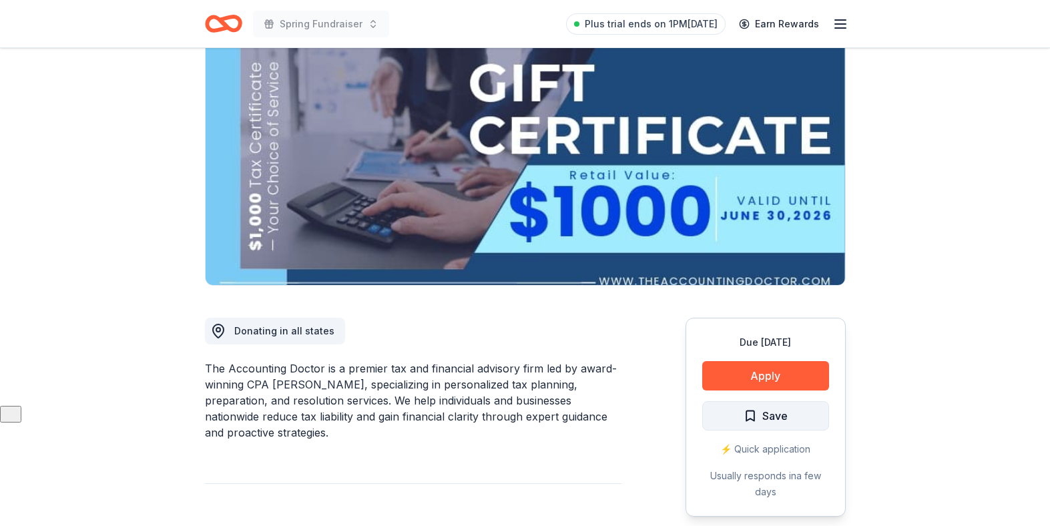
click at [760, 411] on span "Save" at bounding box center [766, 415] width 44 height 17
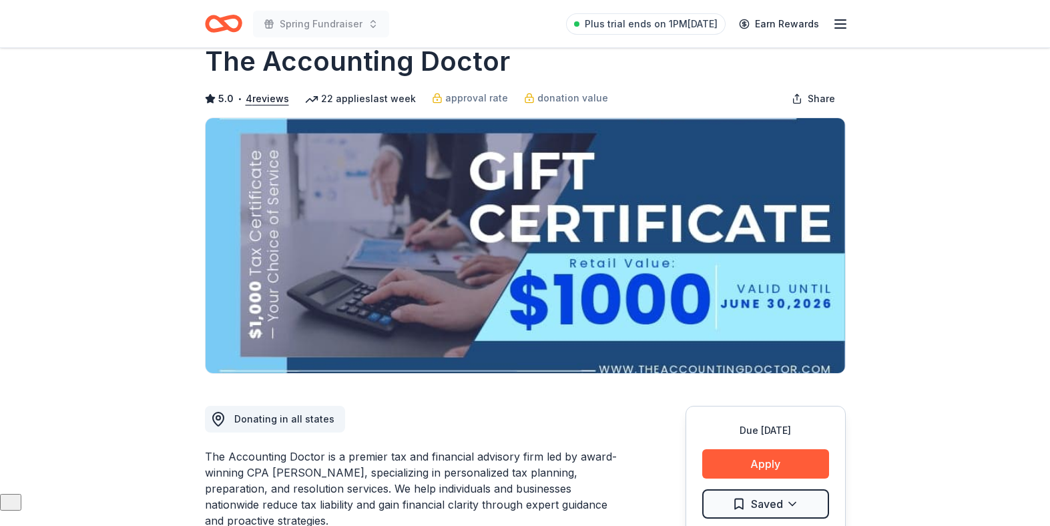
scroll to position [0, 0]
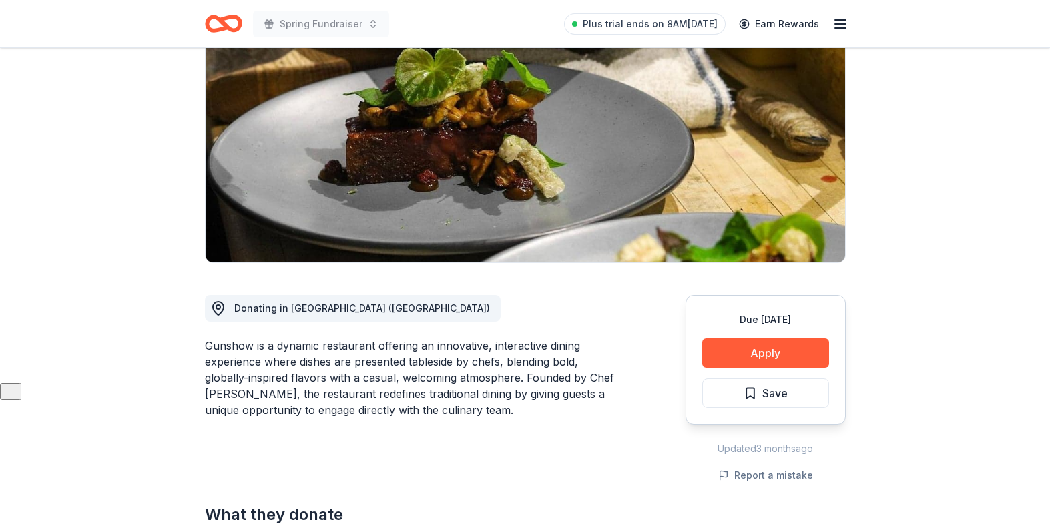
scroll to position [184, 0]
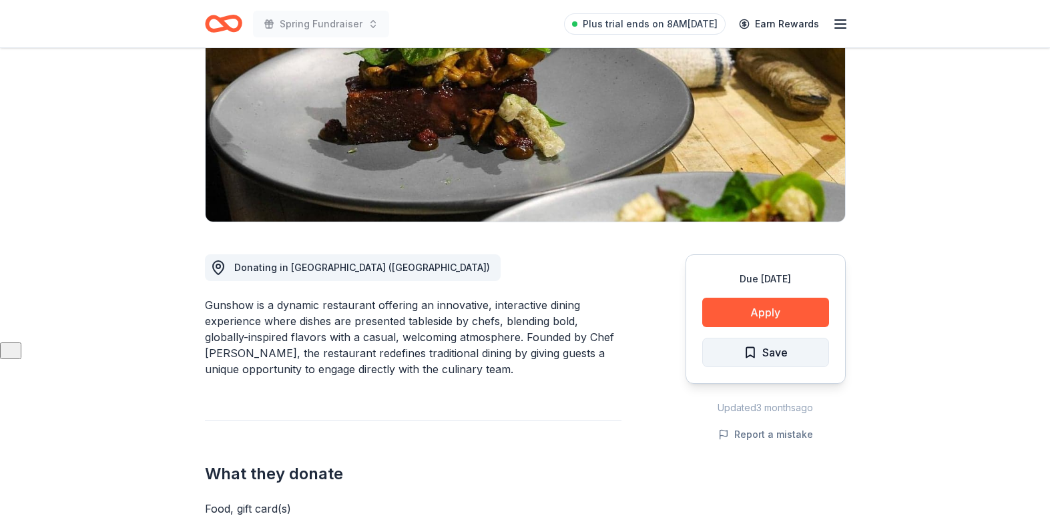
click at [772, 354] on span "Save" at bounding box center [774, 352] width 25 height 17
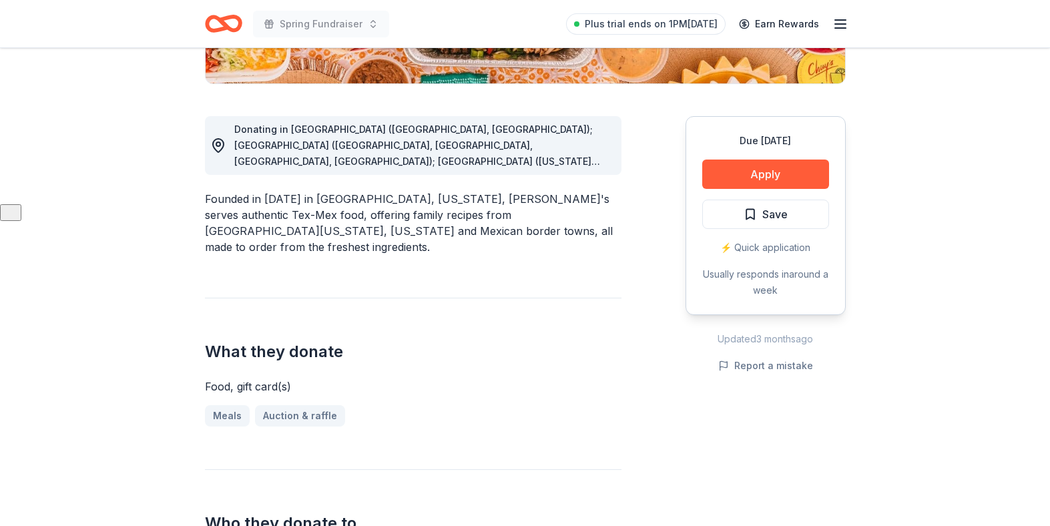
scroll to position [354, 0]
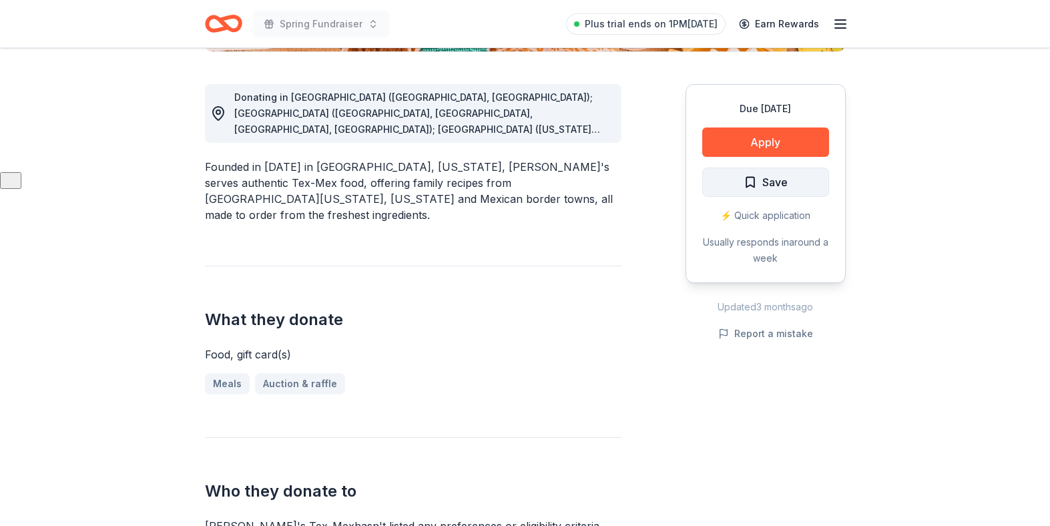
click at [775, 183] on span "Save" at bounding box center [774, 182] width 25 height 17
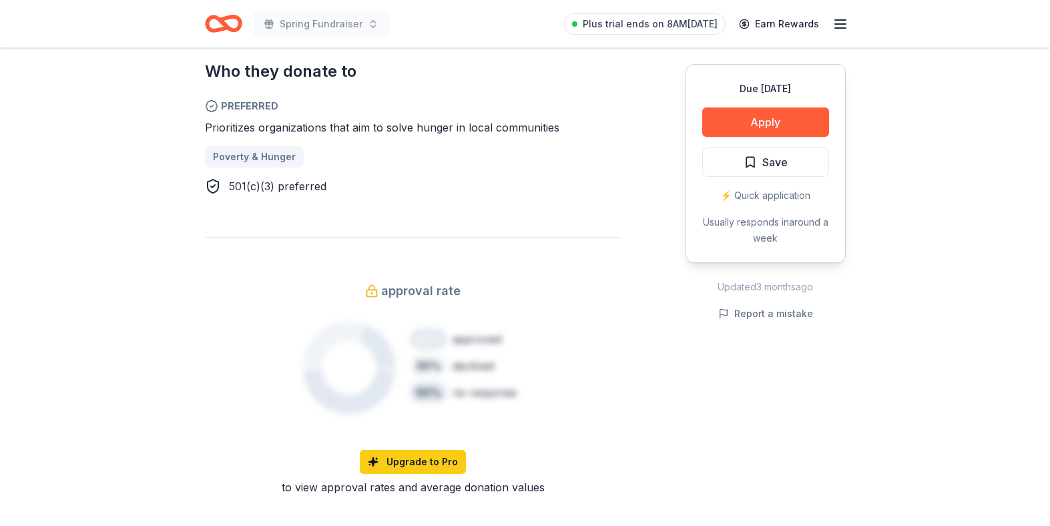
scroll to position [697, 0]
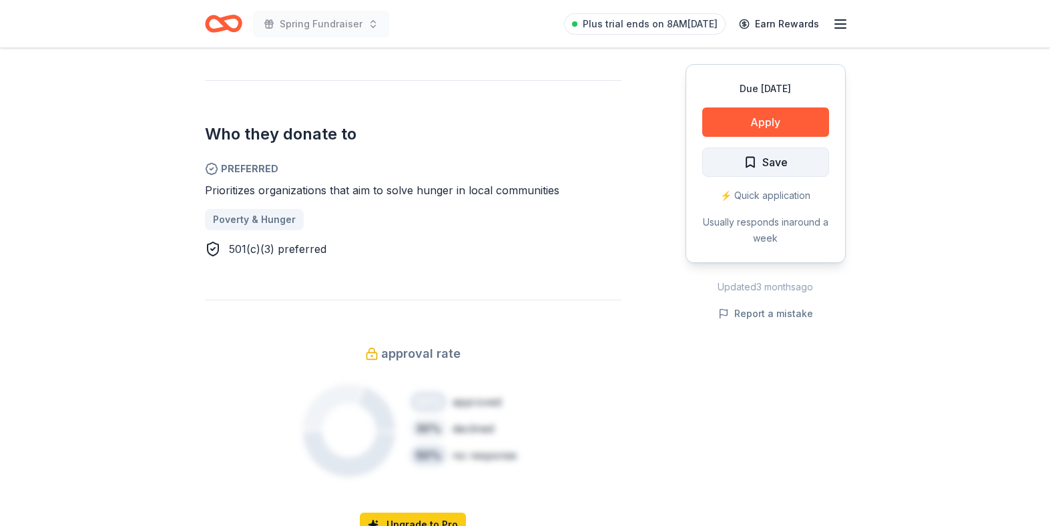
click at [752, 168] on span "Save" at bounding box center [766, 162] width 44 height 17
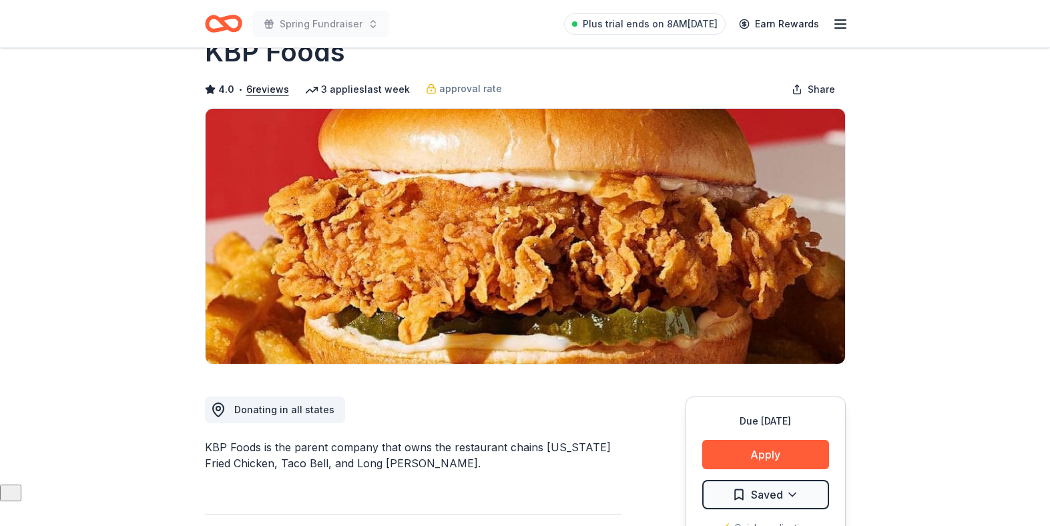
scroll to position [0, 0]
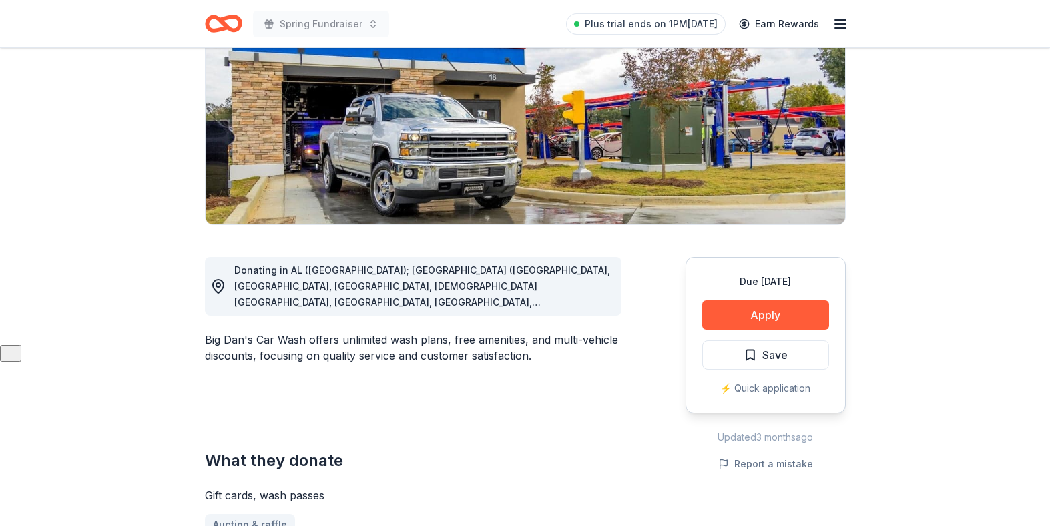
scroll to position [184, 0]
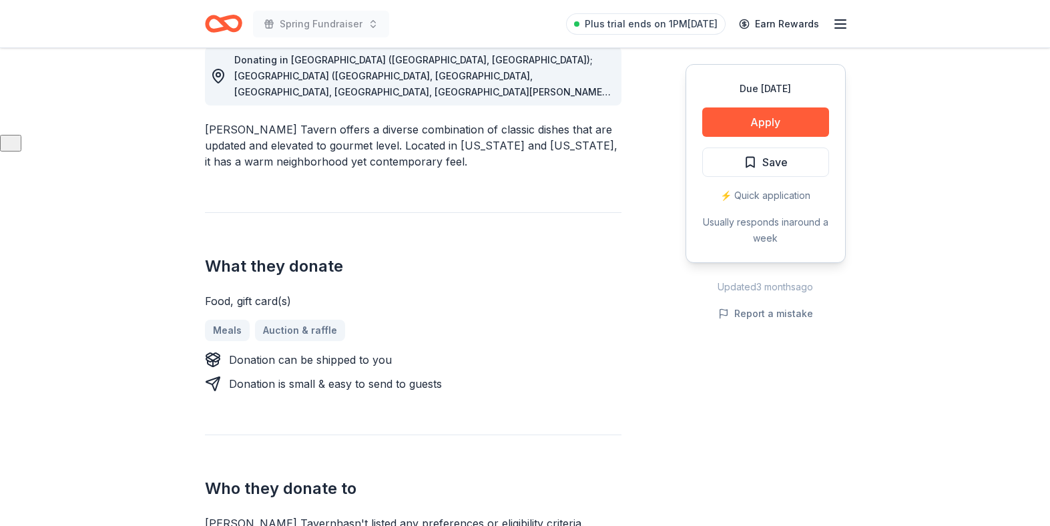
scroll to position [392, 0]
click at [779, 163] on span "Save" at bounding box center [774, 162] width 25 height 17
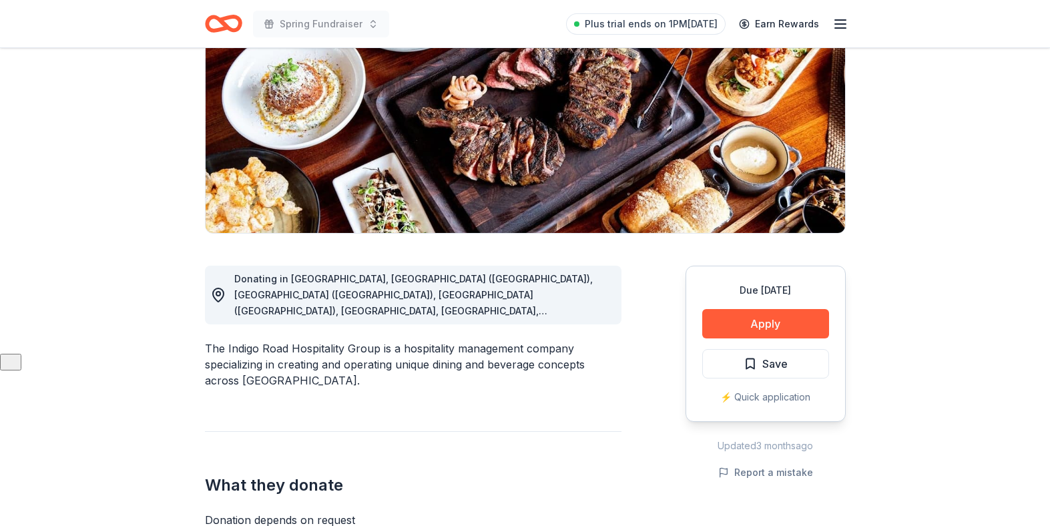
scroll to position [274, 0]
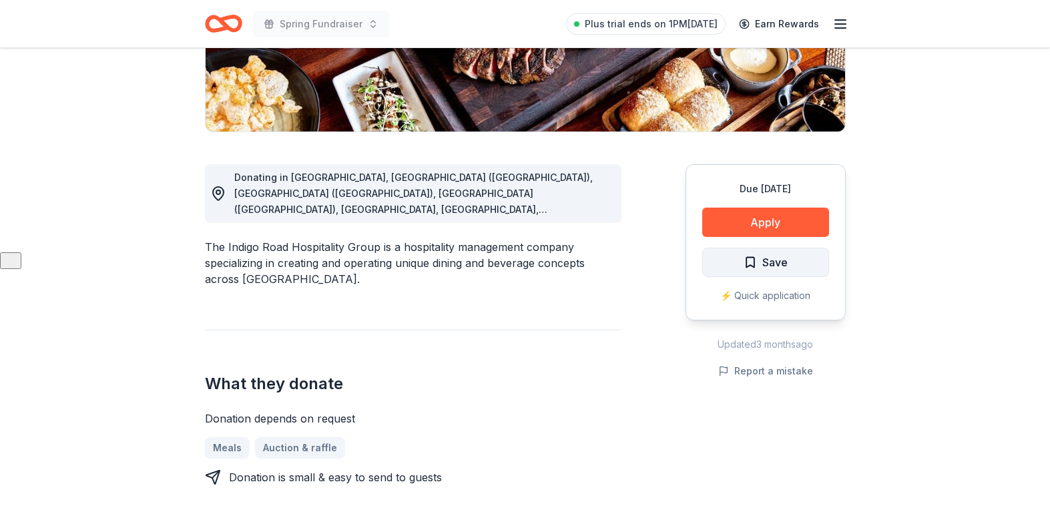
click at [742, 261] on button "Save" at bounding box center [765, 262] width 127 height 29
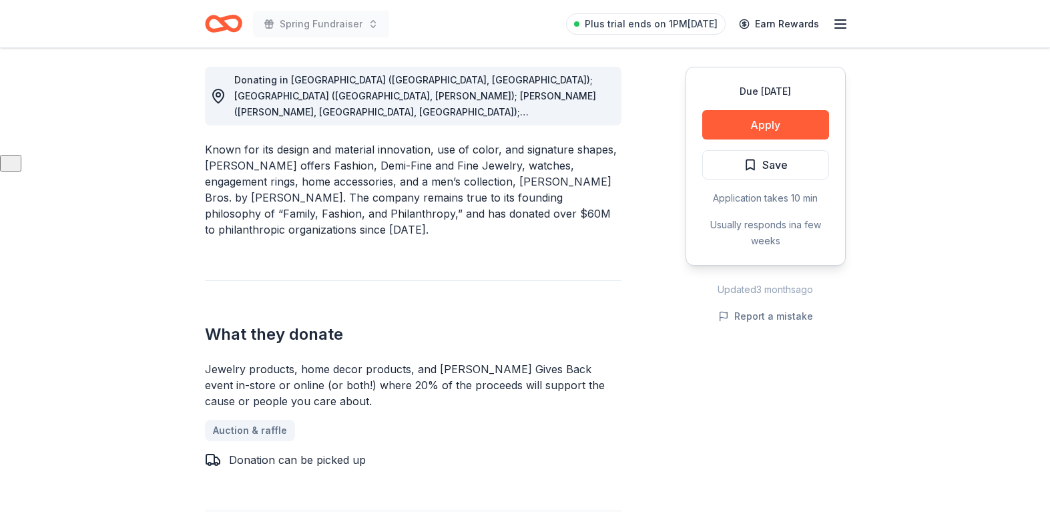
scroll to position [387, 0]
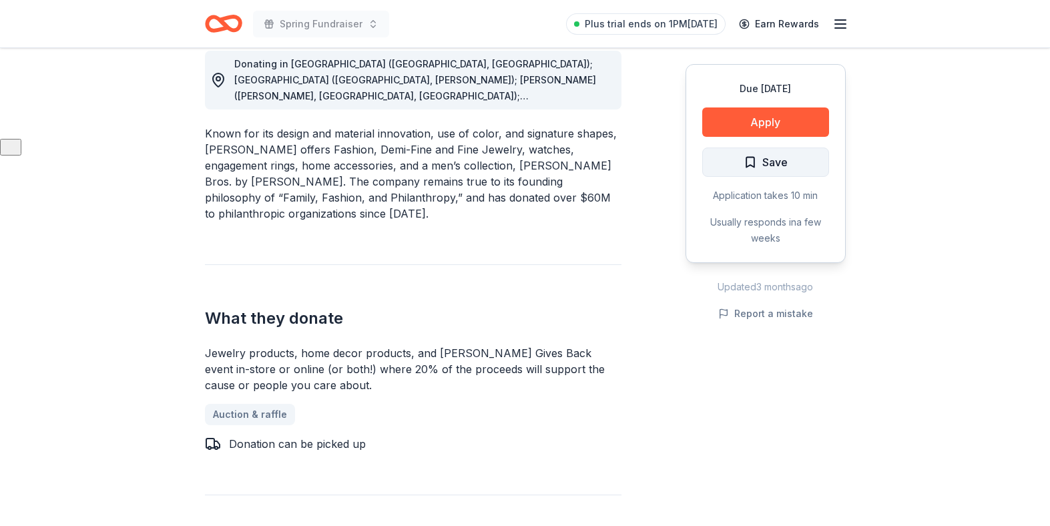
click at [766, 162] on span "Save" at bounding box center [774, 162] width 25 height 17
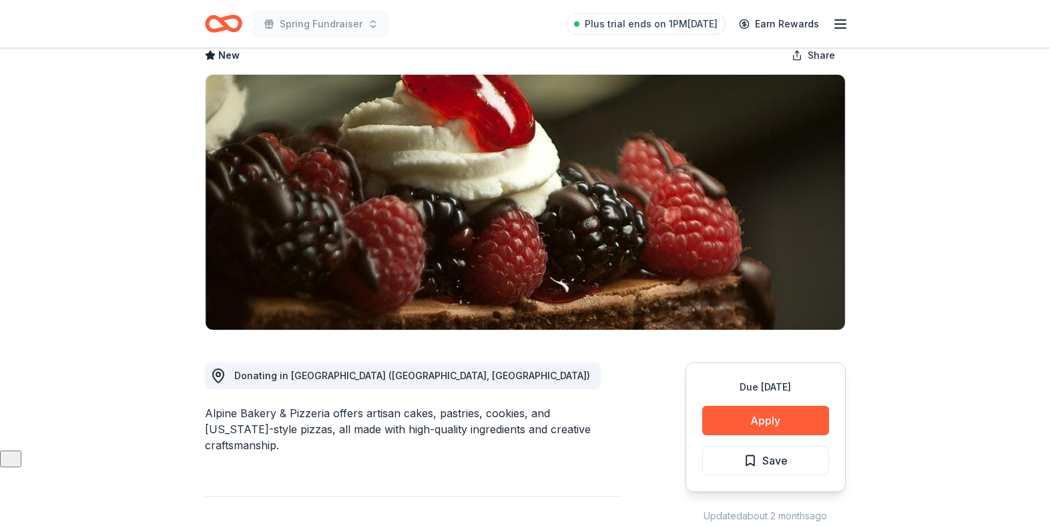
scroll to position [77, 0]
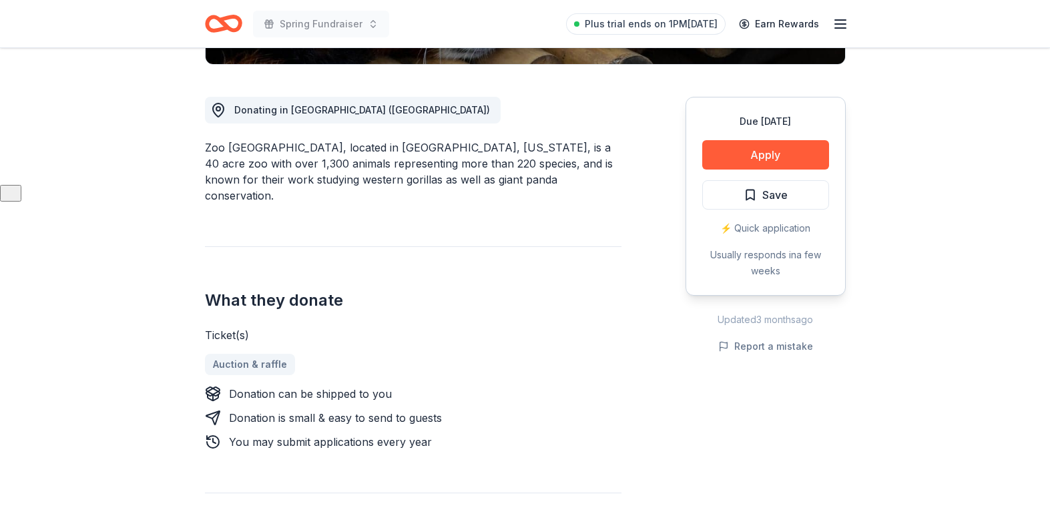
scroll to position [343, 0]
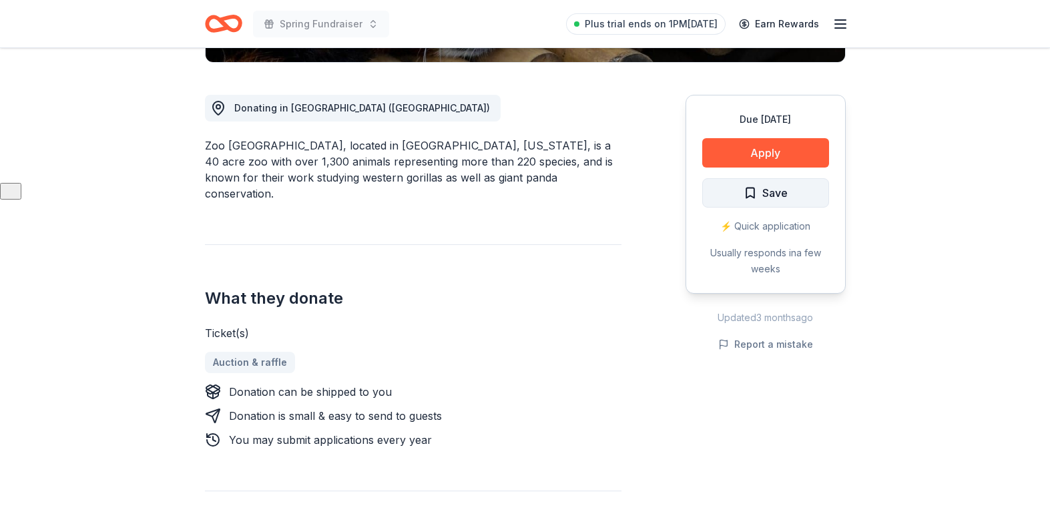
click at [774, 190] on span "Save" at bounding box center [774, 192] width 25 height 17
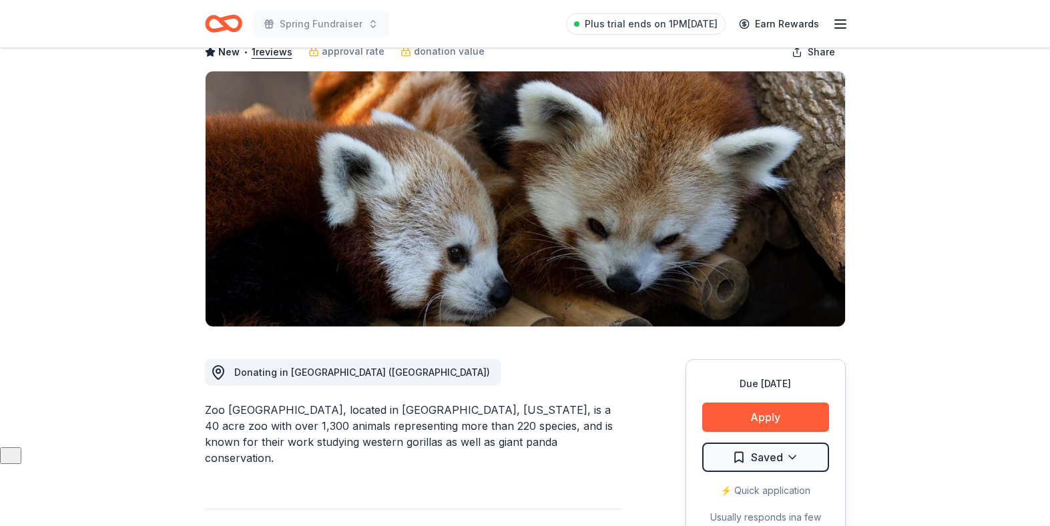
scroll to position [0, 0]
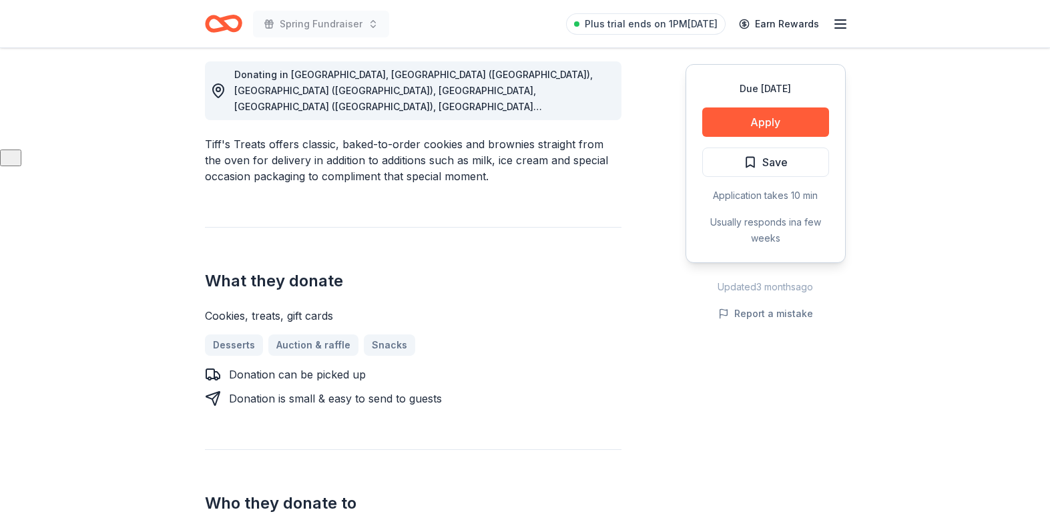
scroll to position [382, 0]
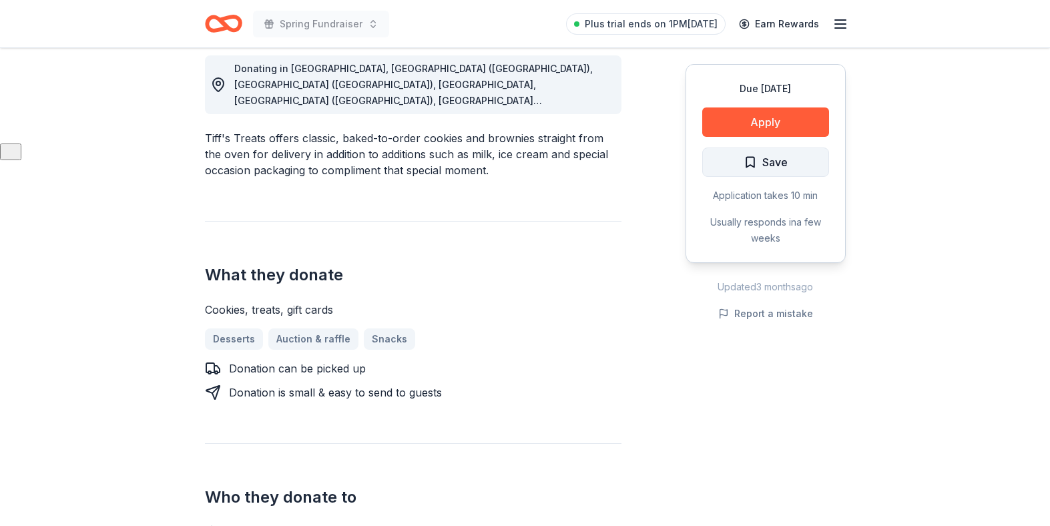
click at [766, 166] on span "Save" at bounding box center [774, 162] width 25 height 17
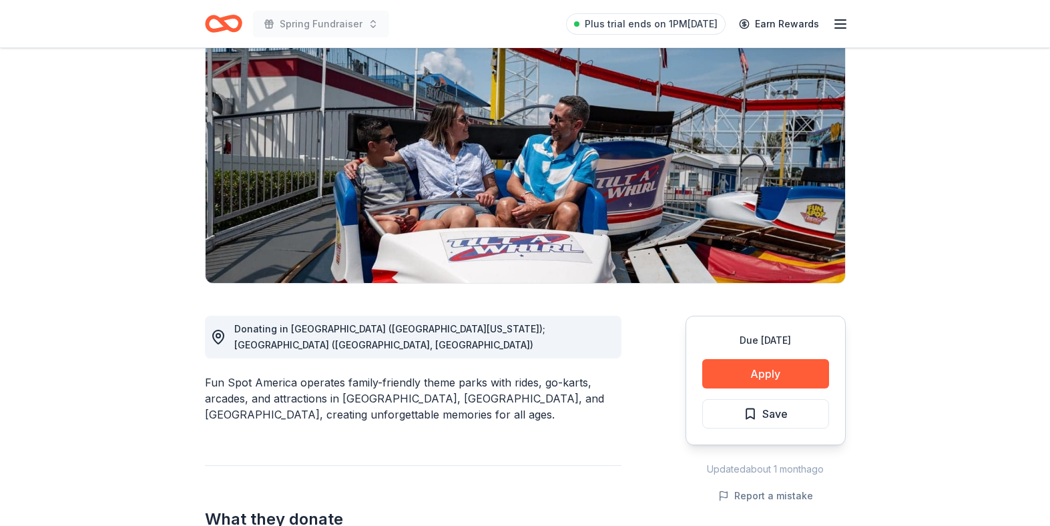
scroll to position [130, 0]
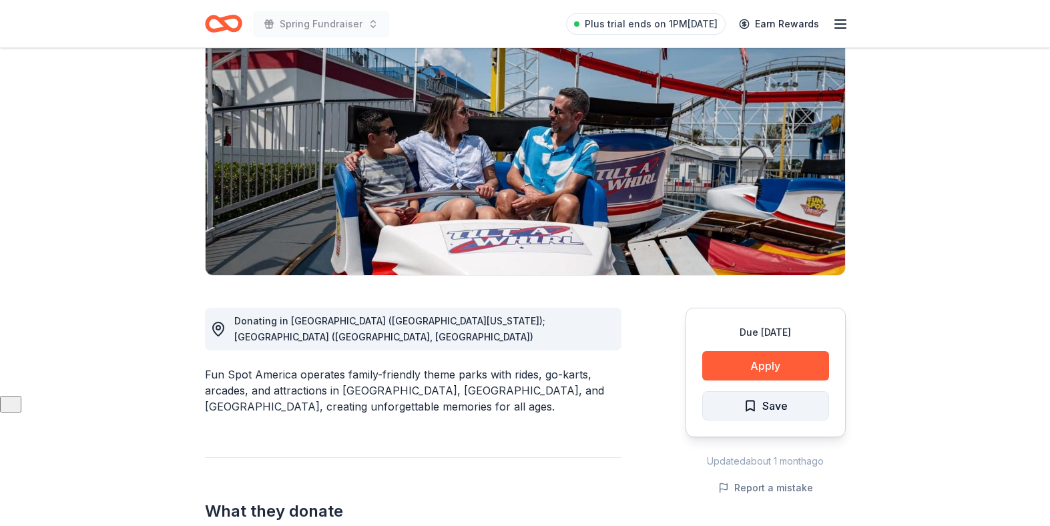
click at [752, 403] on span "Save" at bounding box center [766, 405] width 44 height 17
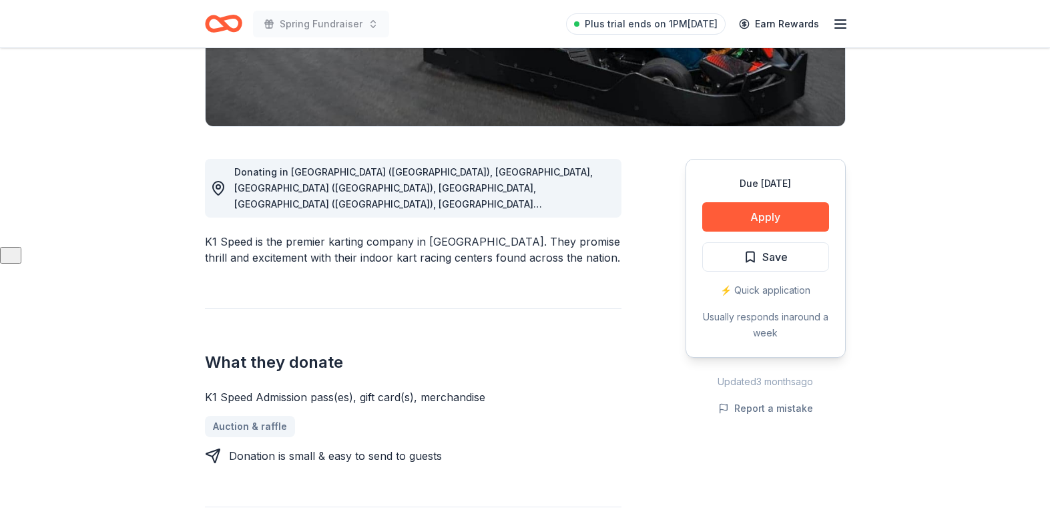
scroll to position [328, 0]
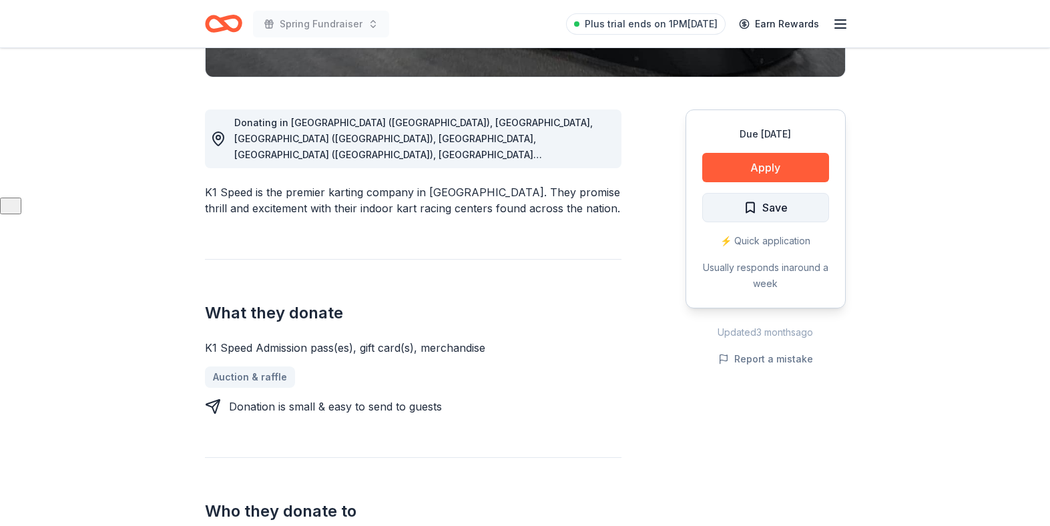
click at [777, 205] on span "Save" at bounding box center [774, 207] width 25 height 17
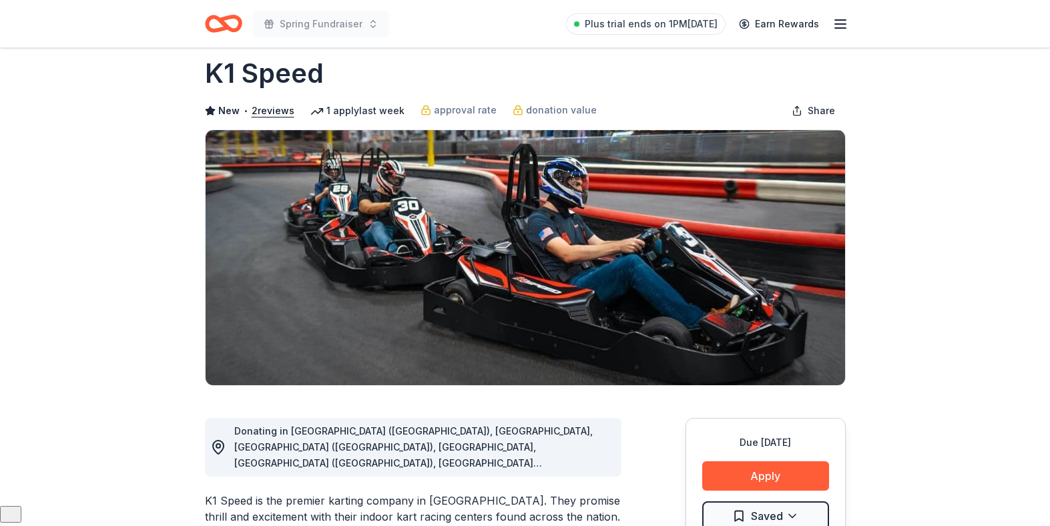
scroll to position [3, 0]
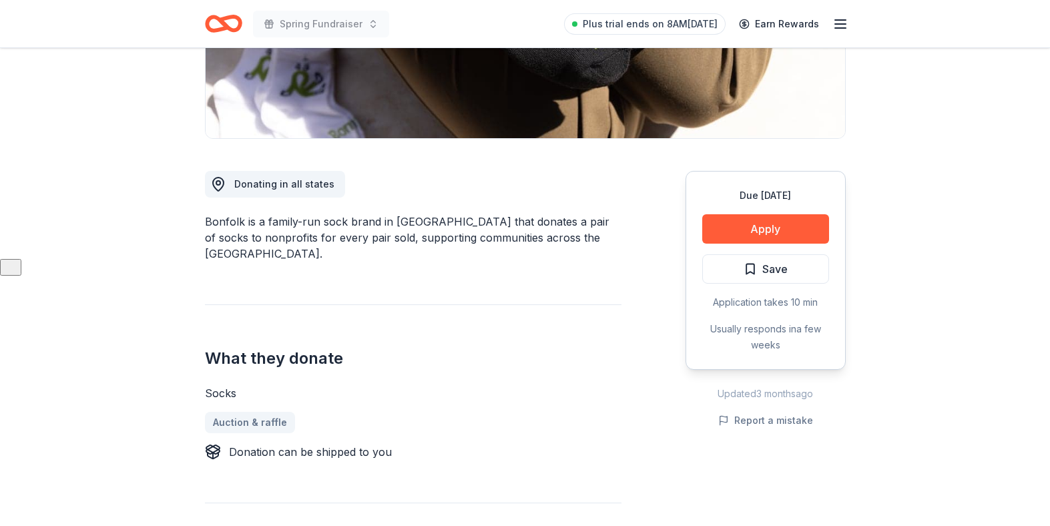
scroll to position [261, 0]
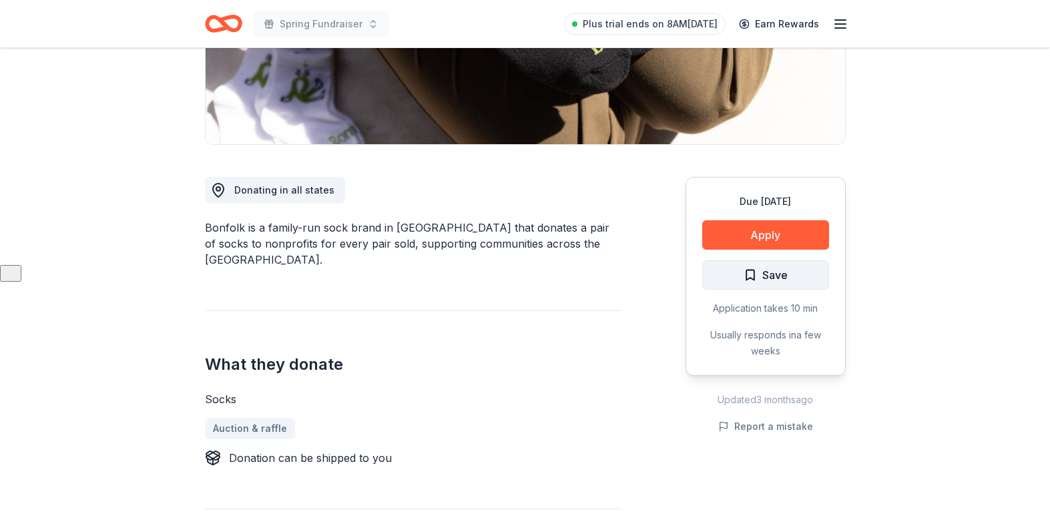
click at [768, 269] on span "Save" at bounding box center [774, 274] width 25 height 17
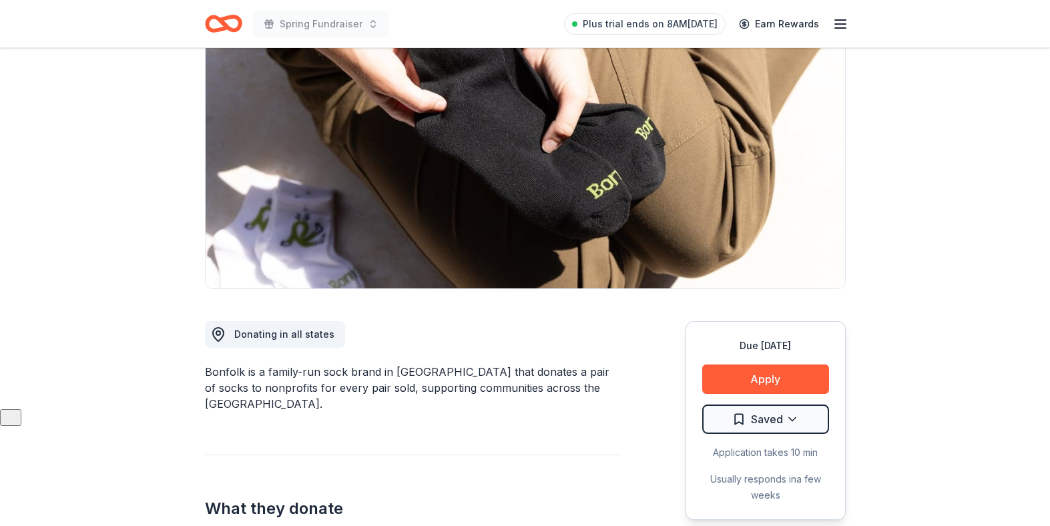
scroll to position [0, 0]
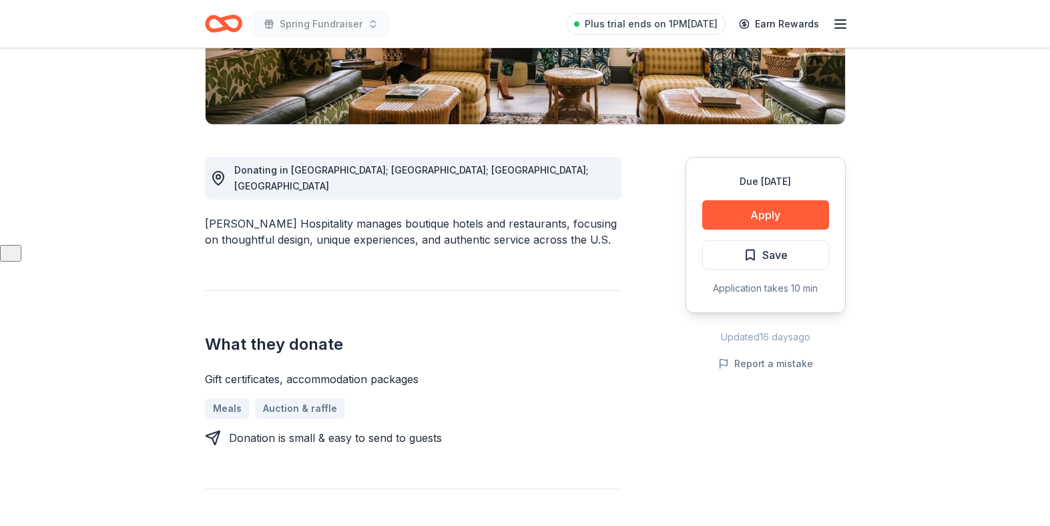
scroll to position [282, 0]
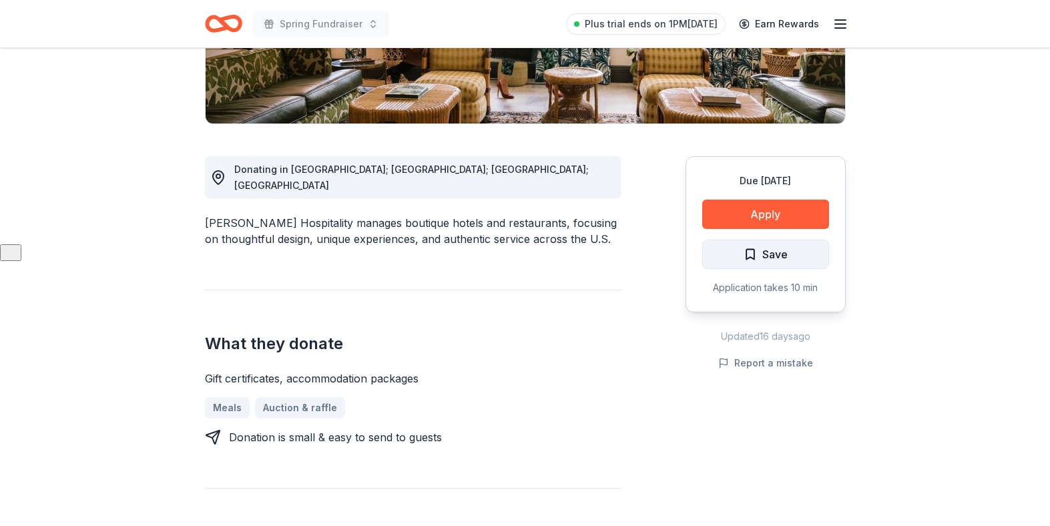
click at [780, 250] on span "Save" at bounding box center [774, 254] width 25 height 17
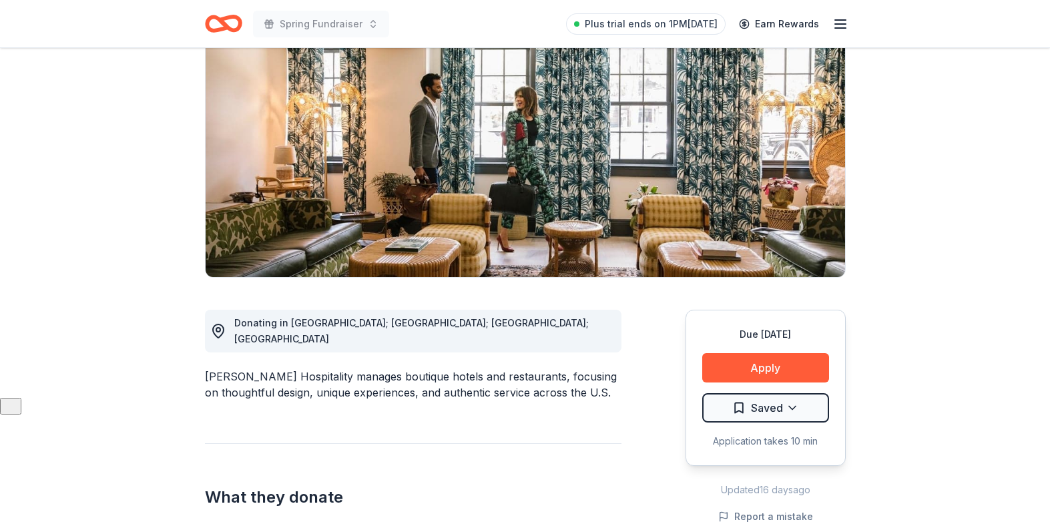
scroll to position [115, 0]
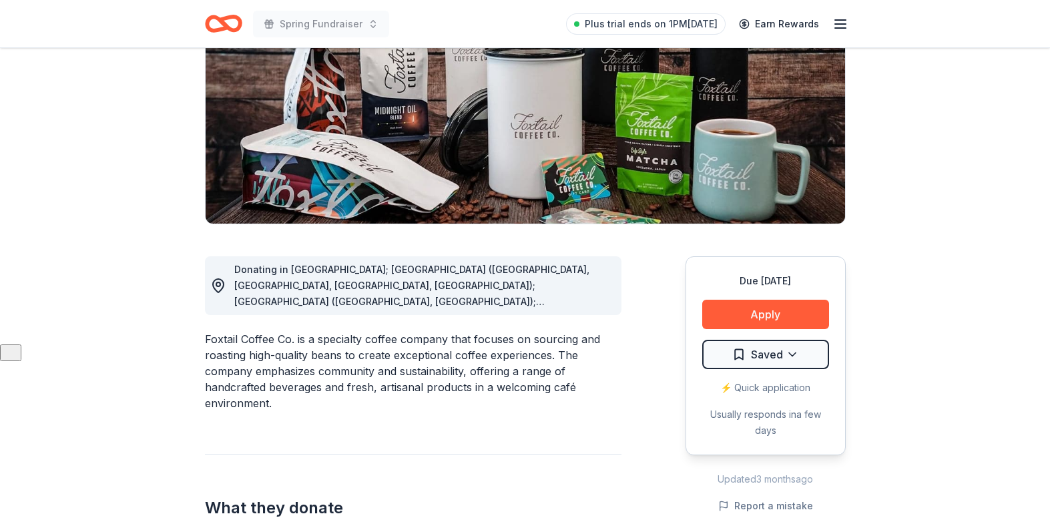
scroll to position [138, 0]
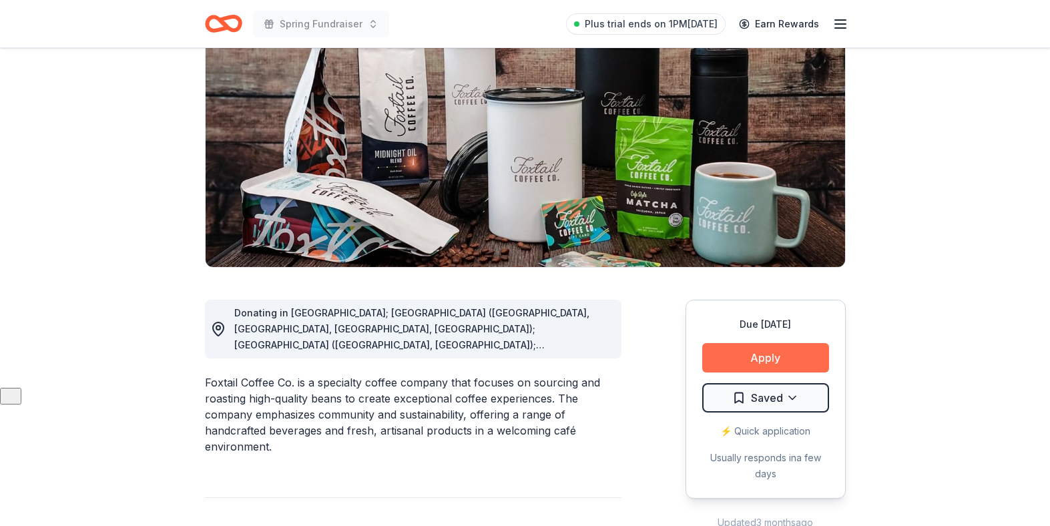
click at [775, 355] on button "Apply" at bounding box center [765, 357] width 127 height 29
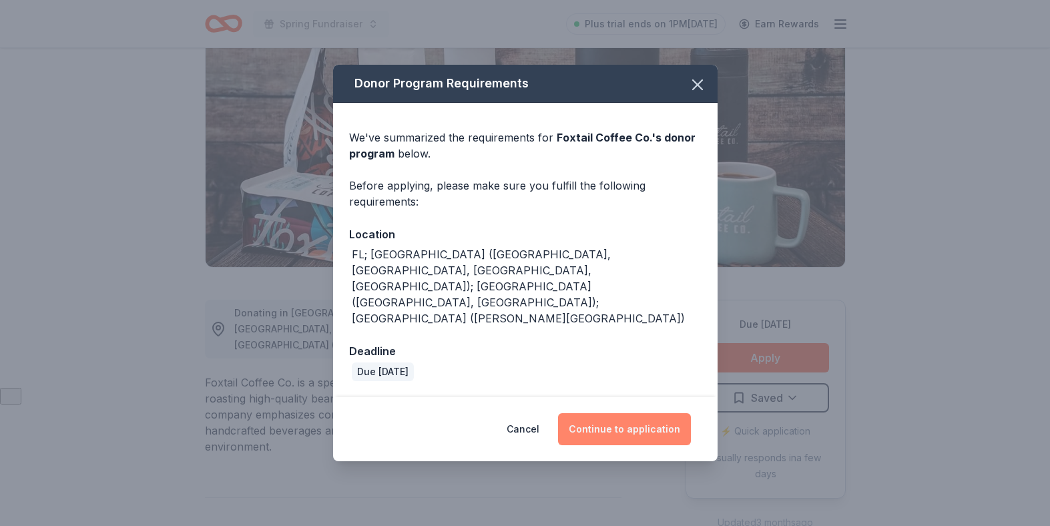
click at [605, 413] on button "Continue to application" at bounding box center [624, 429] width 133 height 32
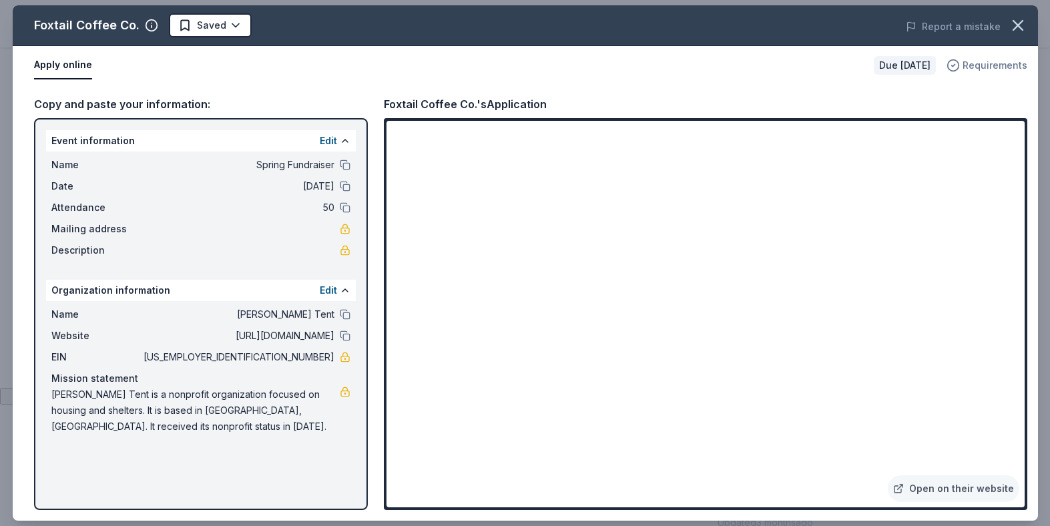
click at [970, 64] on span "Requirements" at bounding box center [994, 65] width 65 height 16
click at [652, 78] on div "Apply online" at bounding box center [448, 65] width 829 height 28
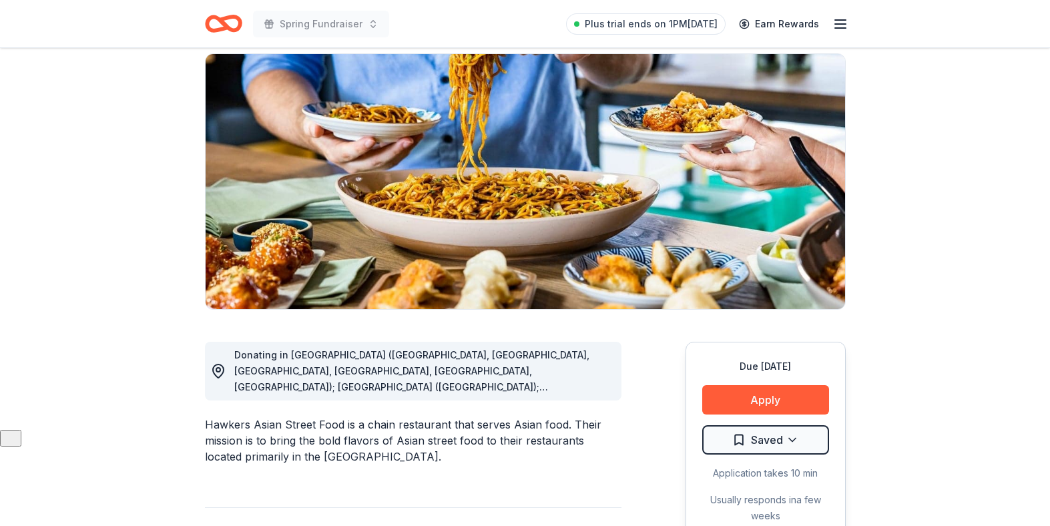
scroll to position [97, 0]
click at [760, 402] on button "Apply" at bounding box center [765, 398] width 127 height 29
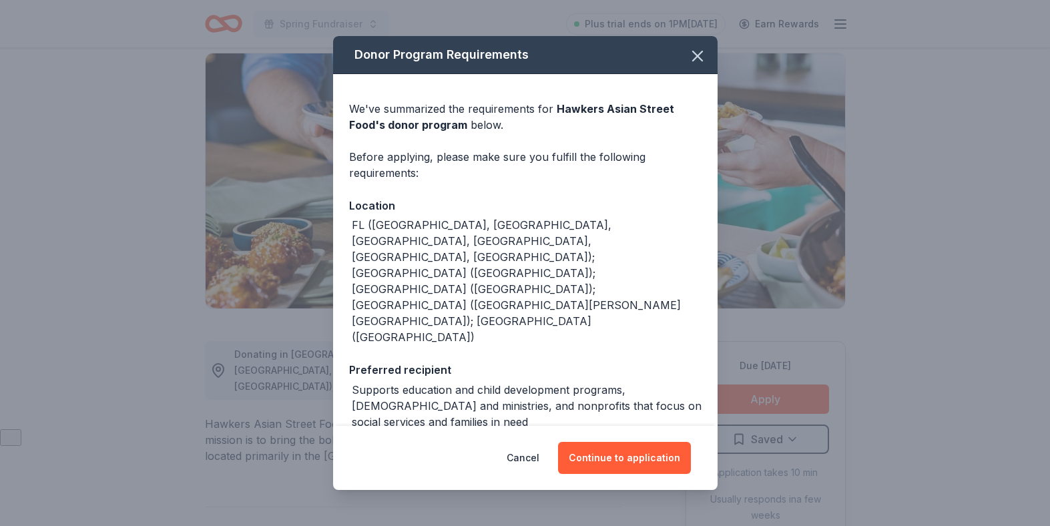
scroll to position [47, 0]
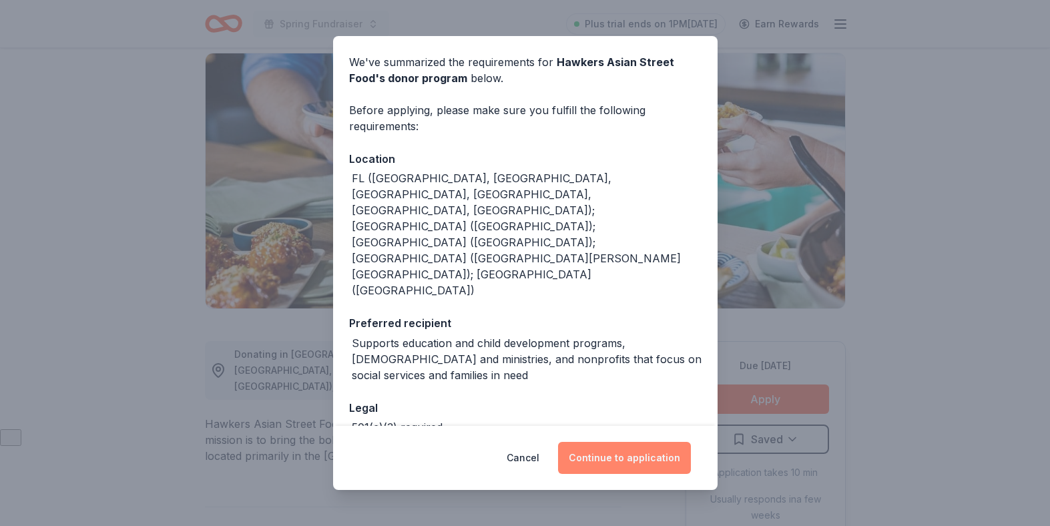
click at [617, 462] on button "Continue to application" at bounding box center [624, 458] width 133 height 32
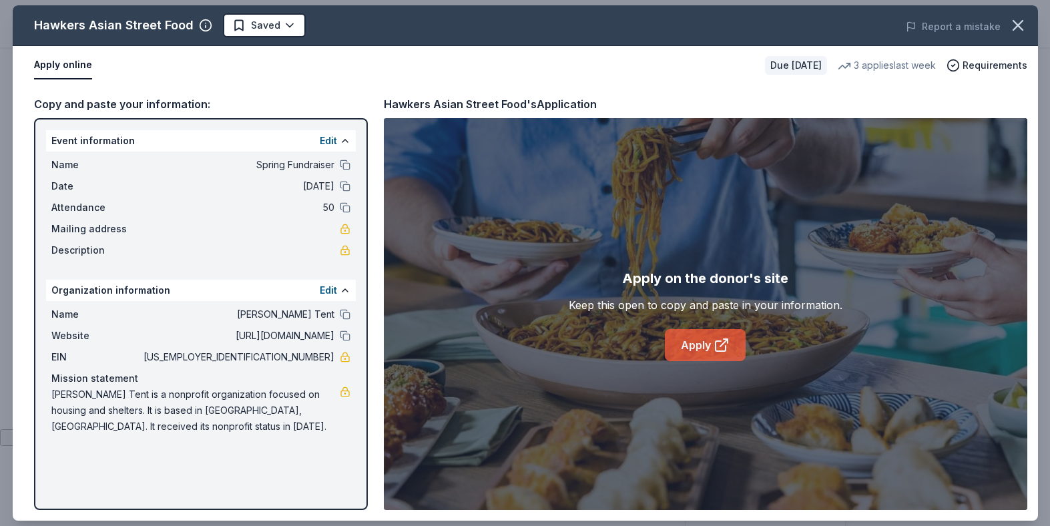
click at [731, 346] on link "Apply" at bounding box center [705, 345] width 81 height 32
